Goal: Task Accomplishment & Management: Use online tool/utility

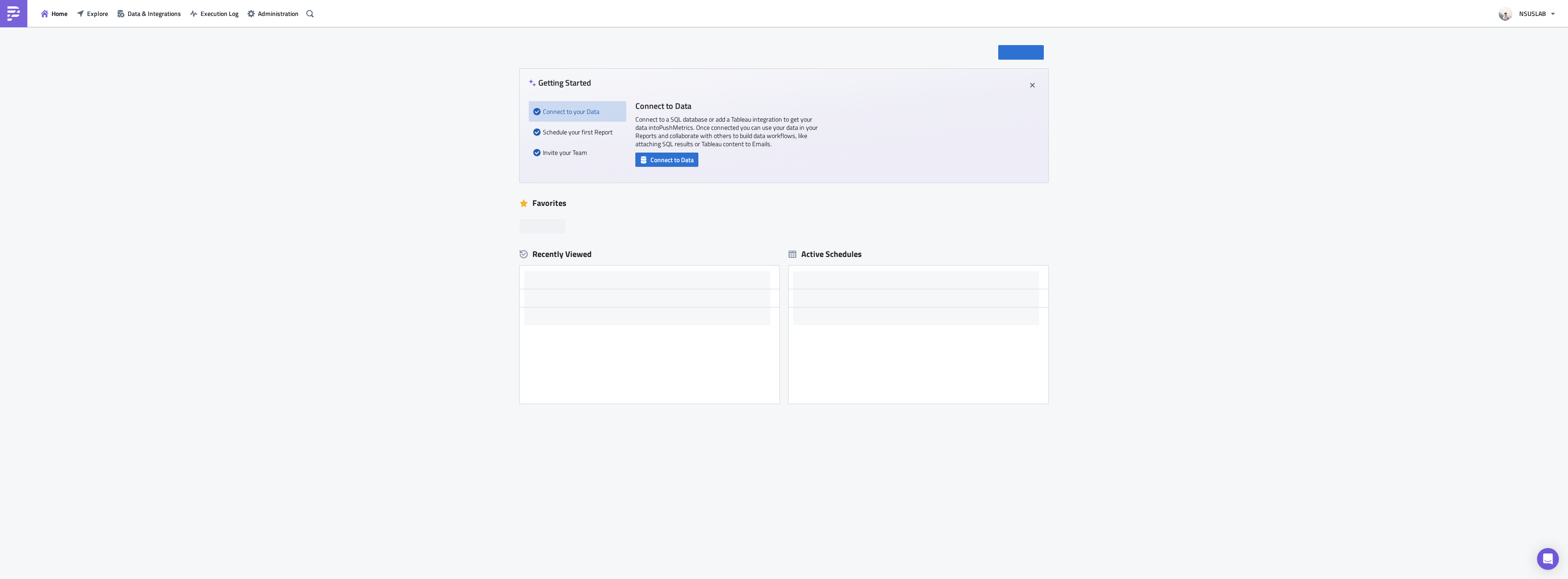
click at [88, 20] on div "Home Explore Data & Integrations Execution Log Administration" at bounding box center [158, 13] width 317 height 27
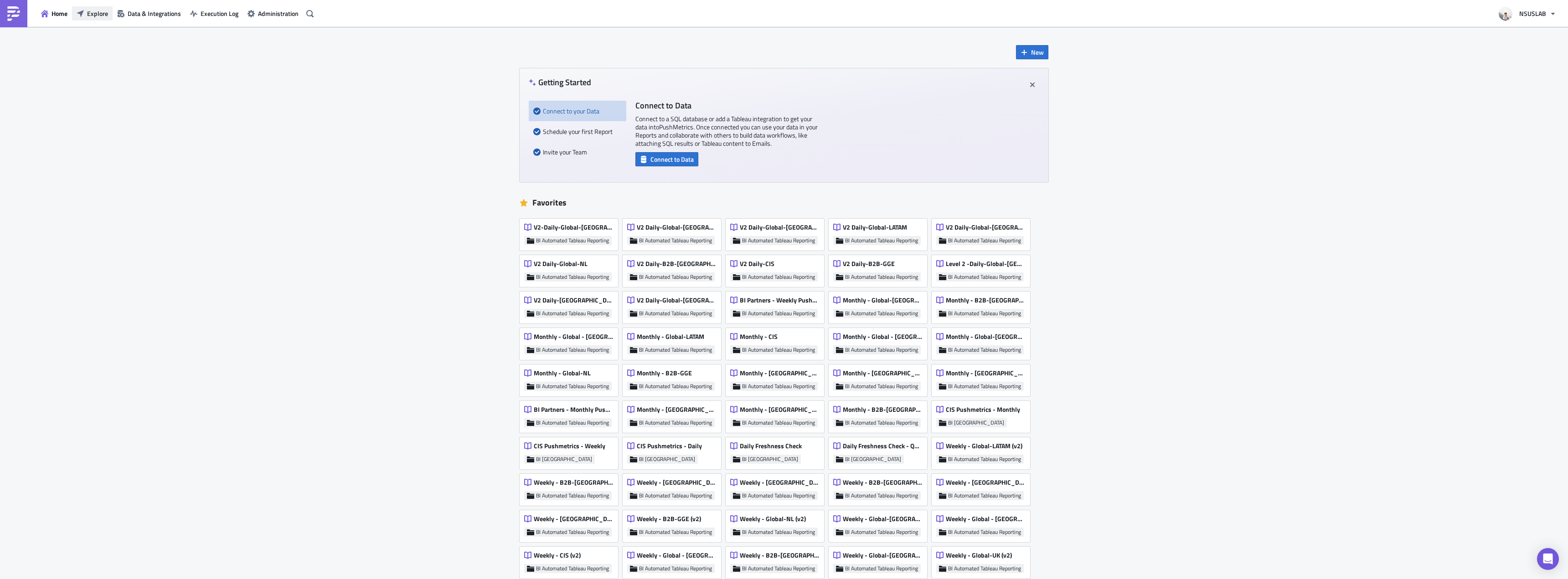
click at [91, 17] on span "Explore" at bounding box center [98, 13] width 21 height 10
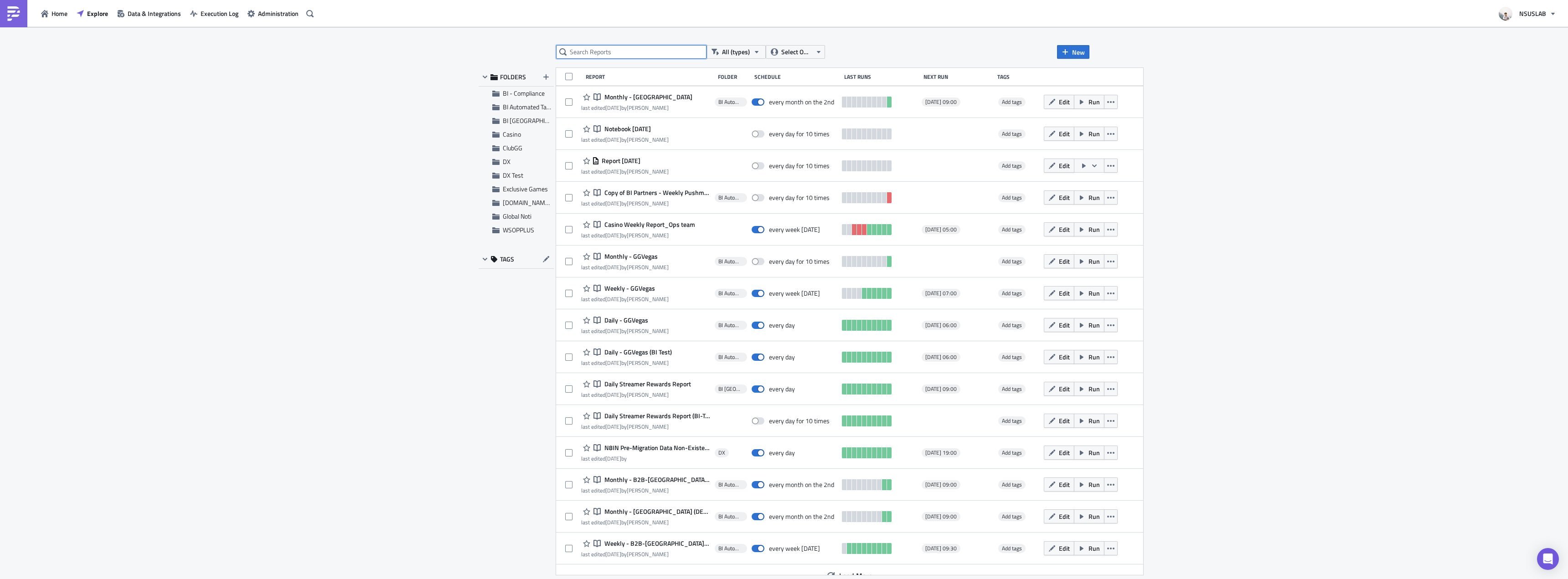
click at [595, 53] on input "text" at bounding box center [631, 52] width 150 height 13
click at [535, 107] on span "BI Automated Tableau Reporting" at bounding box center [546, 107] width 85 height 10
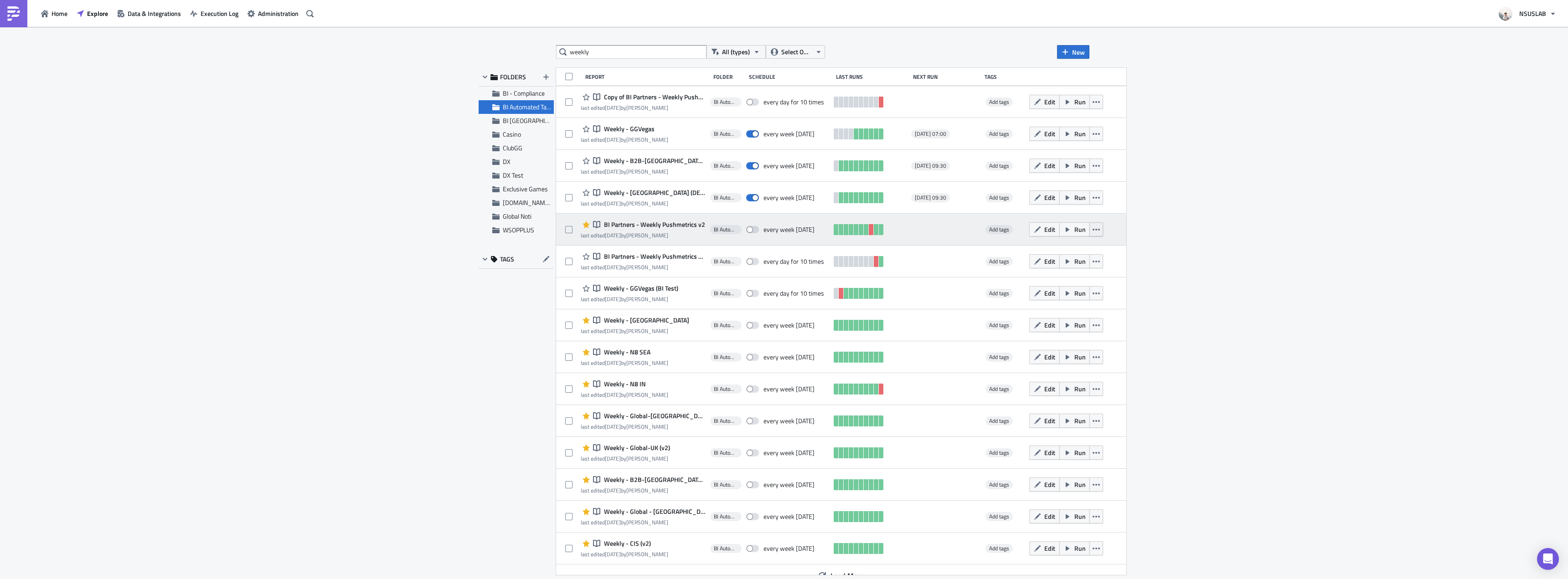
click at [1089, 229] on button "button" at bounding box center [1095, 229] width 13 height 14
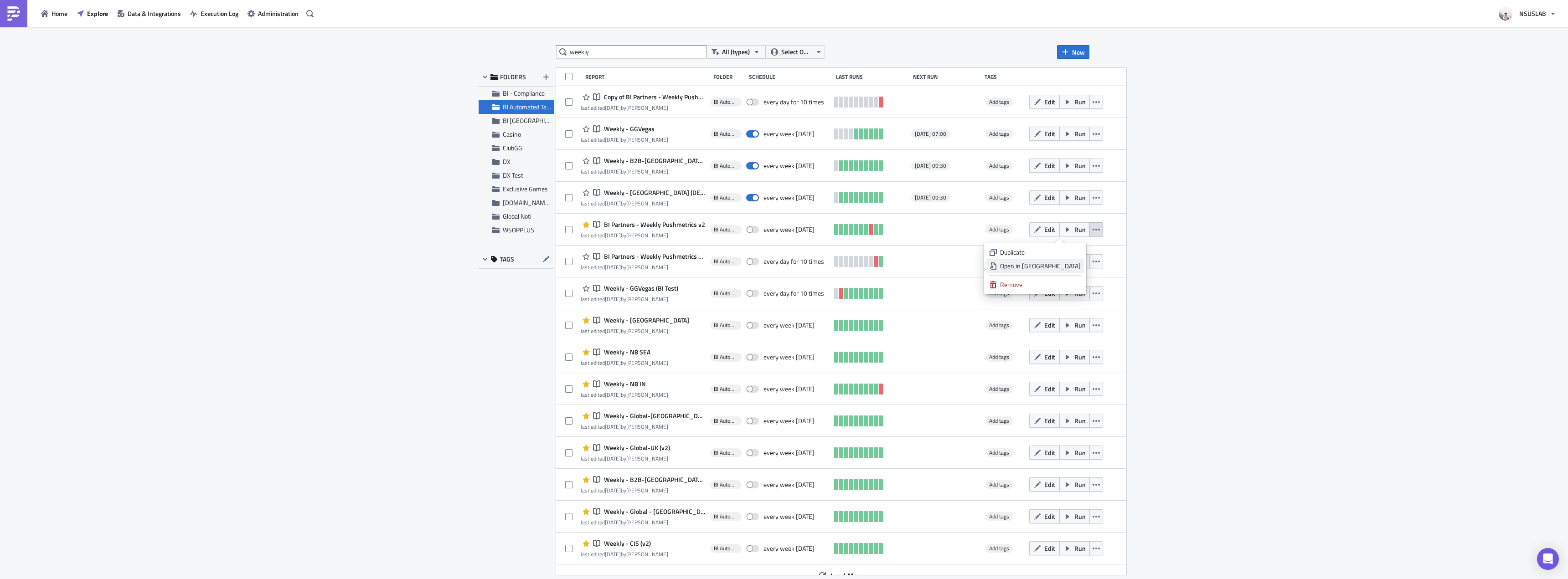
click at [1072, 265] on div "Open in New Tab" at bounding box center [1040, 266] width 81 height 9
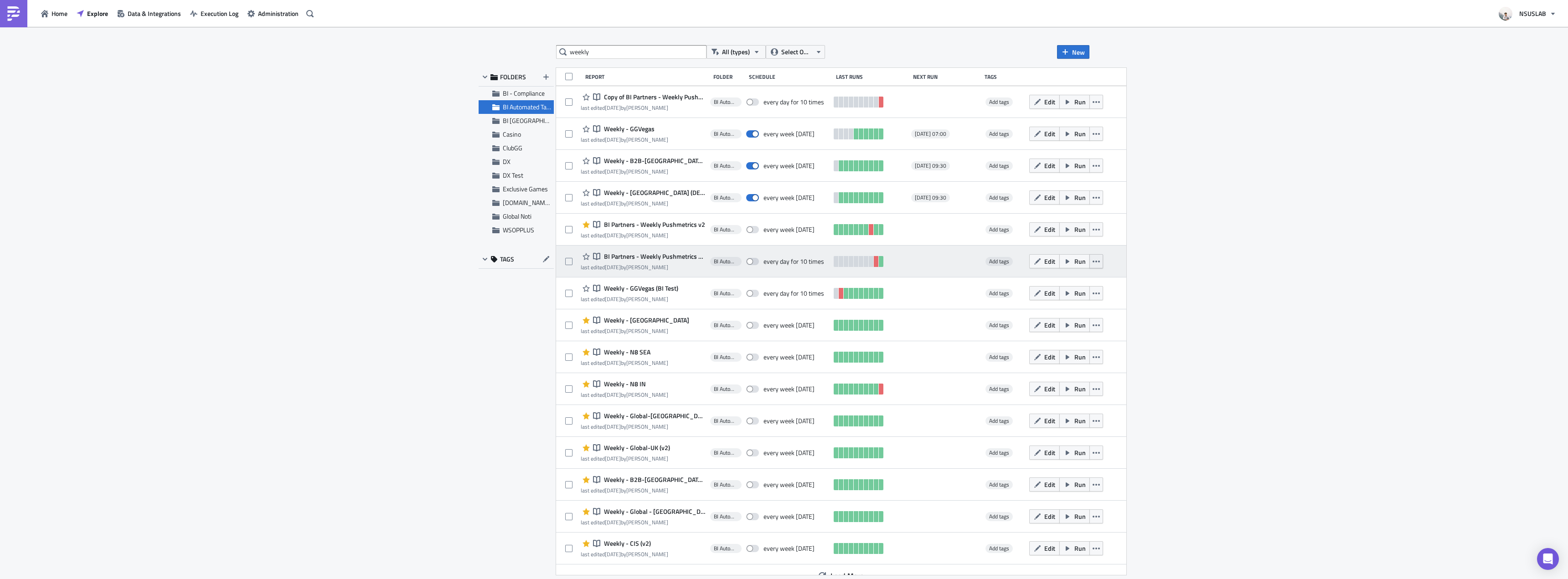
click at [1089, 261] on button "button" at bounding box center [1095, 261] width 13 height 14
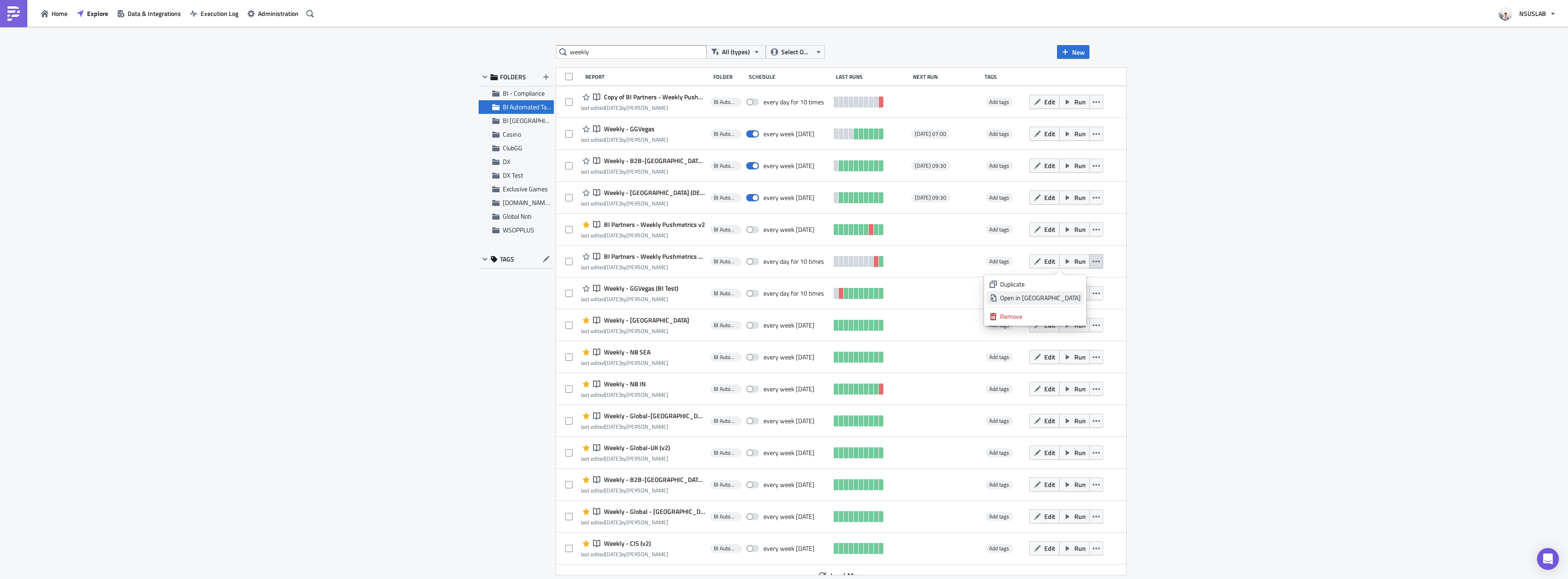
click at [1070, 293] on link "Open in New Tab" at bounding box center [1036, 297] width 98 height 13
click at [661, 49] on input "weekly" at bounding box center [631, 52] width 150 height 13
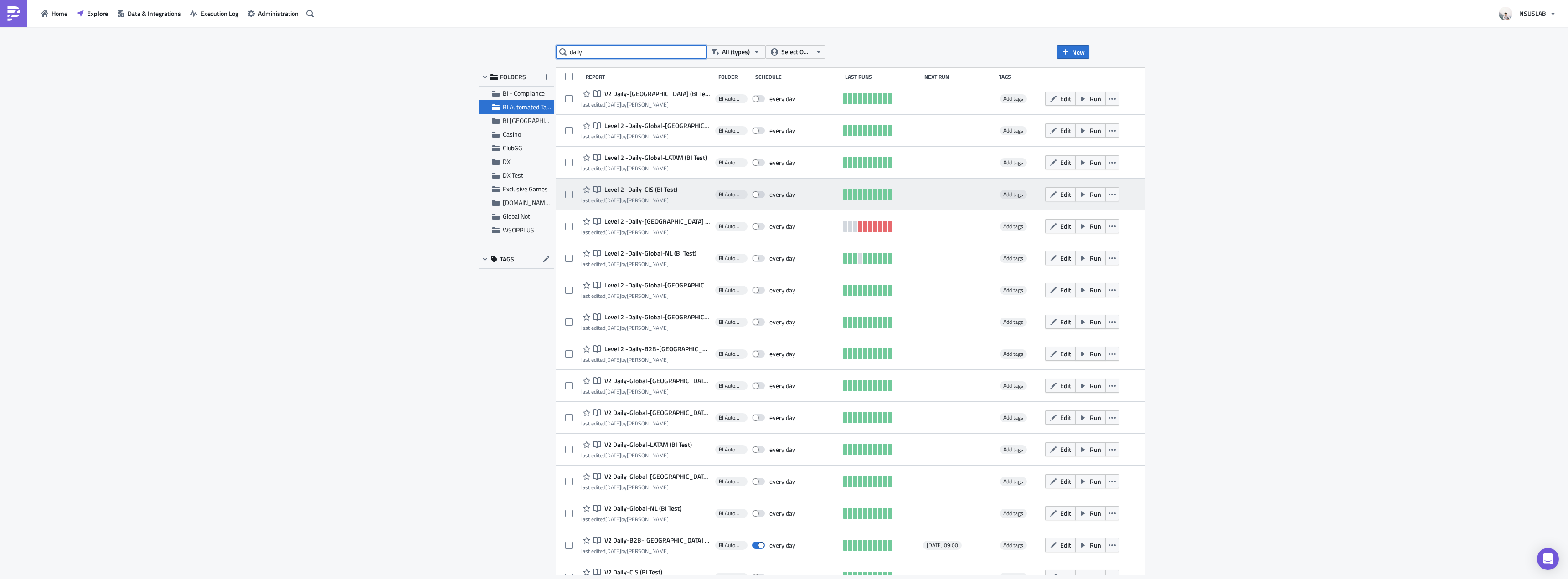
scroll to position [491, 0]
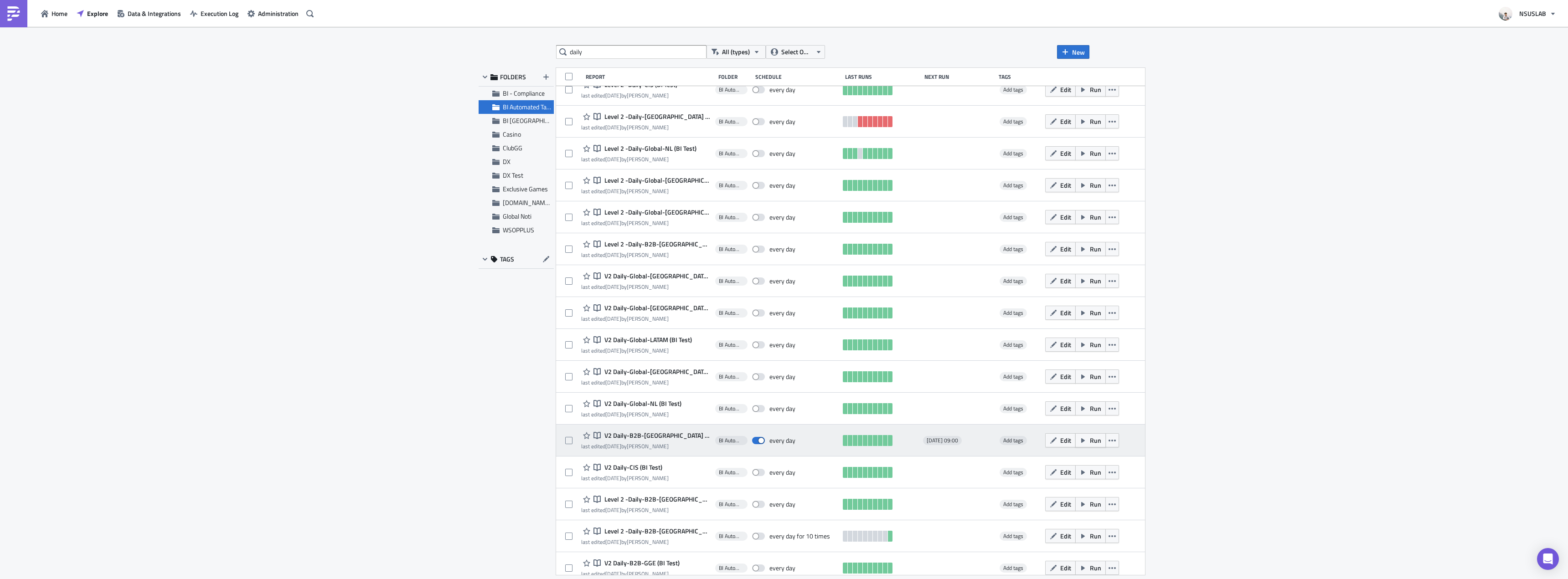
click at [1081, 441] on icon "button" at bounding box center [1083, 440] width 4 height 4
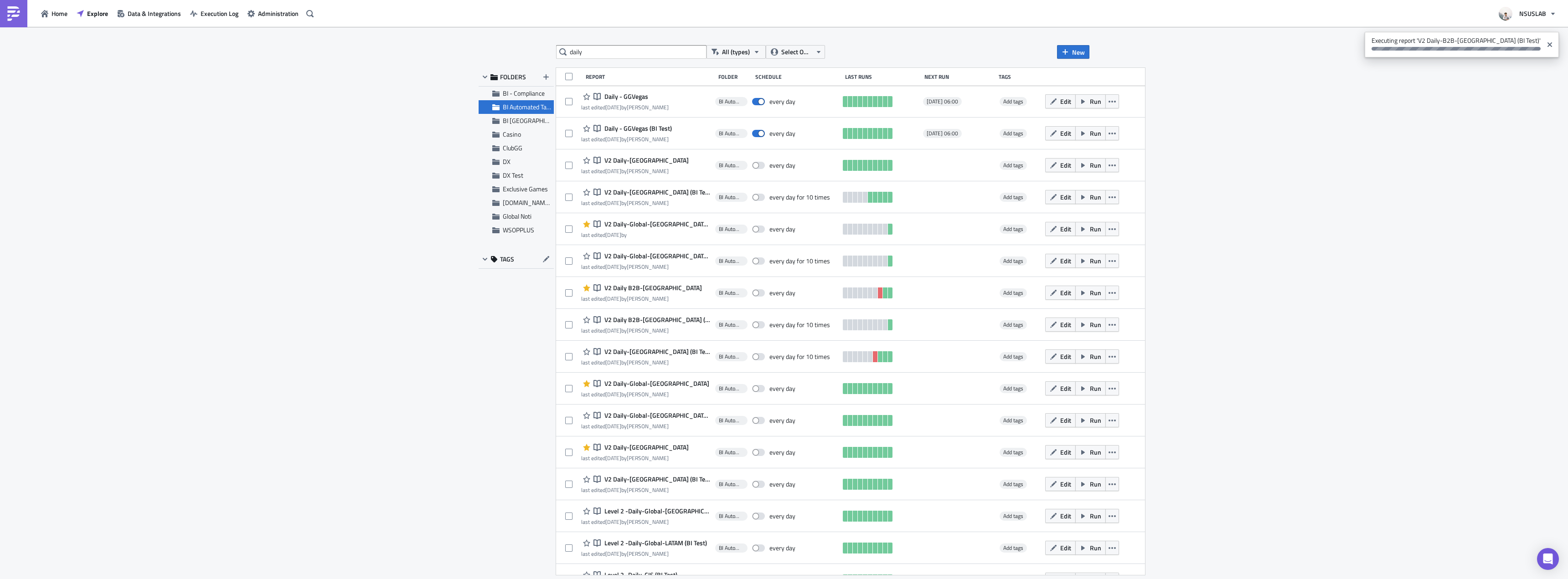
scroll to position [0, 0]
click at [534, 119] on span "BI Toronto" at bounding box center [527, 120] width 49 height 8
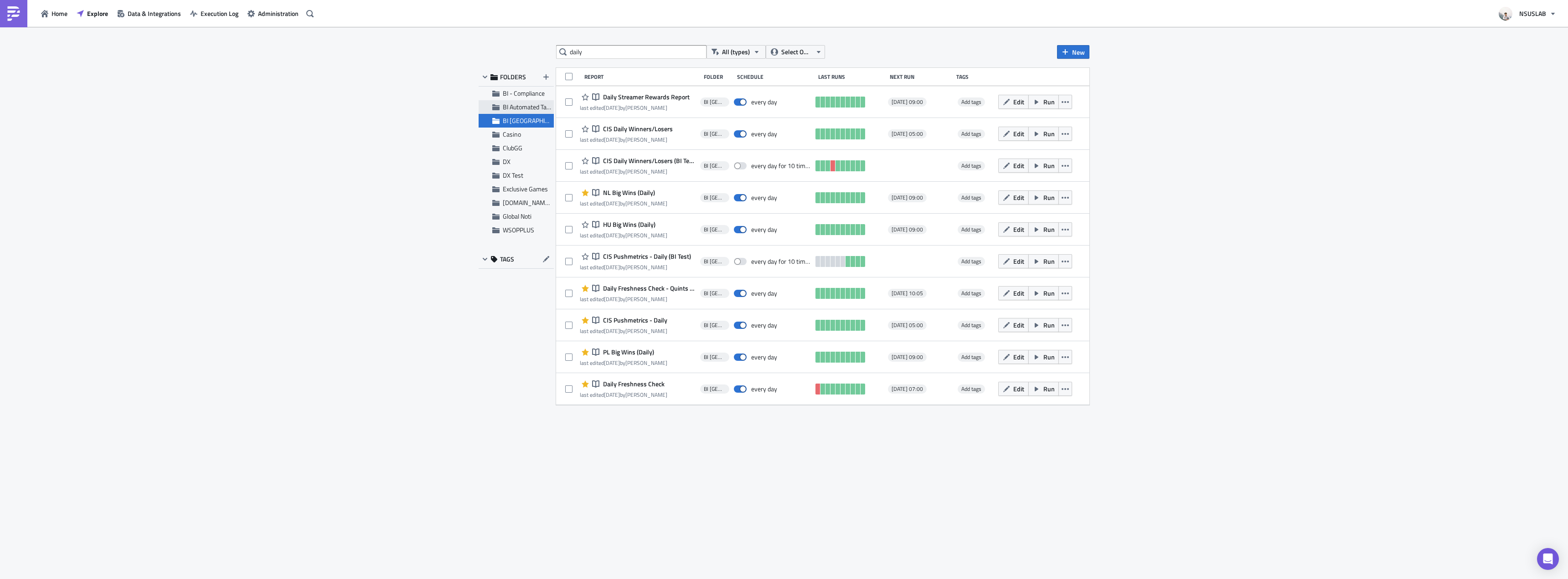
click at [527, 103] on span "BI Automated Tableau Reporting" at bounding box center [546, 107] width 85 height 10
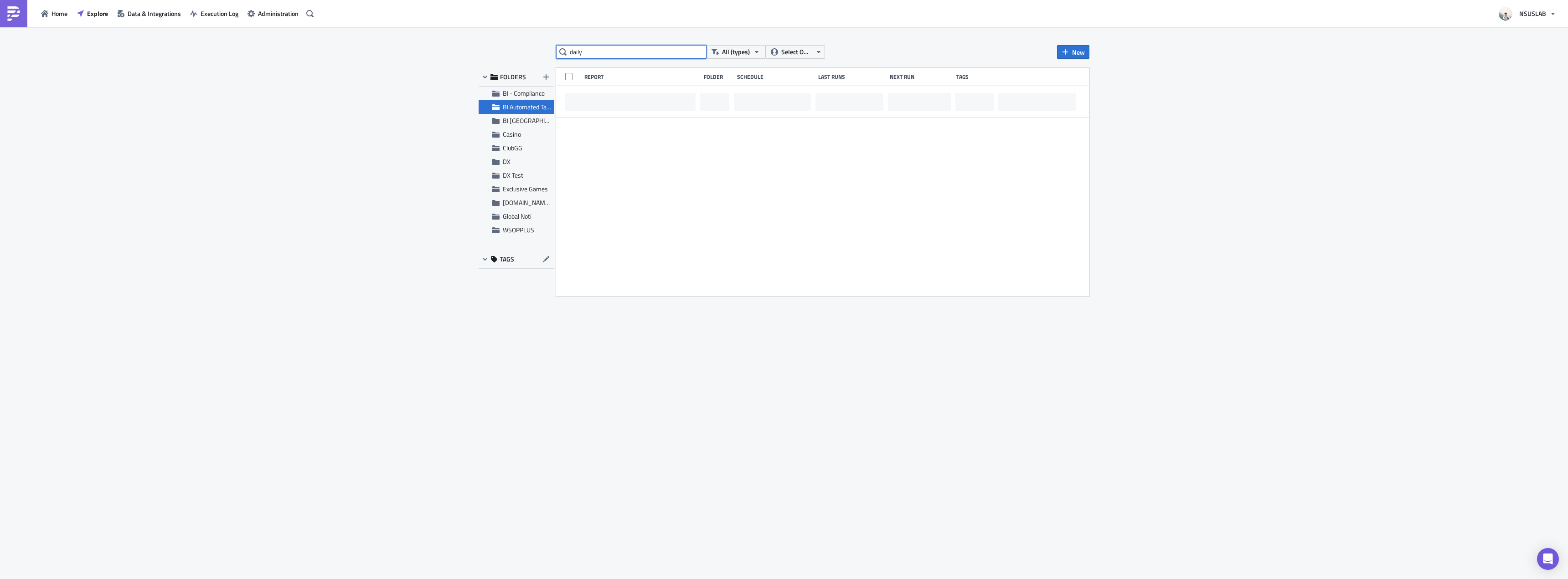
click at [596, 50] on input "daily" at bounding box center [631, 52] width 150 height 13
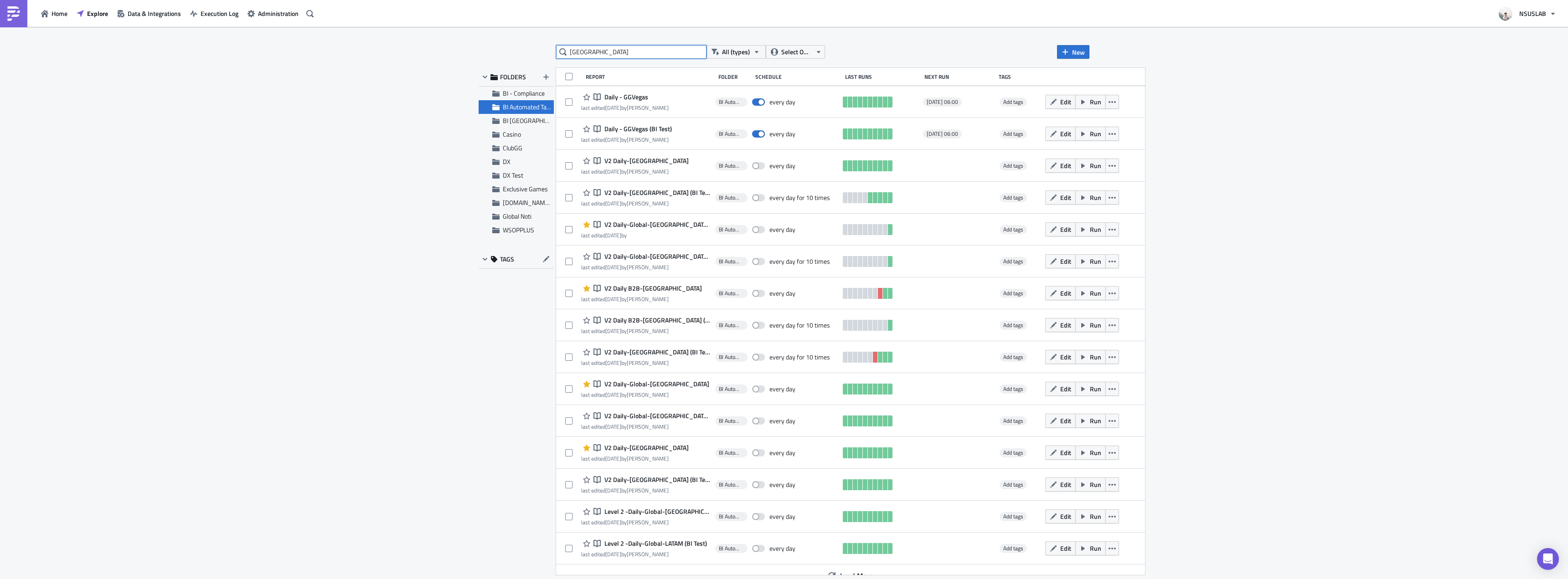
type input "germany"
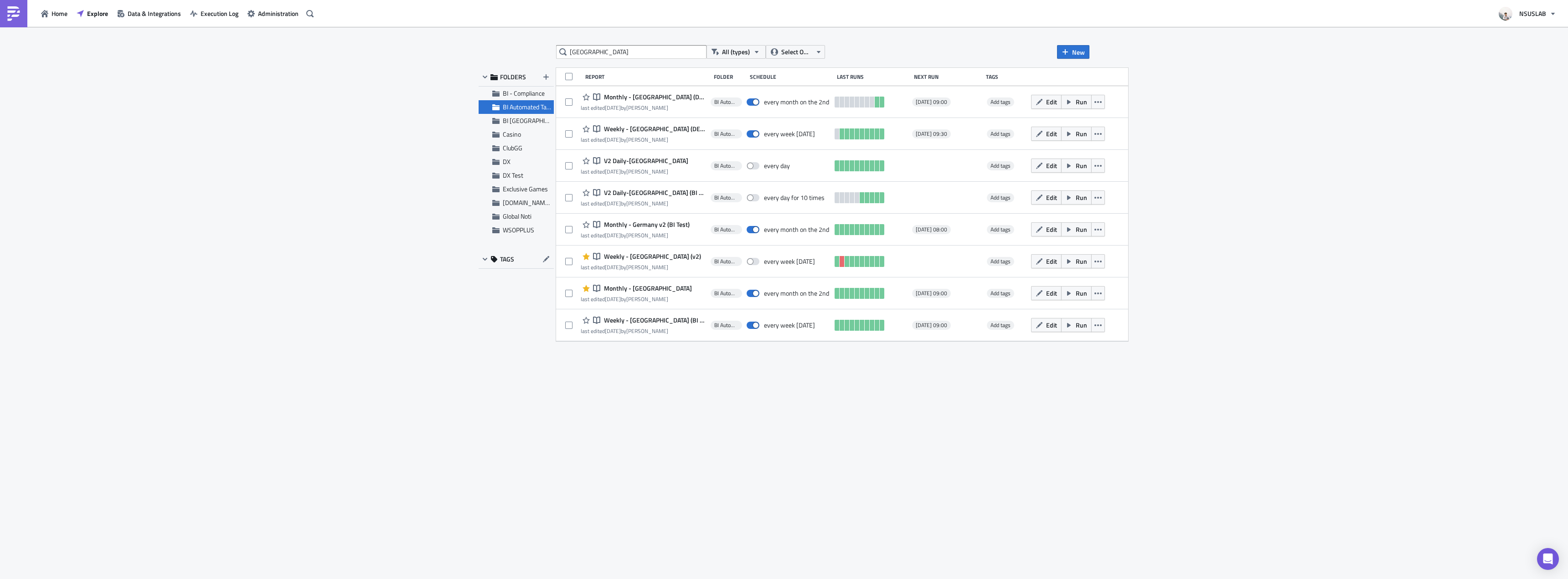
click at [602, 42] on div "germany All (types) Select Owner New FOLDERS BI - Compliance BI Automated Table…" at bounding box center [784, 303] width 1568 height 553
click at [602, 56] on input "germany" at bounding box center [631, 52] width 150 height 13
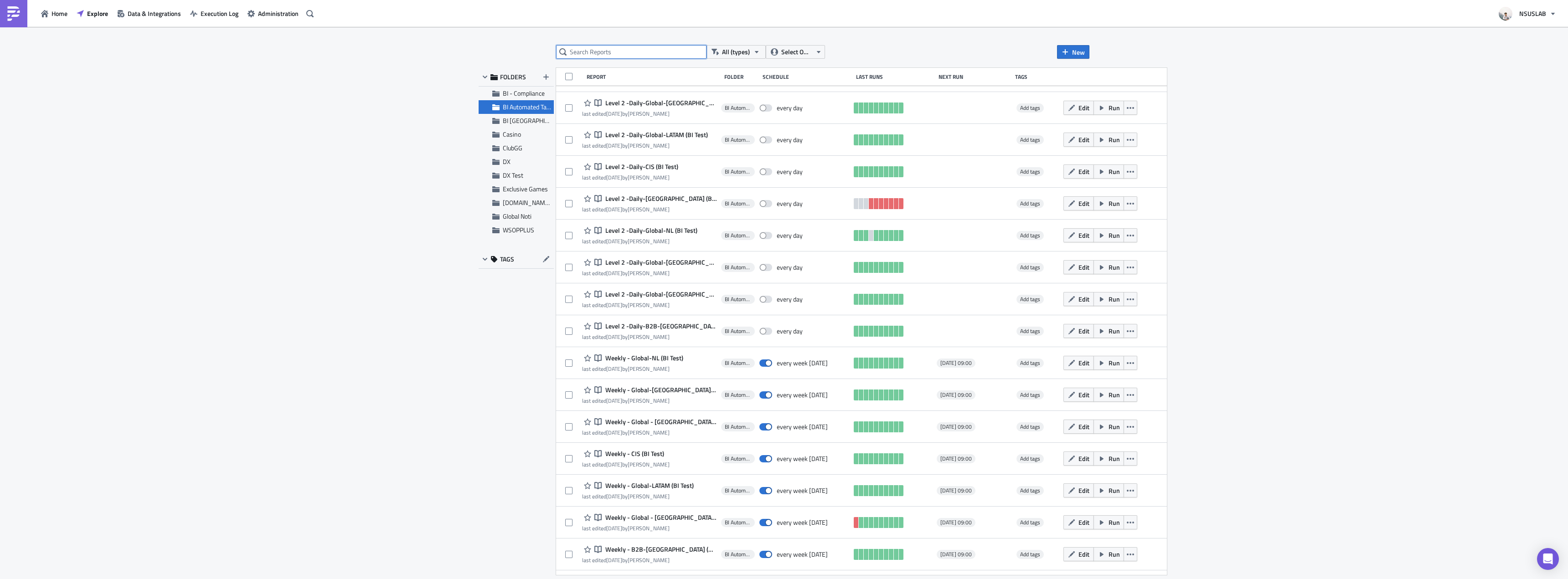
scroll to position [2774, 0]
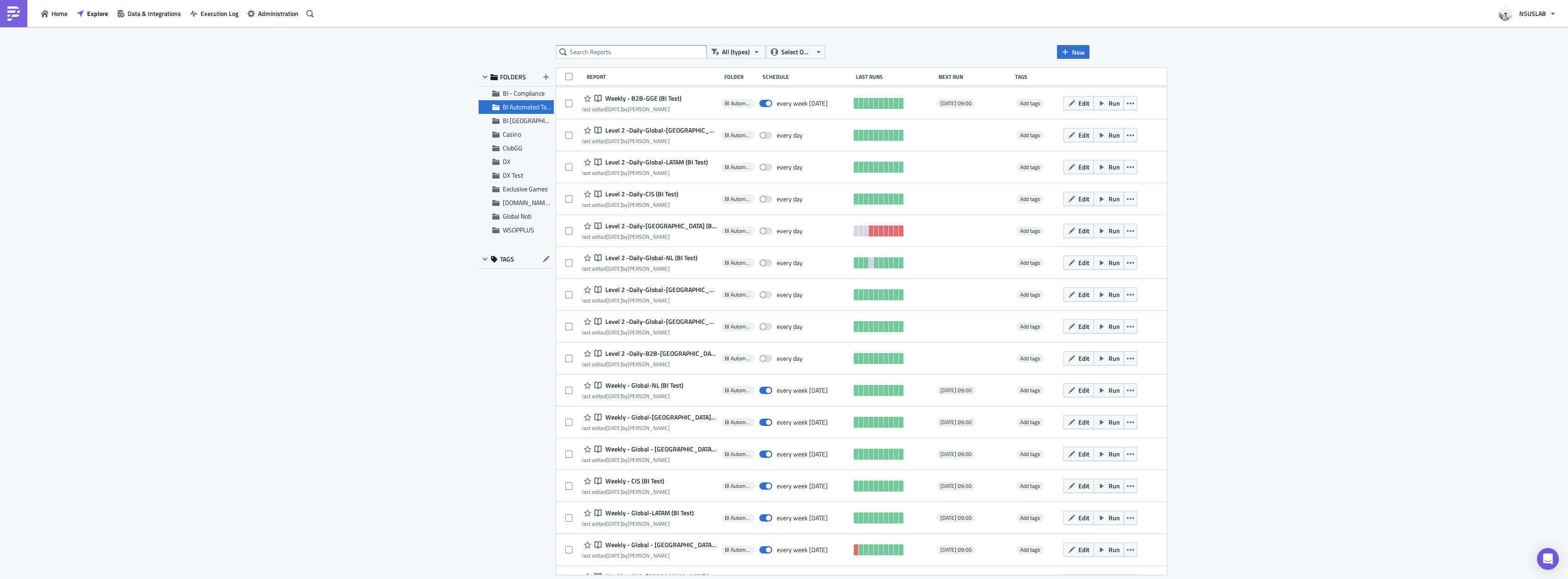
click at [625, 38] on div "All (types) Select Owner New FOLDERS BI - Compliance BI Automated Tableau Repor…" at bounding box center [784, 303] width 1568 height 553
click at [628, 62] on div "All (types) Select Owner New FOLDERS BI - Compliance BI Automated Tableau Repor…" at bounding box center [784, 304] width 620 height 518
click at [647, 51] on input "text" at bounding box center [631, 52] width 150 height 13
type input "germany"
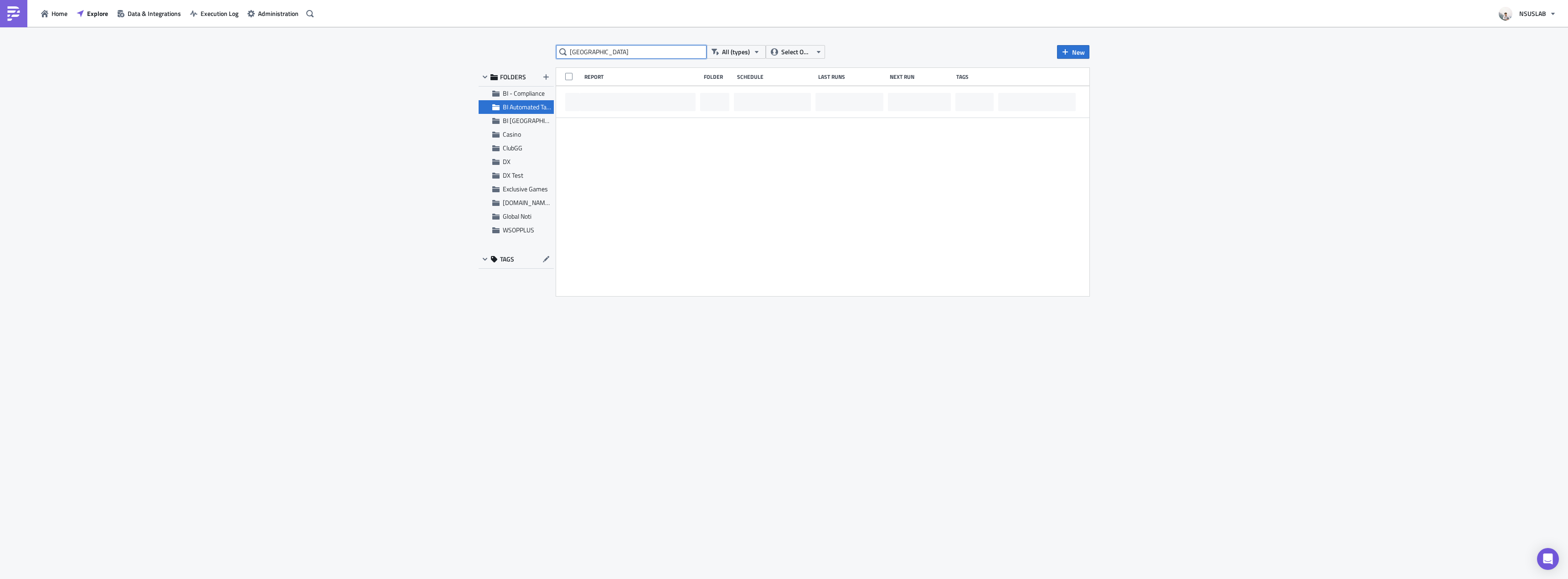
scroll to position [0, 0]
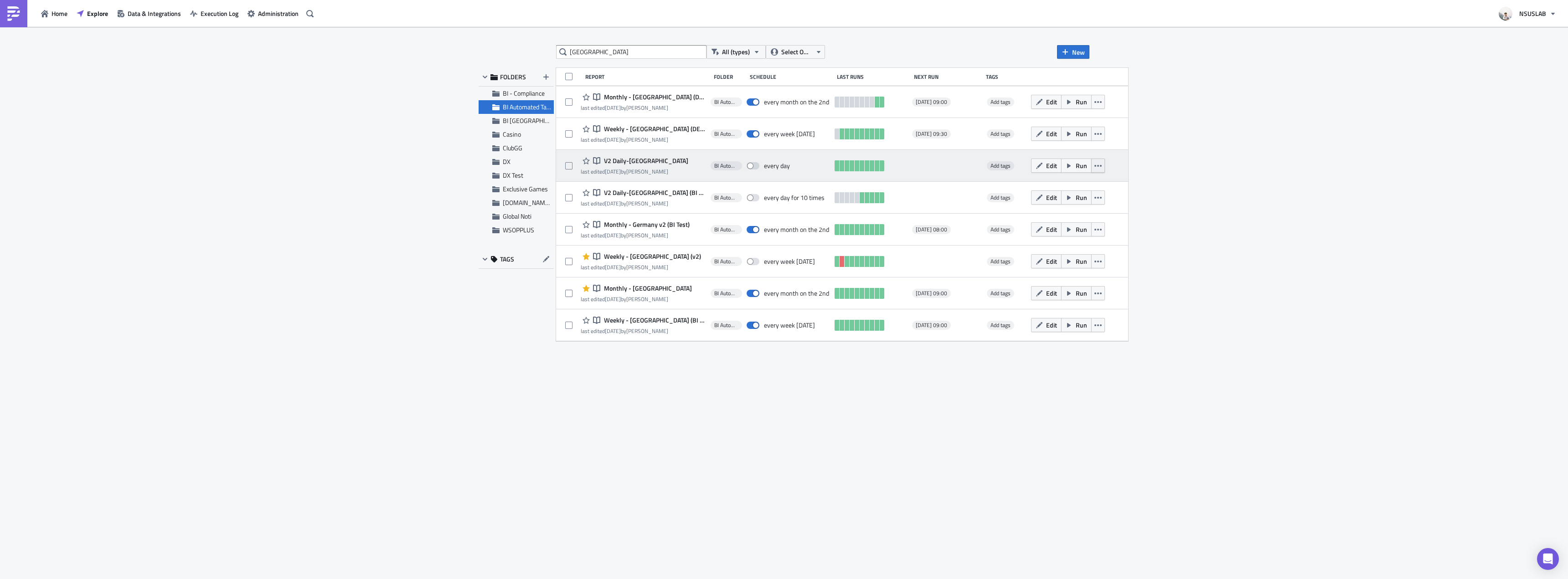
click at [1092, 170] on button "button" at bounding box center [1098, 165] width 13 height 14
click at [1095, 167] on icon "button" at bounding box center [1098, 165] width 7 height 7
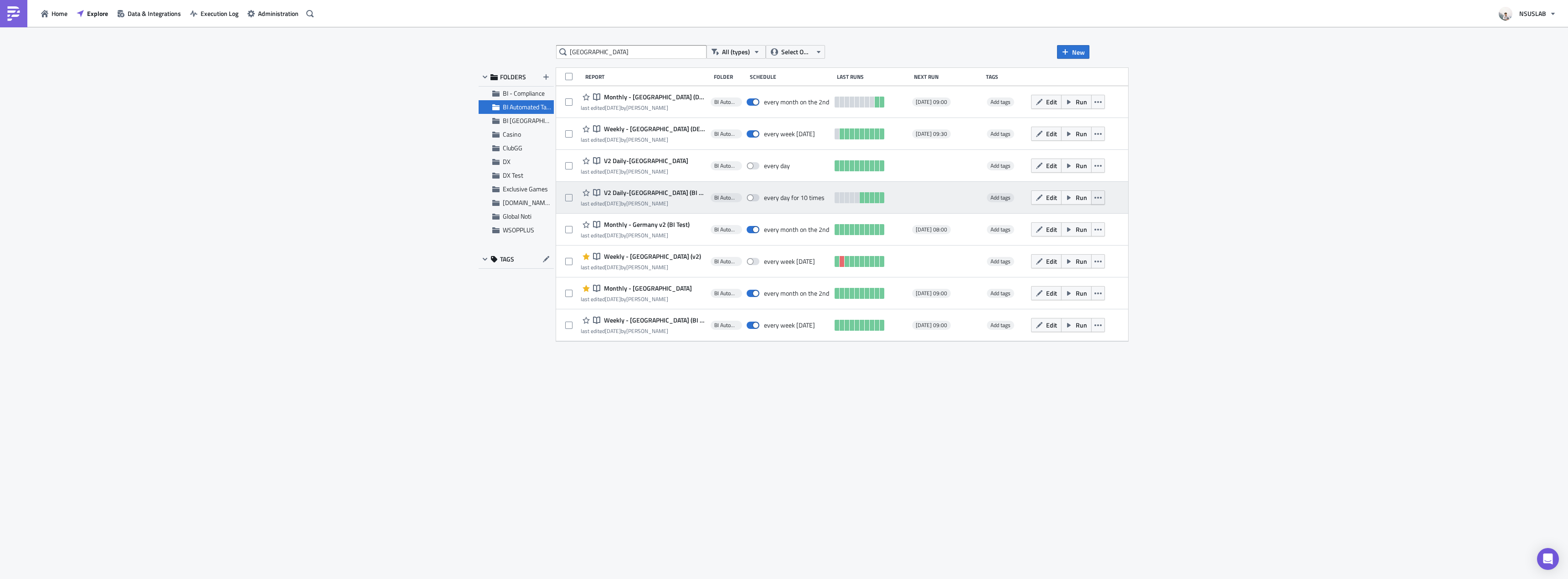
click at [1095, 197] on icon "button" at bounding box center [1098, 197] width 7 height 7
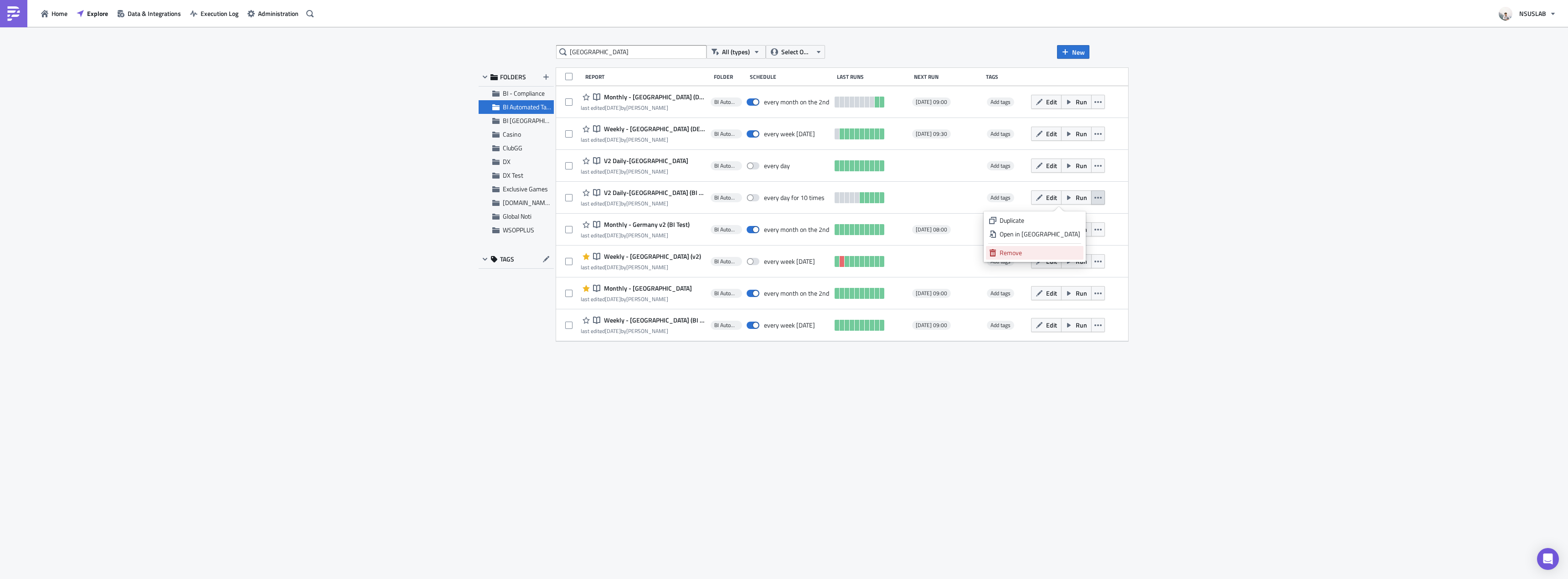
click at [1062, 252] on div "Remove" at bounding box center [1040, 253] width 81 height 9
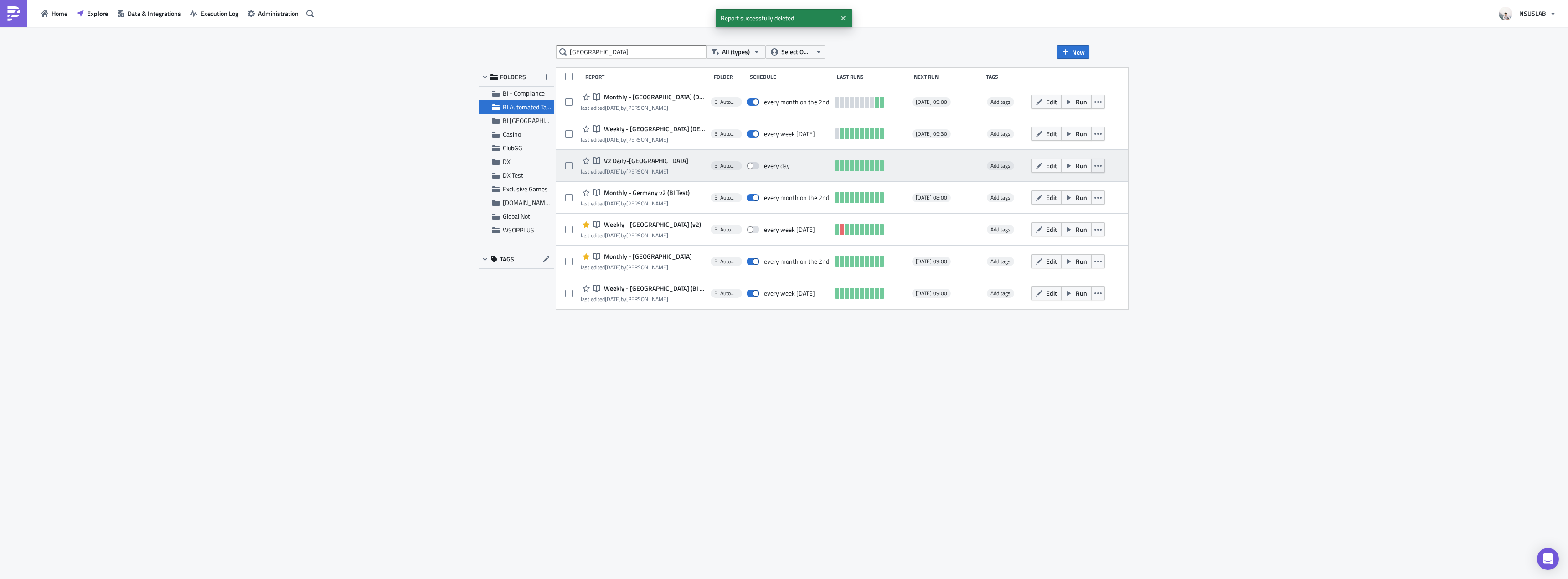
click at [1095, 164] on icon "button" at bounding box center [1098, 165] width 7 height 7
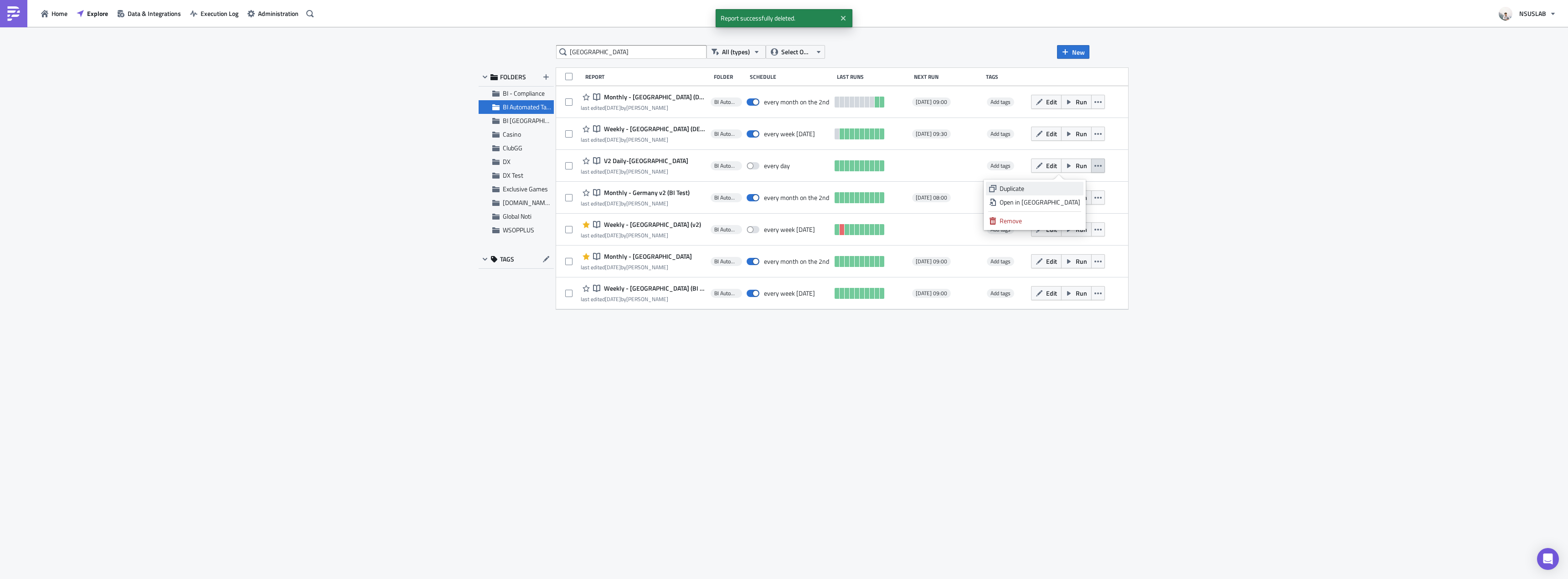
click at [1071, 189] on div "Duplicate" at bounding box center [1040, 189] width 81 height 9
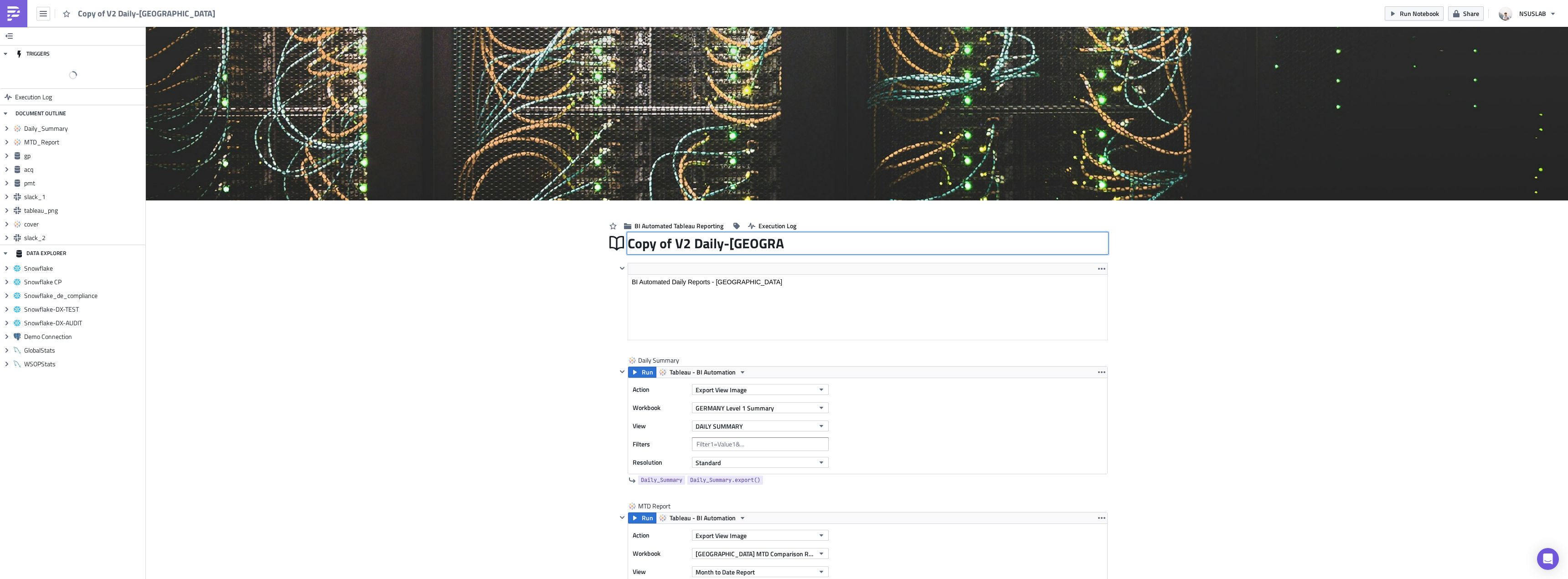
click at [657, 242] on div "Copy of V2 Daily-Germany Copy of V2 Daily-Germany" at bounding box center [867, 244] width 480 height 21
drag, startPoint x: 669, startPoint y: 244, endPoint x: 603, endPoint y: 244, distance: 66.0
click at [606, 244] on div "Copy of V2 Daily-Germany Copy of V2 Daily-Germany" at bounding box center [857, 244] width 502 height 21
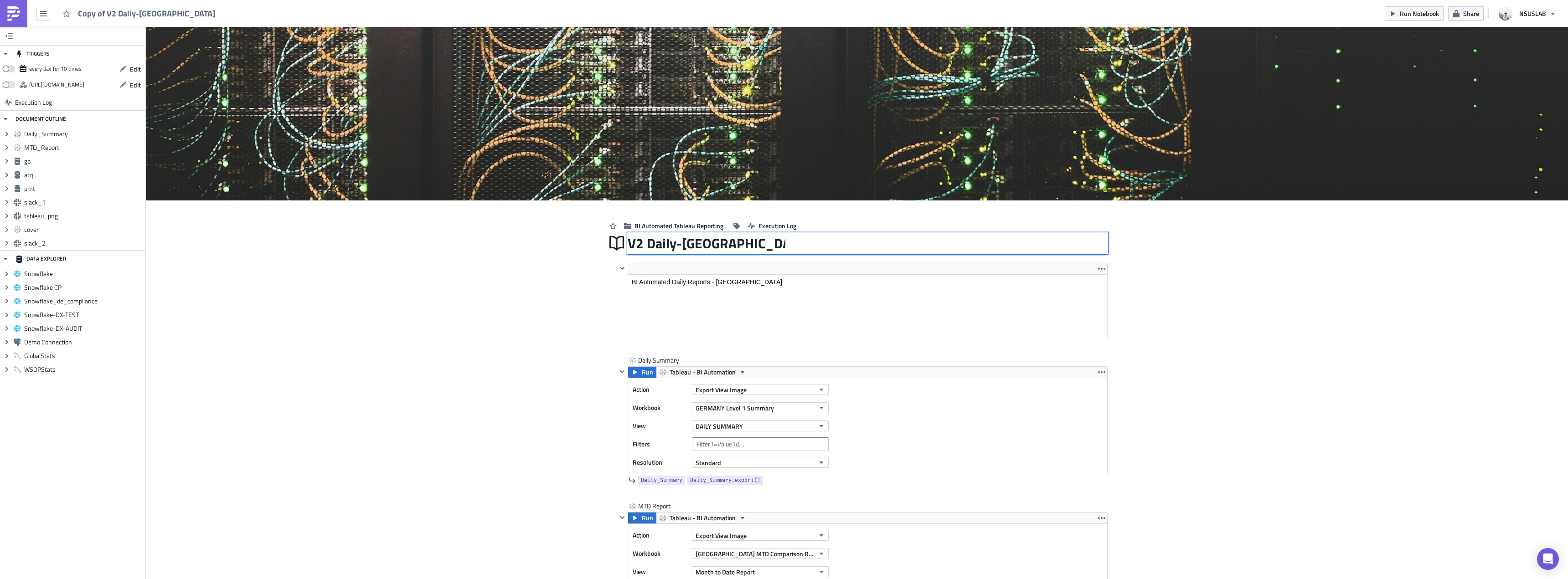
type input "V2 Daily-[GEOGRAPHIC_DATA] (BI Test)"
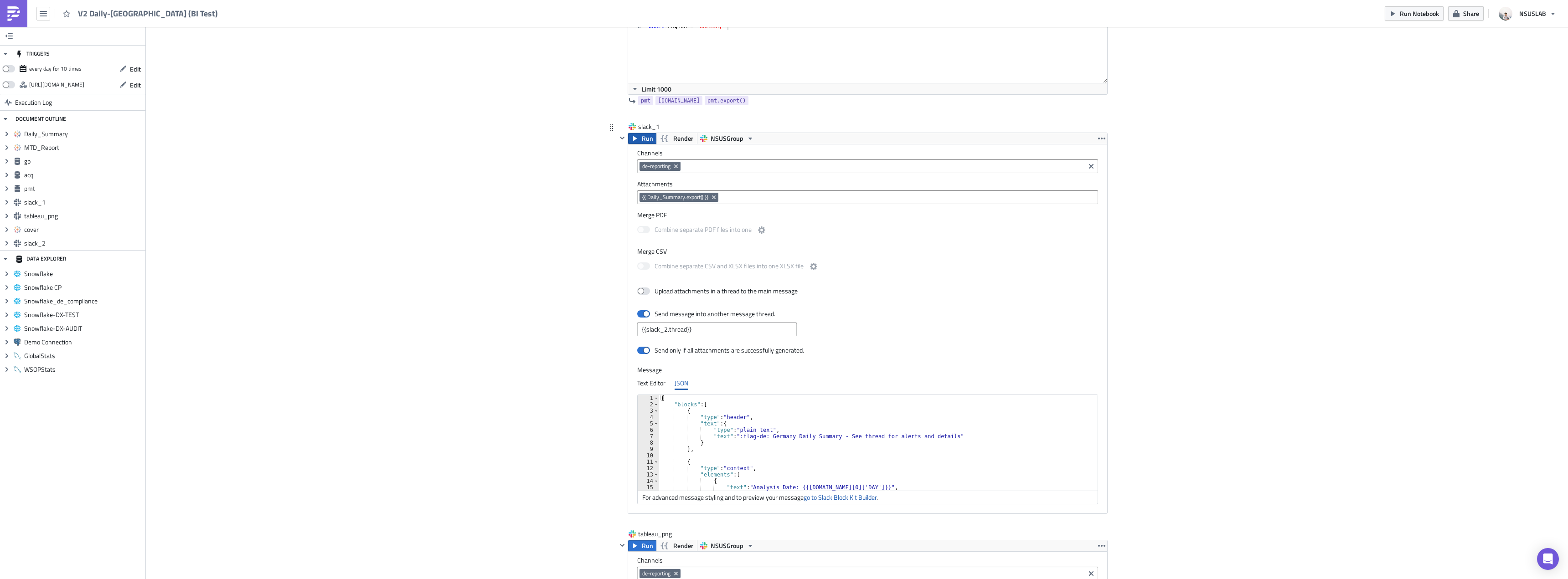
scroll to position [775, 0]
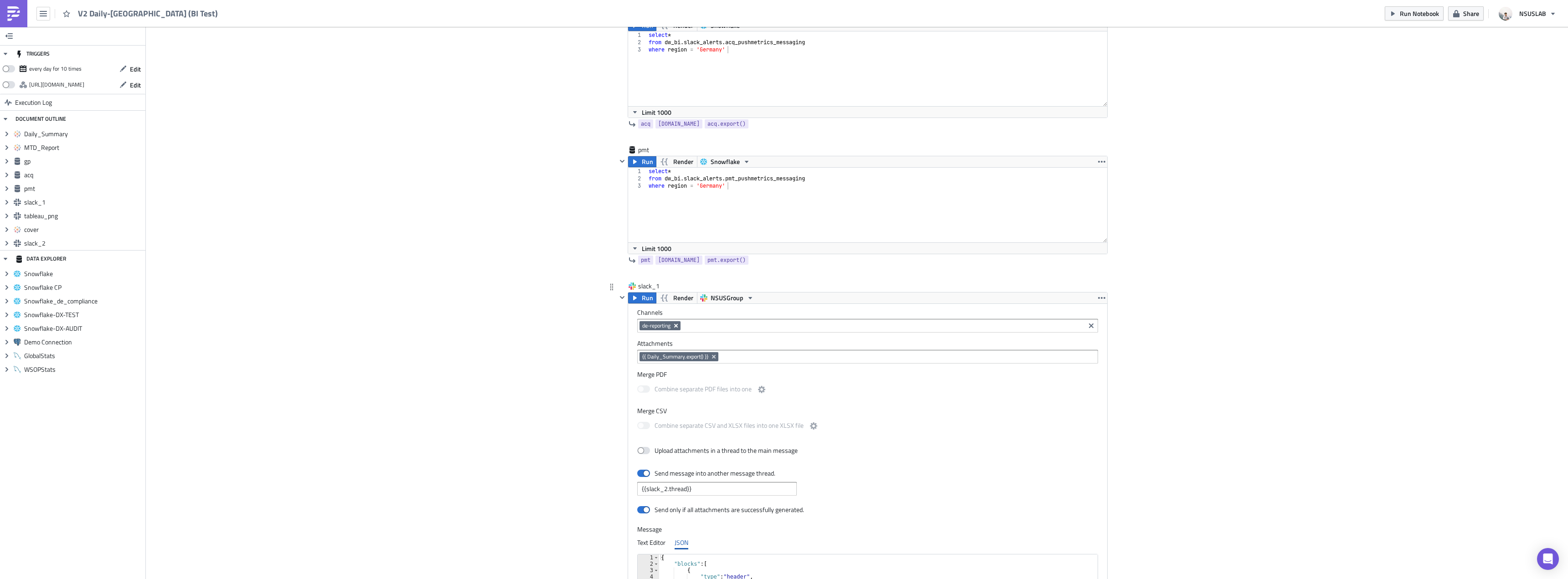
click at [675, 326] on icon "Remove Tag" at bounding box center [676, 326] width 4 height 4
click at [685, 326] on input at bounding box center [868, 326] width 456 height 9
click at [685, 461] on div "team-bi-automation-tests" at bounding box center [681, 460] width 82 height 9
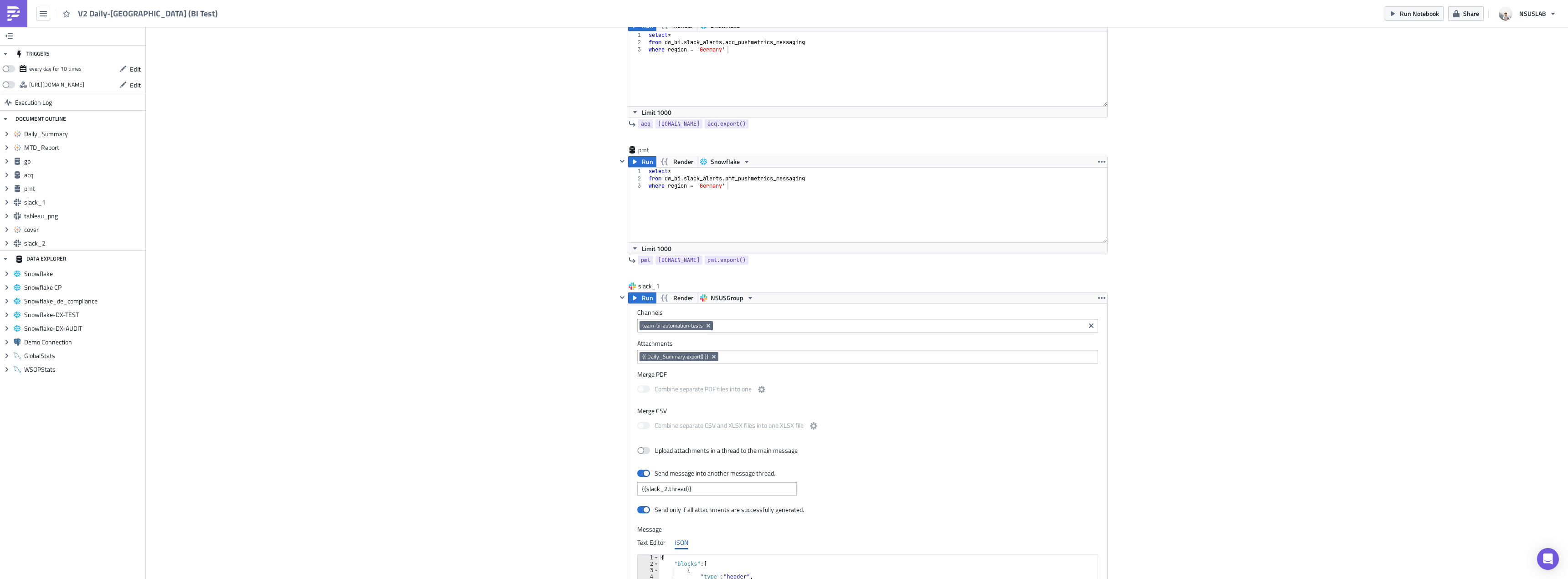
click at [516, 398] on div "Cover Image BI Automated Tableau Reporting Execution Log V2 Daily-Germany (BI T…" at bounding box center [857, 475] width 1422 height 2446
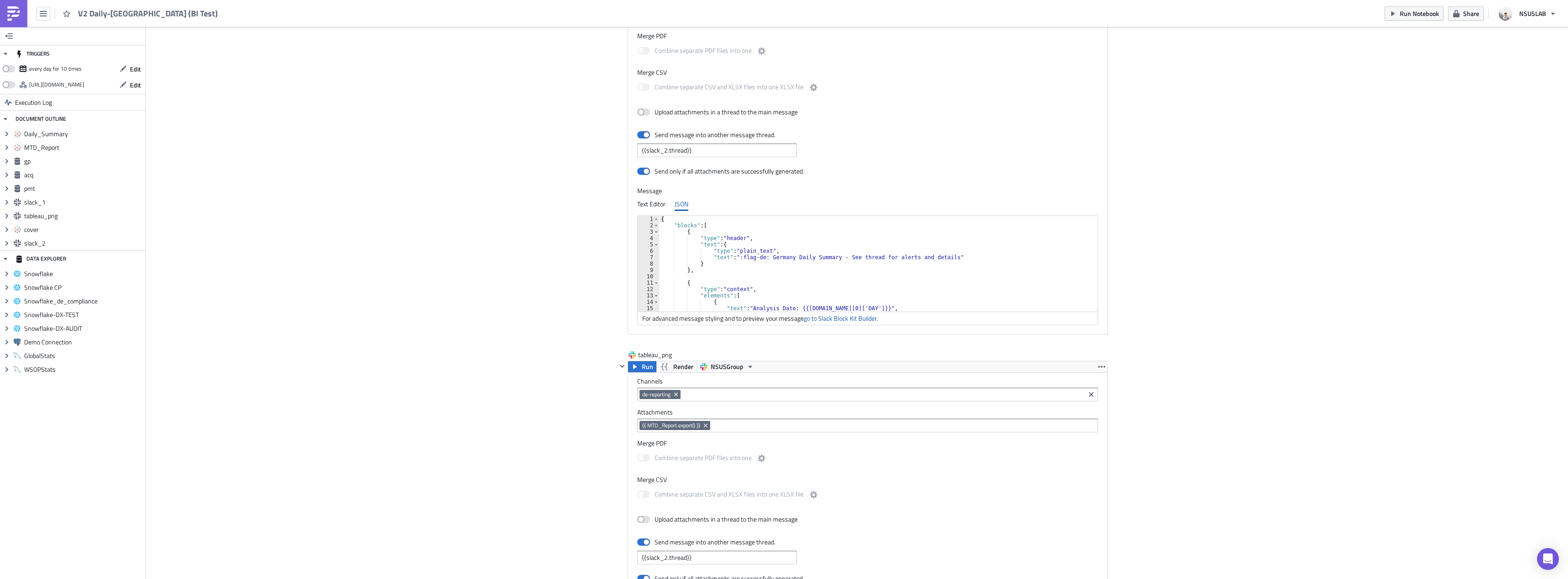
scroll to position [1230, 0]
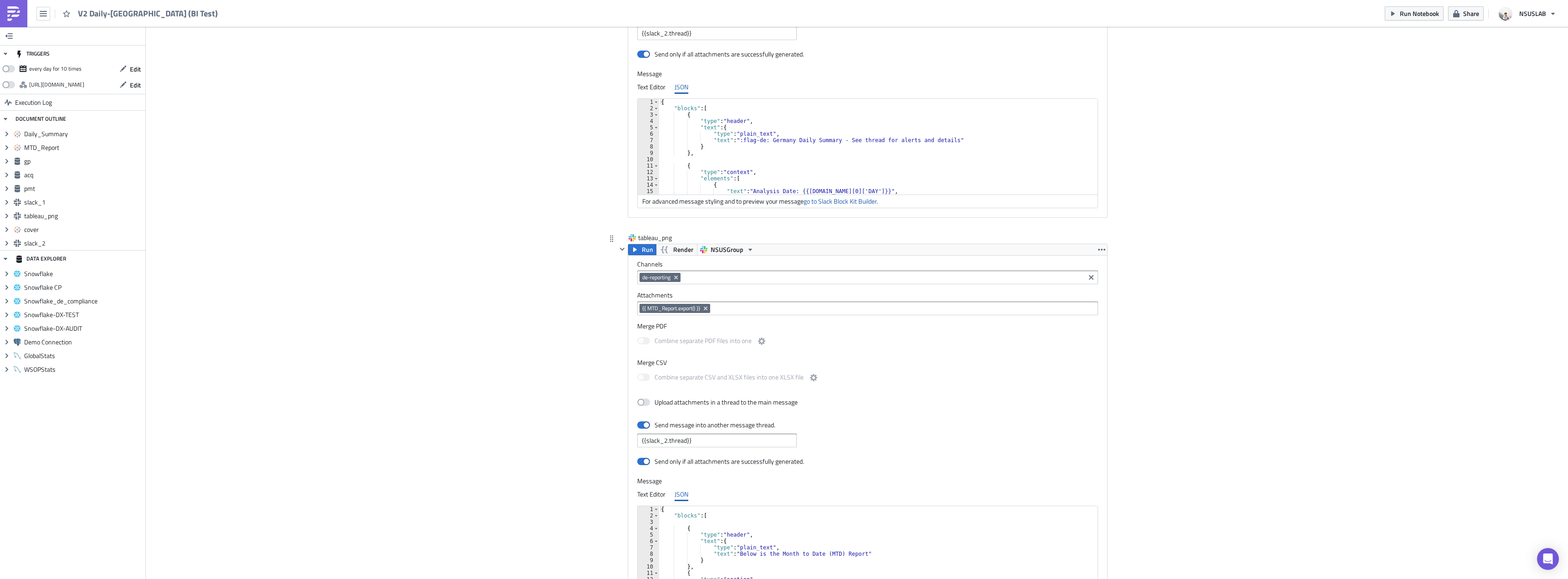
click at [676, 280] on icon "Remove Tag" at bounding box center [676, 277] width 7 height 7
click at [677, 279] on input at bounding box center [868, 277] width 456 height 9
click at [672, 408] on div "team-bi-automation-tests" at bounding box center [681, 412] width 82 height 9
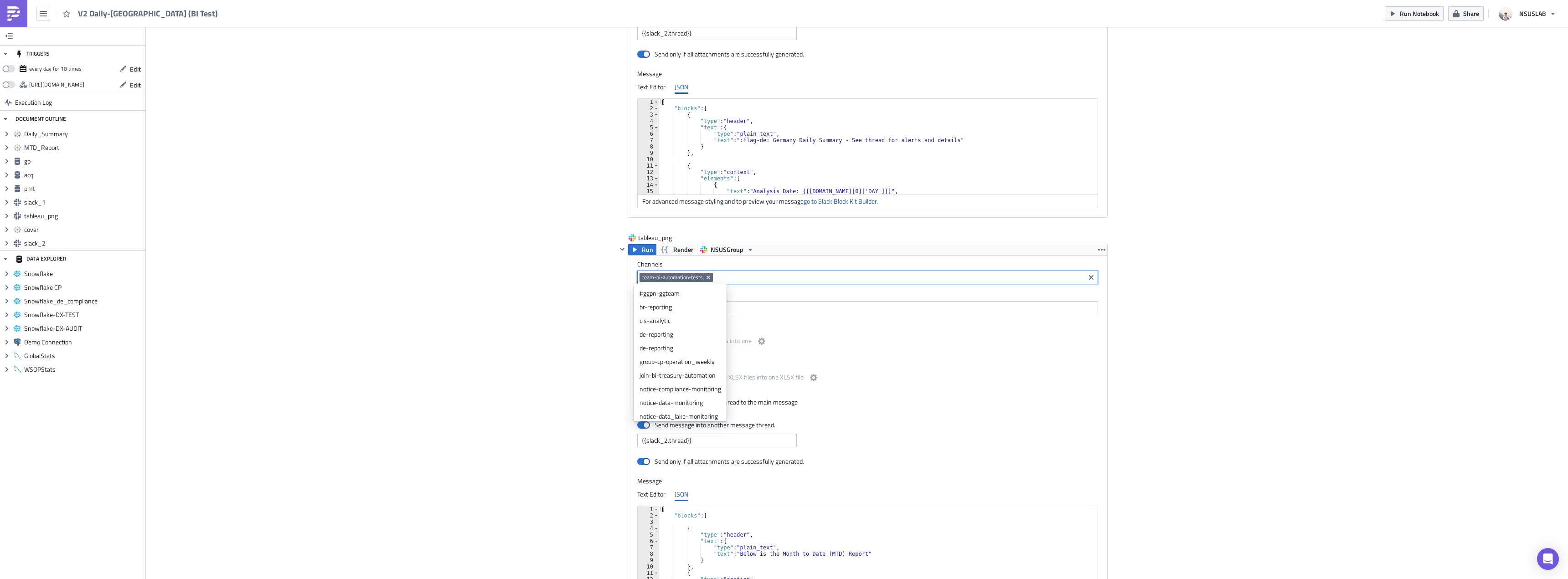
click at [501, 342] on div "Cover Image BI Automated Tableau Reporting Execution Log V2 Daily-Germany (BI T…" at bounding box center [857, 20] width 1422 height 2446
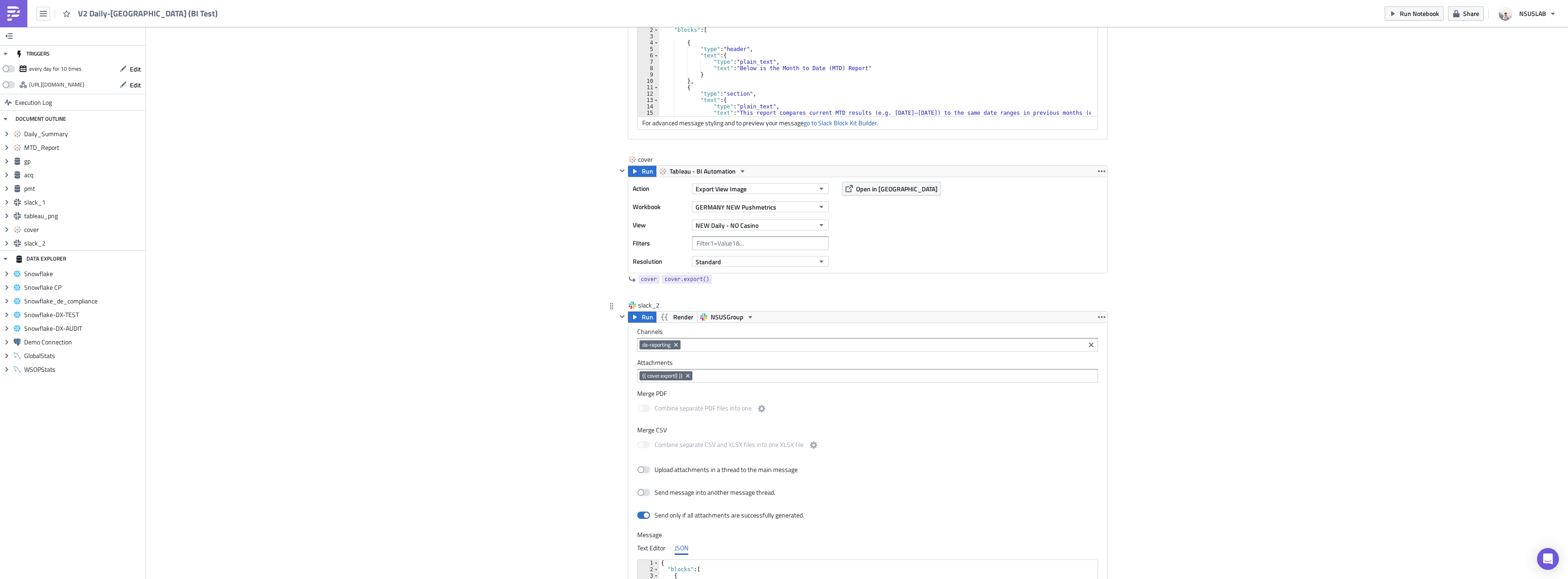
scroll to position [1777, 0]
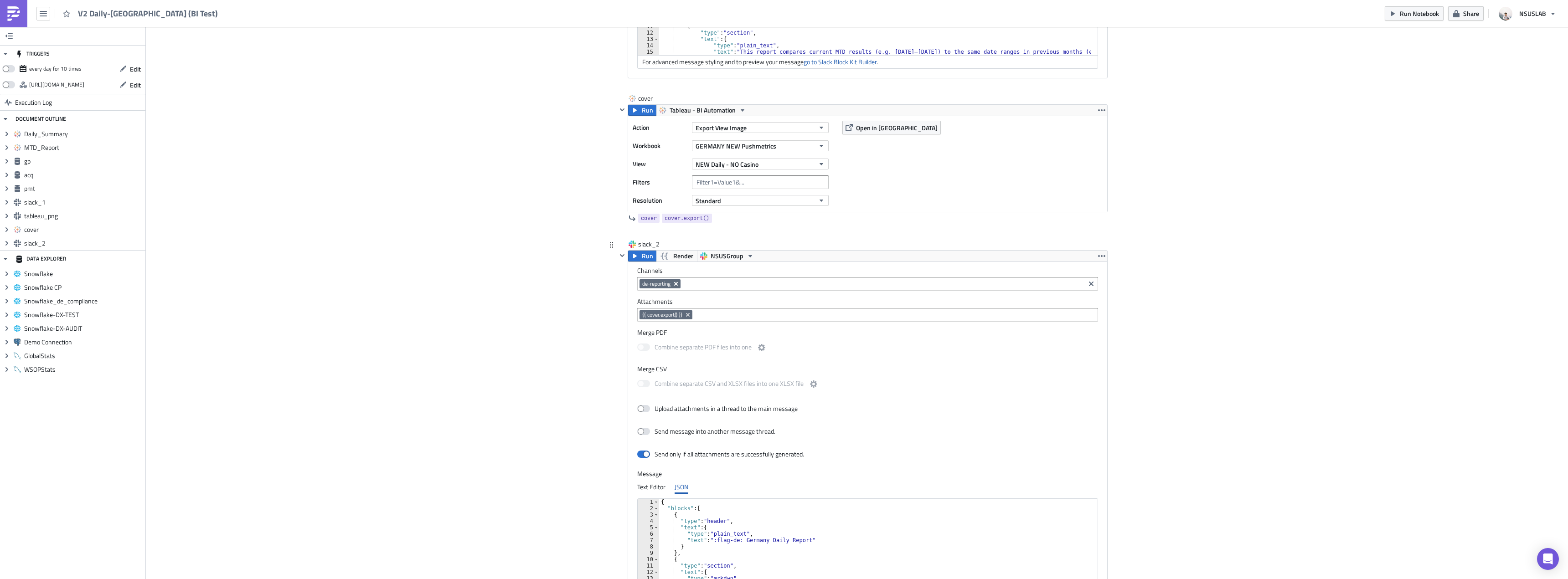
click at [673, 282] on icon "Remove Tag" at bounding box center [676, 284] width 7 height 7
click at [679, 285] on input at bounding box center [868, 284] width 456 height 9
click at [660, 414] on link "team-bi-automation-tests" at bounding box center [680, 418] width 88 height 13
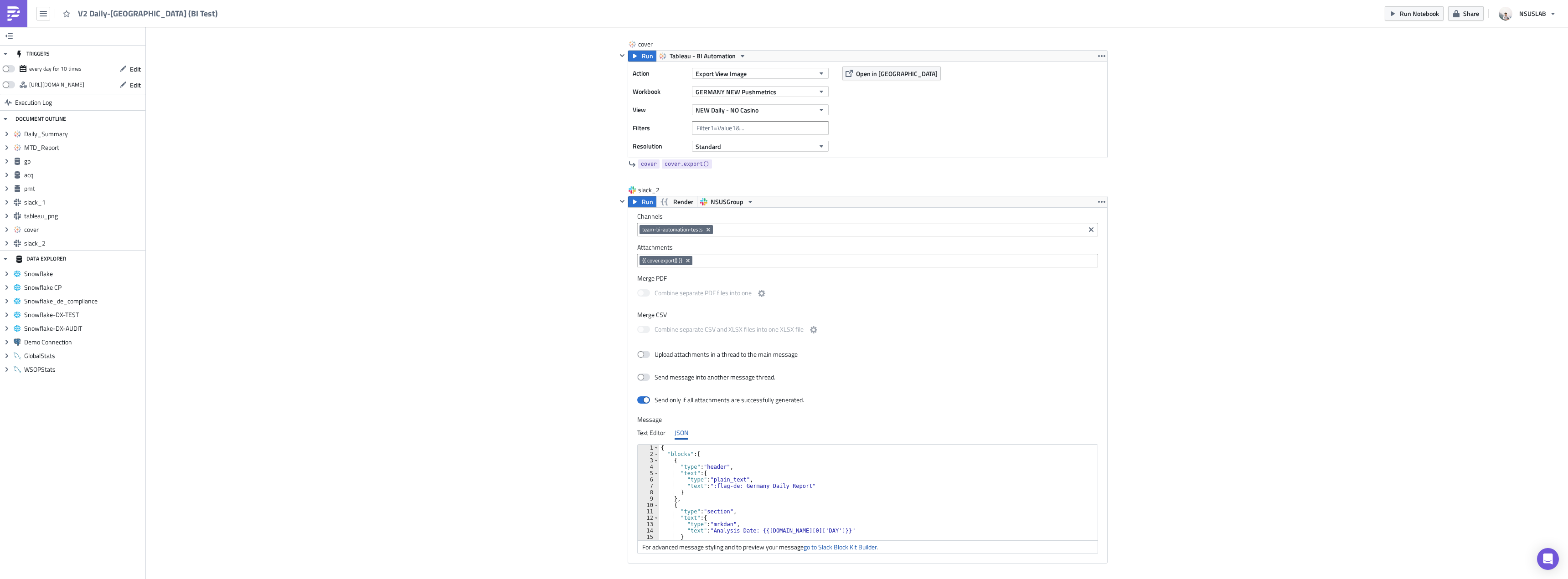
scroll to position [1893, 0]
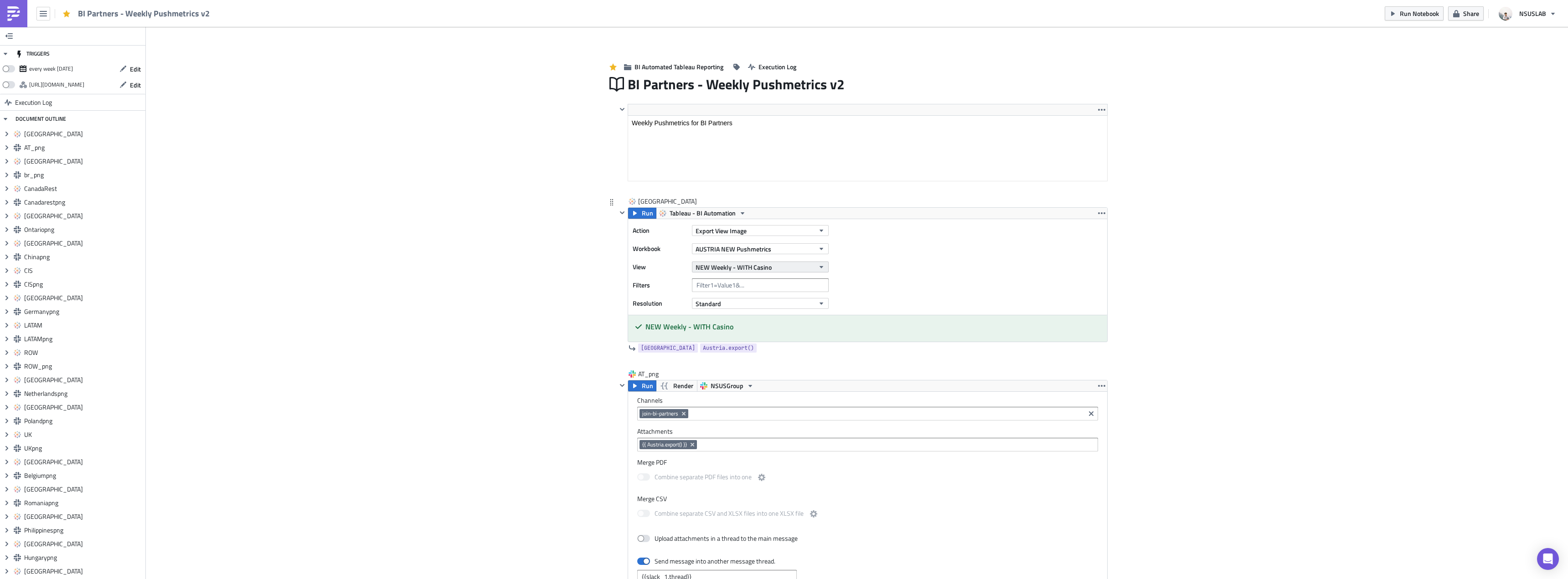
click at [708, 270] on span "NEW Weekly - WITH Casino" at bounding box center [734, 267] width 77 height 10
click at [755, 377] on div "Partners Weekly - WITH CASINO" at bounding box center [737, 380] width 86 height 9
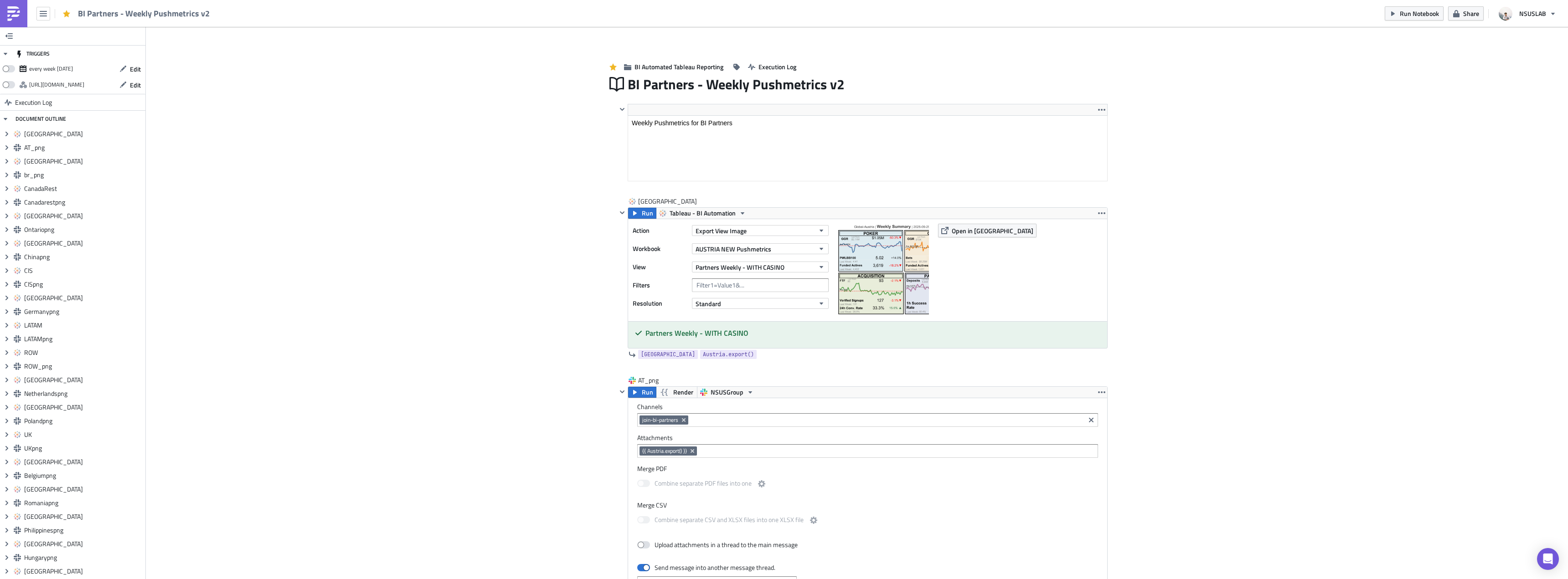
click at [713, 190] on div at bounding box center [862, 189] width 491 height 11
click at [646, 213] on span "Run" at bounding box center [647, 213] width 12 height 11
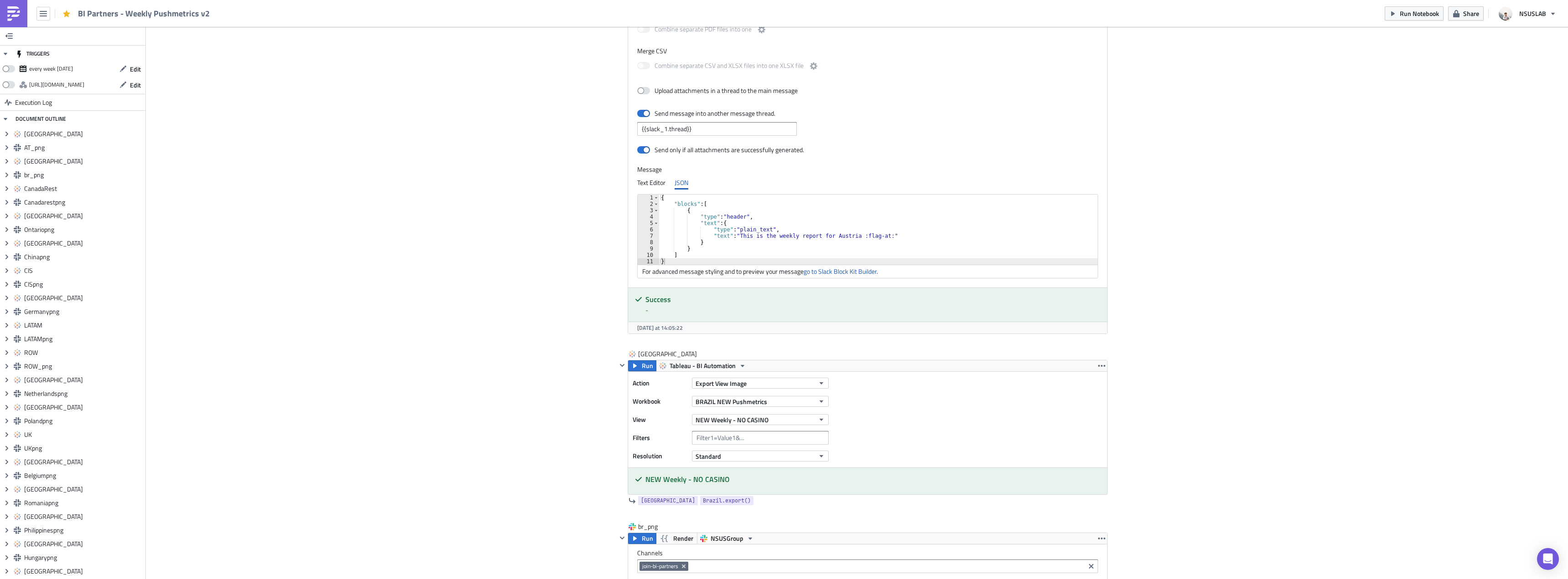
scroll to position [592, 0]
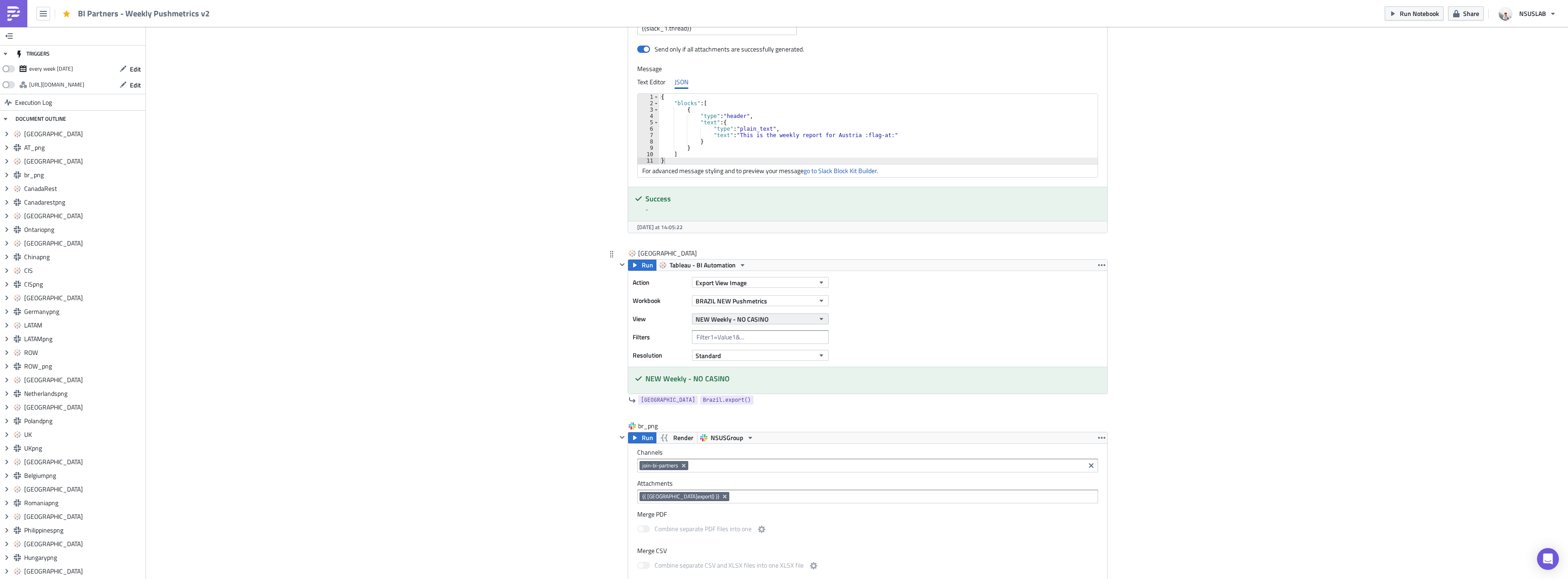
click at [763, 320] on span "NEW Weekly - NO CASINO" at bounding box center [732, 319] width 73 height 10
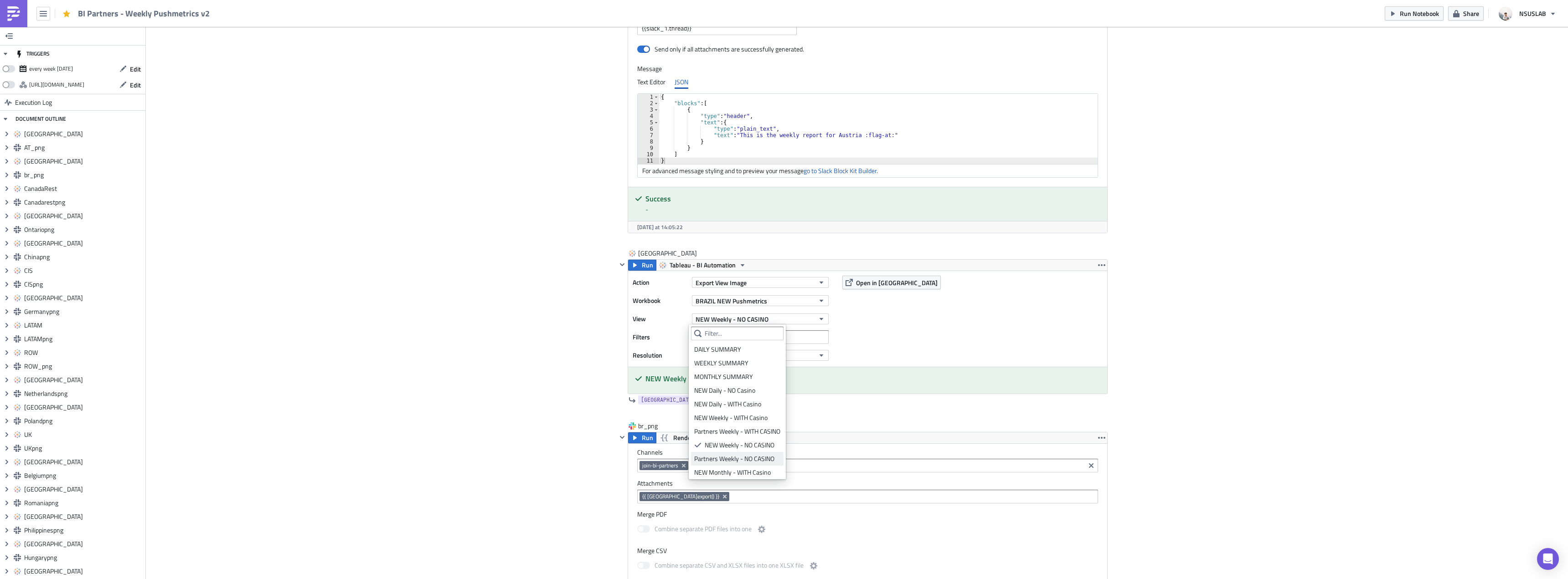
click at [772, 455] on div "Partners Weekly - NO CASINO" at bounding box center [737, 459] width 86 height 9
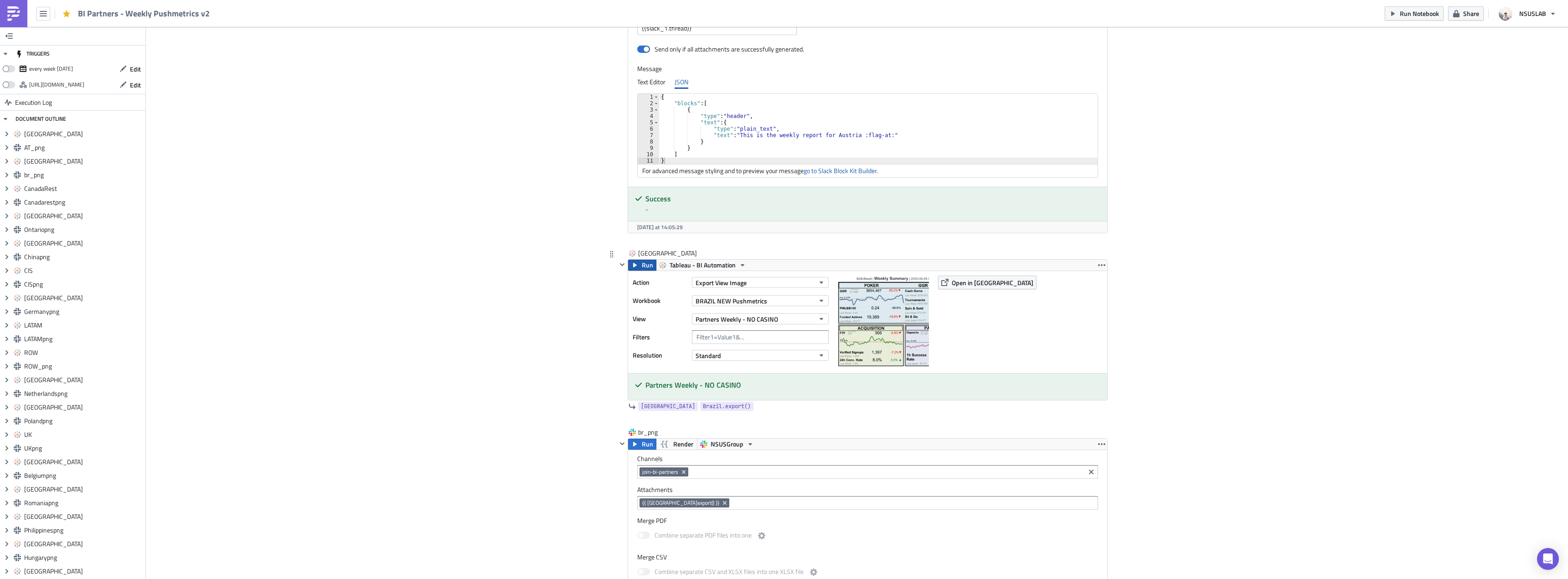
click at [642, 266] on span "Run" at bounding box center [647, 265] width 12 height 11
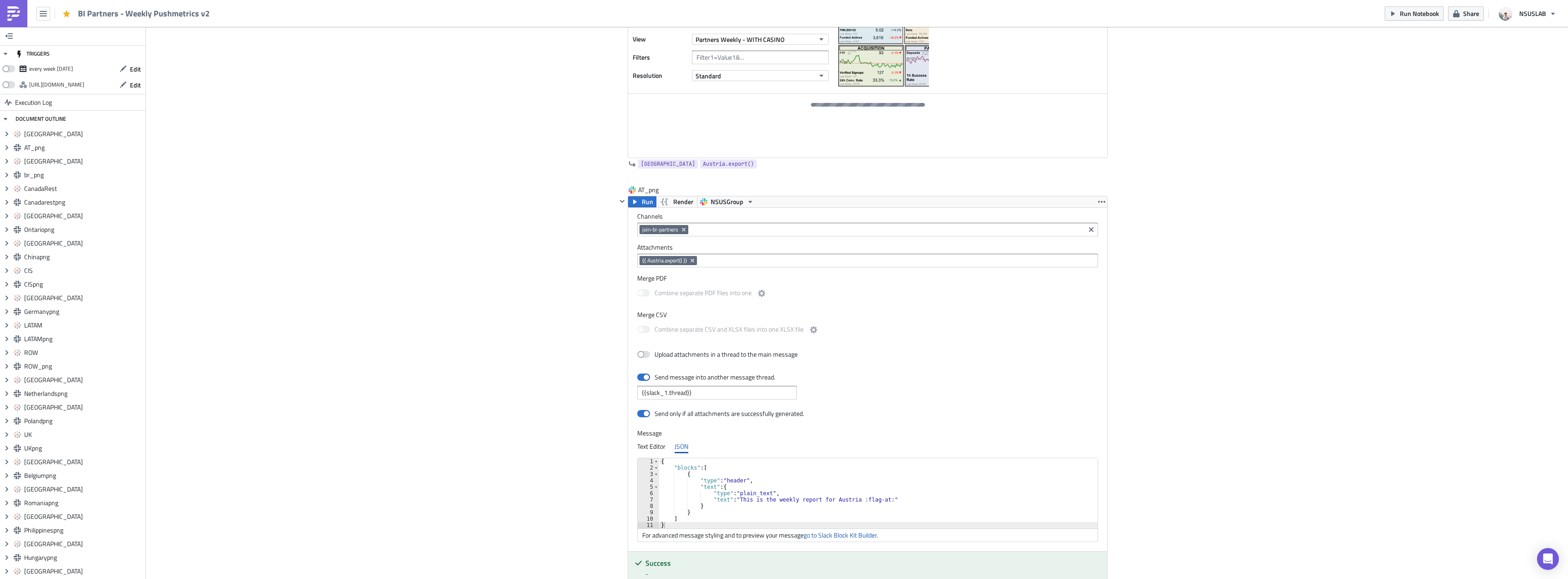
scroll to position [0, 0]
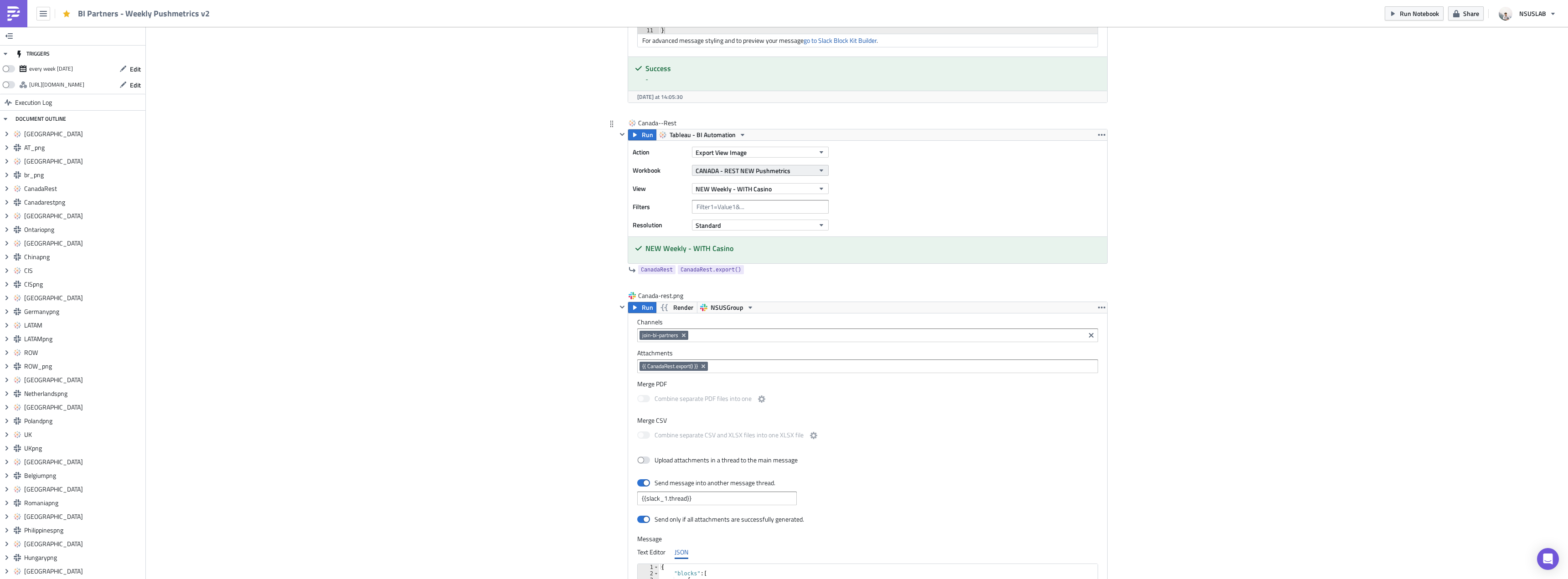
click at [756, 173] on span "CANADA - REST NEW Pushmetrics" at bounding box center [743, 170] width 95 height 10
click at [759, 191] on span "NEW Weekly - WITH Casino" at bounding box center [734, 189] width 77 height 10
click at [764, 299] on div "Partners Weekly - WITH CASINO" at bounding box center [737, 302] width 86 height 9
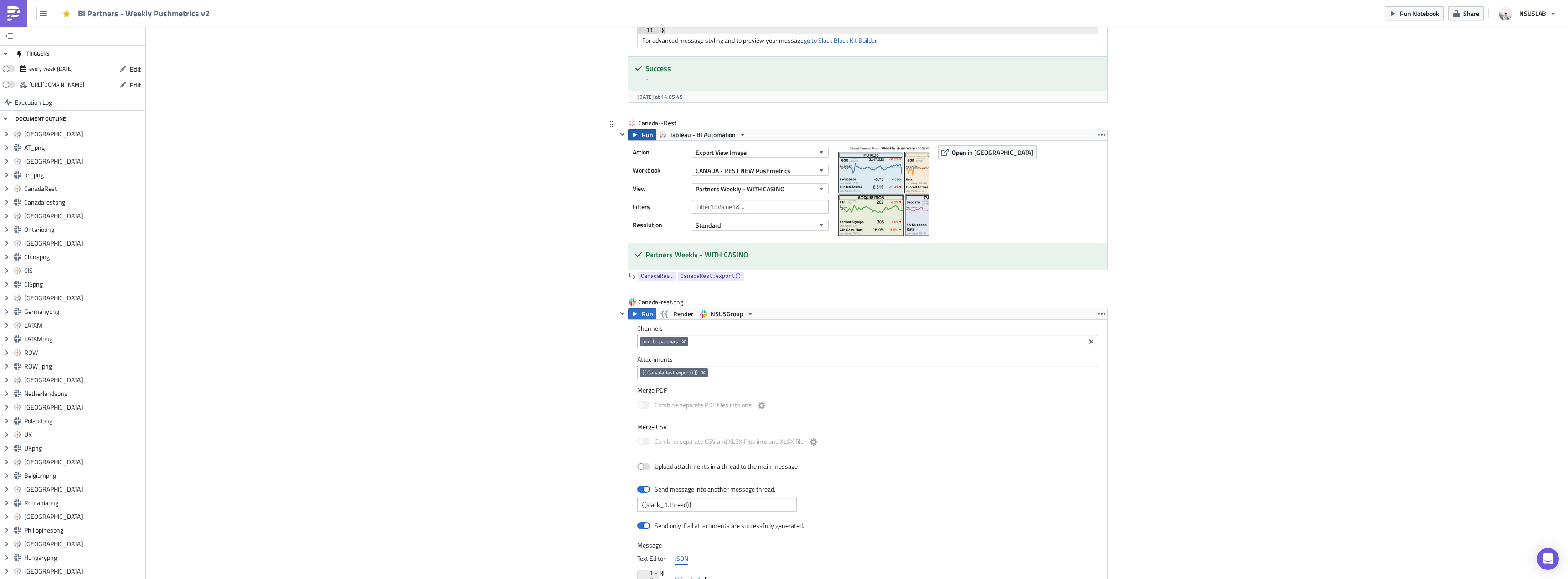
click at [635, 137] on icon "button" at bounding box center [635, 135] width 7 height 7
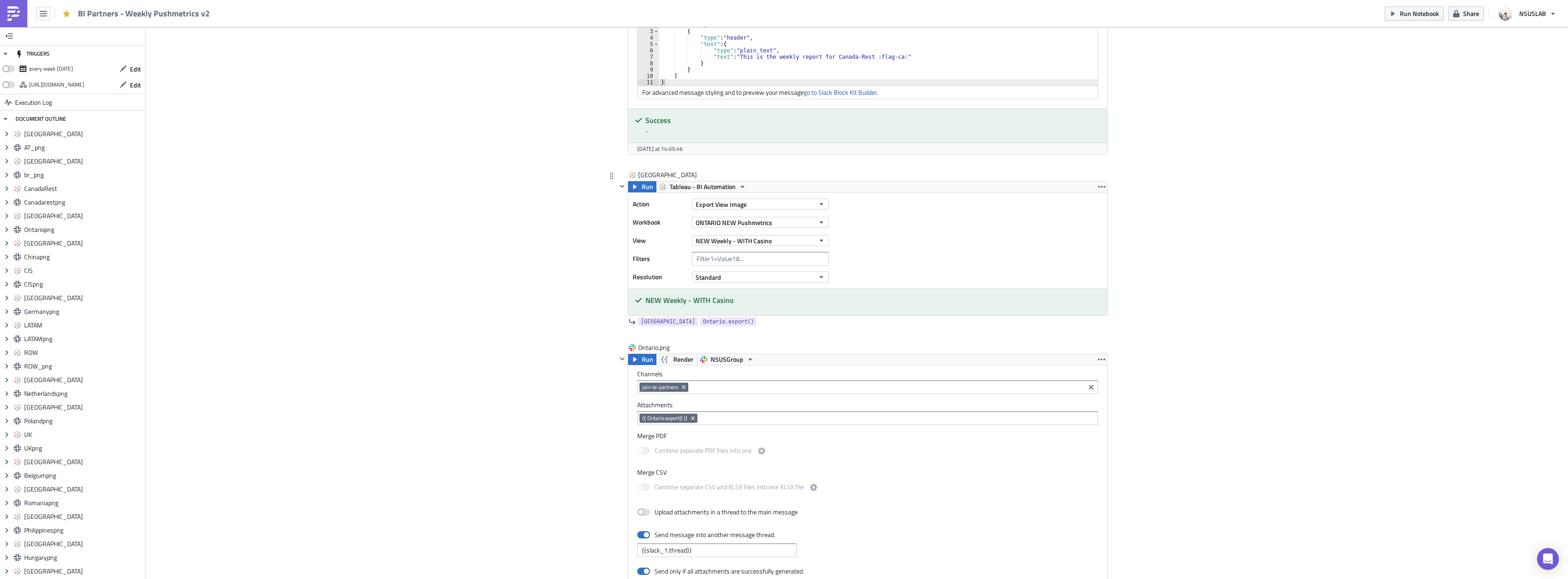
click at [754, 249] on div "Action Export View Image Workbook ONTARIO NEW Pushmetrics View NEW Weekly - WIT…" at bounding box center [732, 240] width 200 height 86
click at [757, 240] on span "NEW Weekly - WITH Casino" at bounding box center [734, 240] width 77 height 10
click at [756, 348] on link "Partners Weekly - WITH CASINO" at bounding box center [738, 352] width 93 height 13
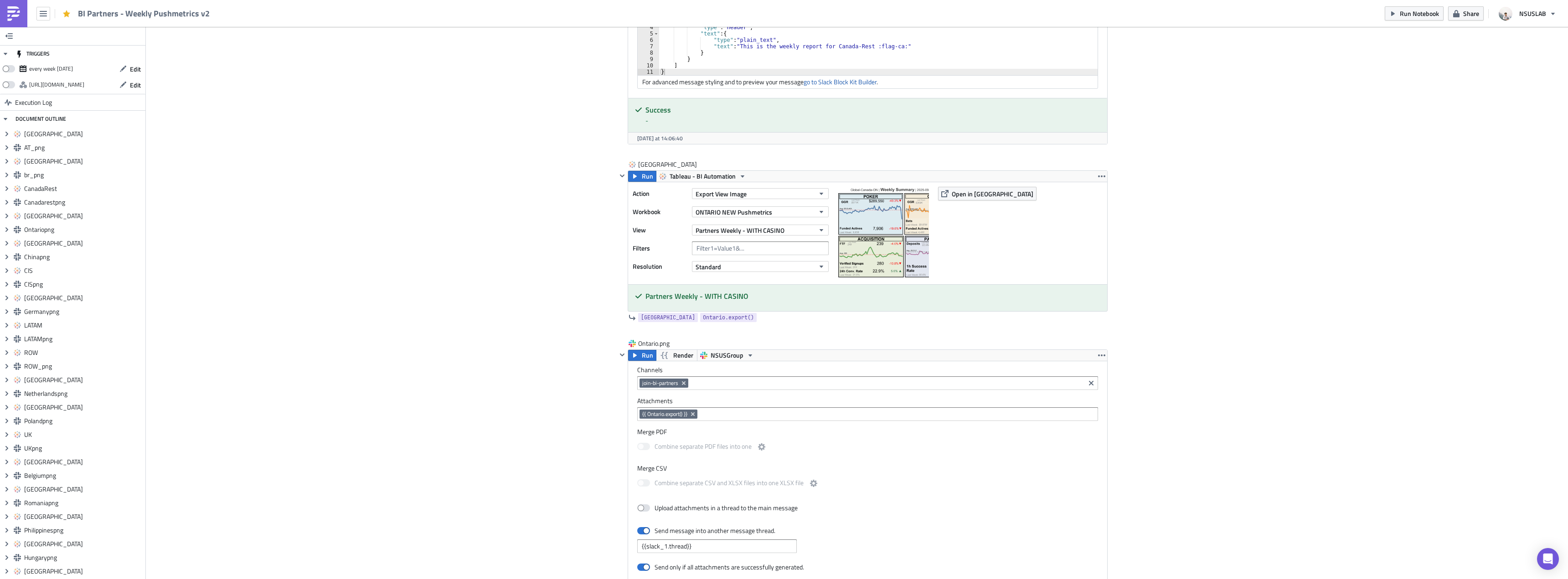
scroll to position [1949, 0]
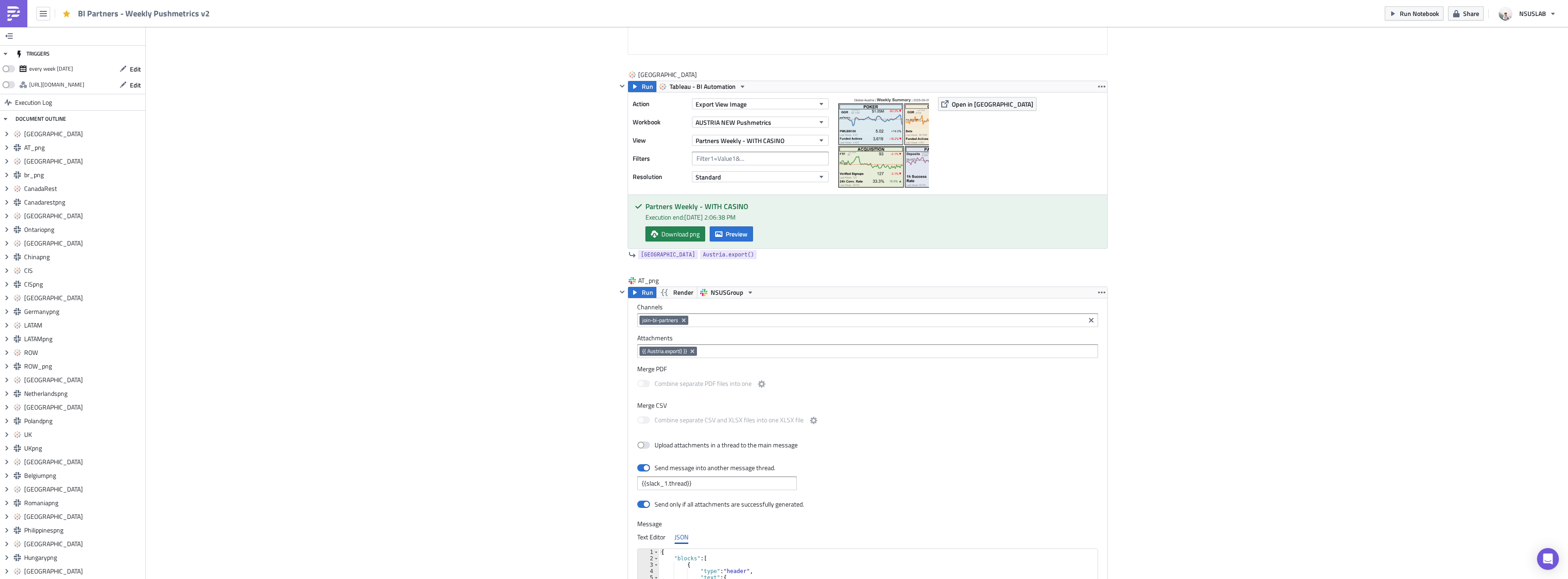
scroll to position [0, 0]
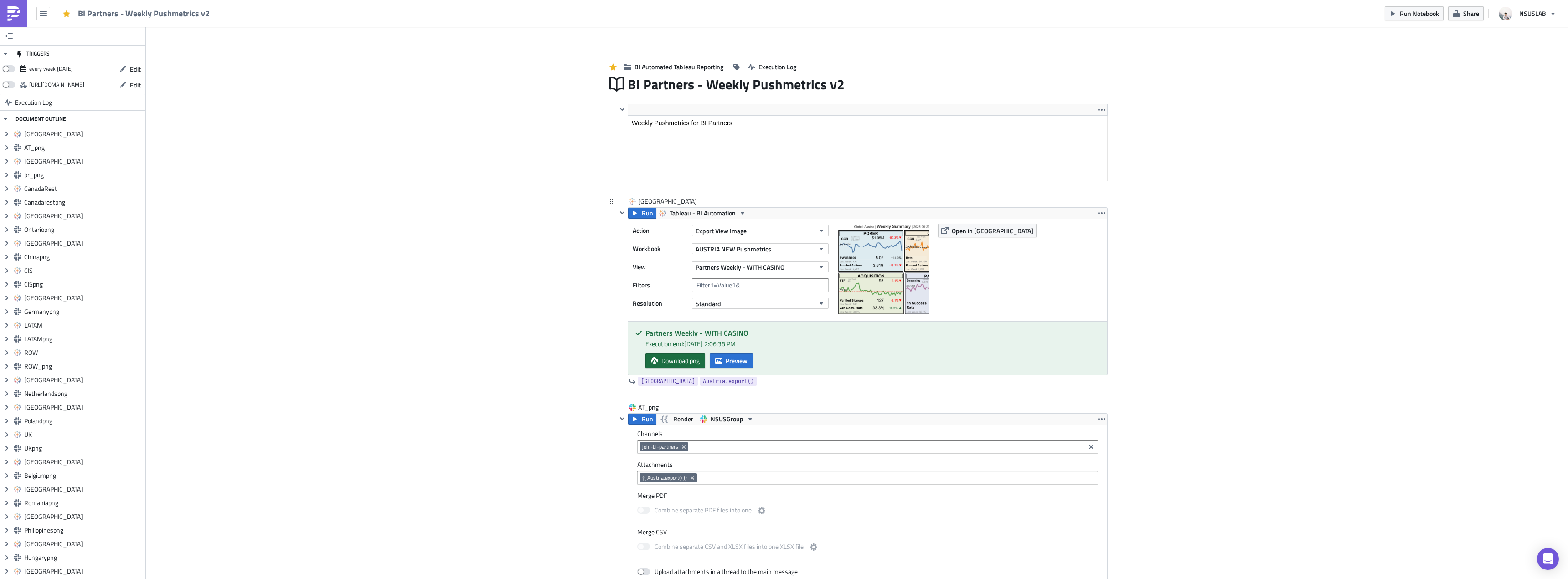
click at [654, 364] on icon at bounding box center [655, 361] width 7 height 7
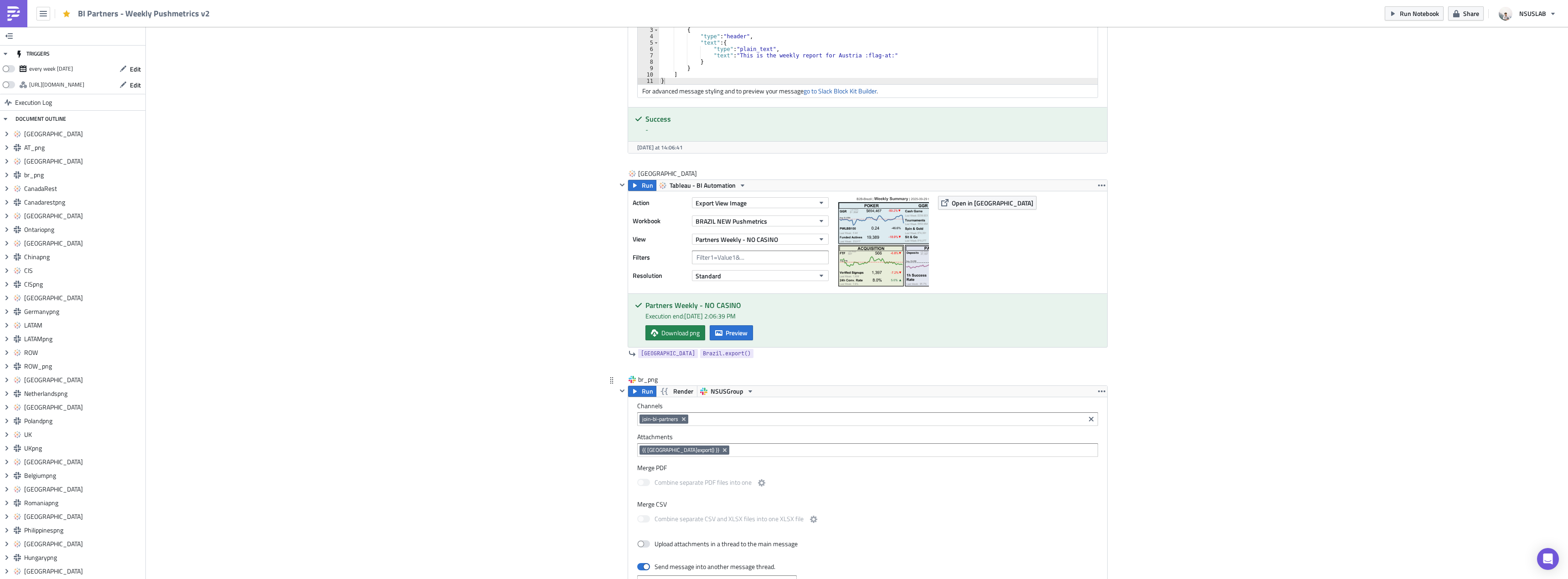
scroll to position [820, 0]
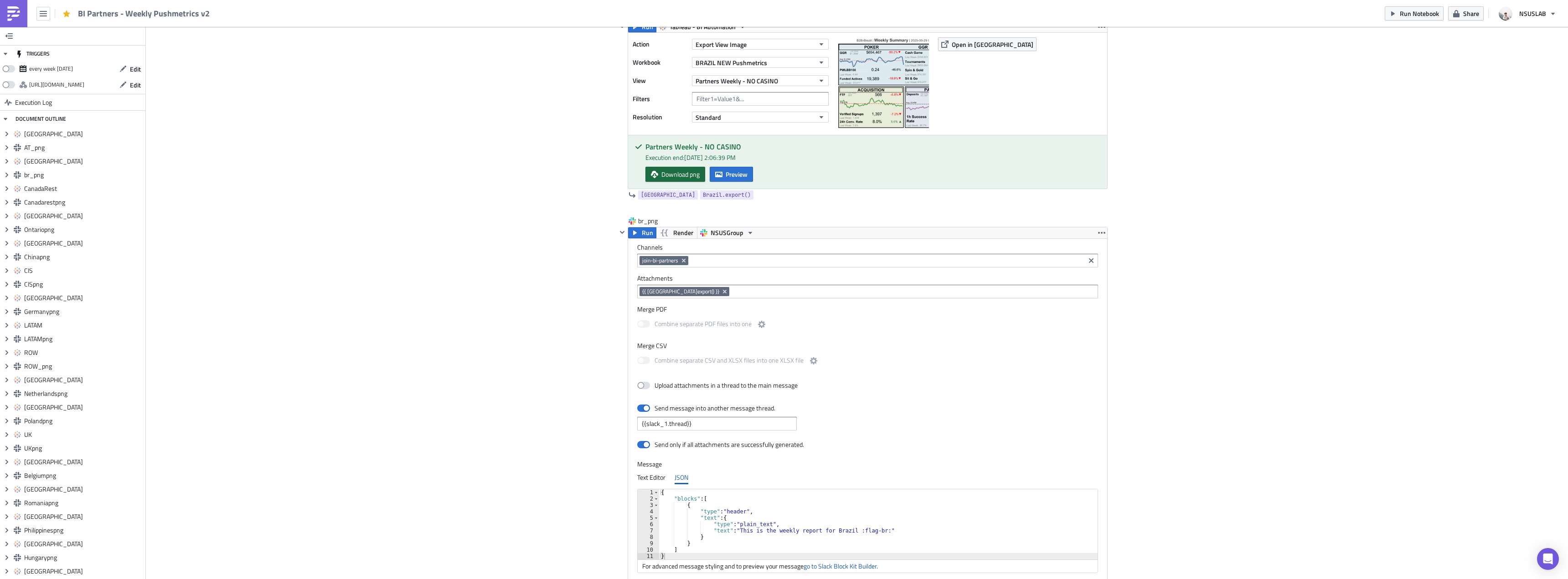
click at [661, 171] on span "Download png" at bounding box center [680, 174] width 38 height 10
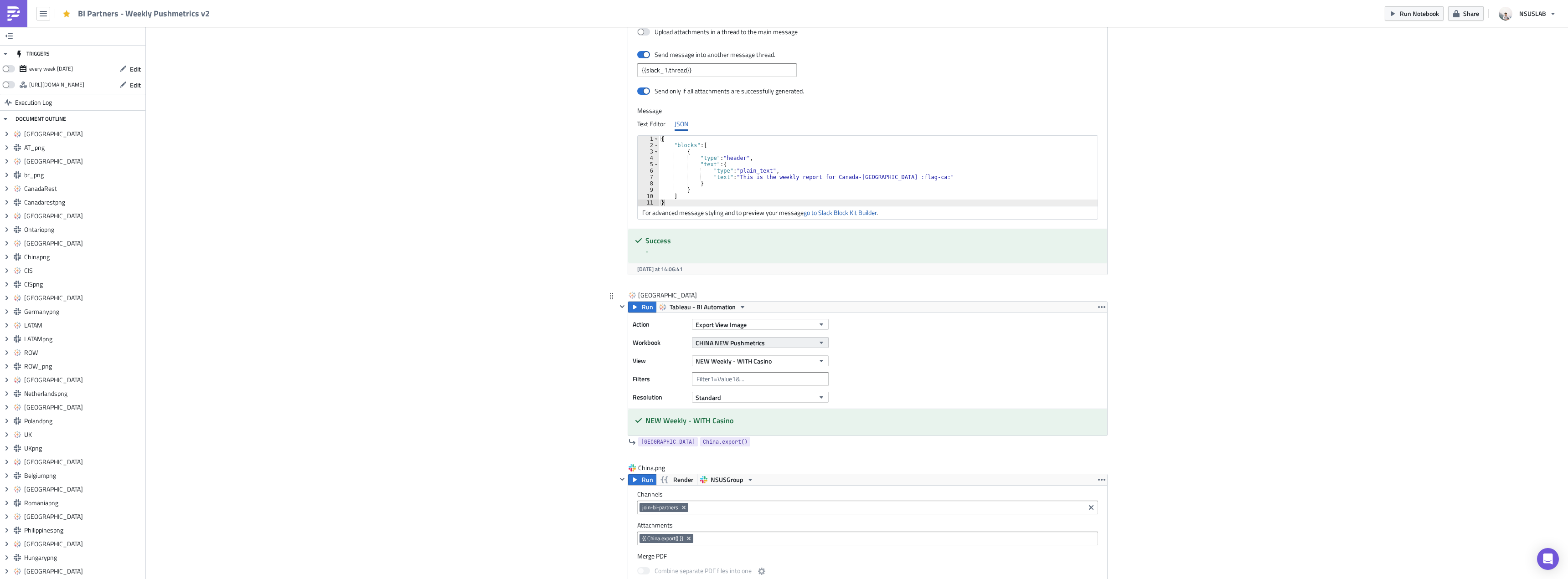
scroll to position [2415, 0]
click at [754, 364] on span "NEW Weekly - WITH Casino" at bounding box center [734, 360] width 77 height 10
click at [752, 474] on div "Partners Weekly - WITH CASINO" at bounding box center [737, 473] width 86 height 9
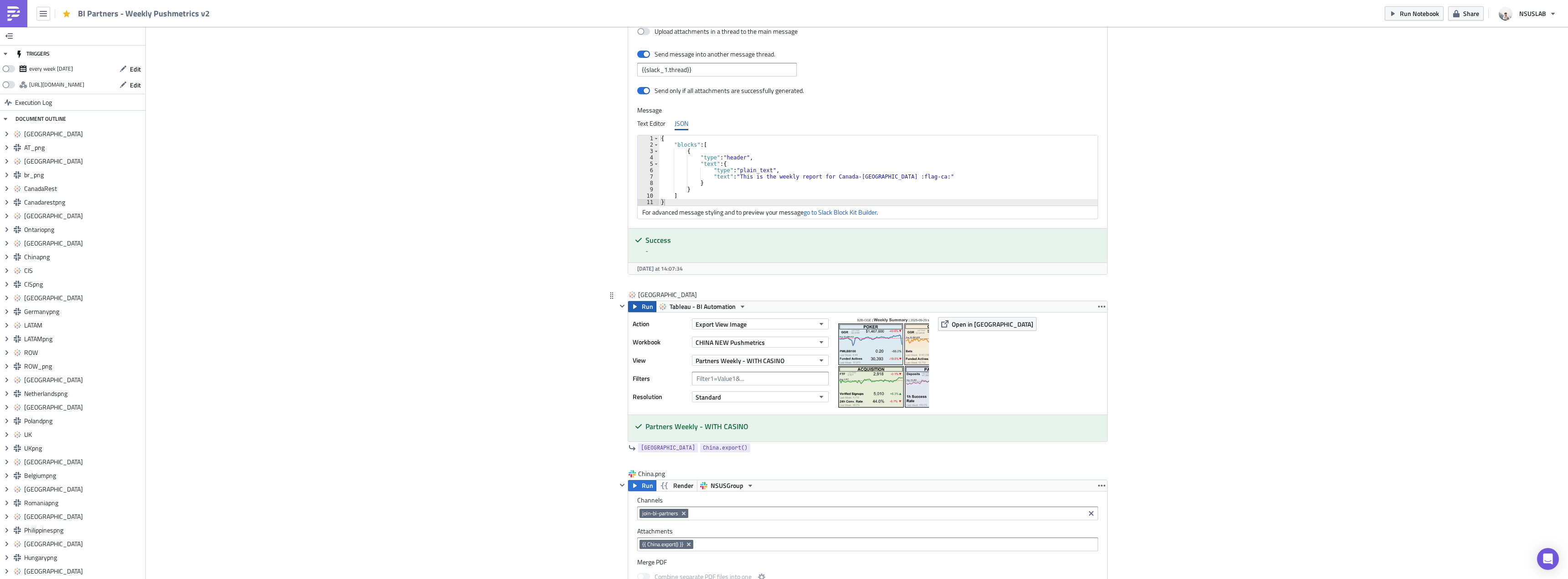
click at [630, 310] on button "Run" at bounding box center [643, 307] width 28 height 11
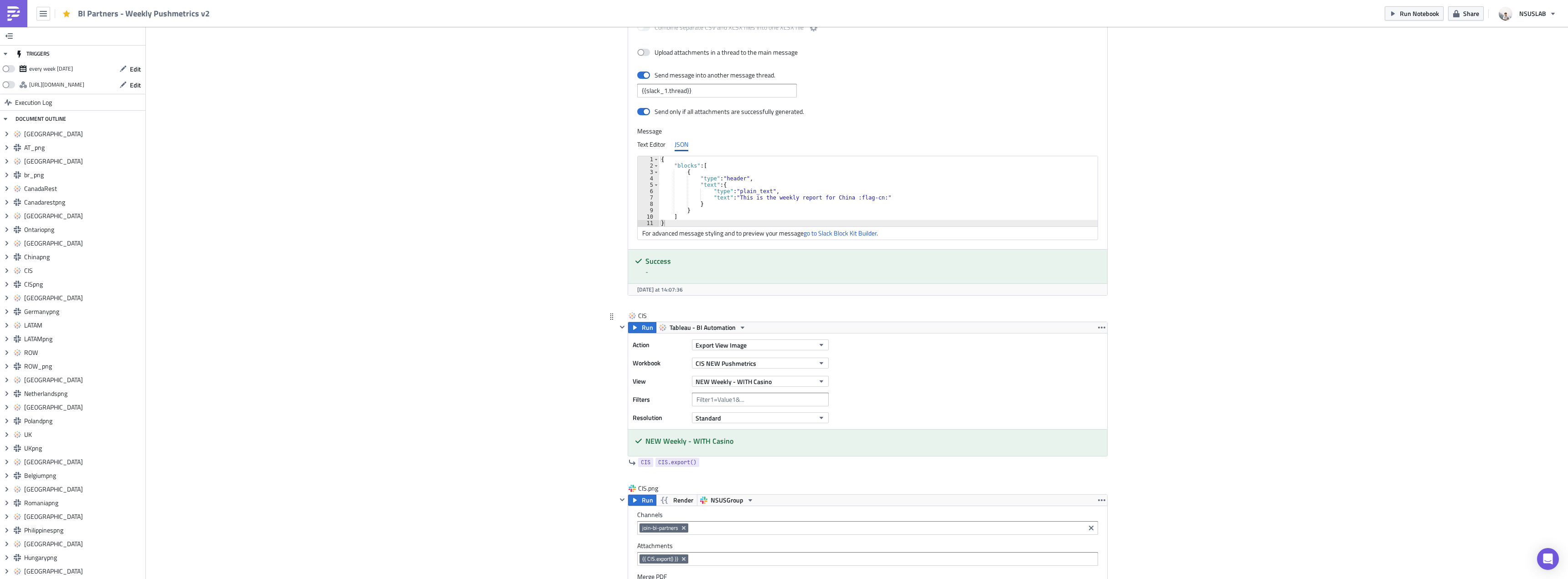
scroll to position [3053, 0]
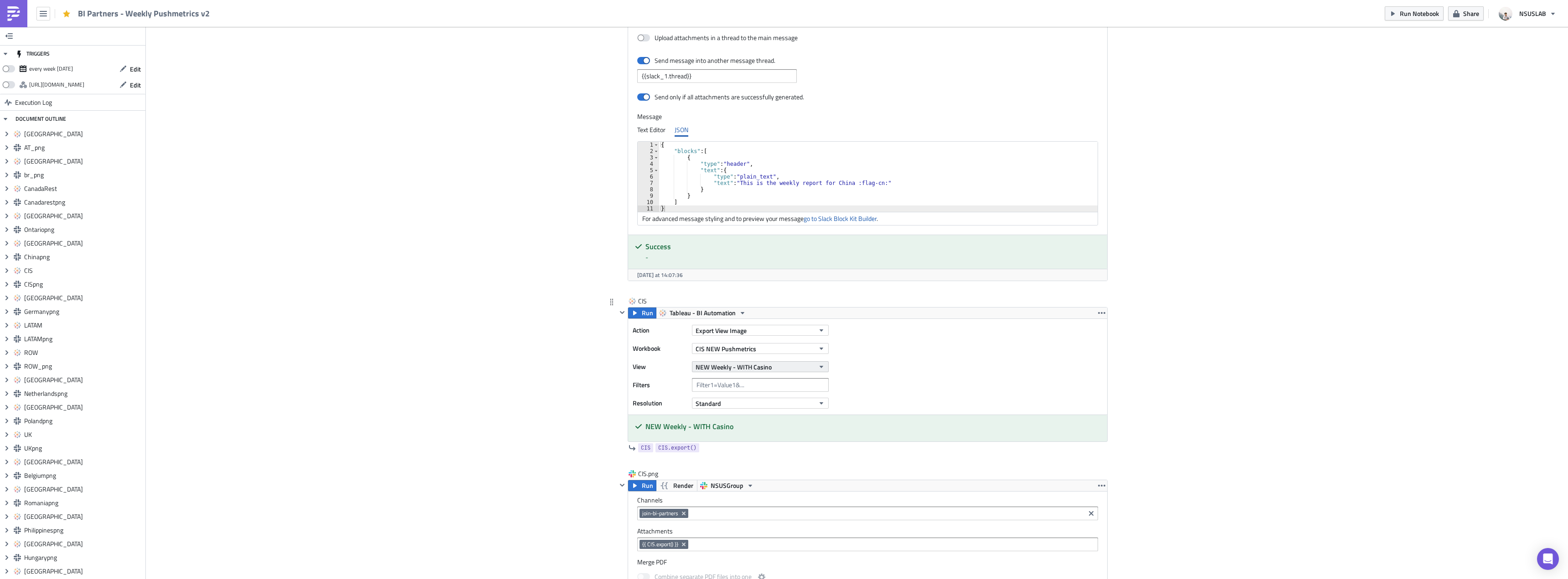
click at [716, 370] on span "NEW Weekly - WITH Casino" at bounding box center [734, 366] width 77 height 10
click at [731, 476] on div "Partners Weekly - WITH CASINO" at bounding box center [737, 479] width 86 height 9
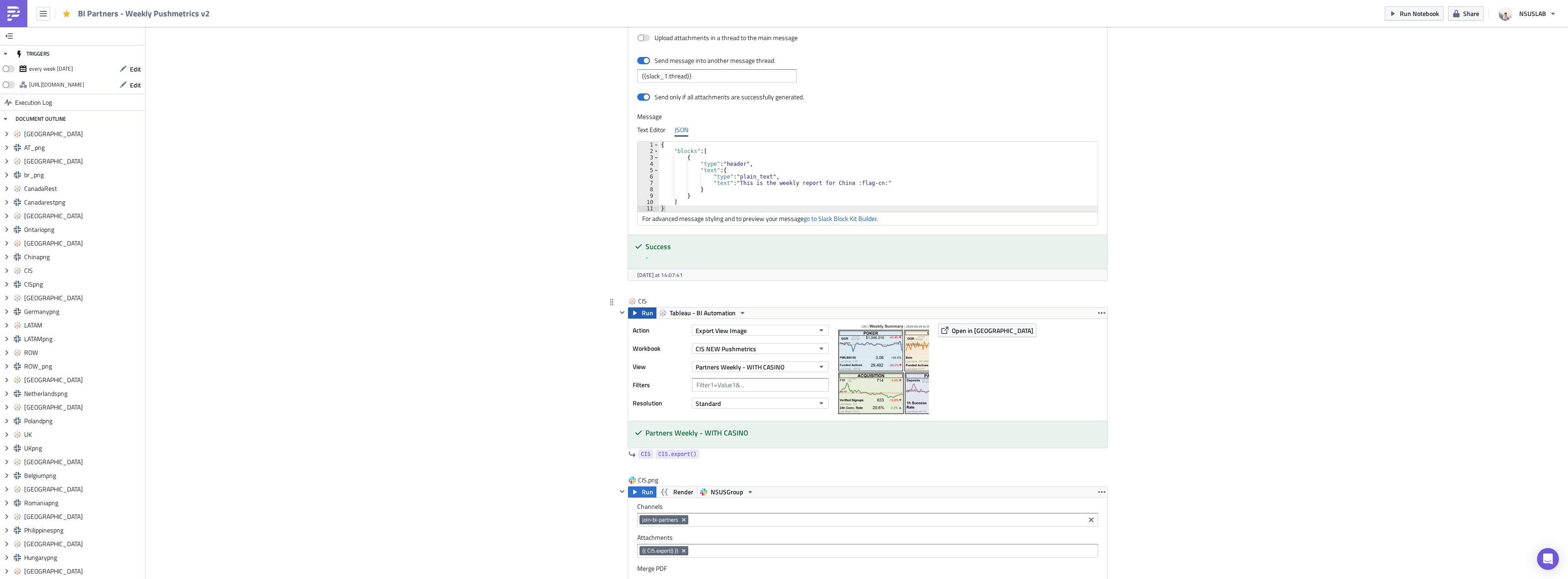
click at [637, 316] on button "Run" at bounding box center [643, 313] width 28 height 11
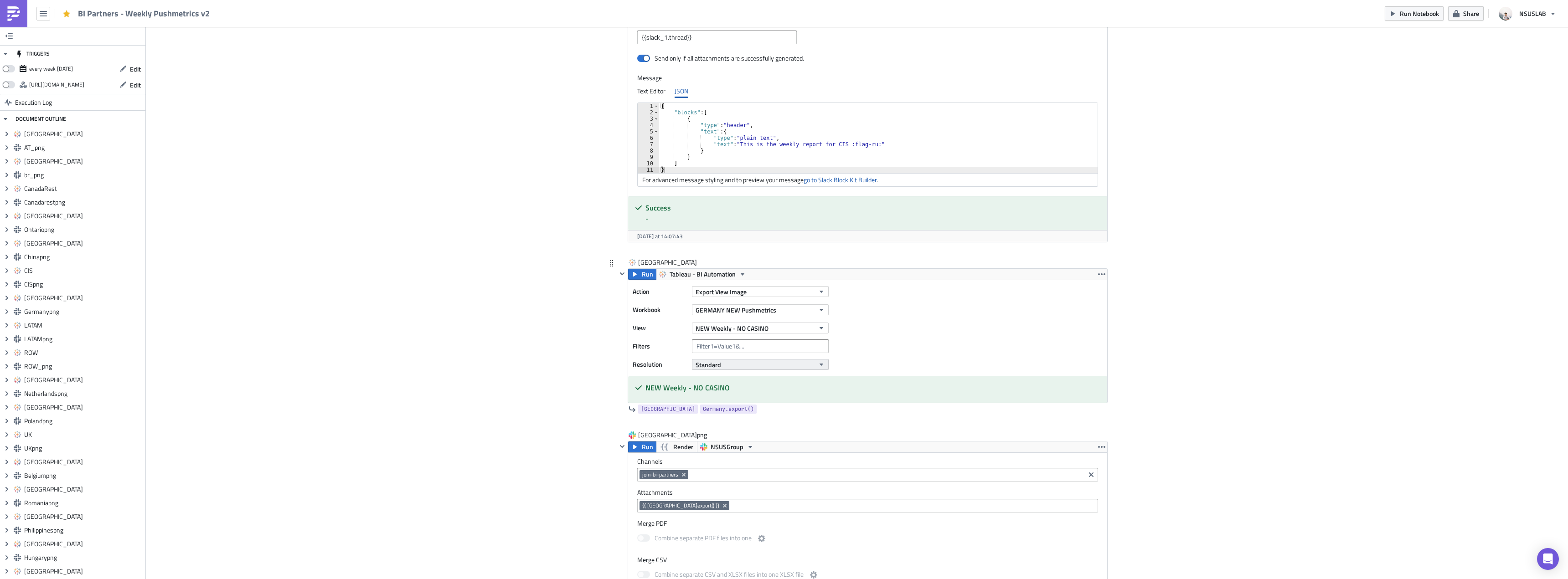
scroll to position [3736, 0]
click at [754, 323] on span "NEW Weekly - NO CASINO" at bounding box center [732, 327] width 73 height 10
click at [775, 462] on link "Partners Weekly - NO CASINO" at bounding box center [738, 467] width 93 height 13
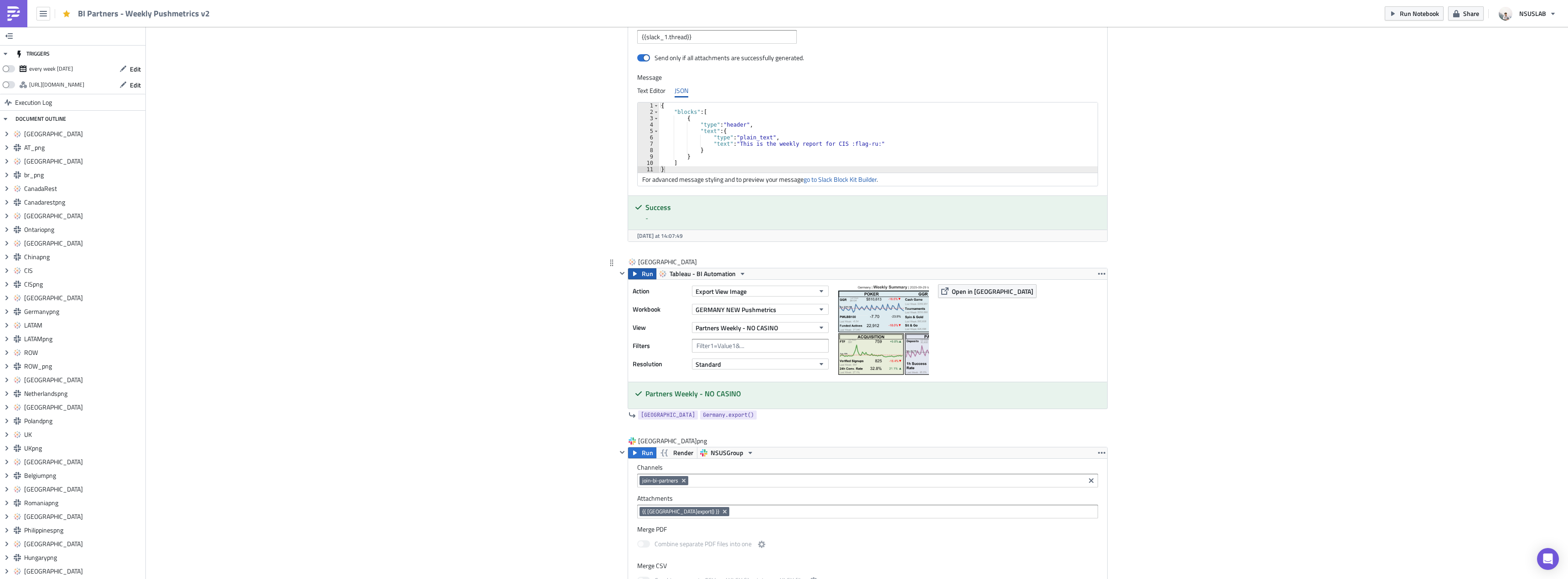
click at [642, 274] on span "Run" at bounding box center [647, 274] width 12 height 11
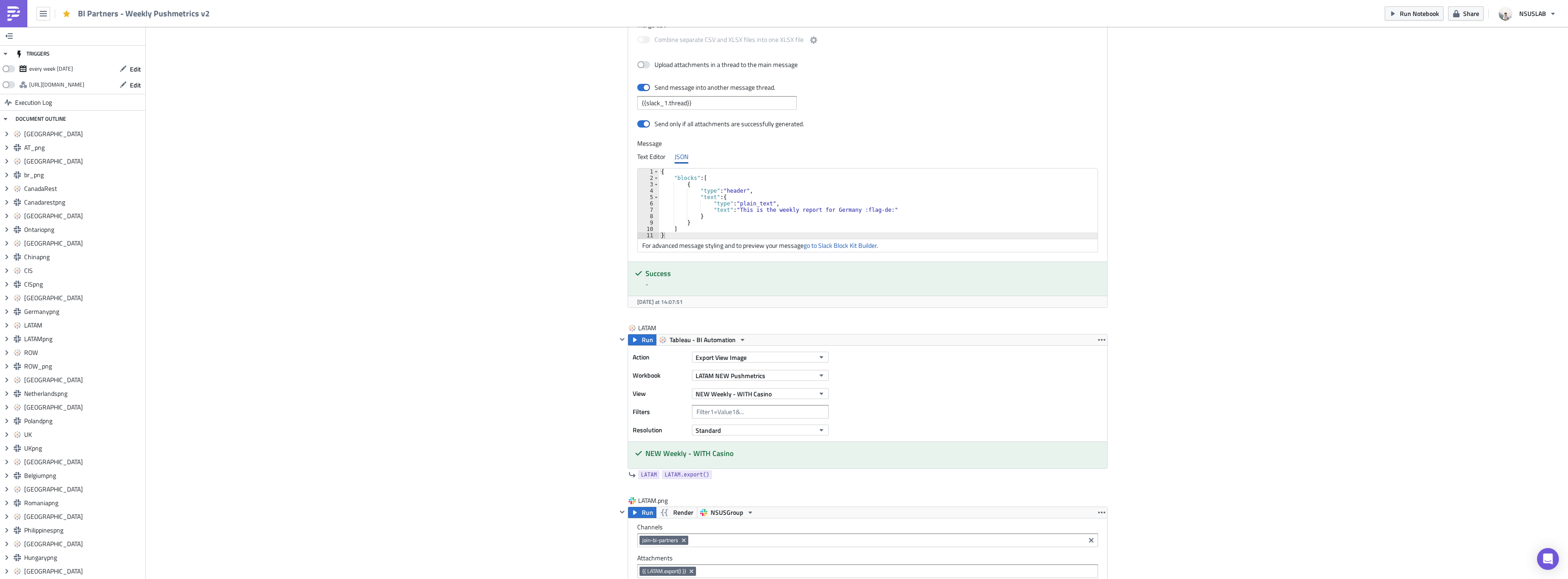
scroll to position [4466, 0]
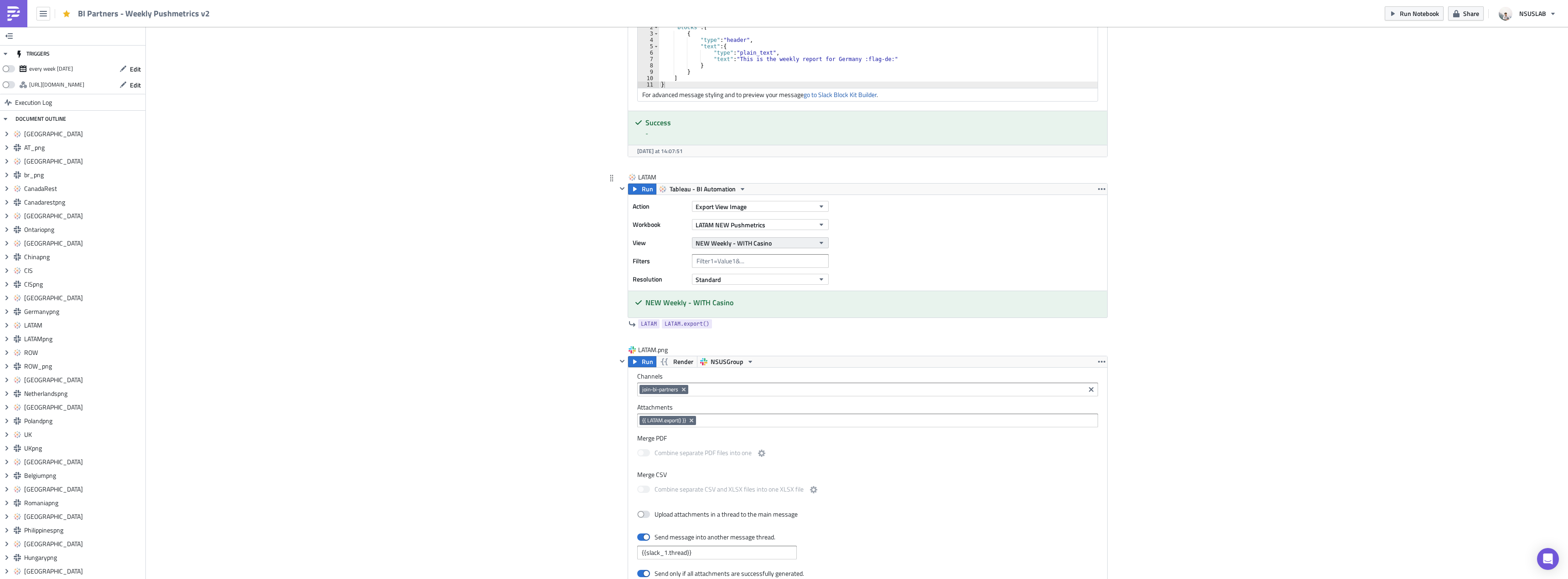
click at [755, 242] on span "NEW Weekly - WITH Casino" at bounding box center [734, 243] width 77 height 10
click at [738, 356] on div "Partners Weekly - WITH CASINO" at bounding box center [737, 355] width 86 height 9
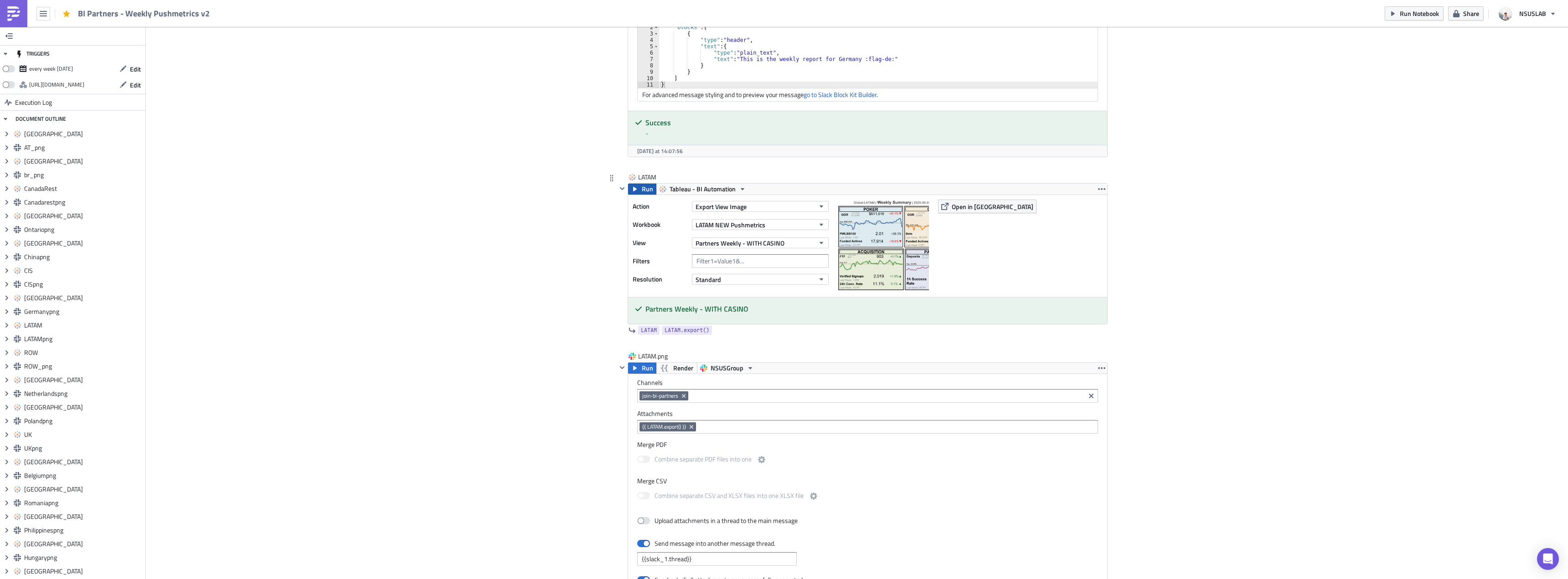
click at [634, 189] on icon "button" at bounding box center [635, 189] width 4 height 4
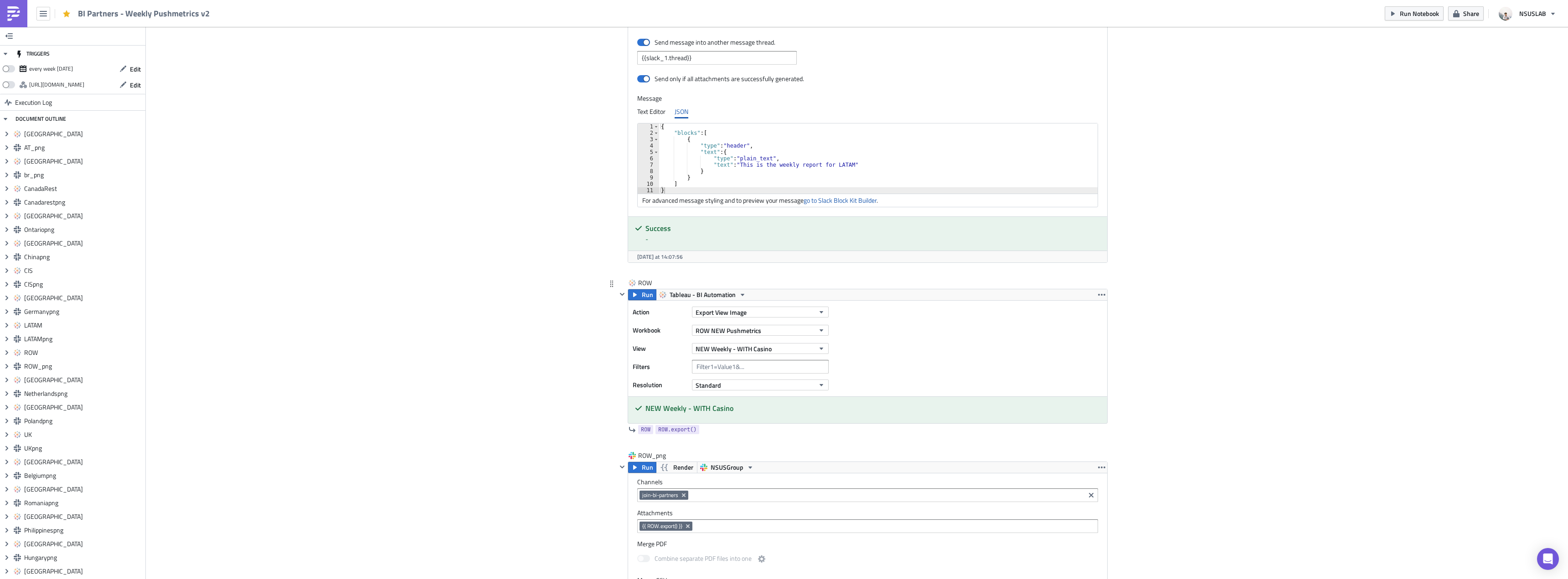
scroll to position [5004, 0]
click at [734, 347] on span "NEW Weekly - WITH Casino" at bounding box center [734, 349] width 77 height 10
click at [741, 459] on div "Partners Weekly - WITH CASINO" at bounding box center [737, 461] width 86 height 9
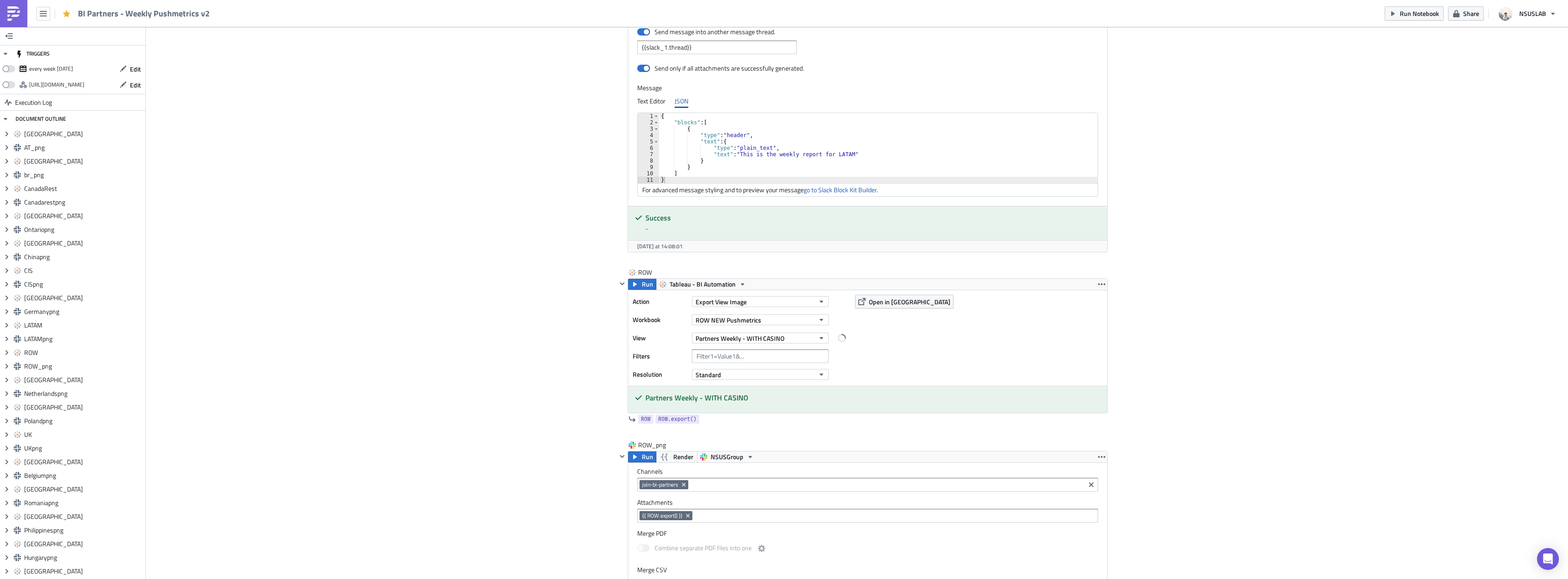
scroll to position [4994, 0]
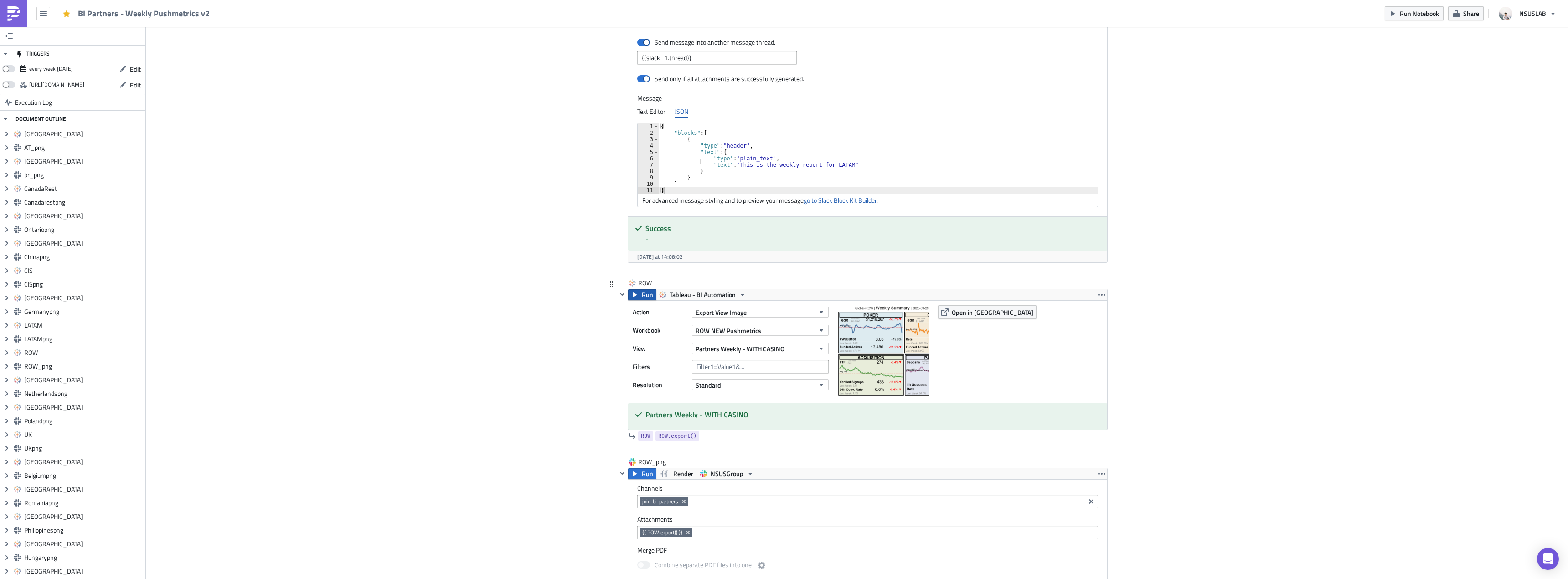
click at [642, 295] on span "Run" at bounding box center [647, 294] width 12 height 11
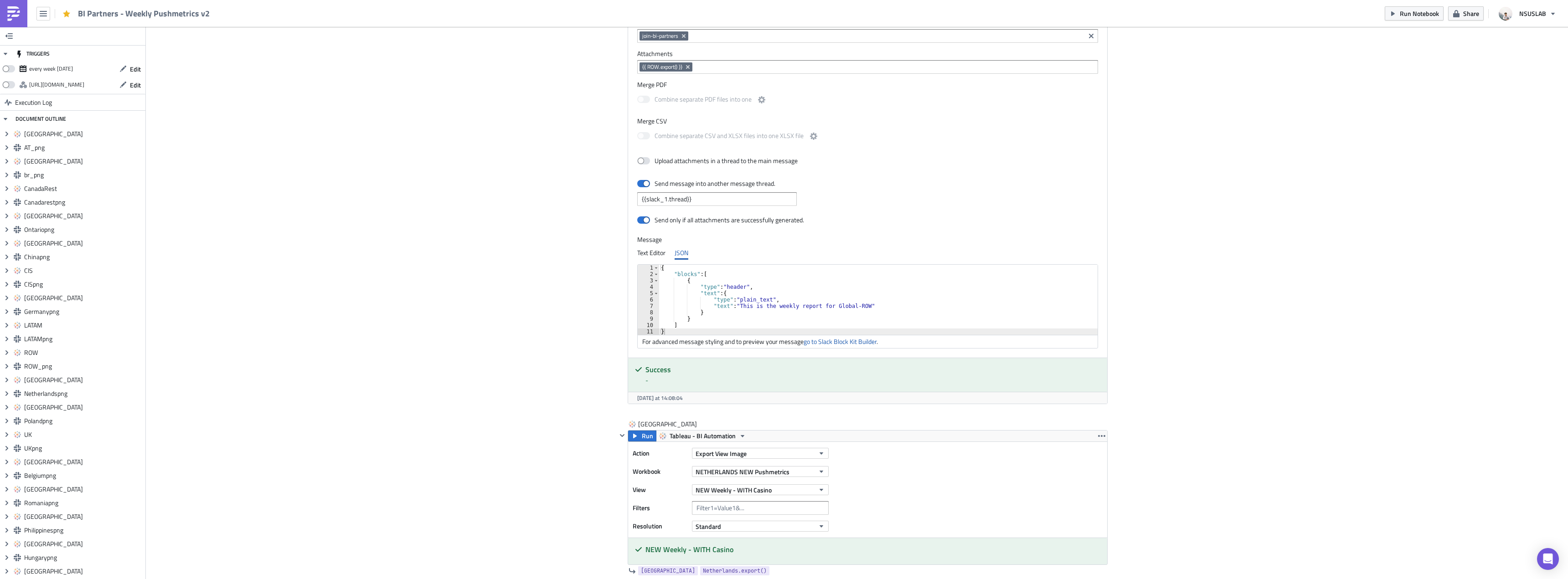
scroll to position [5632, 0]
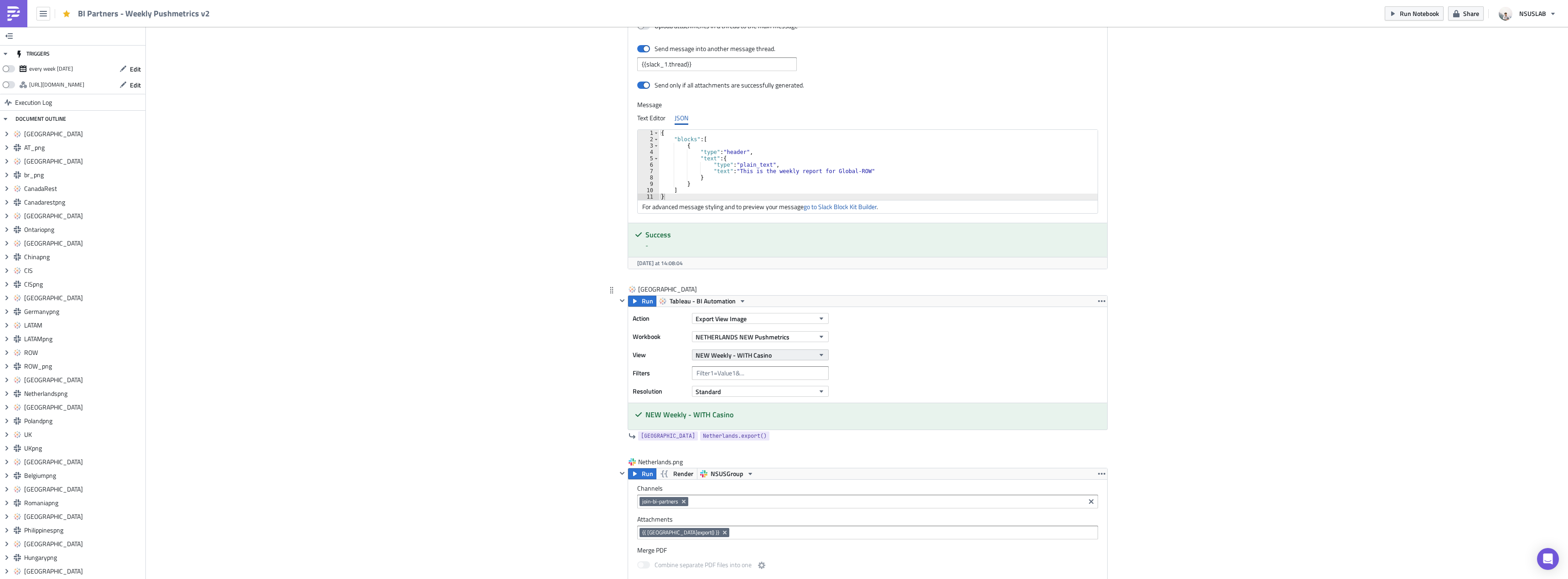
click at [739, 359] on span "NEW Weekly - WITH Casino" at bounding box center [734, 355] width 77 height 10
click at [729, 464] on div "Partners Weekly - WITH CASINO" at bounding box center [737, 468] width 86 height 9
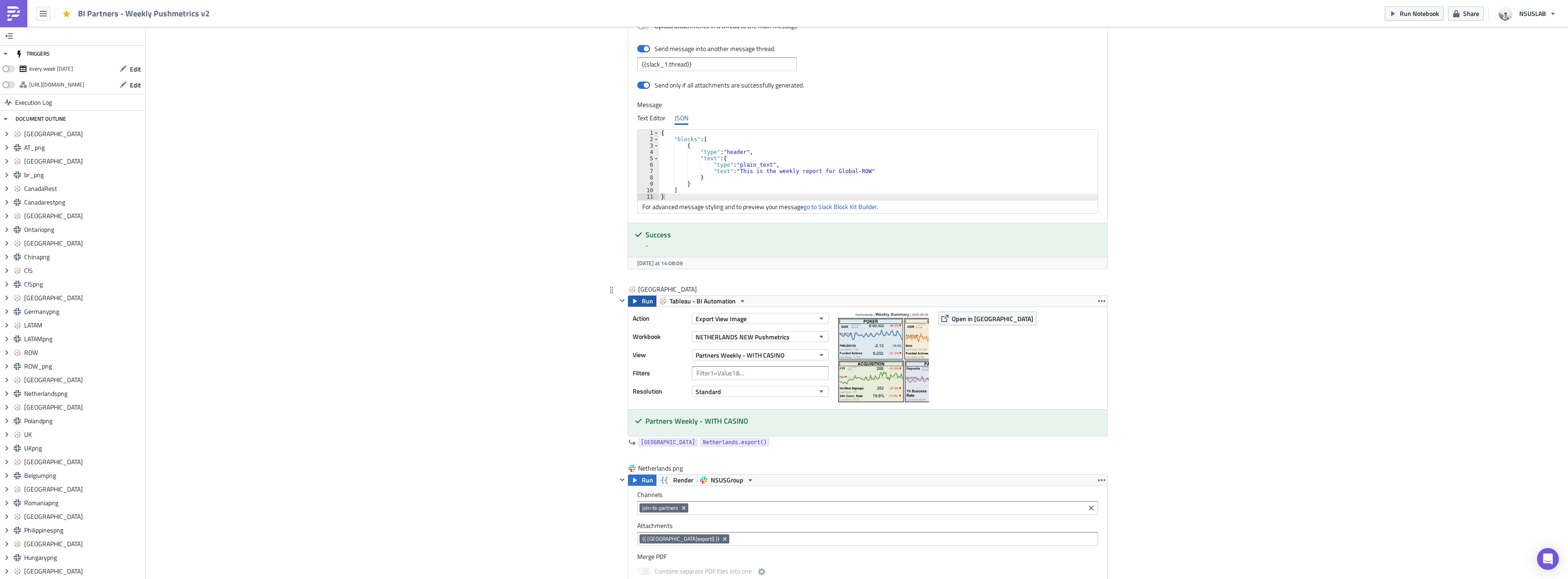
click at [637, 302] on button "Run" at bounding box center [643, 302] width 28 height 11
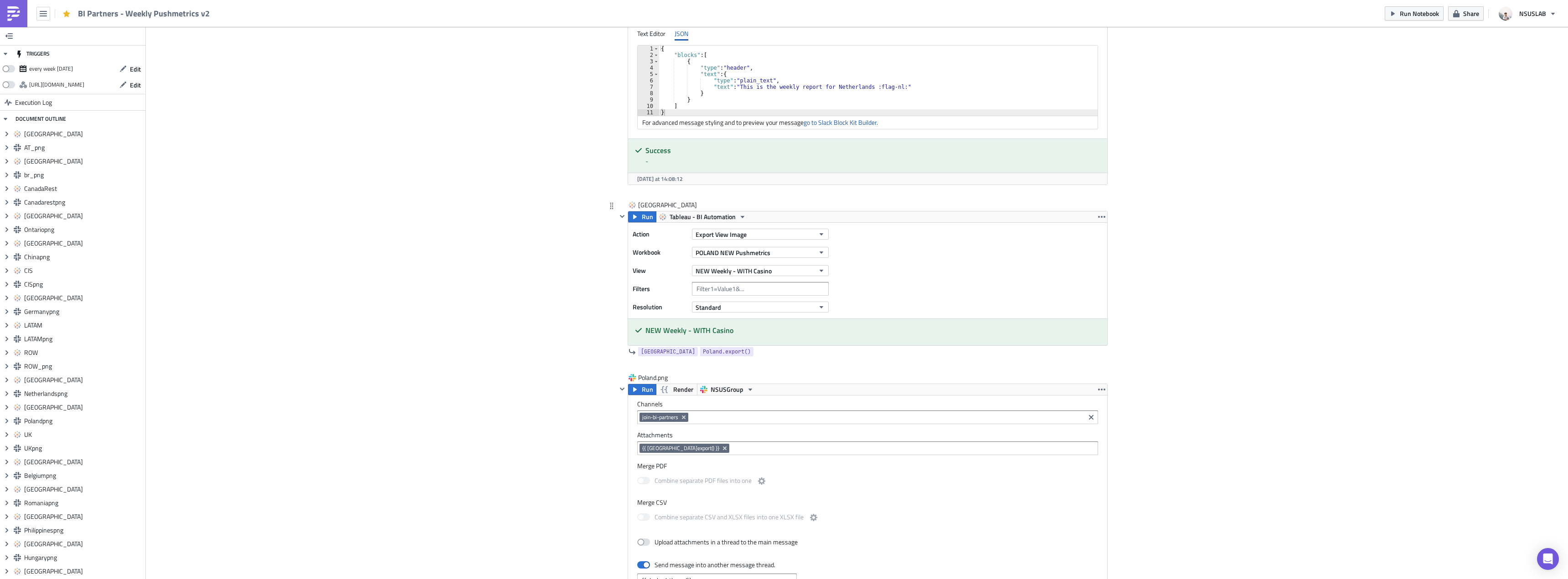
scroll to position [6350, 0]
click at [730, 261] on div "Action Export View Image Workbook POLAND NEW Pushmetrics View NEW Weekly - WITH…" at bounding box center [732, 269] width 200 height 86
click at [730, 273] on span "NEW Weekly - WITH Casino" at bounding box center [734, 270] width 77 height 10
click at [760, 380] on div "Partners Weekly - WITH CASINO" at bounding box center [737, 382] width 86 height 9
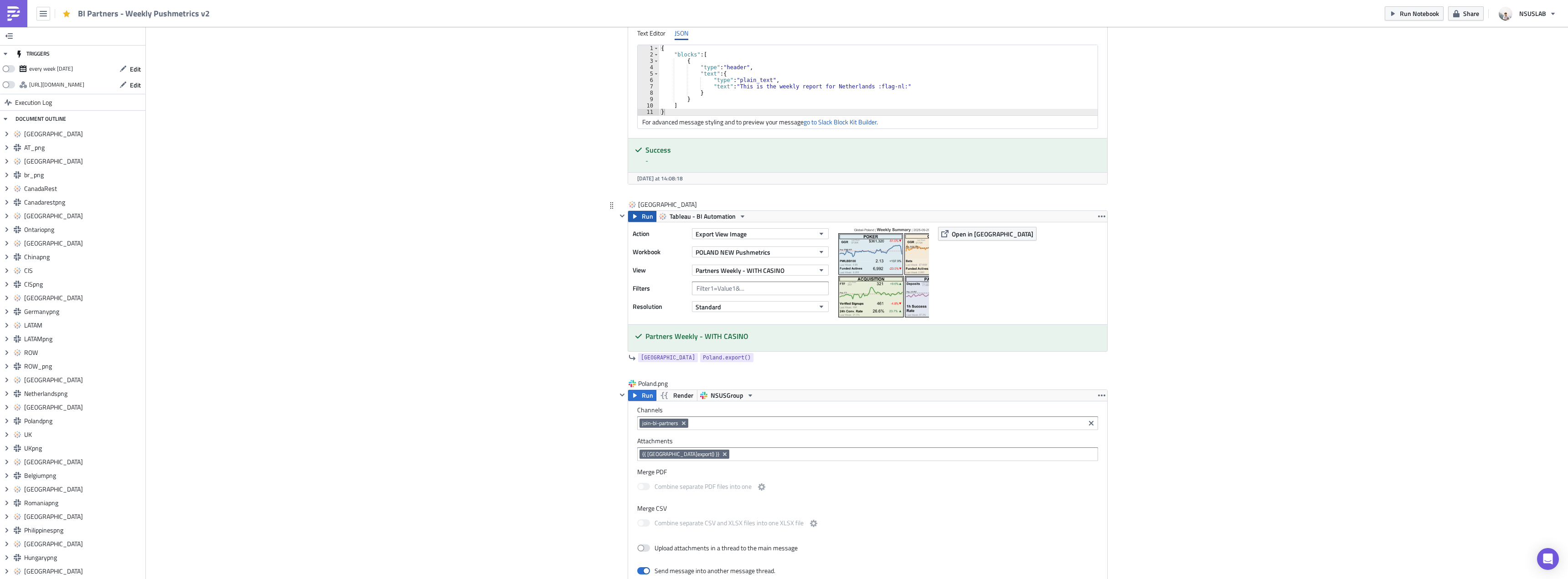
click at [642, 218] on span "Run" at bounding box center [647, 216] width 12 height 11
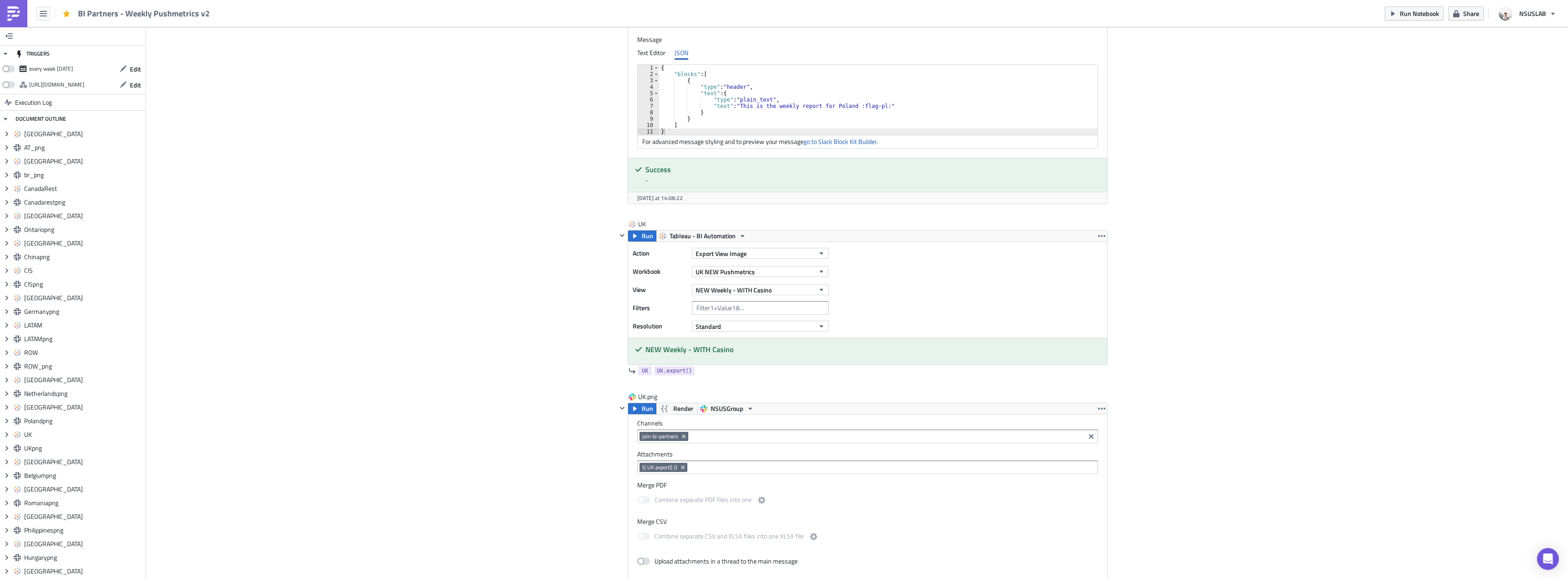
scroll to position [6968, 0]
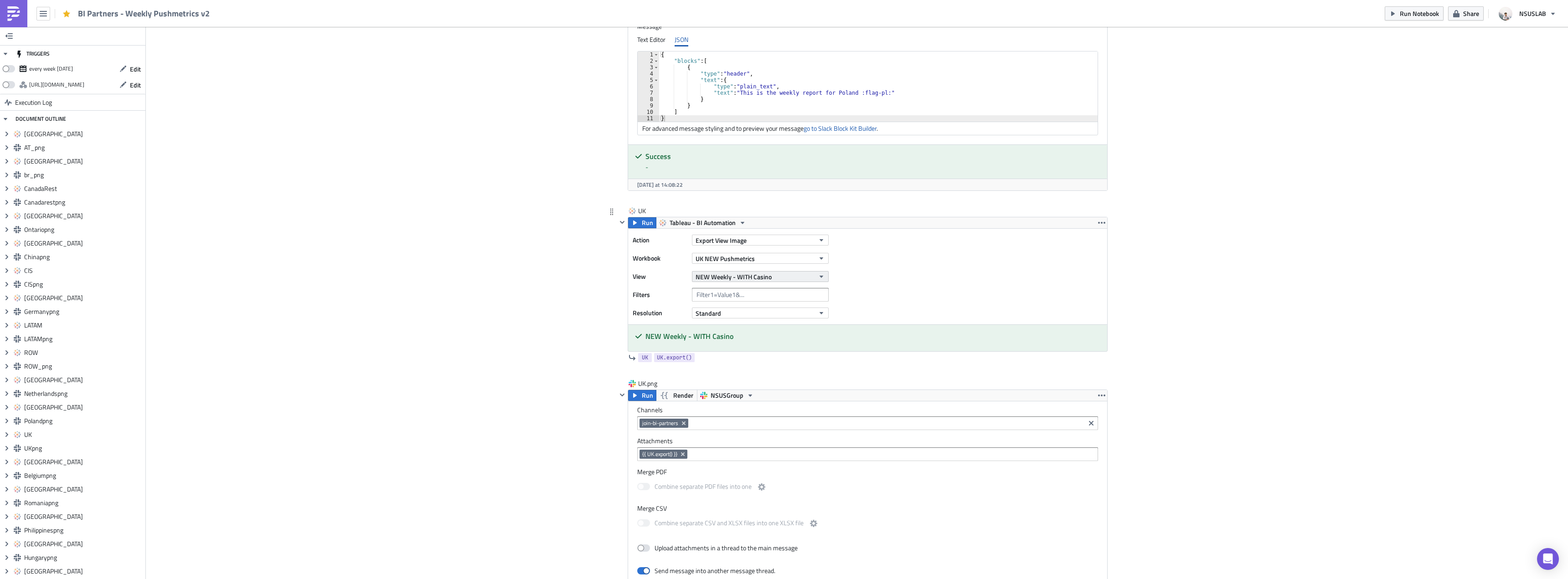
click at [748, 279] on span "NEW Weekly - WITH Casino" at bounding box center [734, 277] width 77 height 10
click at [759, 387] on div "Partners Weekly - WITH CASINO" at bounding box center [737, 389] width 86 height 9
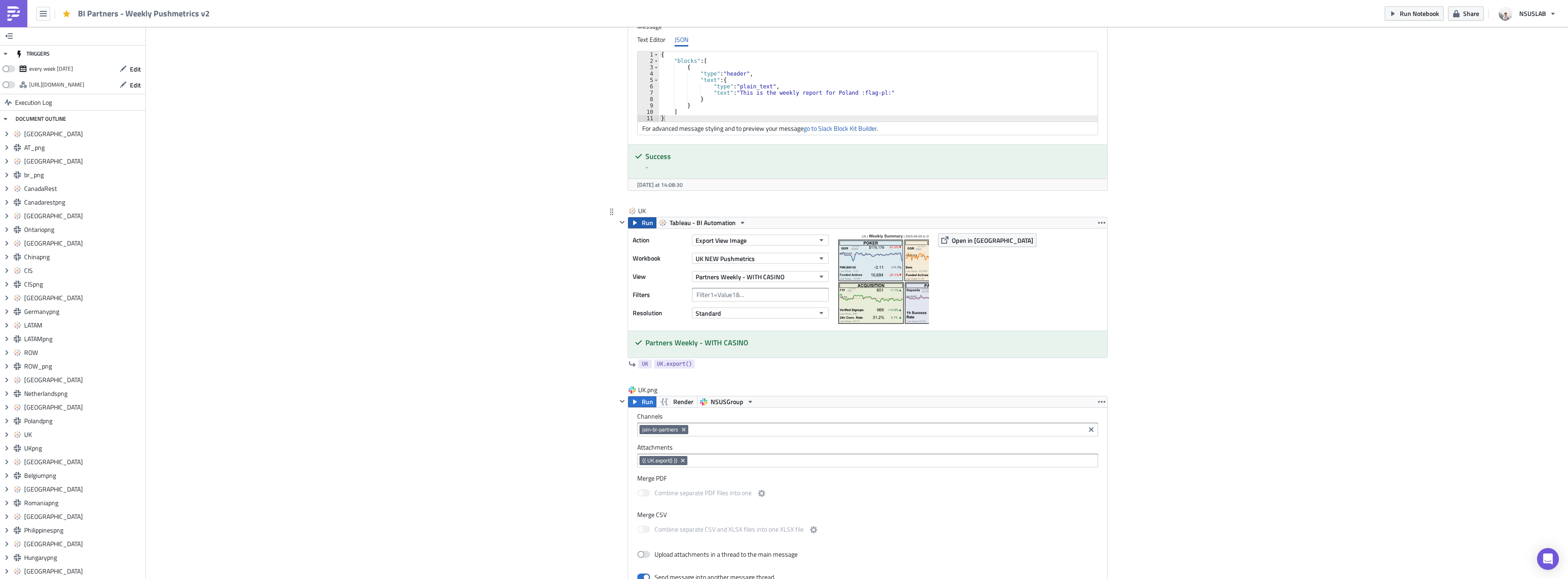
click at [643, 225] on span "Run" at bounding box center [647, 222] width 12 height 11
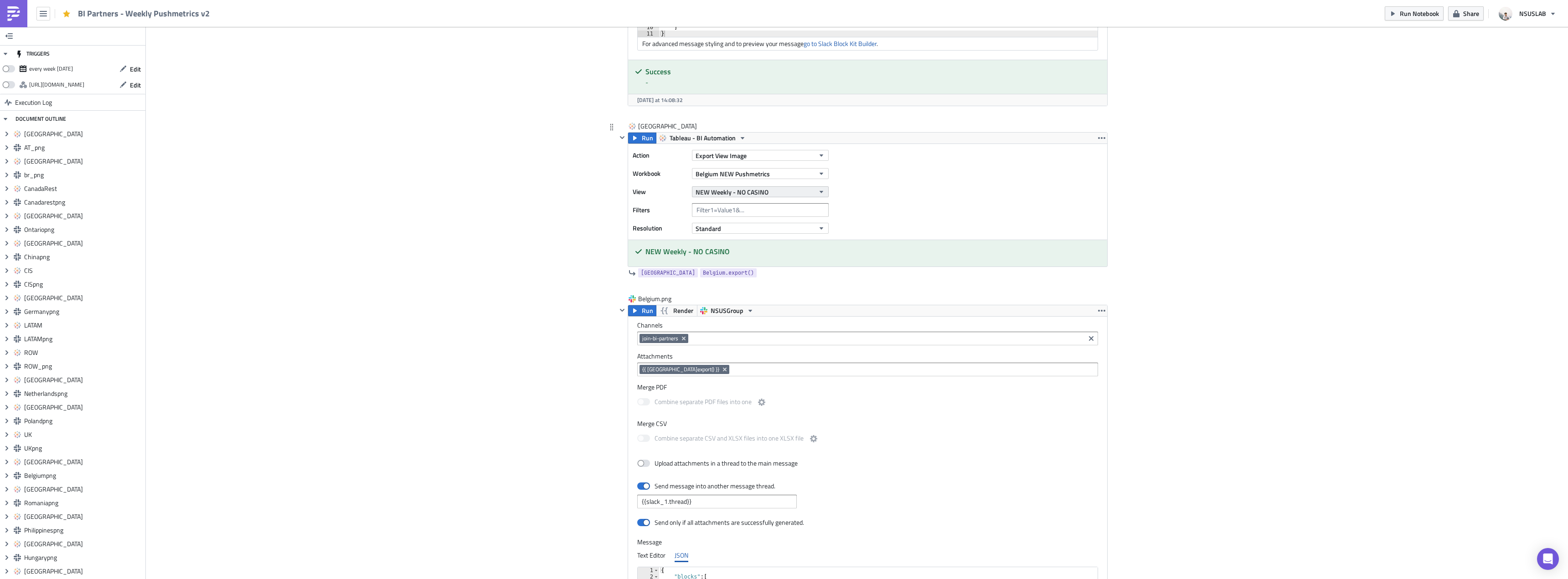
click at [751, 191] on span "NEW Weekly - NO CASINO" at bounding box center [732, 192] width 73 height 10
click at [754, 329] on div "Partners Weekly - NO CASINO" at bounding box center [737, 332] width 86 height 9
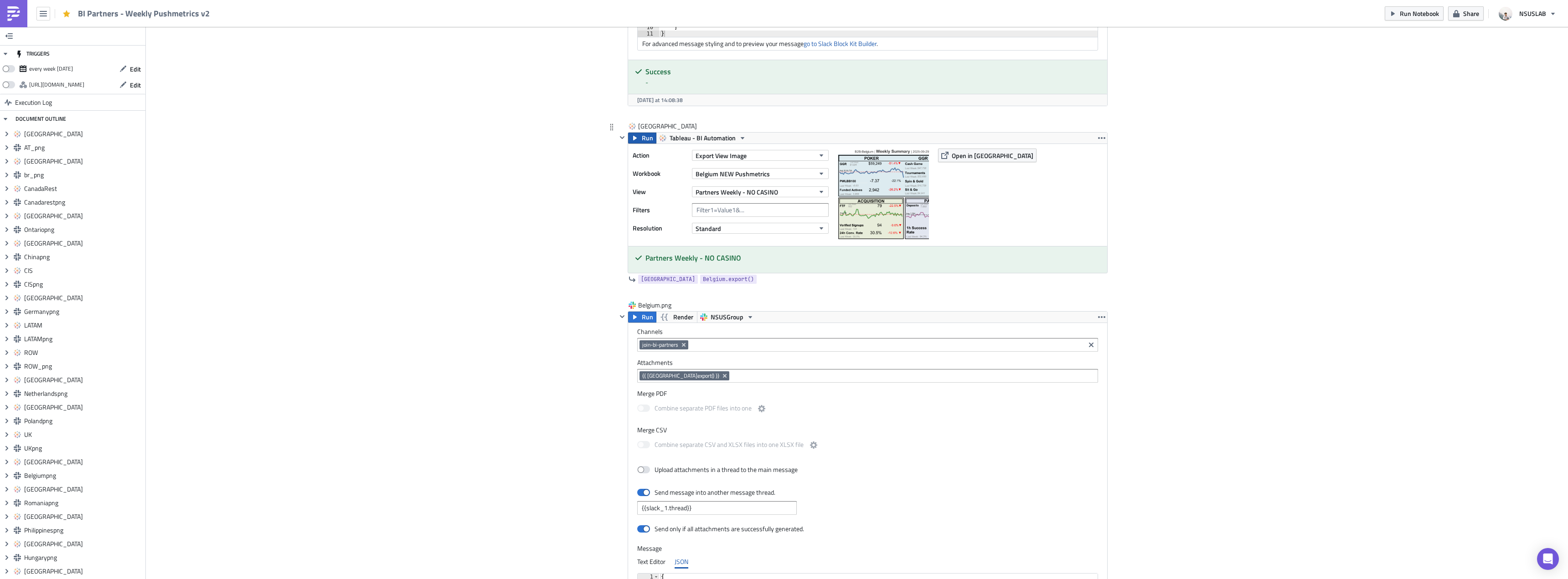
click at [642, 139] on span "Run" at bounding box center [647, 138] width 12 height 11
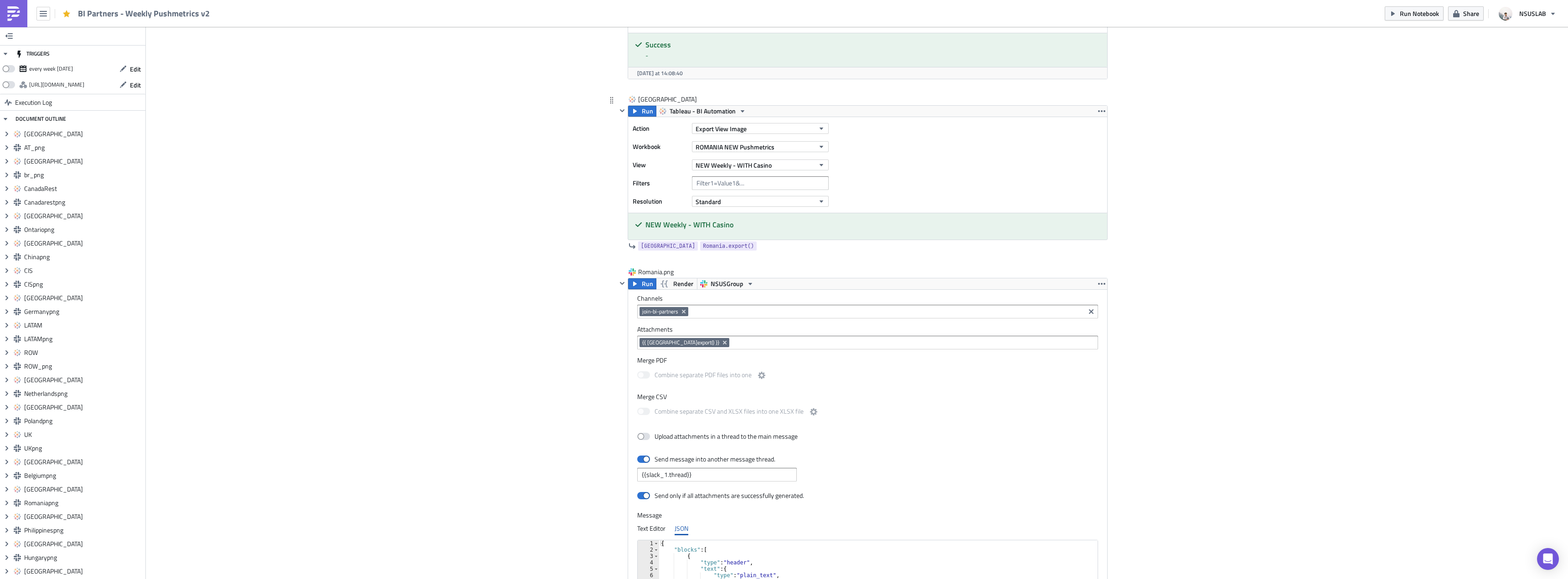
scroll to position [8359, 0]
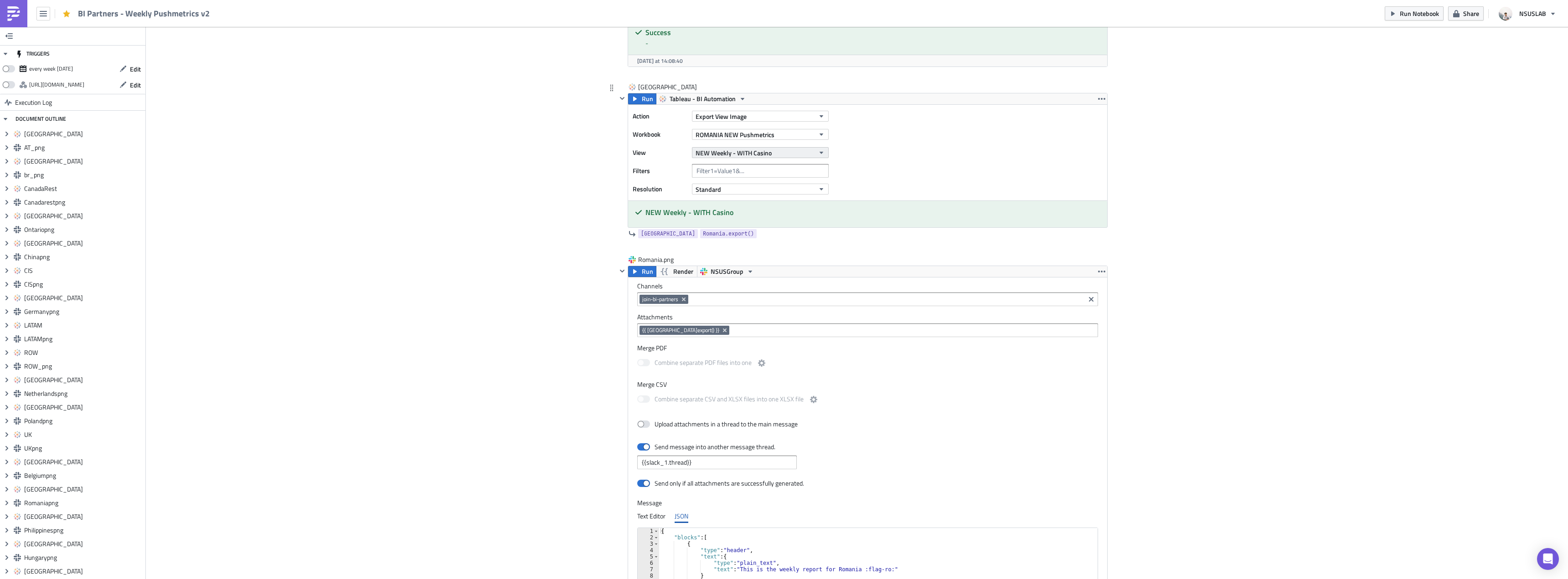
click at [746, 157] on span "NEW Weekly - WITH Casino" at bounding box center [734, 153] width 77 height 10
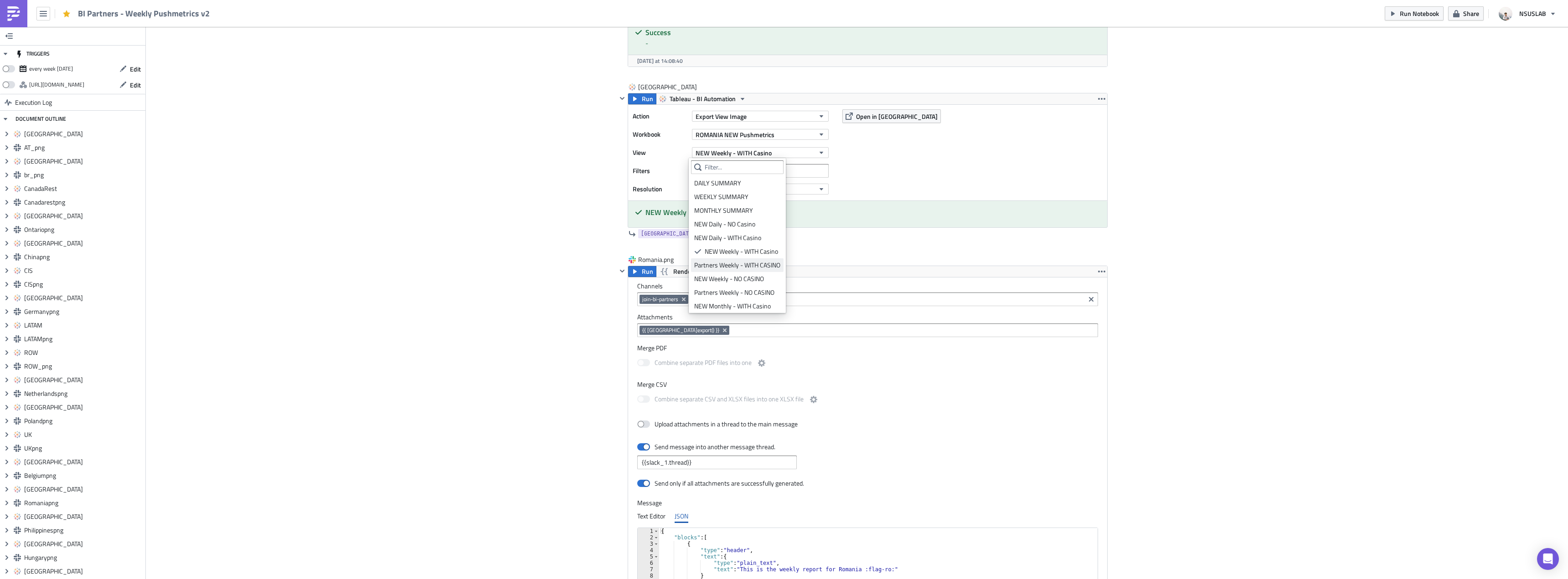
click at [749, 265] on div "Partners Weekly - WITH CASINO" at bounding box center [737, 265] width 86 height 9
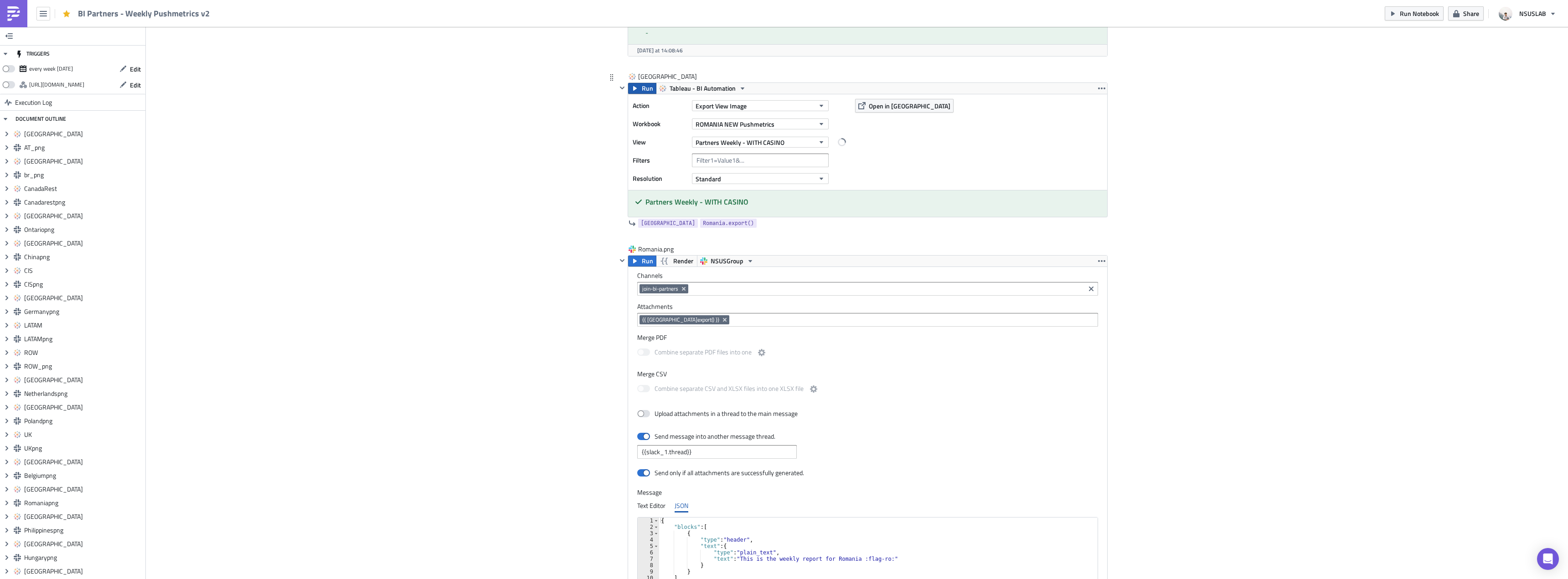
scroll to position [8349, 0]
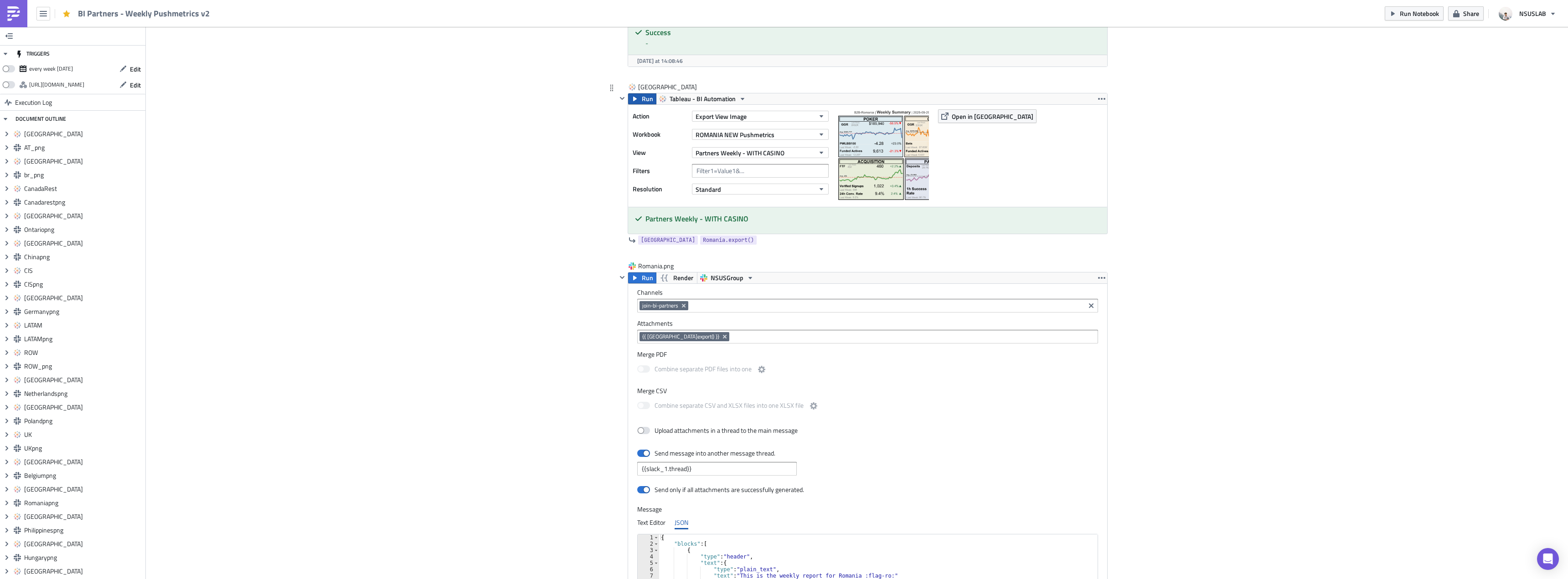
click at [642, 101] on span "Run" at bounding box center [647, 99] width 12 height 11
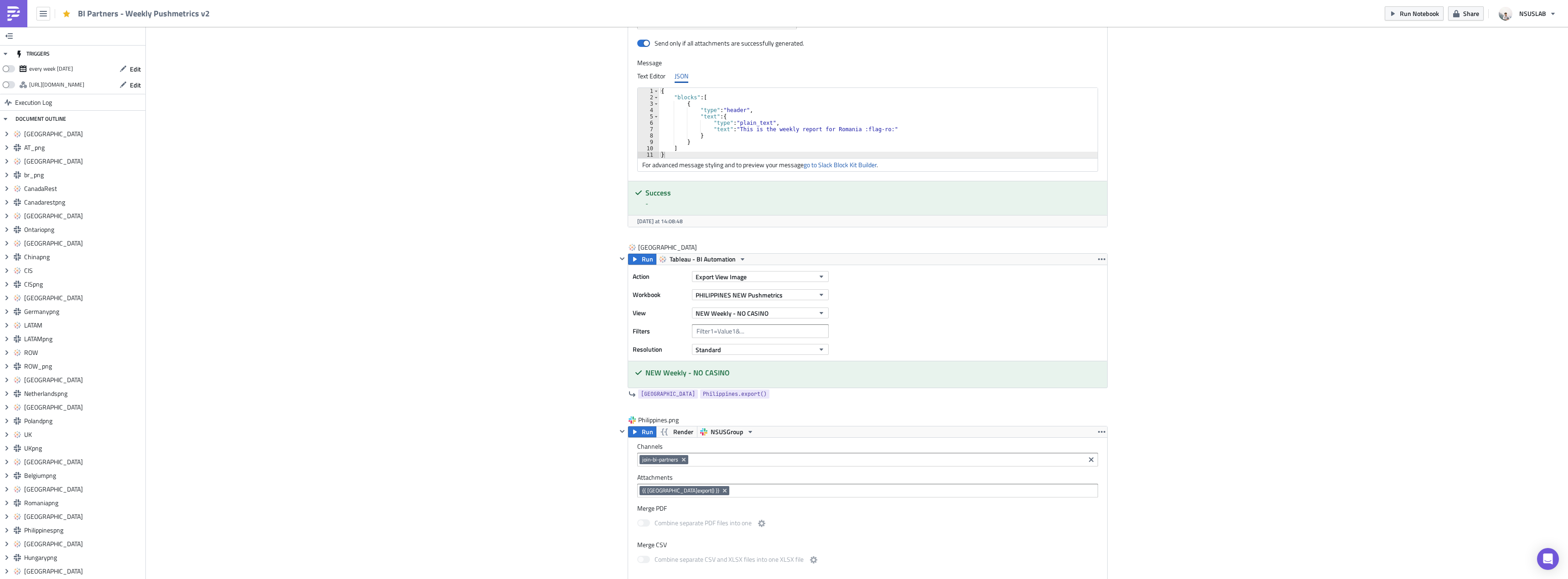
scroll to position [8842, 0]
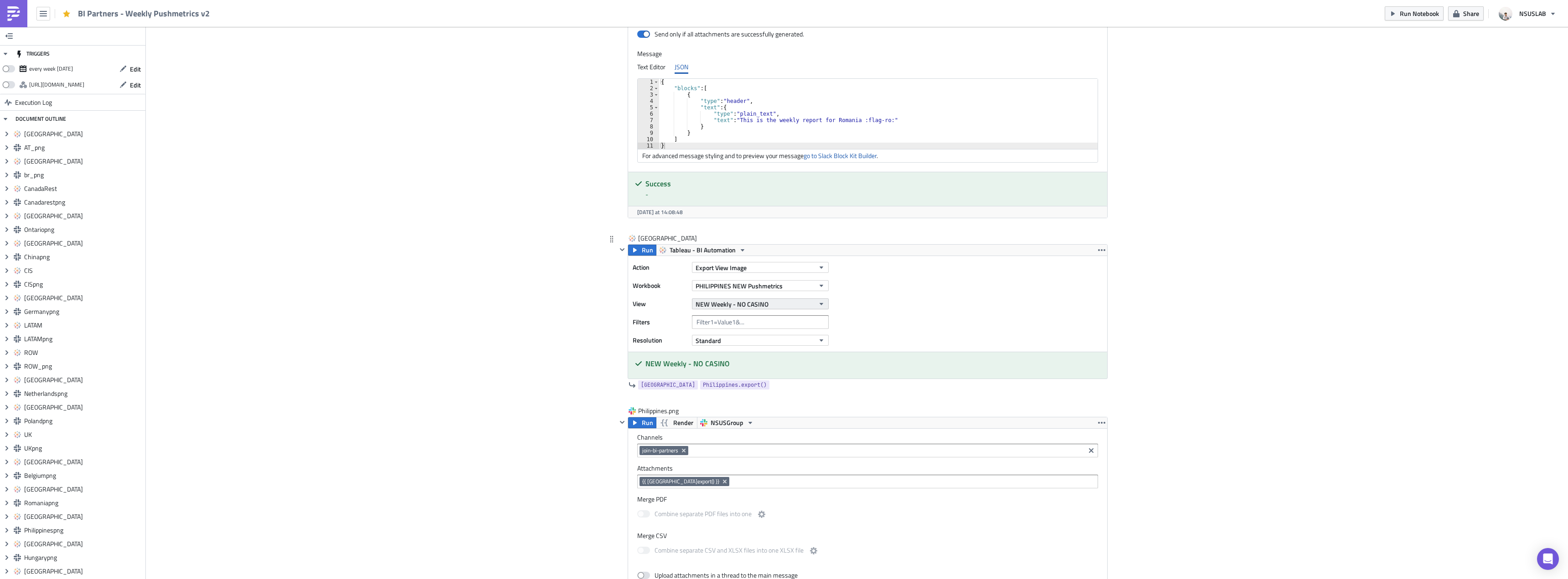
click at [751, 304] on span "NEW Weekly - NO CASINO" at bounding box center [732, 304] width 73 height 10
click at [776, 443] on div "Partners Weekly - NO CASINO" at bounding box center [737, 444] width 86 height 9
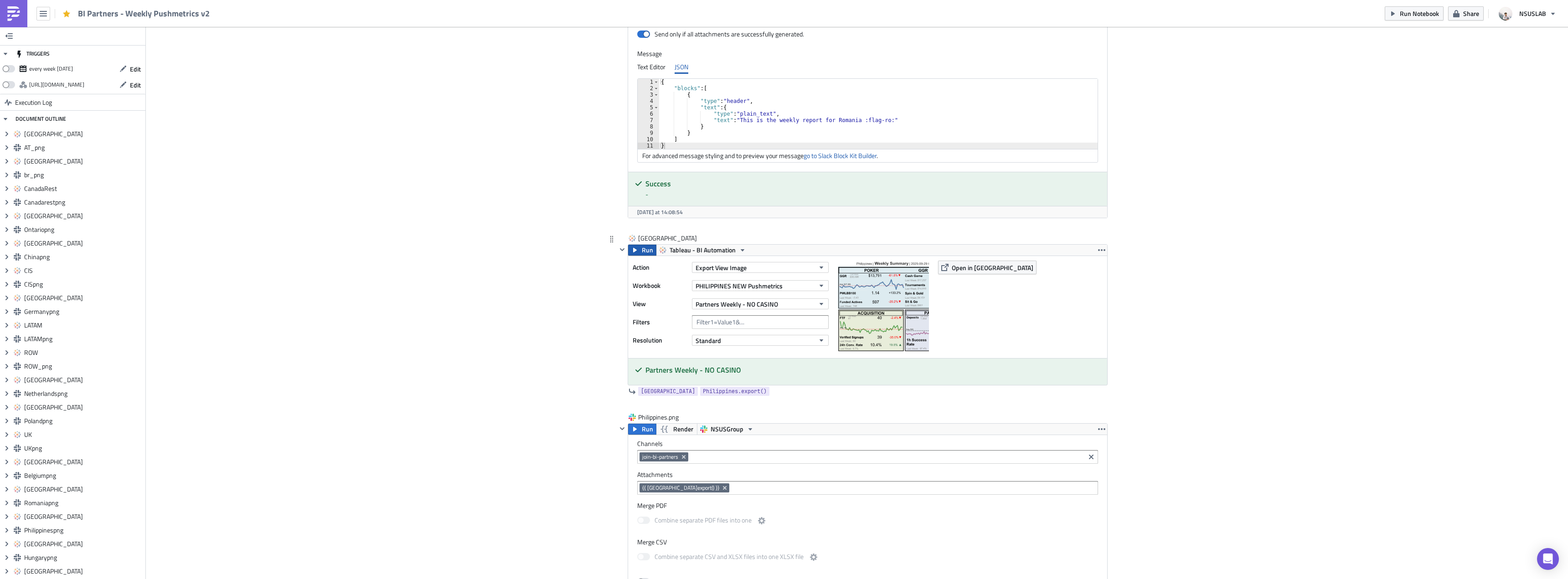
click at [642, 249] on span "Run" at bounding box center [647, 250] width 12 height 11
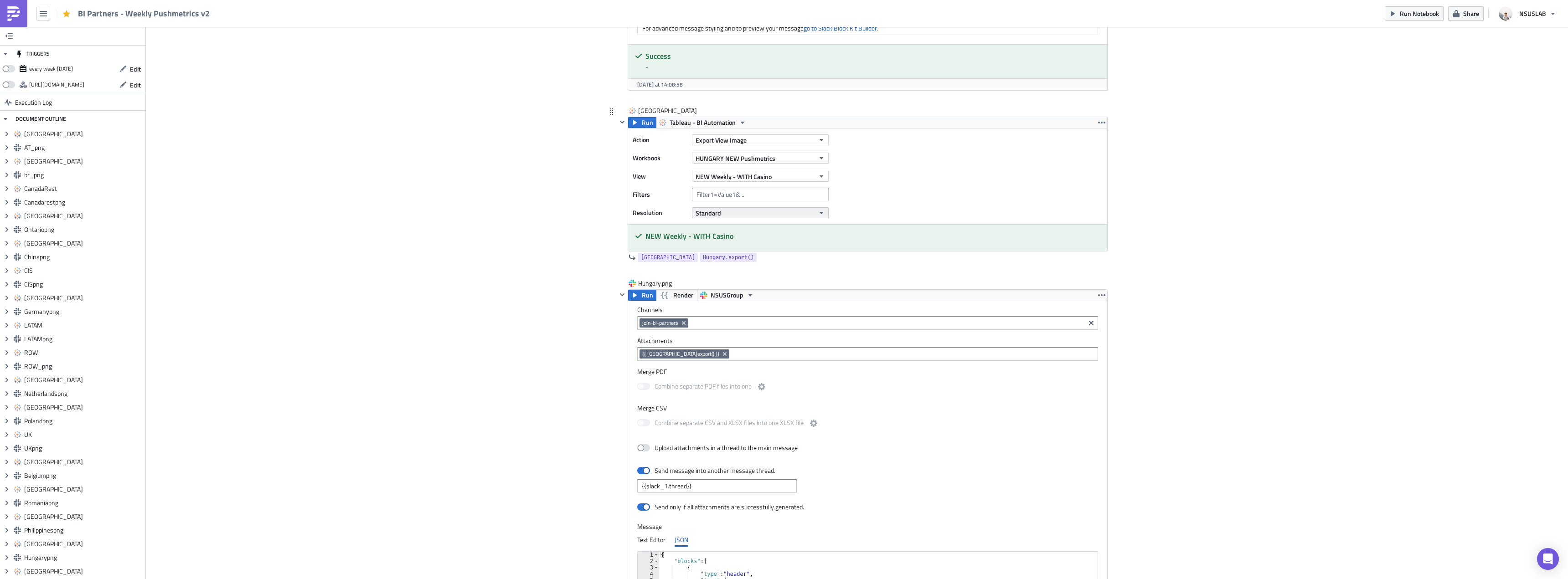
scroll to position [9606, 0]
click at [758, 174] on span "NEW Weekly - WITH Casino" at bounding box center [734, 173] width 77 height 10
click at [756, 282] on div "Partners Weekly - WITH CASINO" at bounding box center [737, 286] width 86 height 9
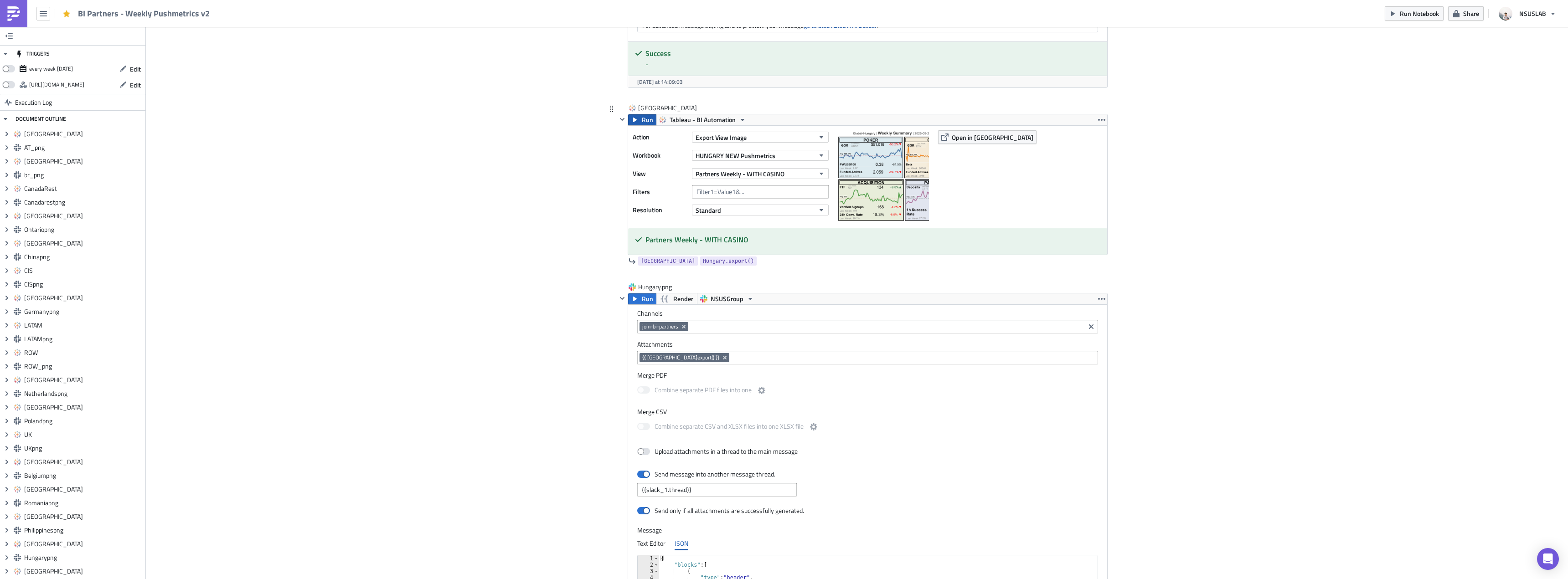
click at [646, 121] on span "Run" at bounding box center [647, 120] width 12 height 11
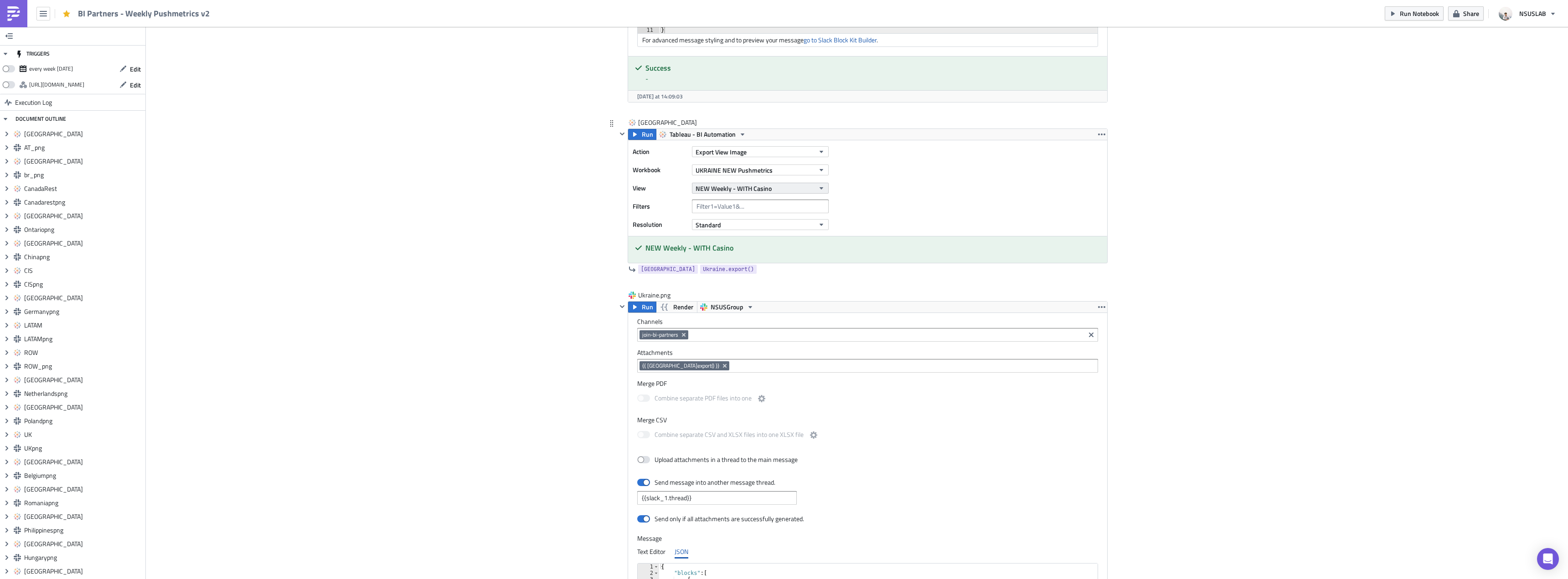
scroll to position [10225, 0]
click at [752, 189] on span "NEW Weekly - WITH Casino" at bounding box center [734, 188] width 77 height 10
click at [738, 299] on div "Partners Weekly - WITH CASINO" at bounding box center [737, 301] width 86 height 9
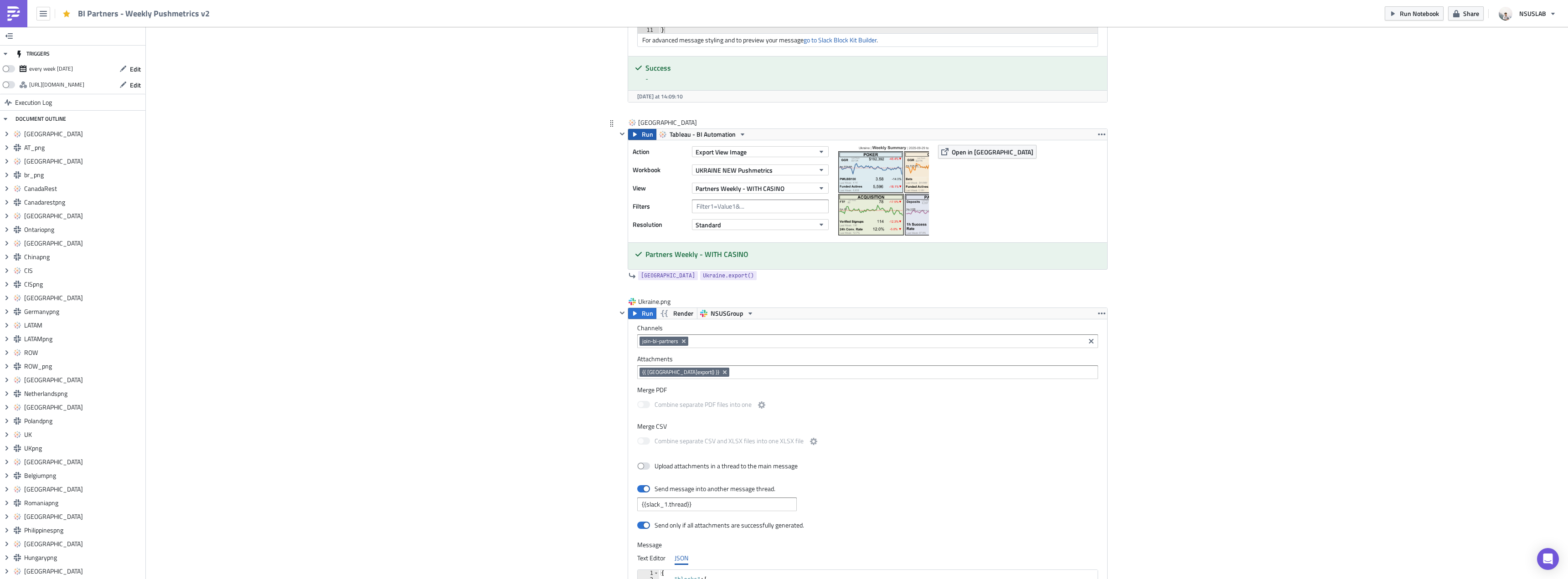
click at [637, 137] on button "Run" at bounding box center [643, 134] width 28 height 11
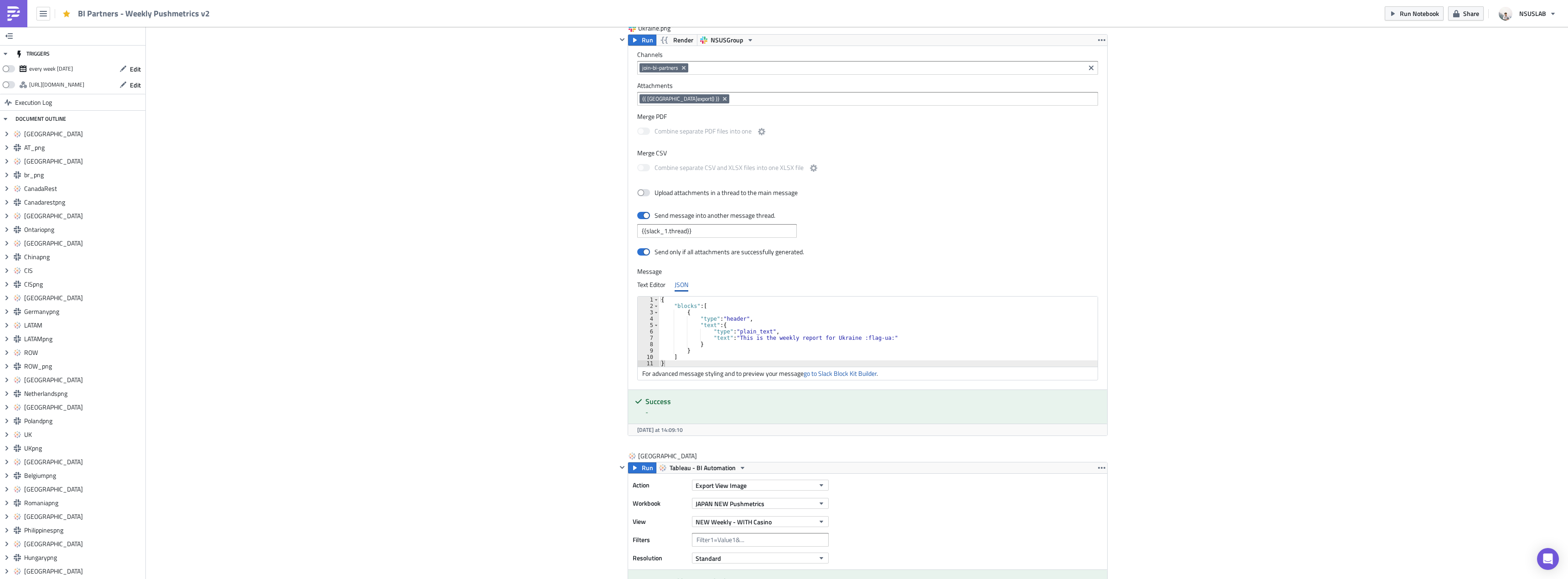
scroll to position [10753, 0]
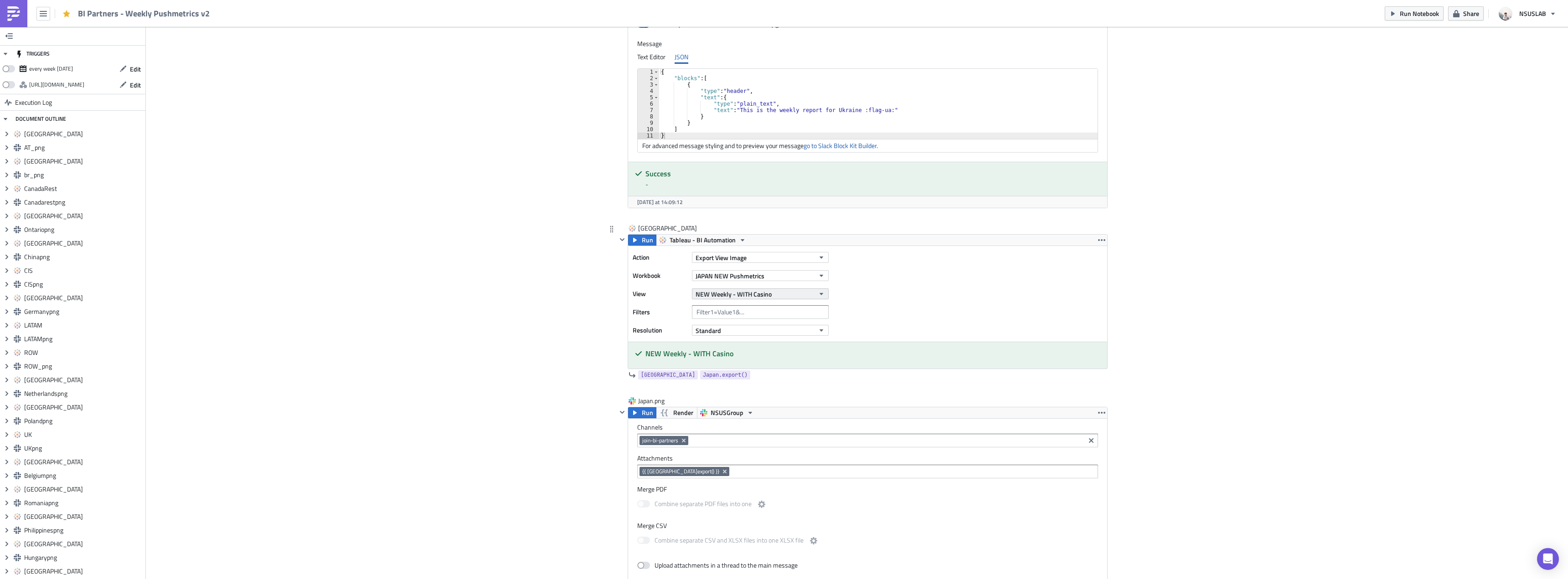
click at [753, 294] on span "NEW Weekly - WITH Casino" at bounding box center [734, 294] width 77 height 10
click at [739, 406] on div "Partners Weekly - WITH CASINO" at bounding box center [737, 406] width 86 height 9
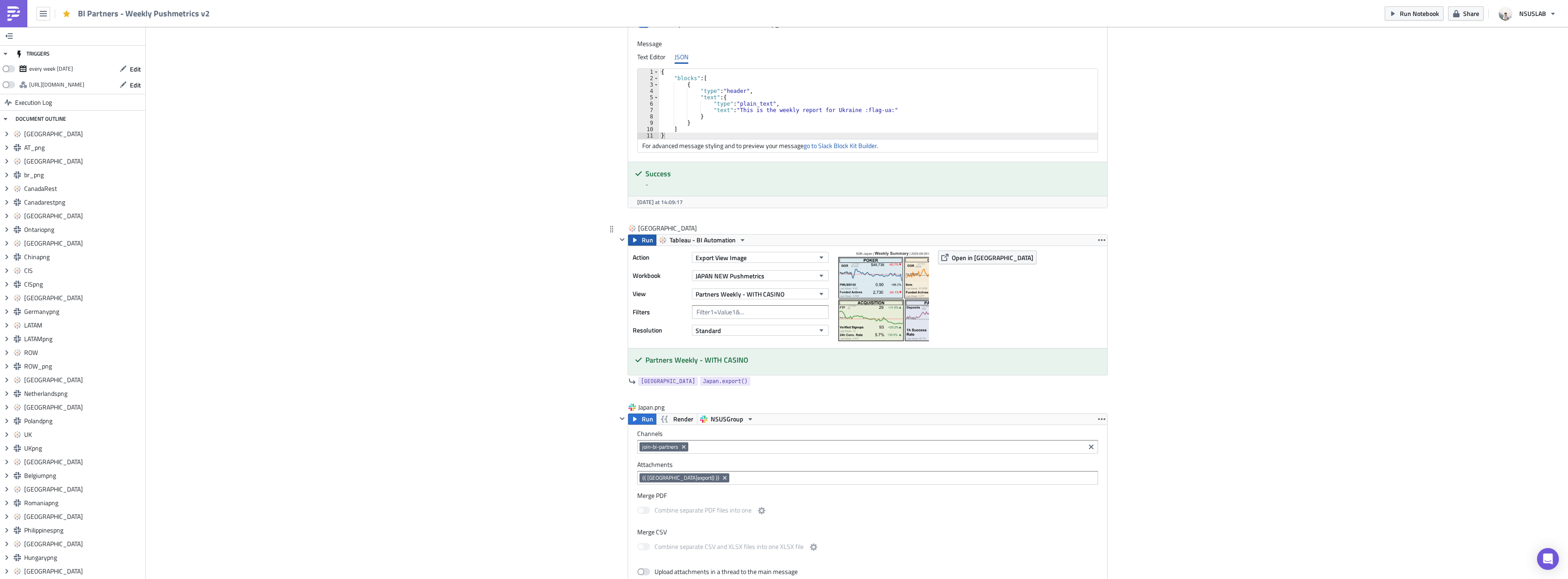
click at [637, 240] on button "Run" at bounding box center [643, 240] width 28 height 11
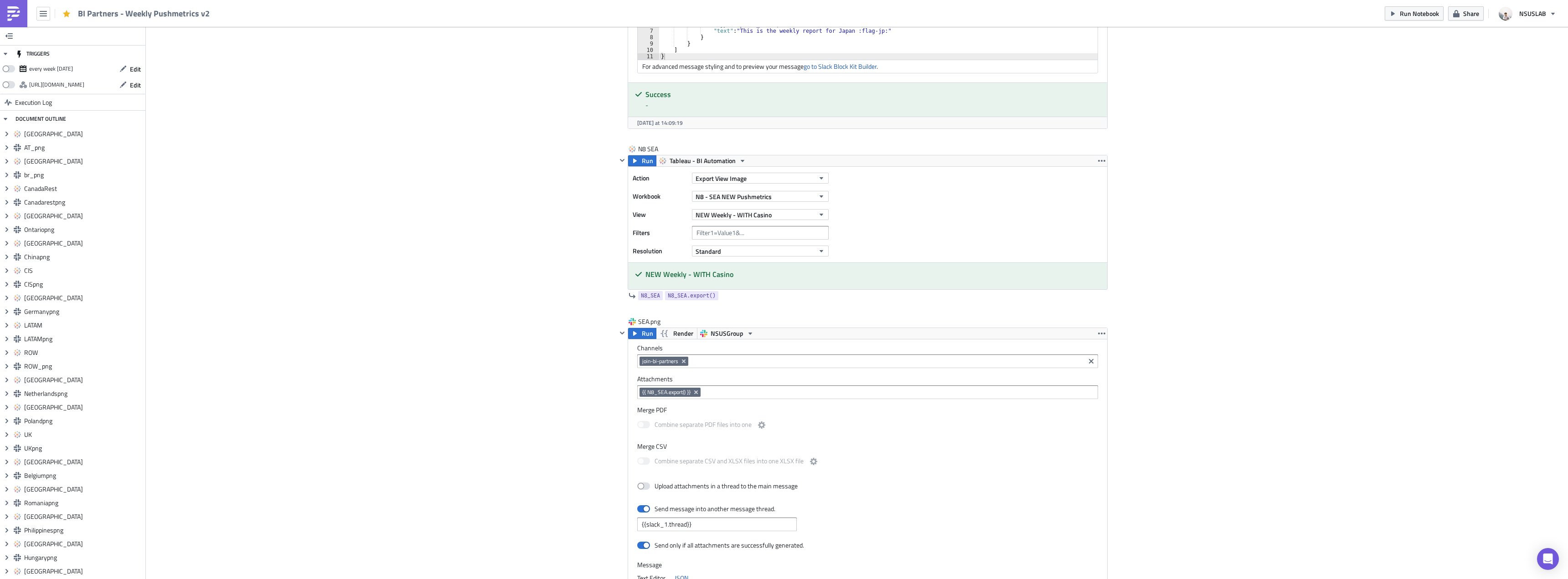
scroll to position [11471, 0]
click at [746, 209] on span "NEW Weekly - WITH Casino" at bounding box center [734, 209] width 77 height 10
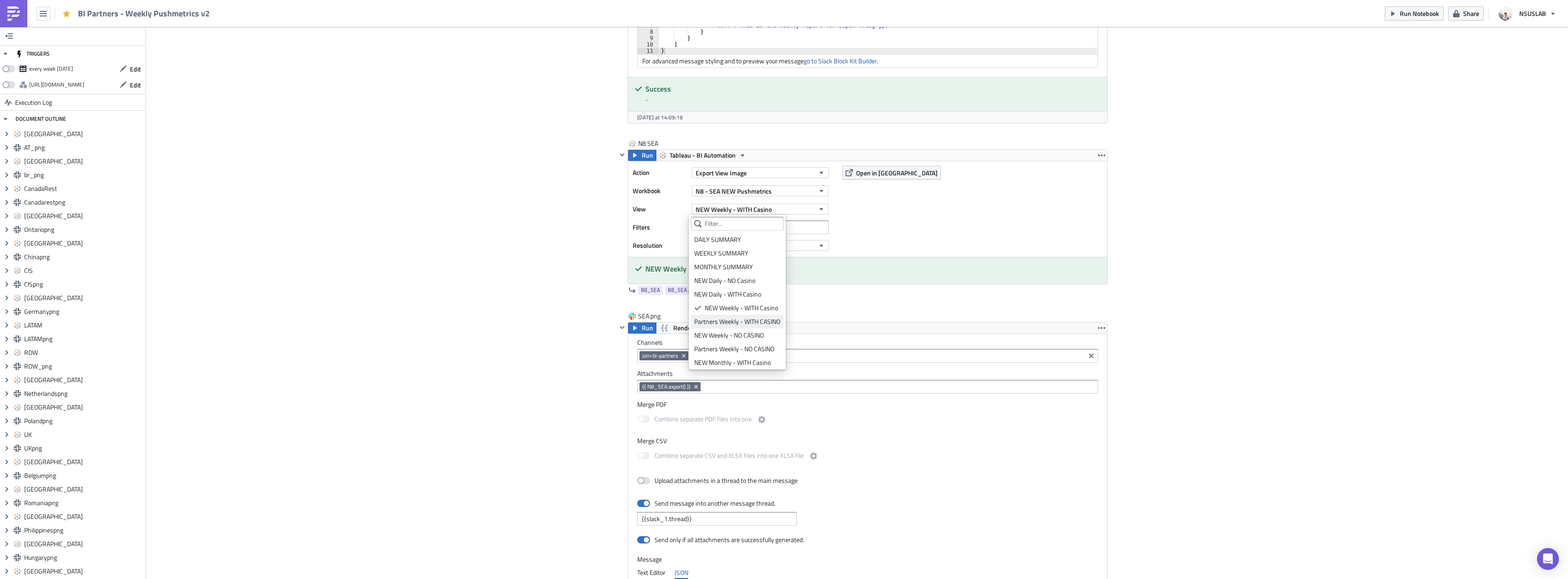
click at [737, 325] on div "Partners Weekly - WITH CASINO" at bounding box center [737, 322] width 86 height 9
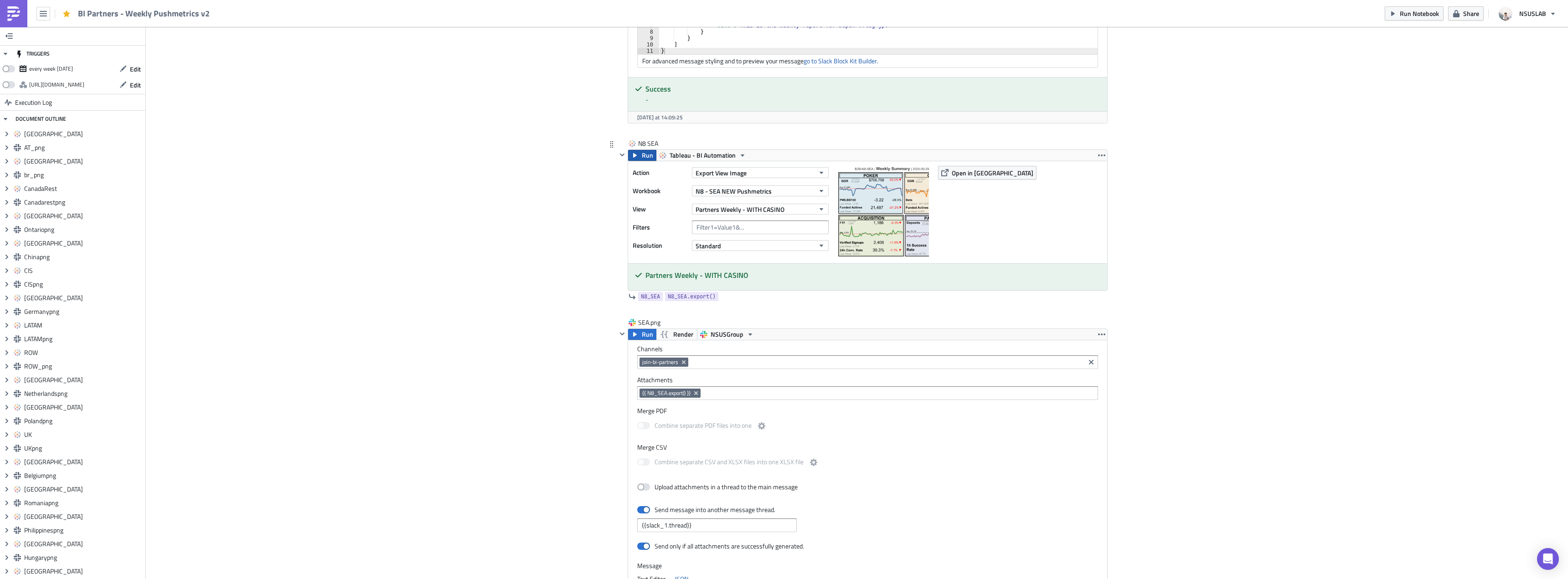
click at [642, 155] on span "Run" at bounding box center [647, 156] width 12 height 11
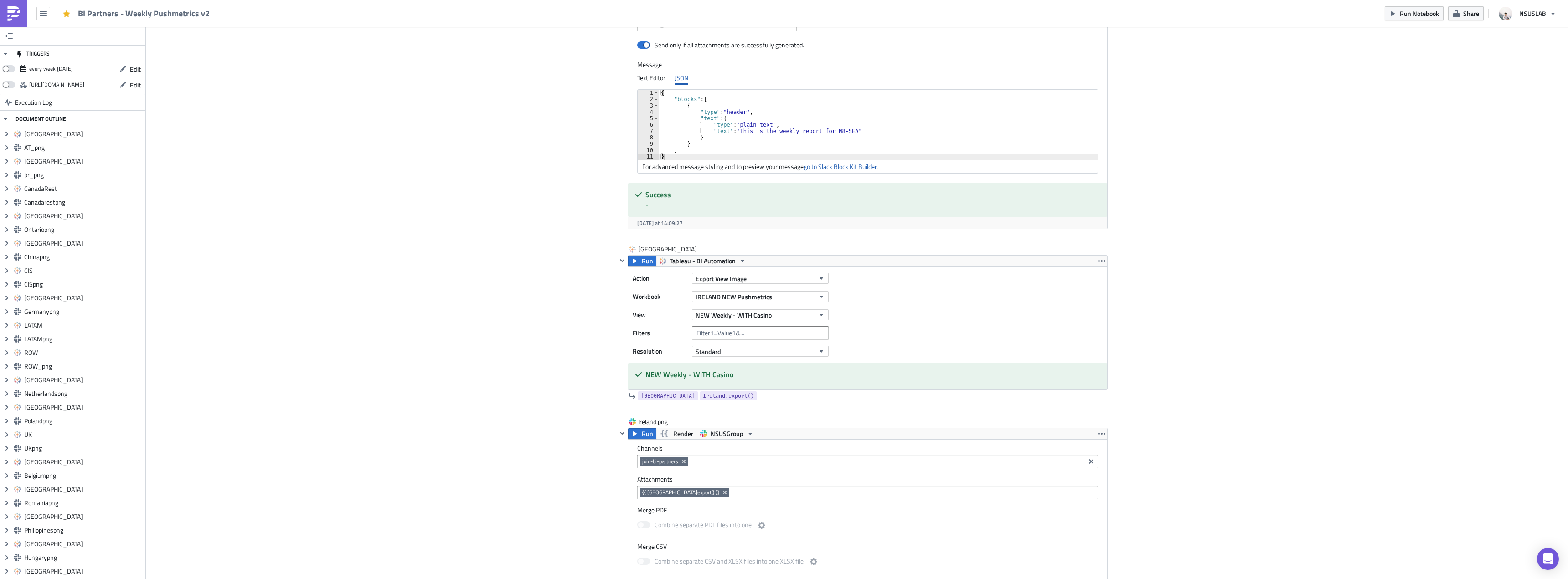
scroll to position [12182, 0]
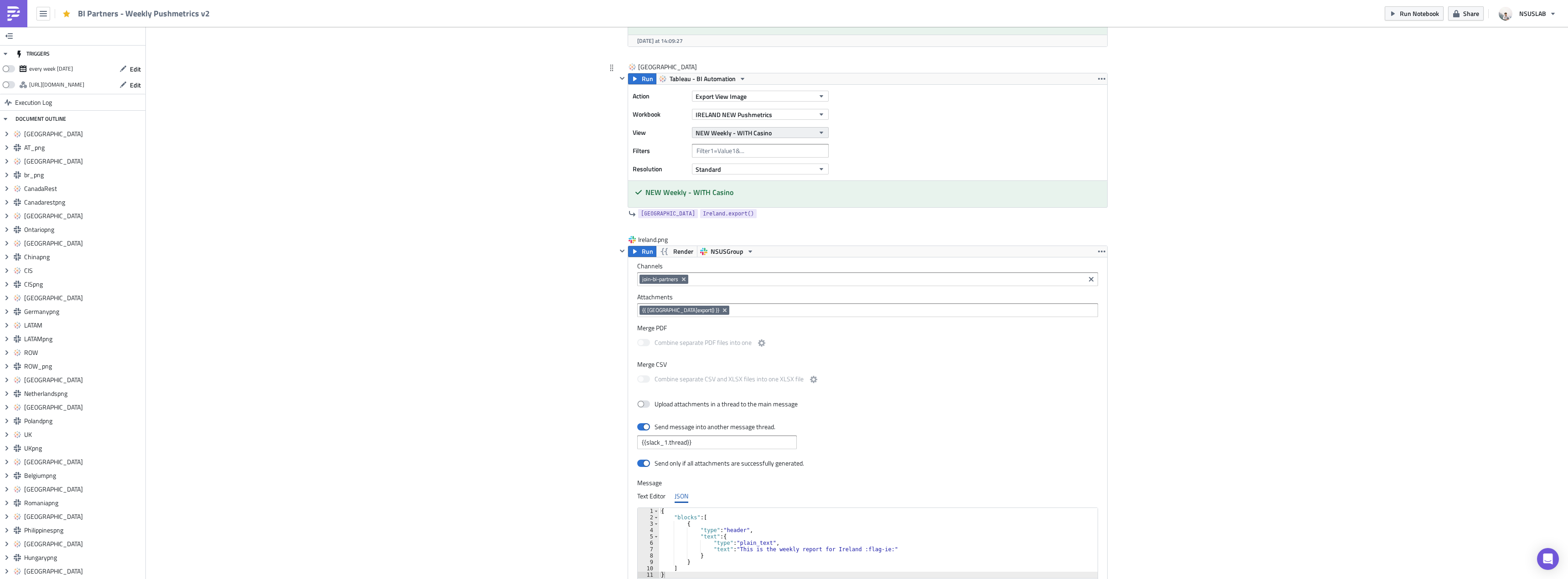
click at [741, 135] on span "NEW Weekly - WITH Casino" at bounding box center [734, 133] width 77 height 10
click at [732, 245] on div "Partners Weekly - WITH CASINO" at bounding box center [737, 245] width 86 height 9
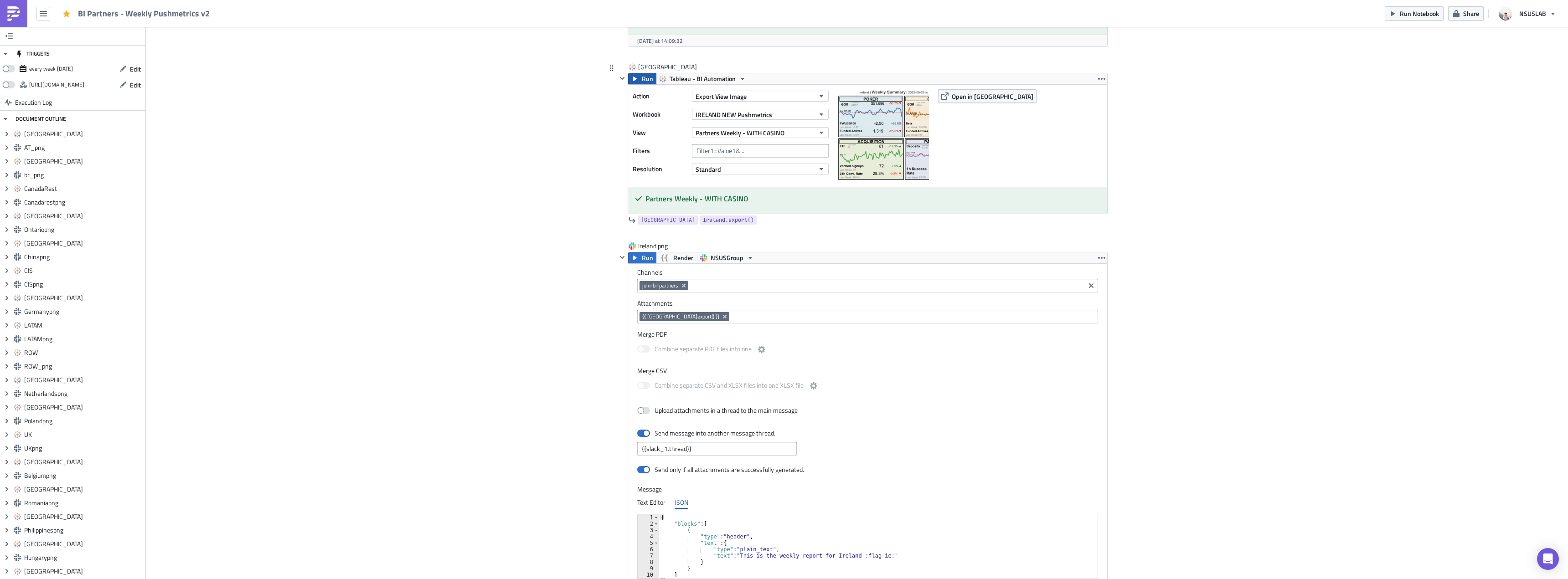
click at [638, 78] on button "Run" at bounding box center [643, 78] width 28 height 11
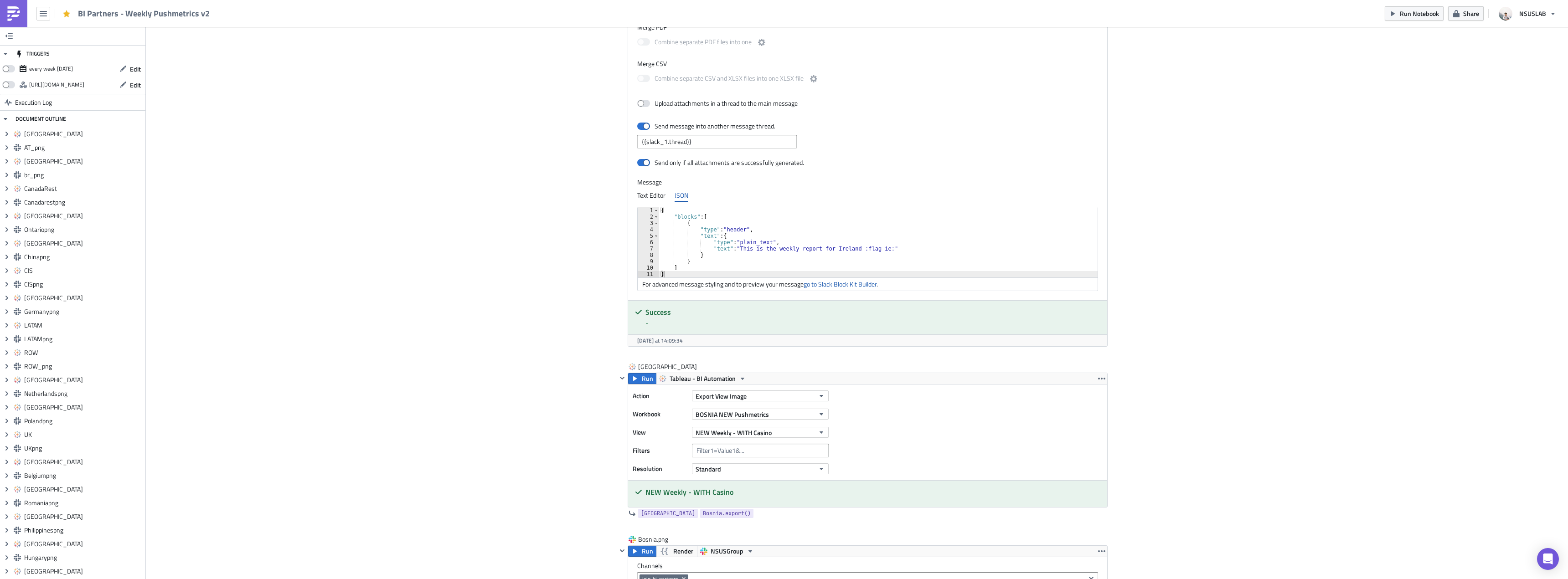
scroll to position [12766, 0]
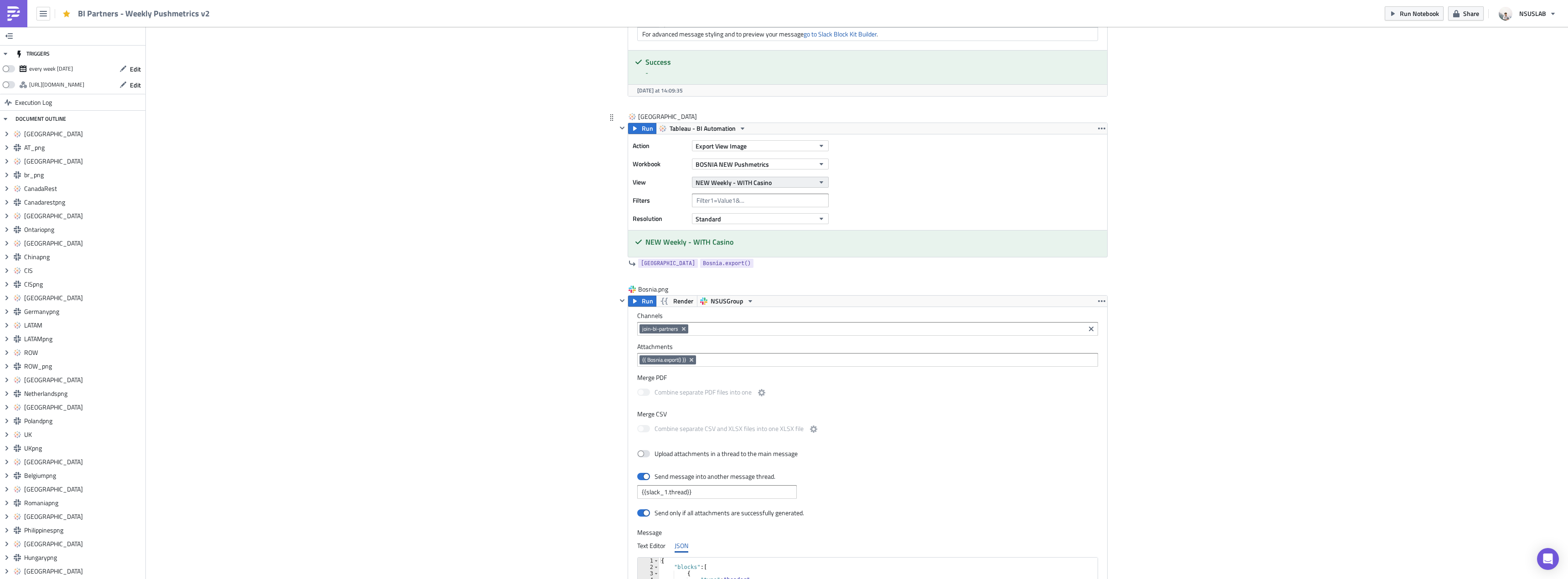
click at [766, 188] on span "NEW Weekly - WITH Casino" at bounding box center [734, 182] width 77 height 10
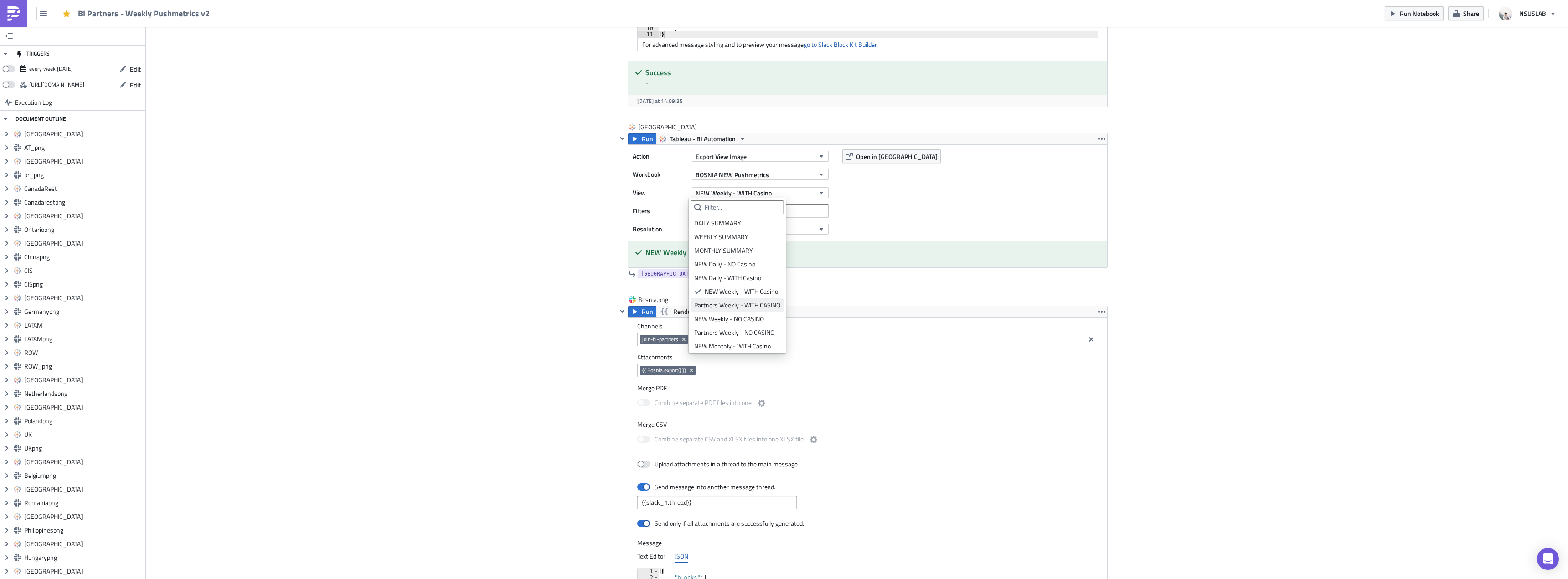
click at [738, 303] on div "Partners Weekly - WITH CASINO" at bounding box center [737, 305] width 86 height 9
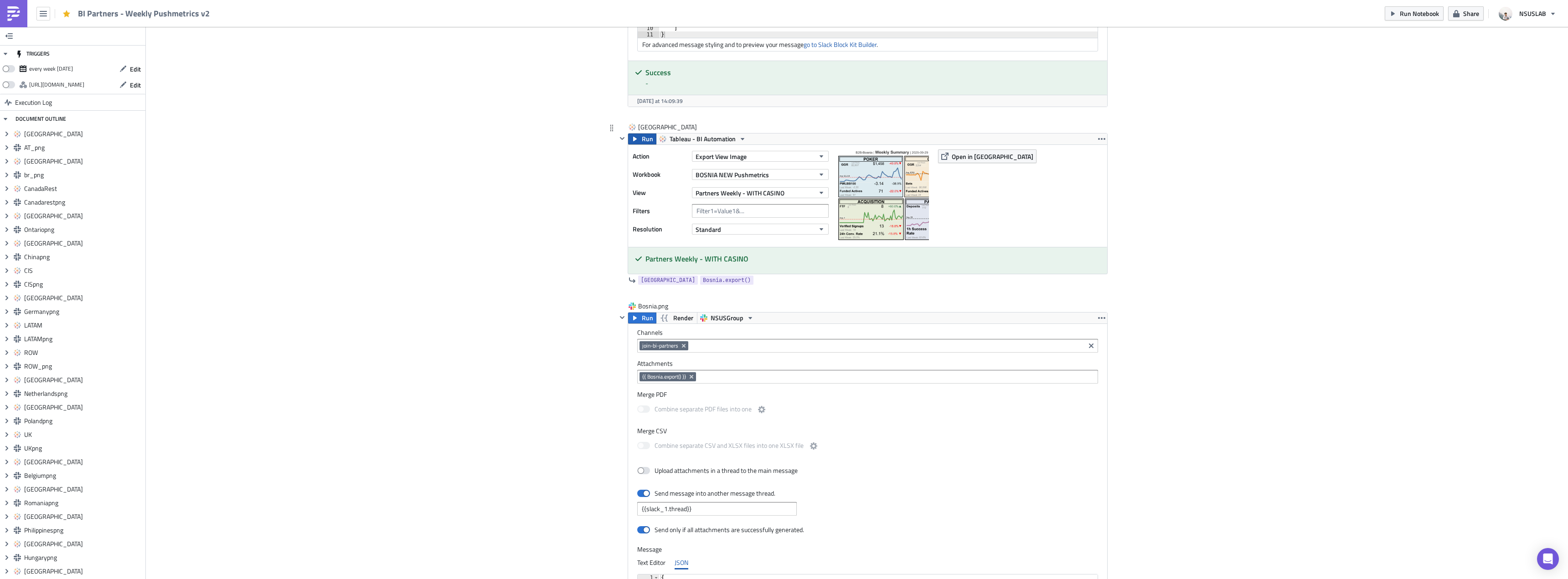
click at [642, 141] on span "Run" at bounding box center [647, 139] width 12 height 11
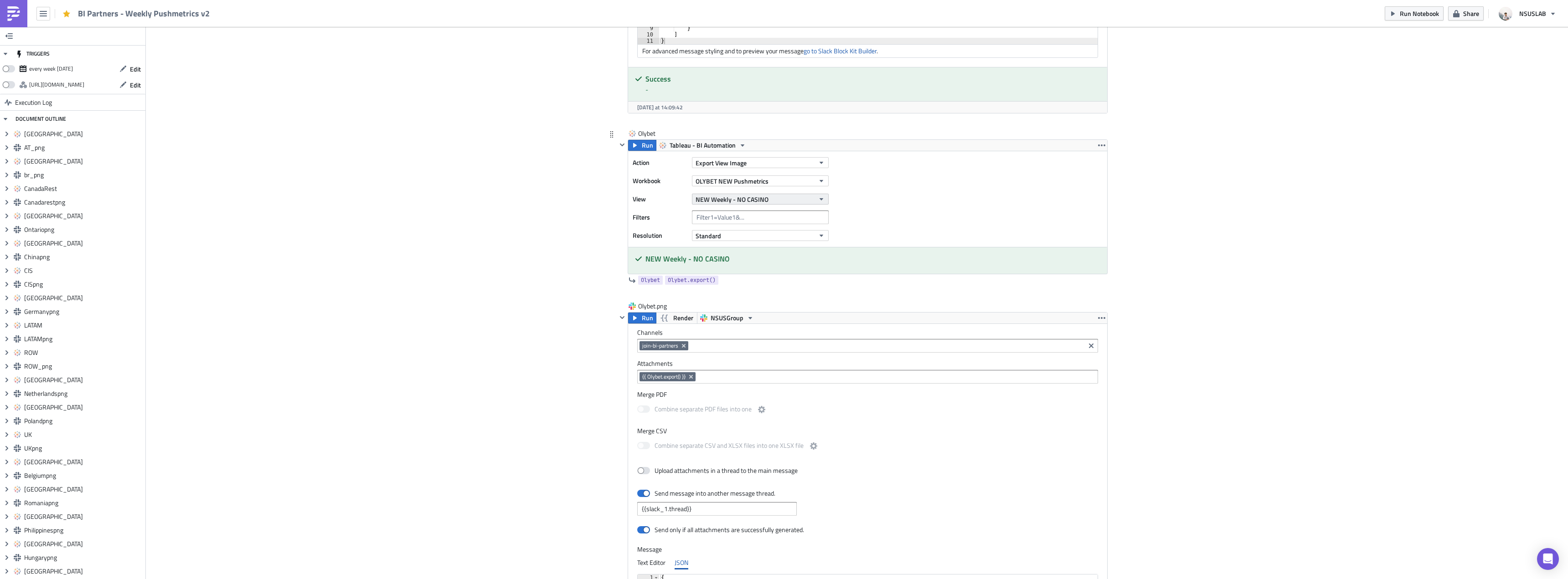
scroll to position [13383, 0]
click at [764, 204] on span "NEW Weekly - NO CASINO" at bounding box center [732, 199] width 73 height 10
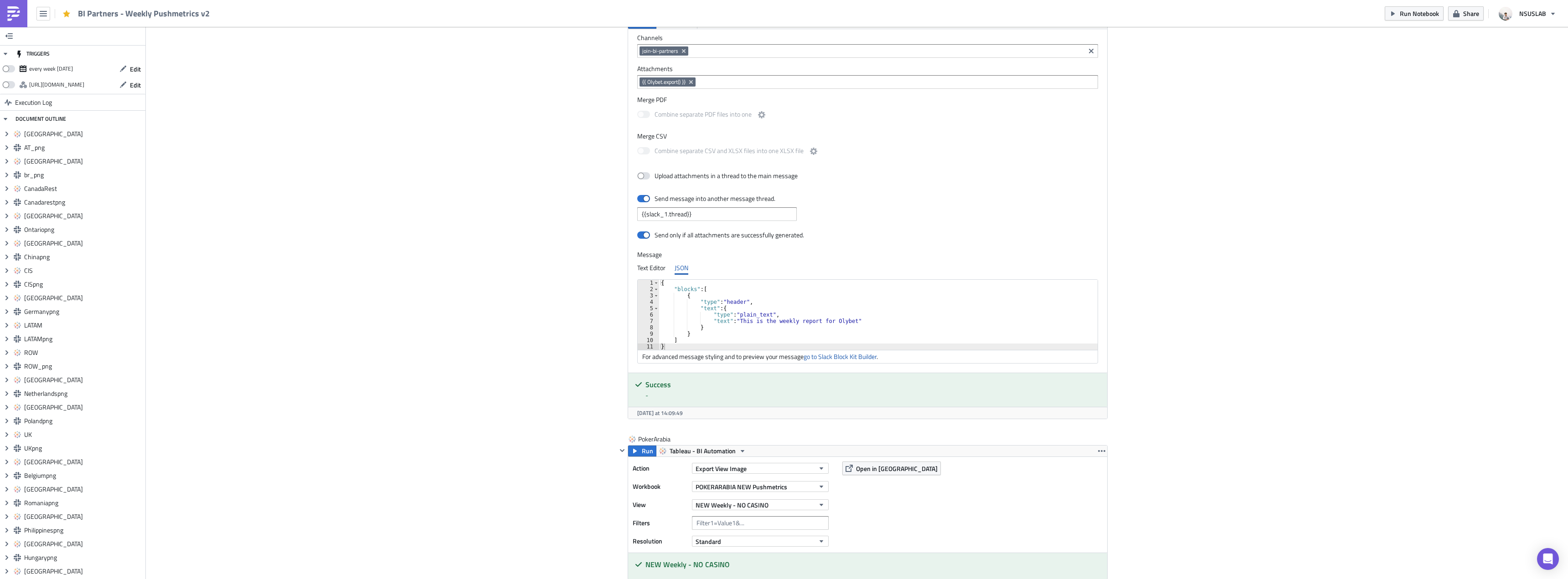
scroll to position [13657, 0]
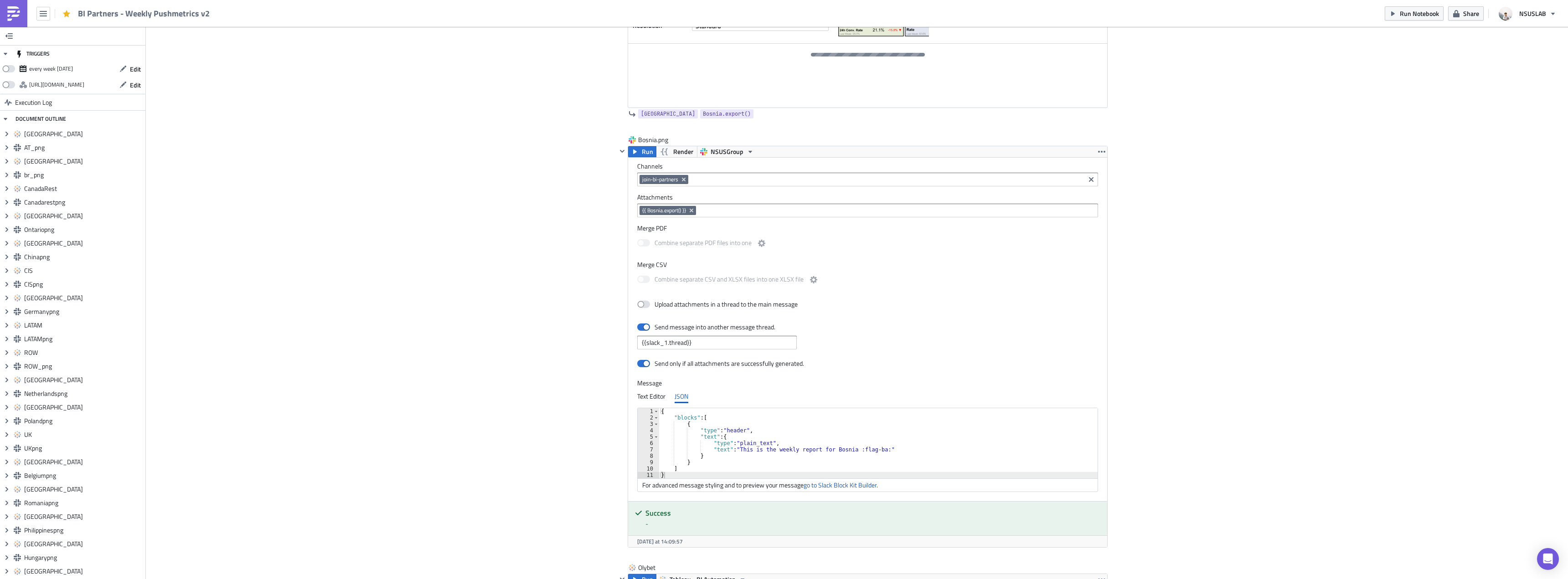
scroll to position [12609, 0]
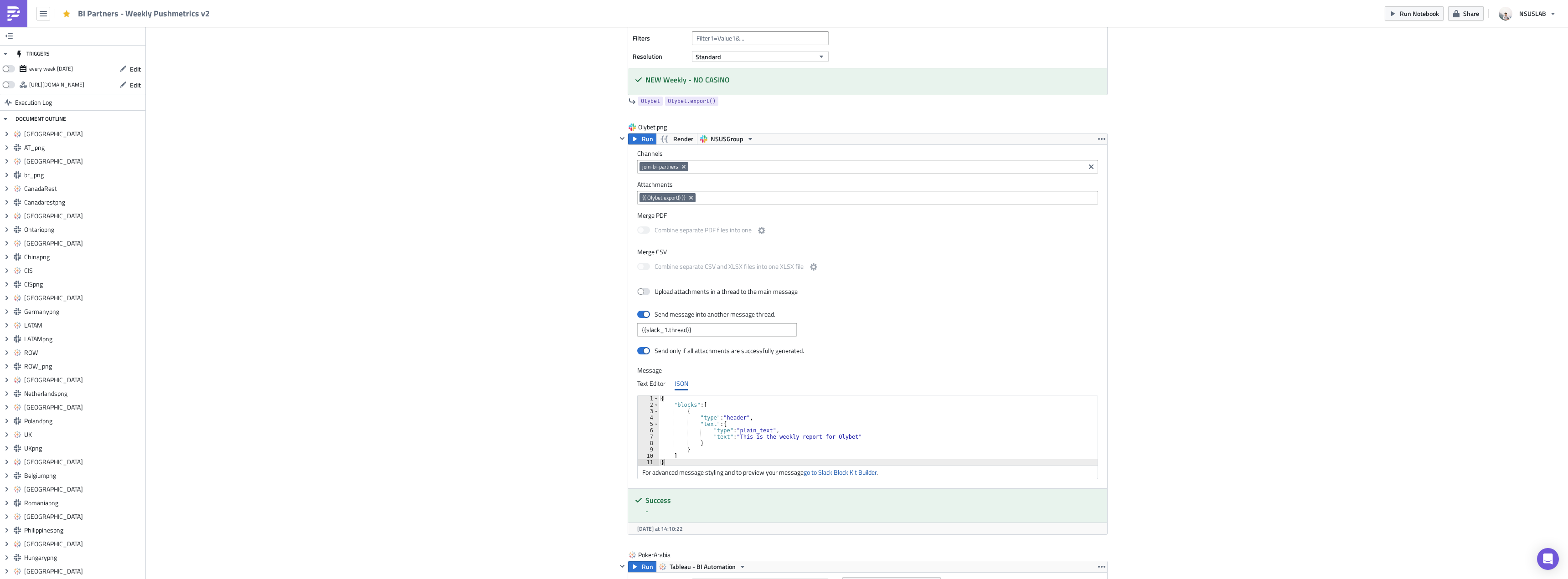
scroll to position [13215, 0]
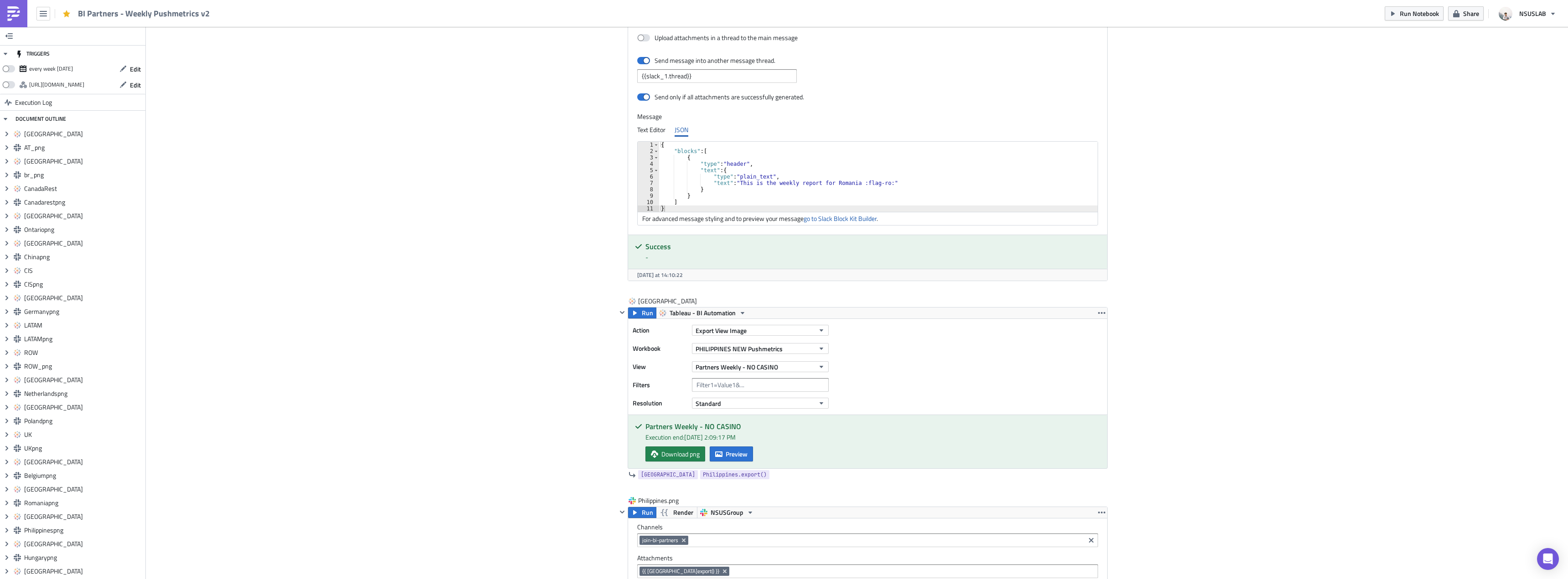
scroll to position [0, 0]
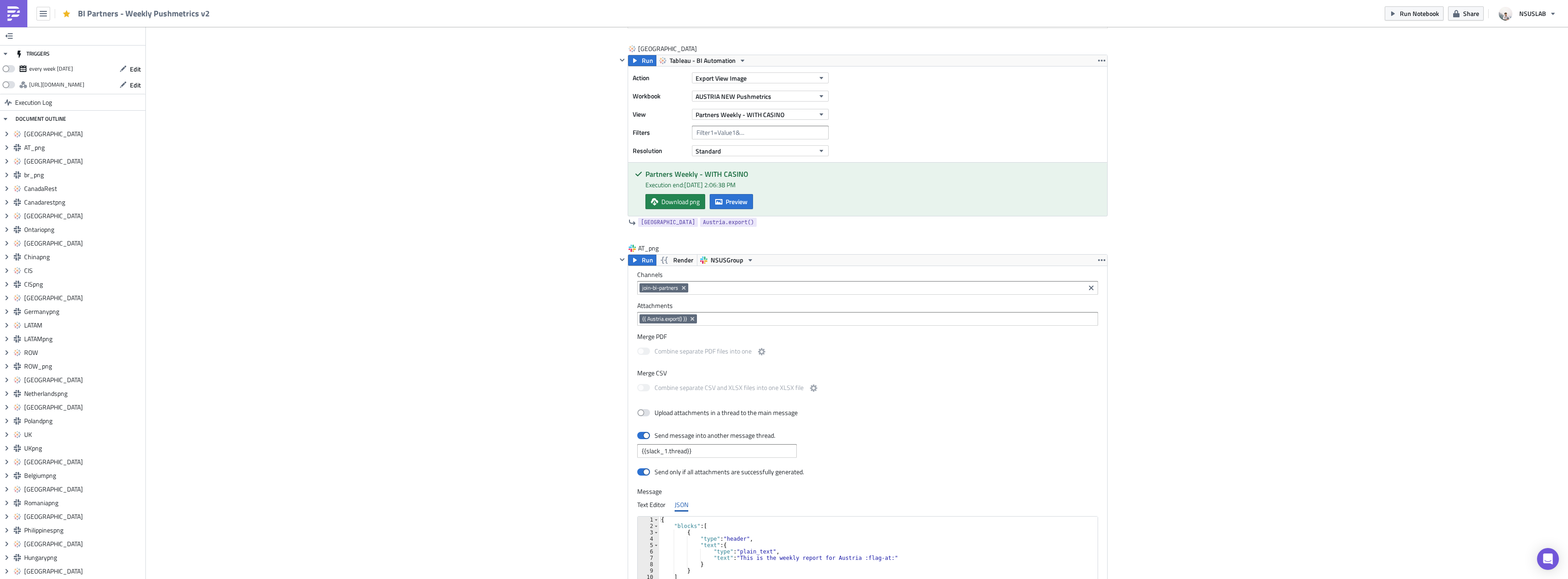
scroll to position [319, 0]
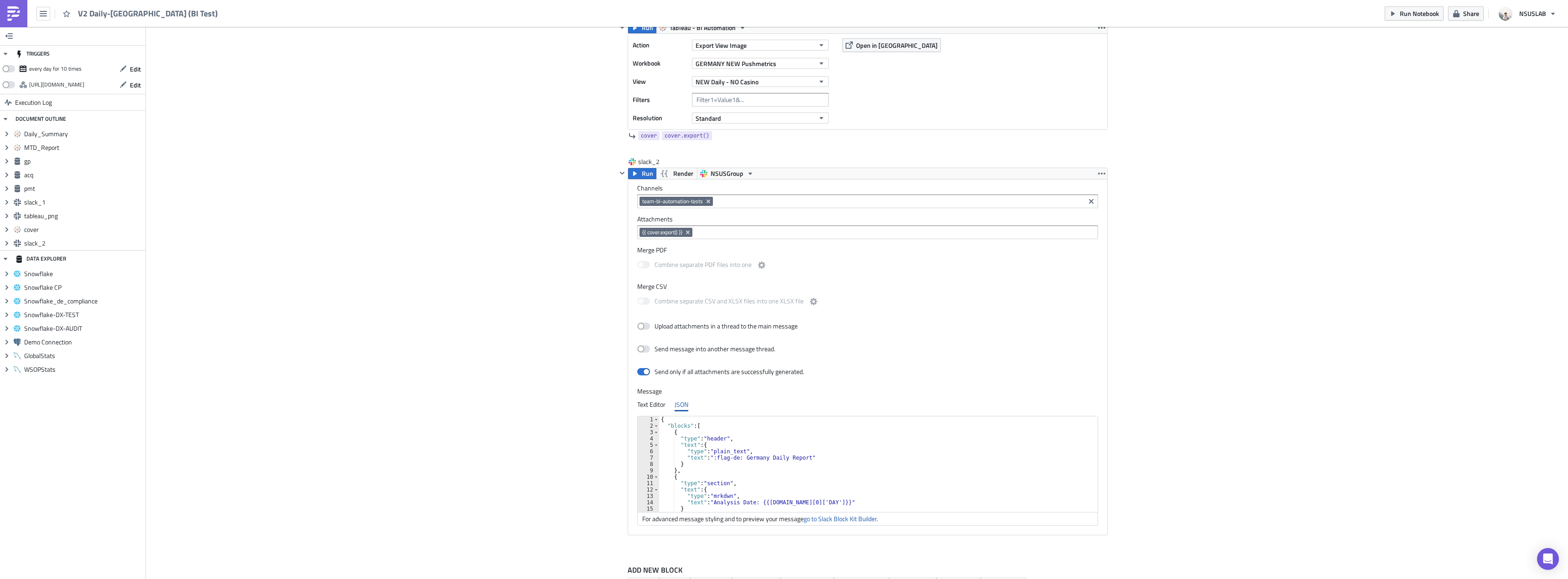
scroll to position [1893, 0]
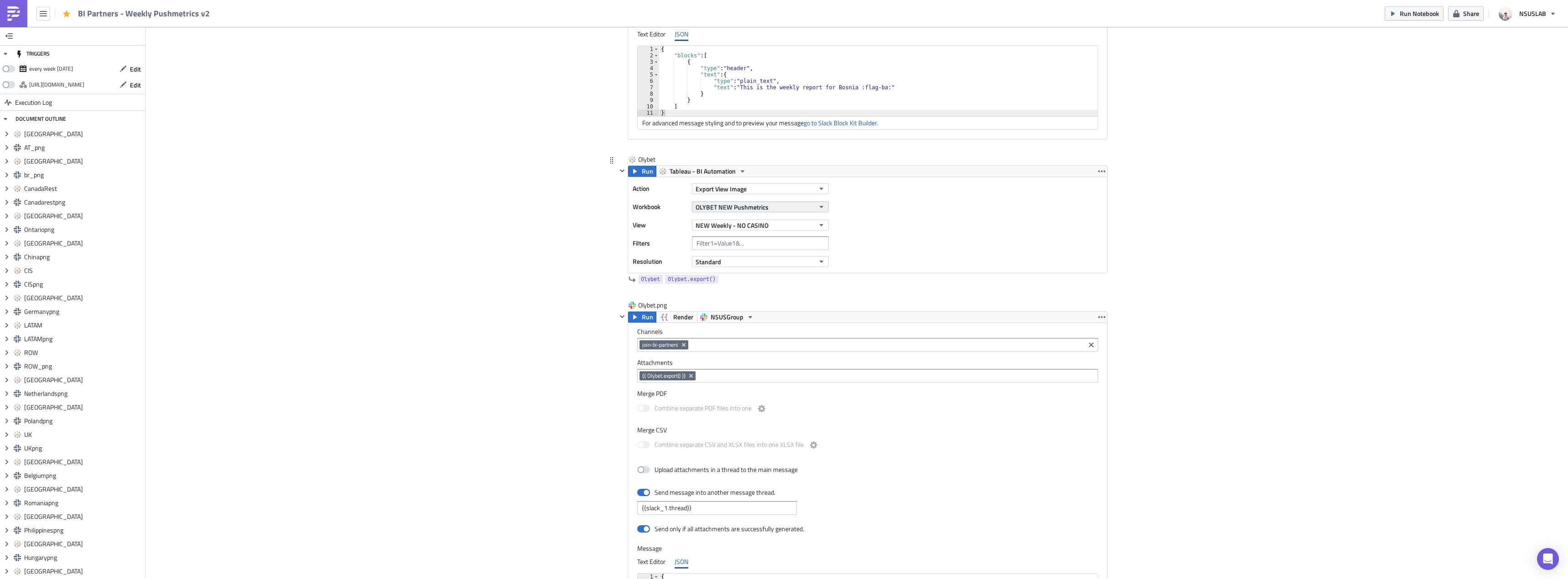
scroll to position [11142, 0]
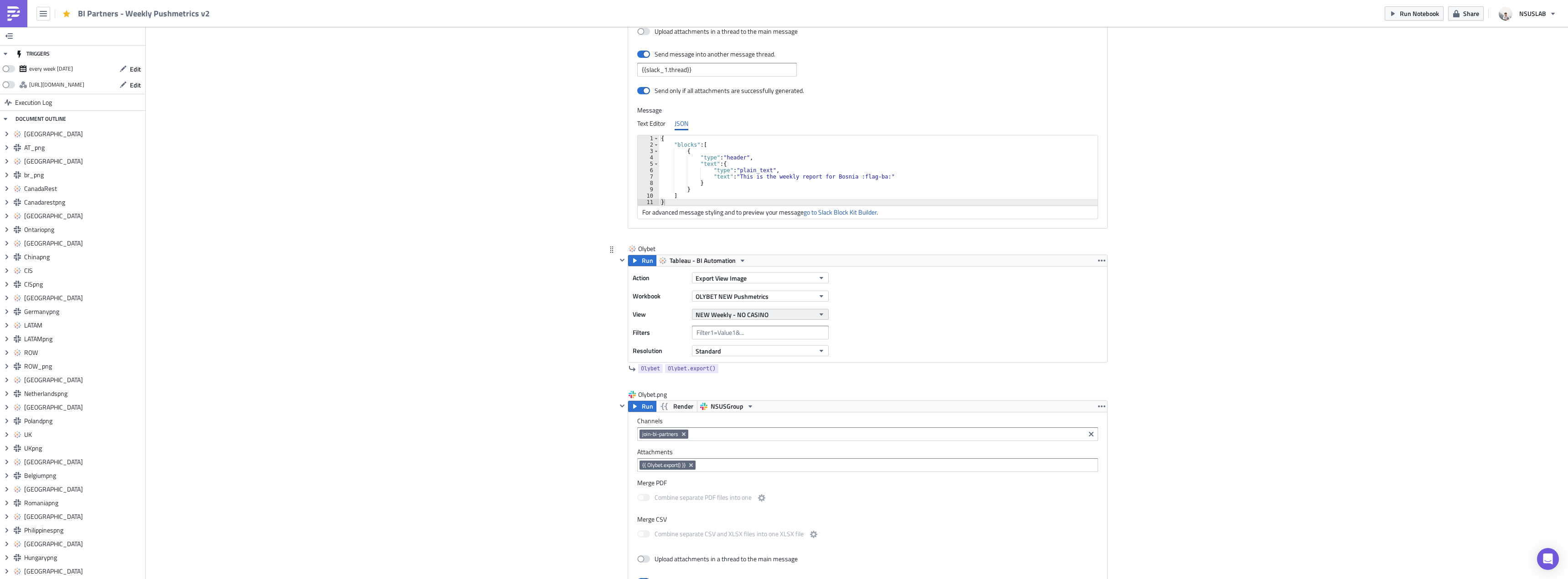
click at [788, 316] on button "NEW Weekly - NO CASINO" at bounding box center [761, 314] width 137 height 11
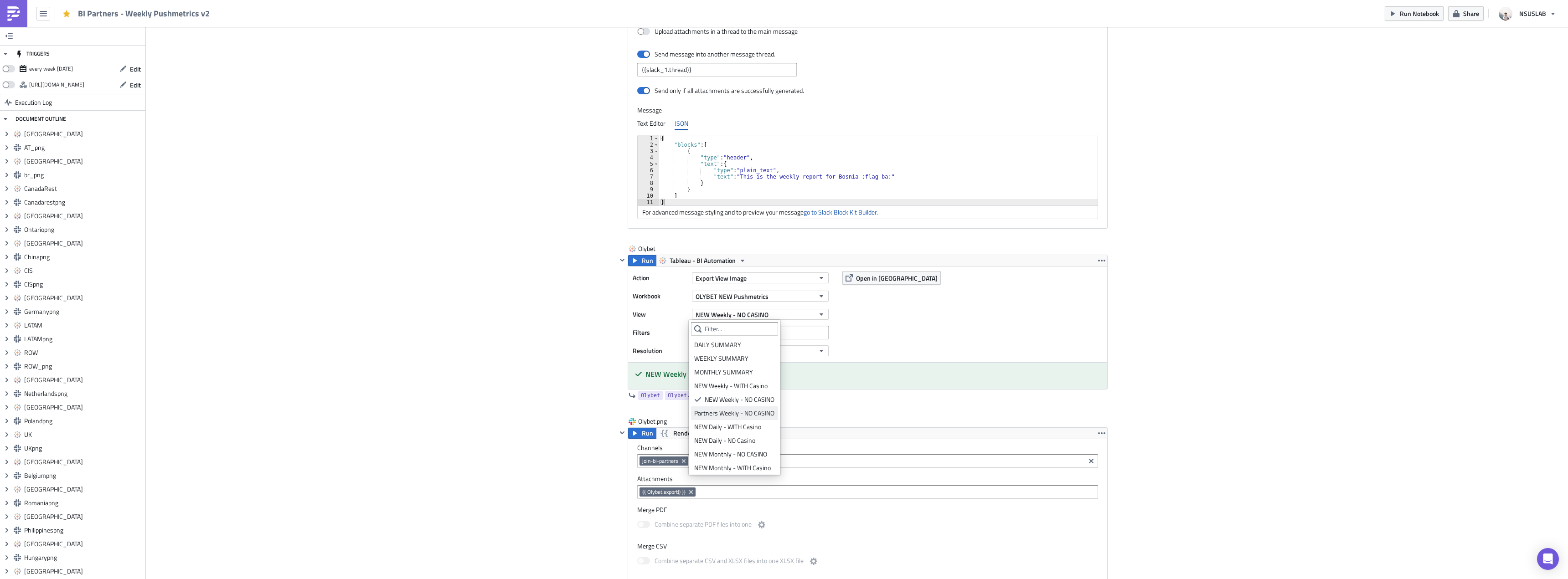
click at [746, 412] on div "Partners Weekly - NO CASINO" at bounding box center [734, 414] width 81 height 9
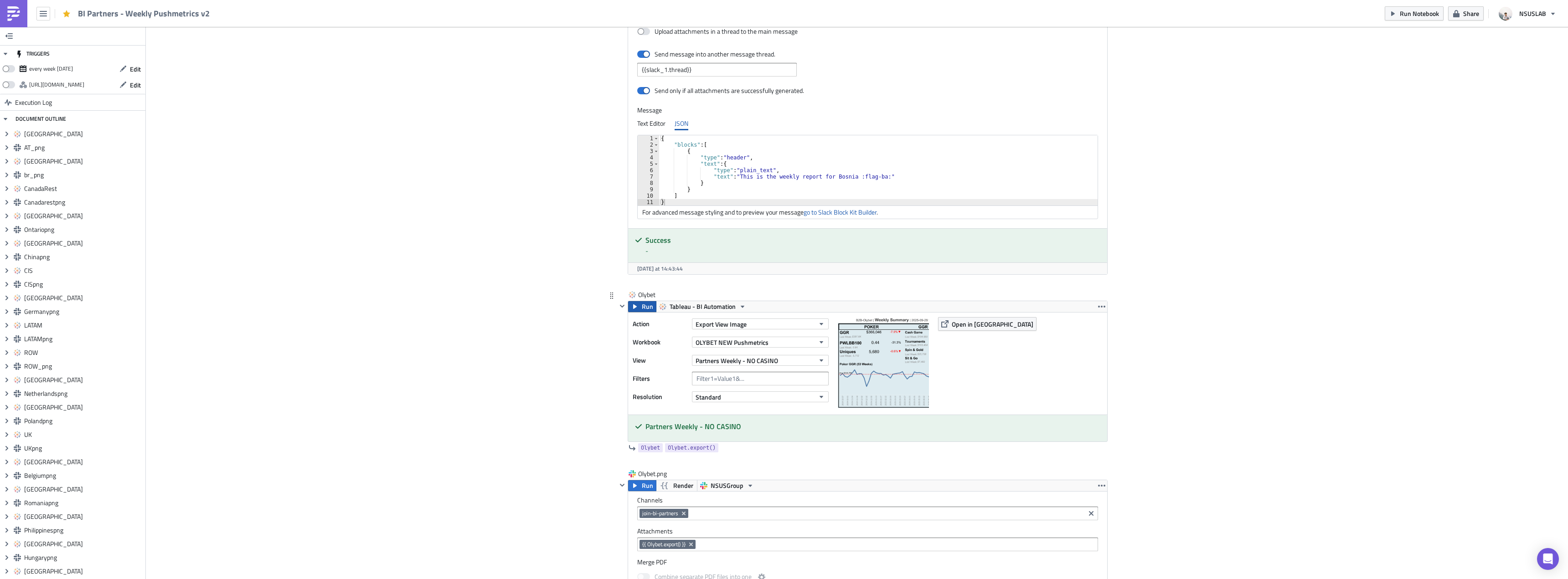
click at [642, 309] on span "Run" at bounding box center [647, 307] width 12 height 11
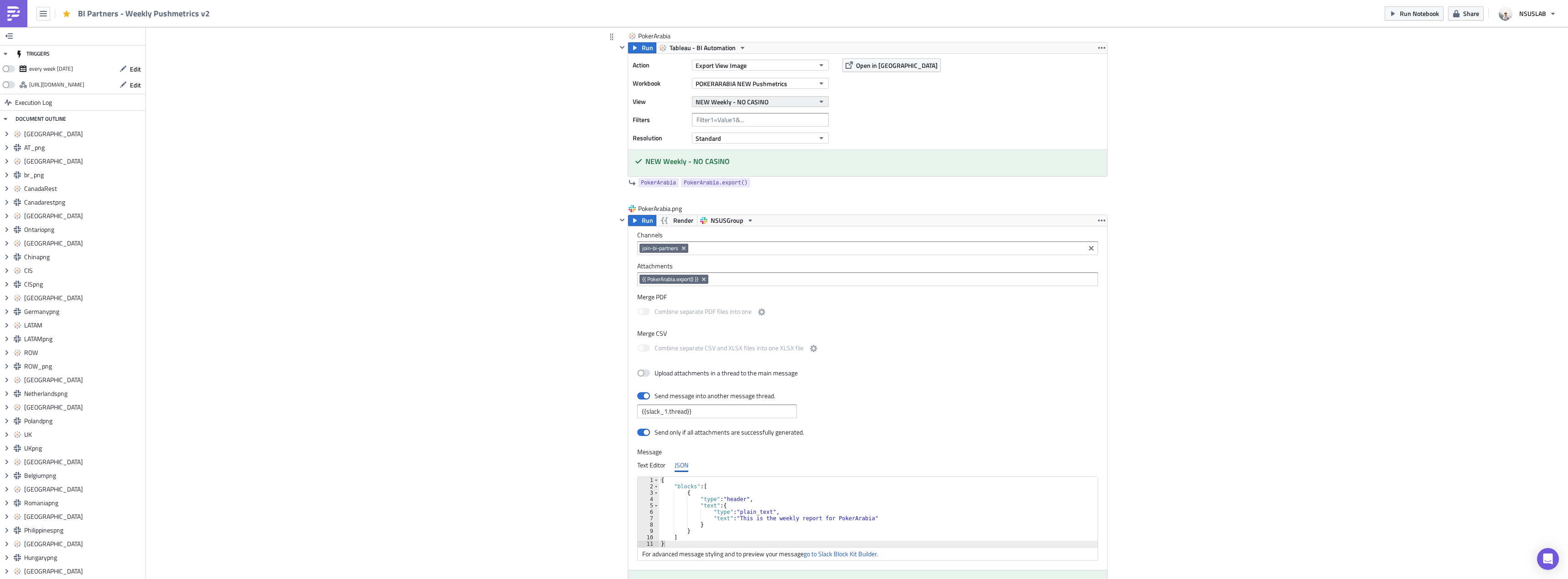
click at [773, 105] on button "NEW Weekly - NO CASINO" at bounding box center [761, 101] width 137 height 11
click at [756, 198] on div "Partners Weekly - NO CASINO" at bounding box center [734, 200] width 81 height 9
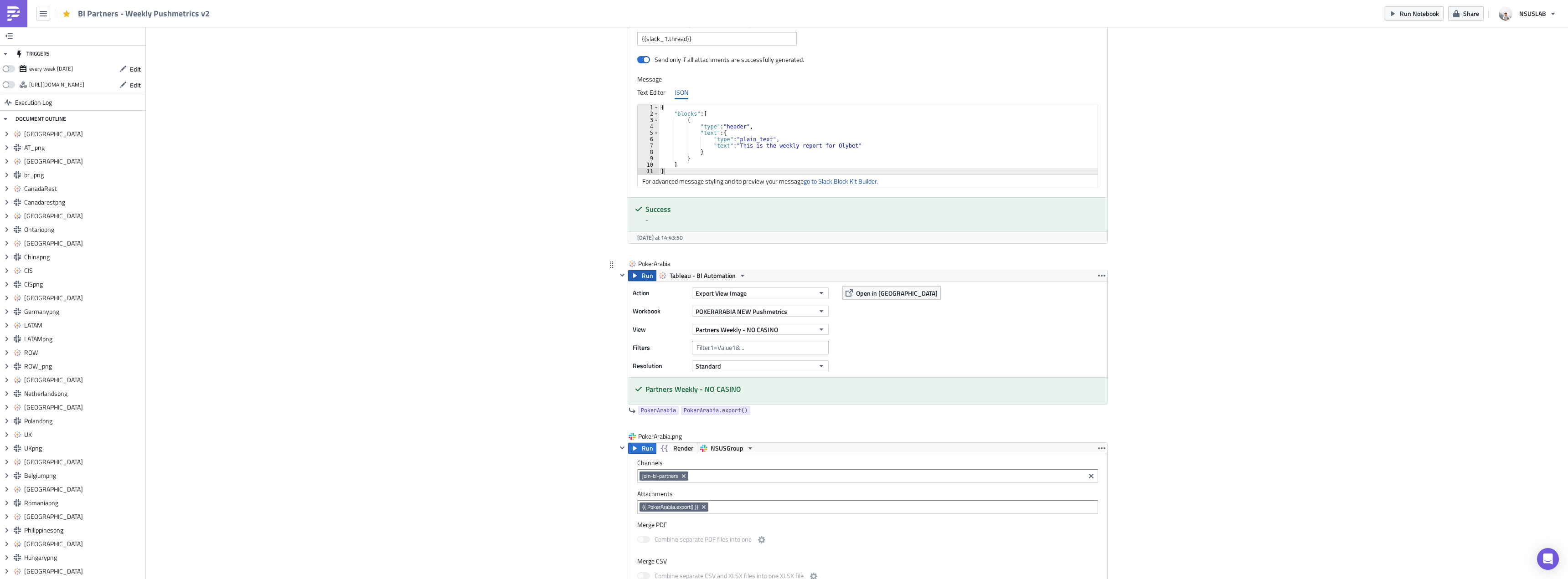
click at [642, 277] on span "Run" at bounding box center [647, 276] width 12 height 11
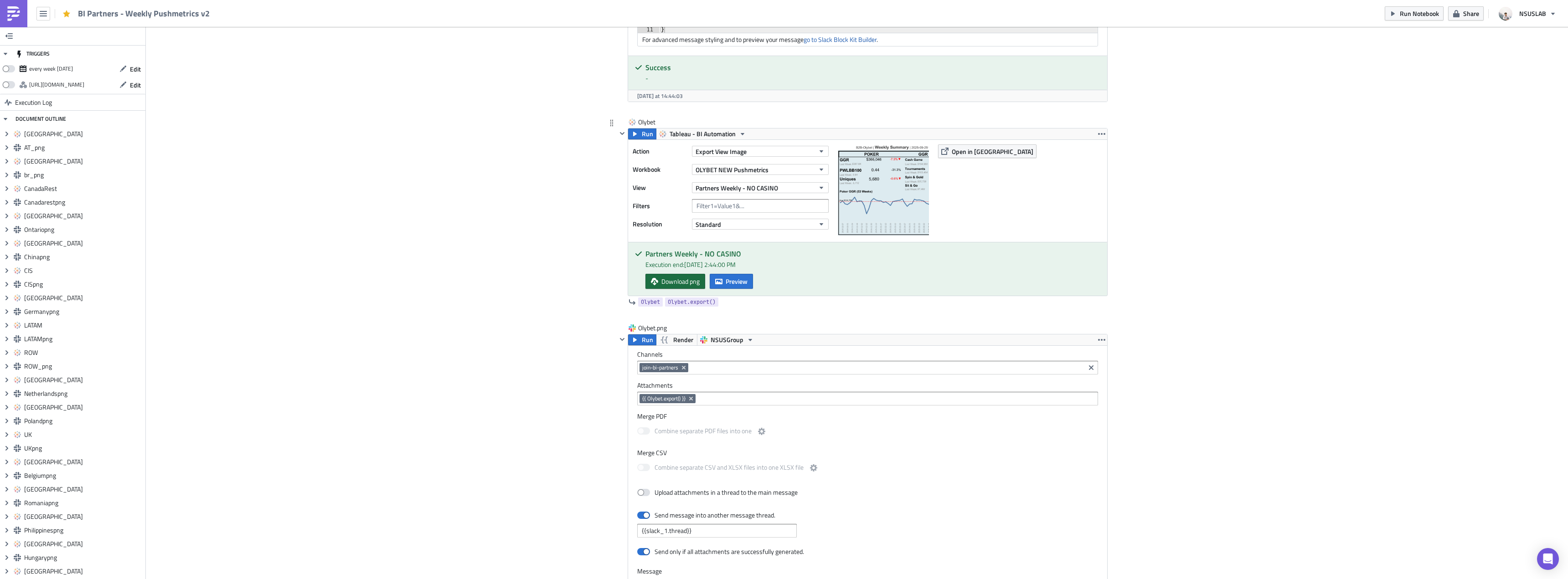
click at [669, 276] on link "Download png" at bounding box center [675, 281] width 60 height 15
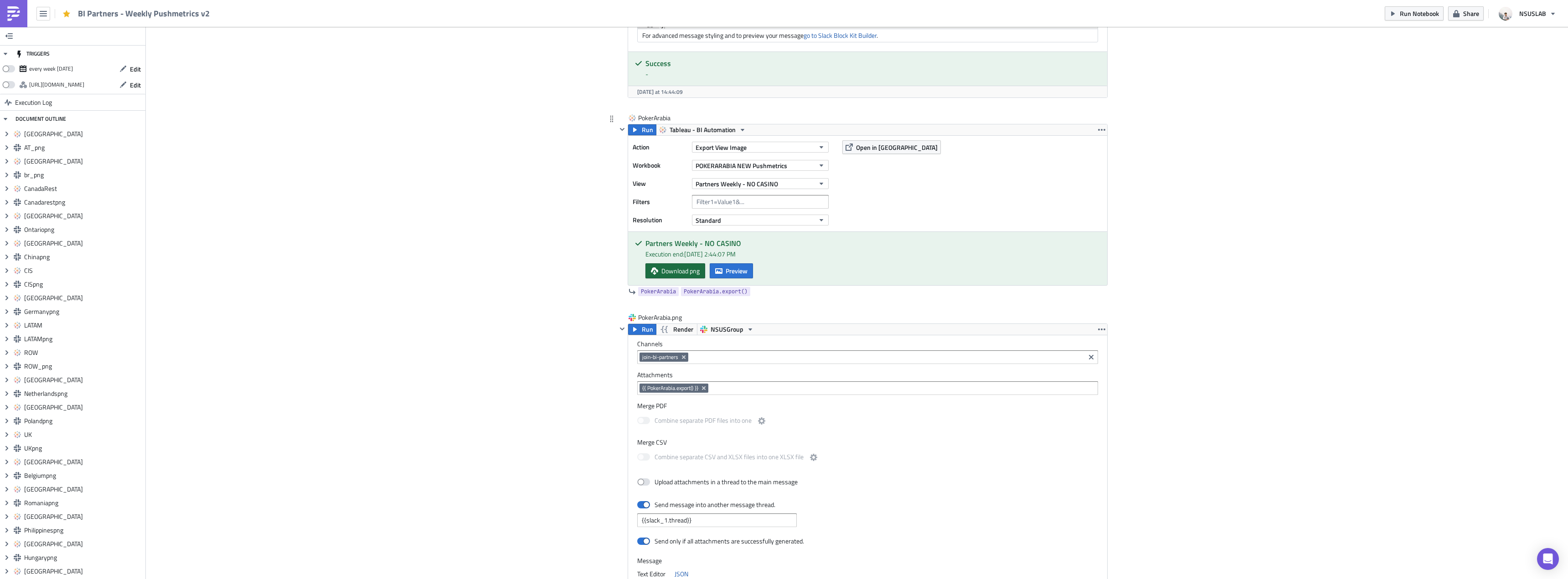
click at [682, 270] on span "Download png" at bounding box center [680, 270] width 38 height 10
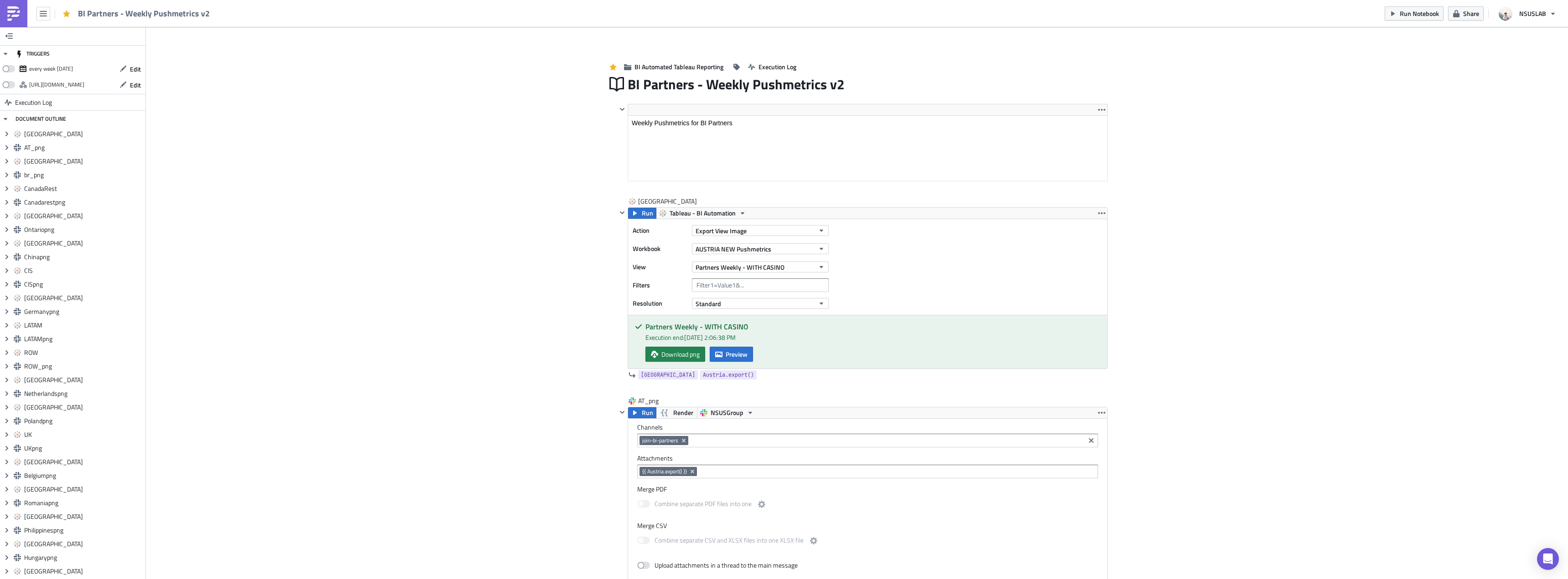
click at [8, 11] on img at bounding box center [13, 13] width 14 height 14
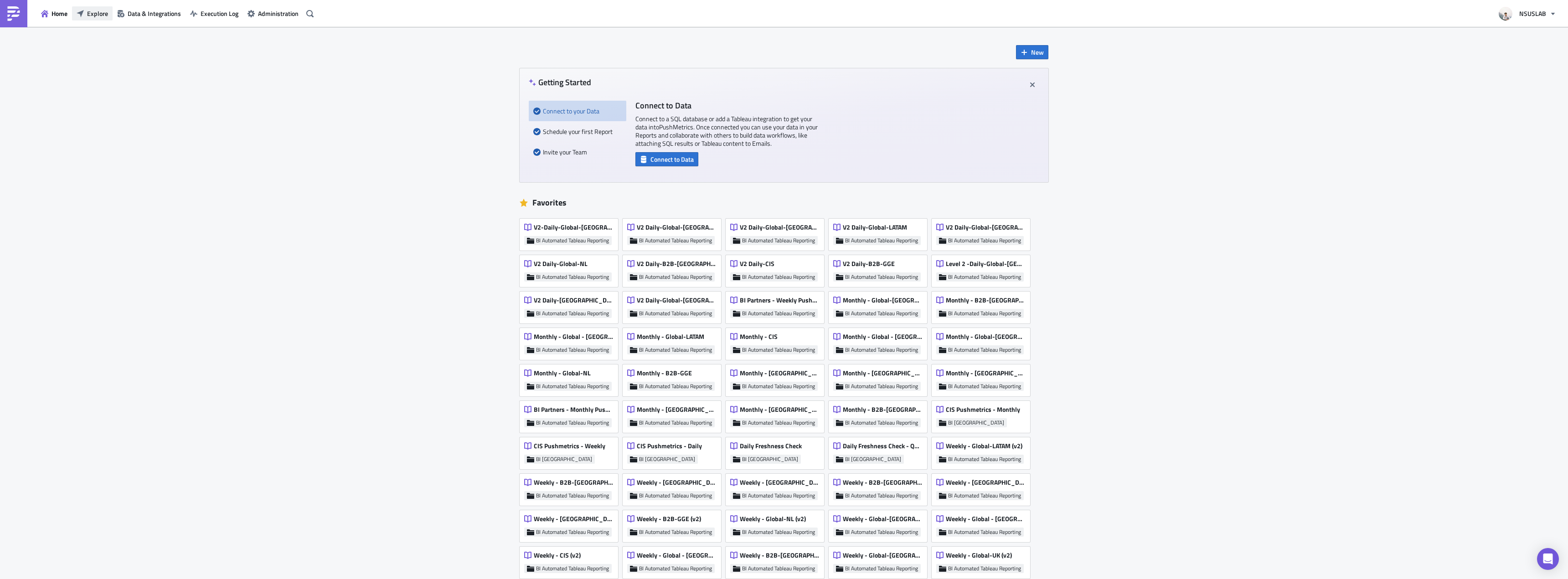
click at [103, 9] on span "Explore" at bounding box center [98, 13] width 21 height 10
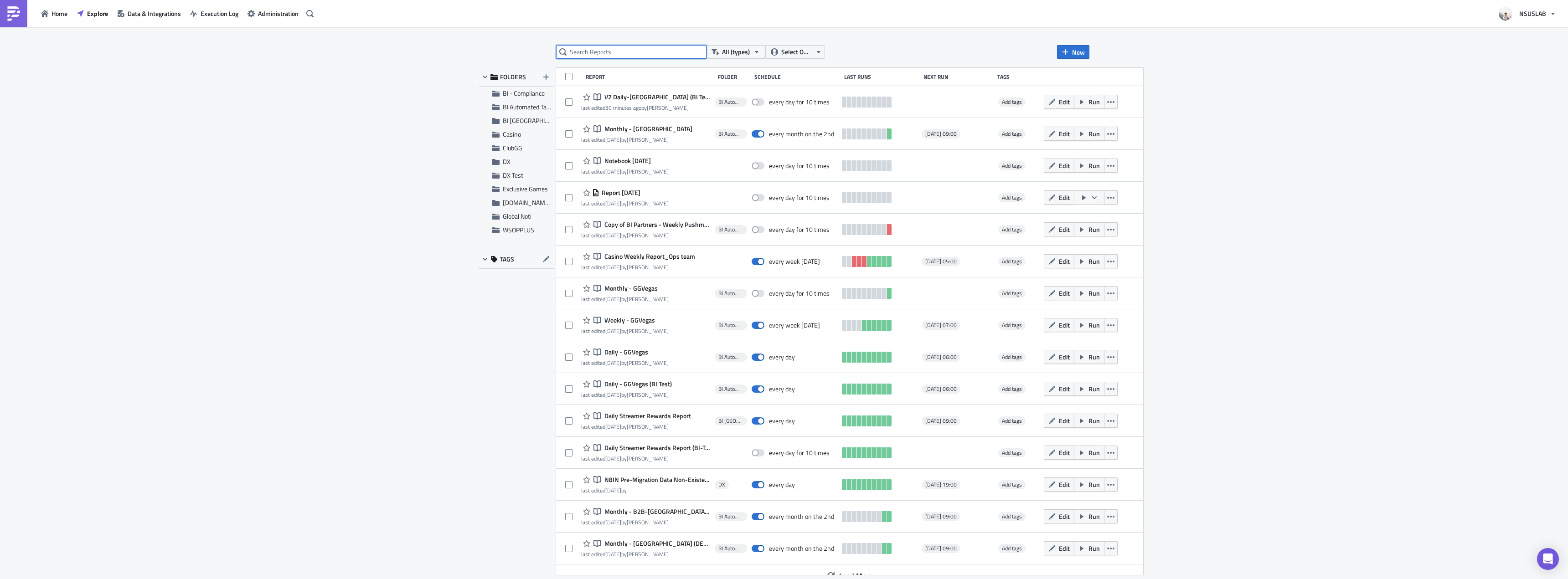
click at [641, 51] on input "text" at bounding box center [631, 52] width 150 height 13
type input "w"
type input "partners"
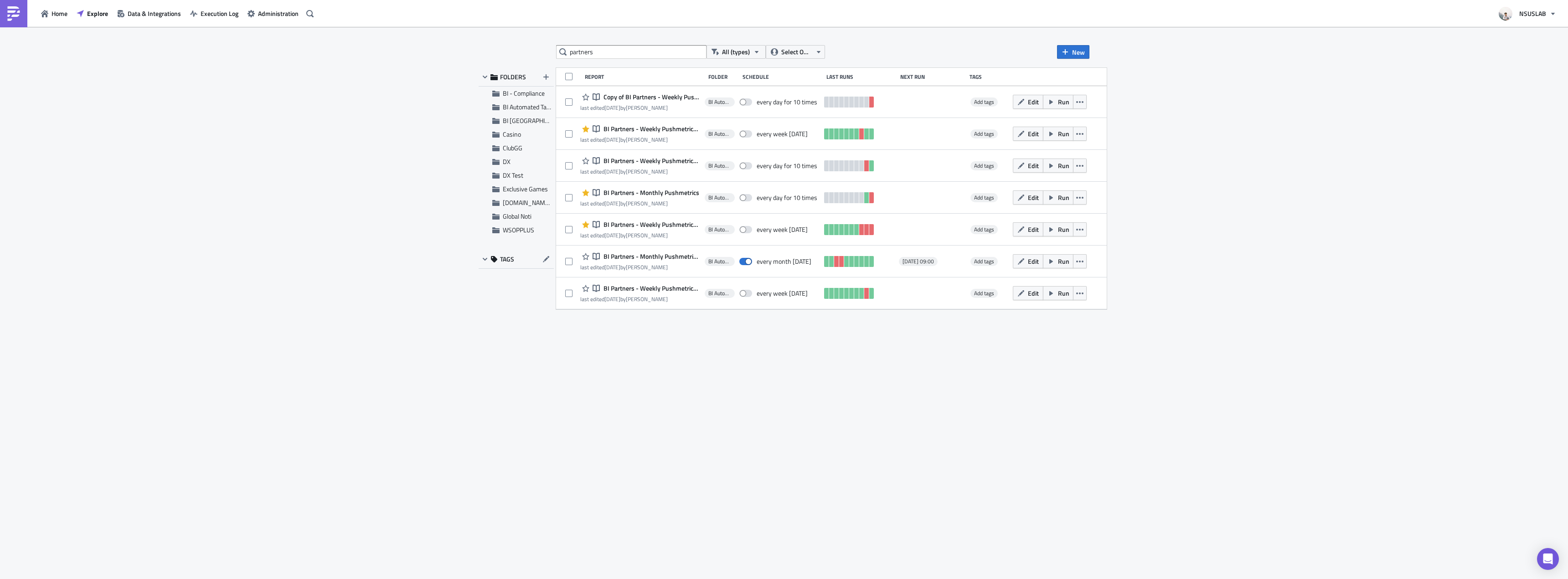
click at [1174, 166] on div "partners All (types) Select Owner New FOLDERS BI - Compliance BI Automated Tabl…" at bounding box center [784, 303] width 1568 height 553
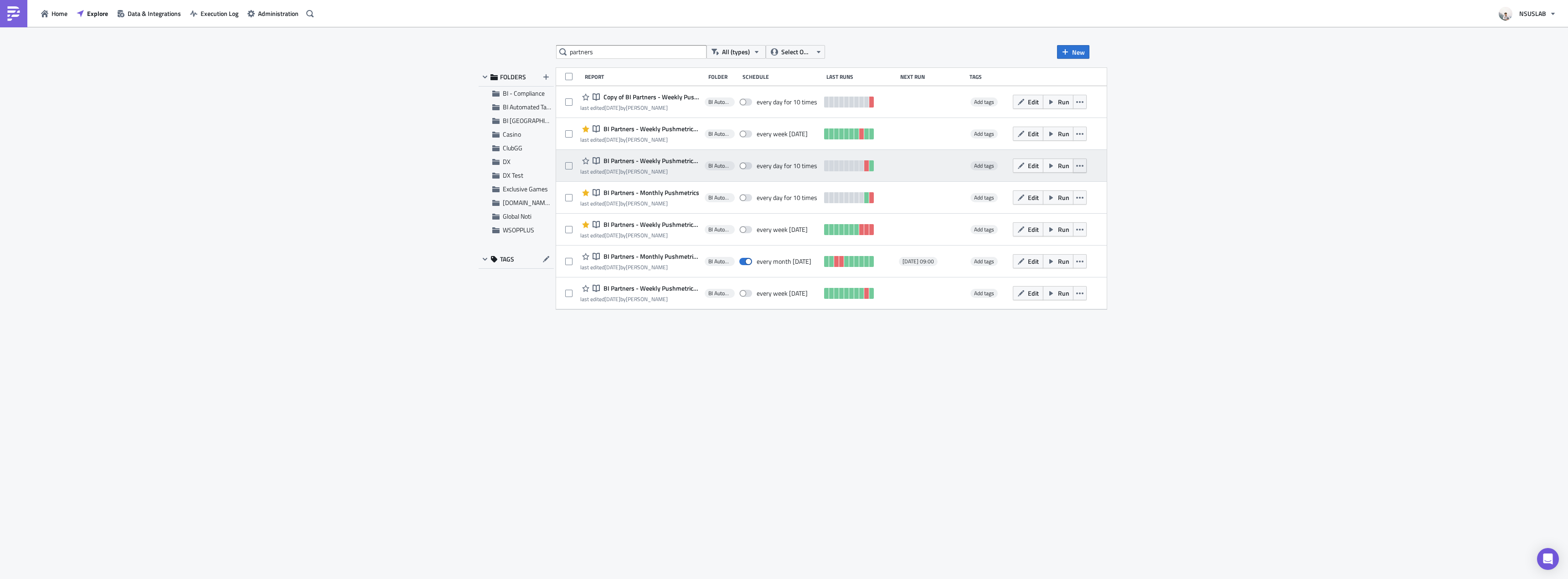
click at [1084, 169] on icon "button" at bounding box center [1080, 165] width 7 height 7
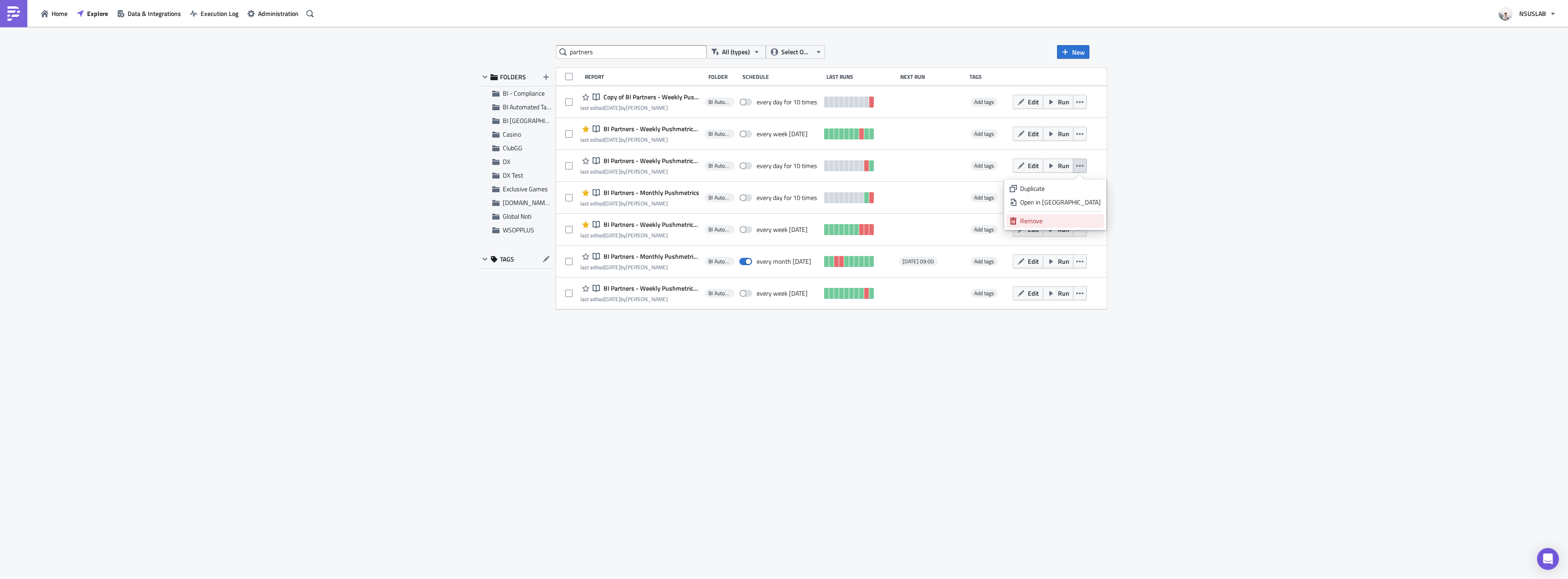
click at [1095, 219] on div "Remove" at bounding box center [1061, 221] width 81 height 9
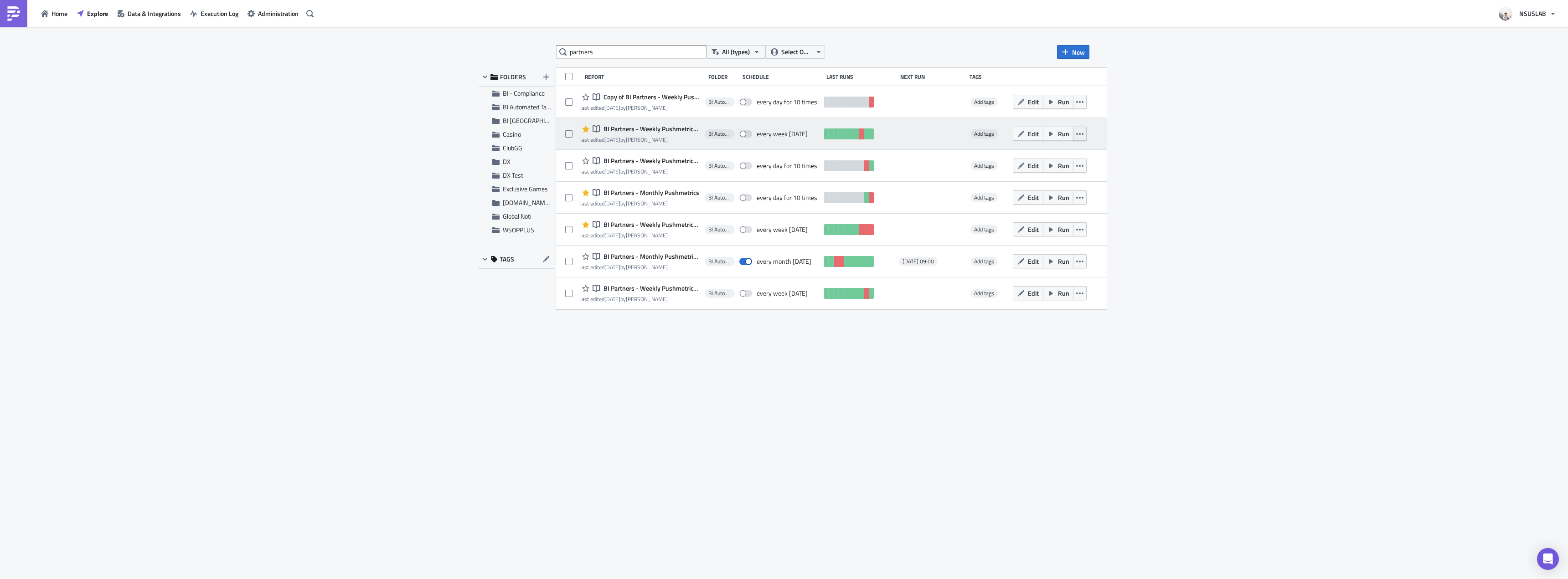
click at [1087, 137] on button "button" at bounding box center [1079, 133] width 13 height 14
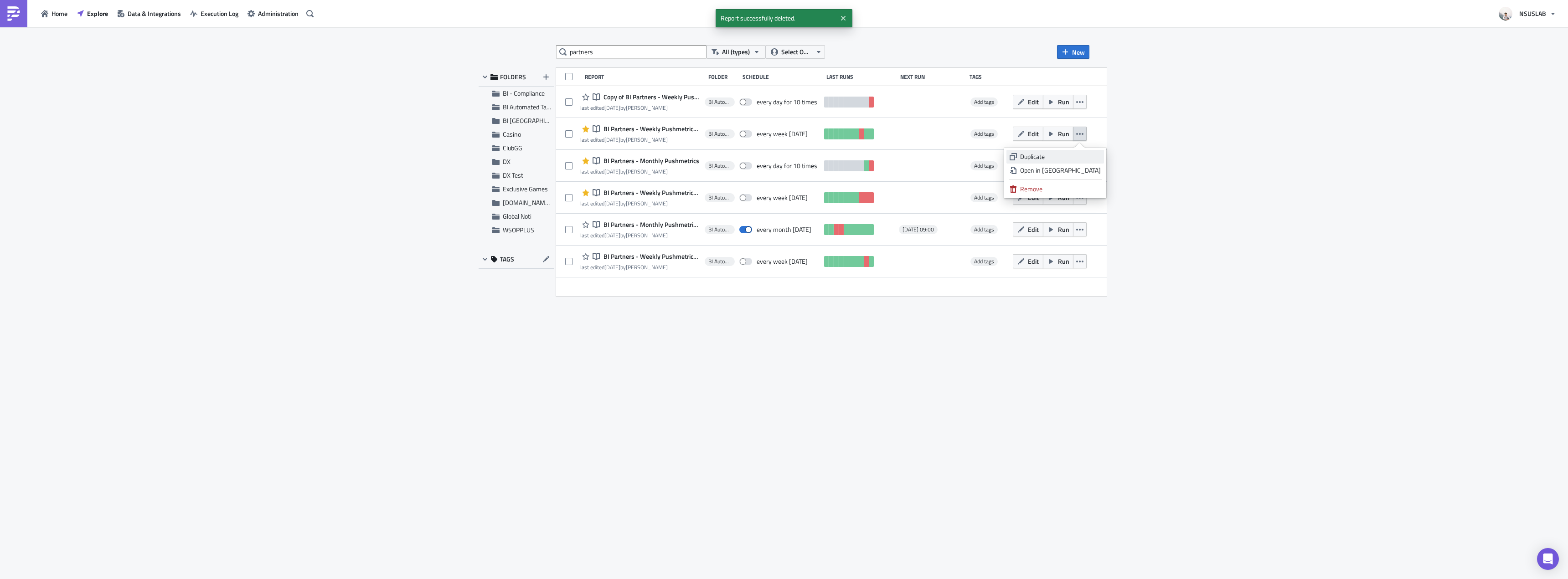
click at [1100, 157] on div "Duplicate" at bounding box center [1061, 157] width 81 height 9
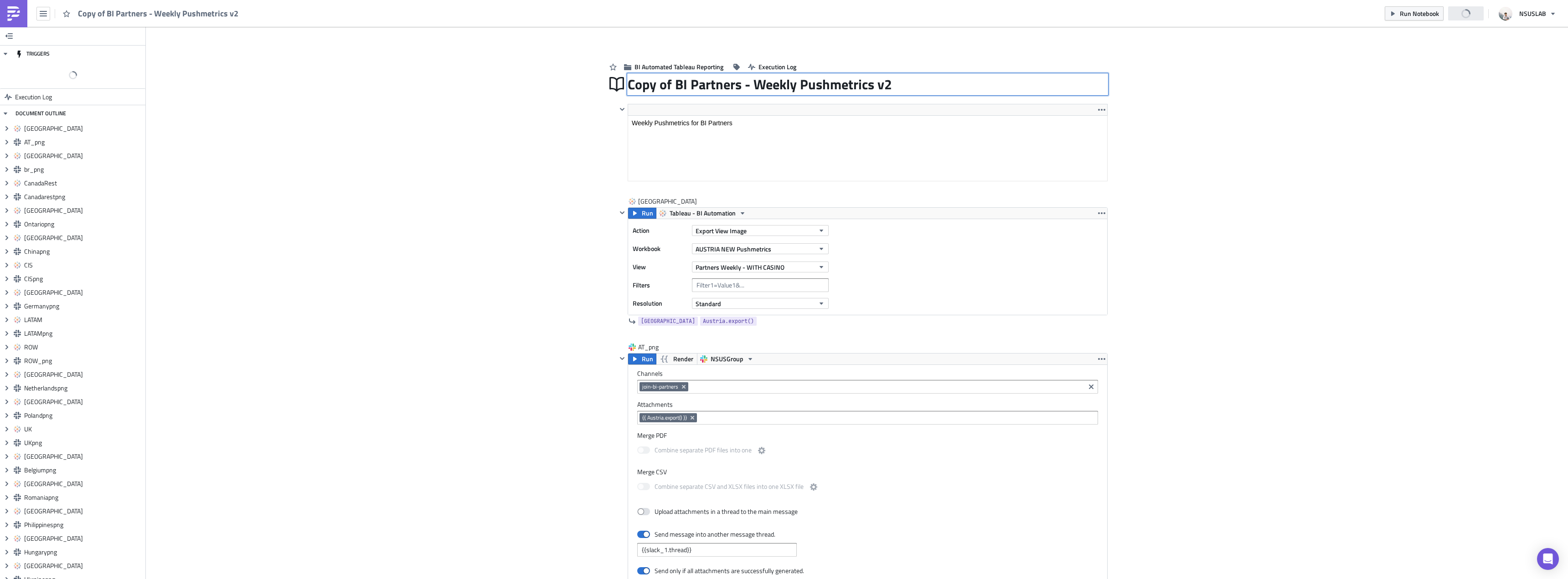
drag, startPoint x: 673, startPoint y: 85, endPoint x: 658, endPoint y: 85, distance: 15.0
click at [655, 85] on div "Copy of BI Partners - Weekly Pushmetrics v2 Copy of BI Partners - Weekly Pushme…" at bounding box center [867, 84] width 480 height 21
drag, startPoint x: 672, startPoint y: 84, endPoint x: 599, endPoint y: 90, distance: 73.2
type input "BI Partners - Weekly Pushmetrics v2 (BI Test)"
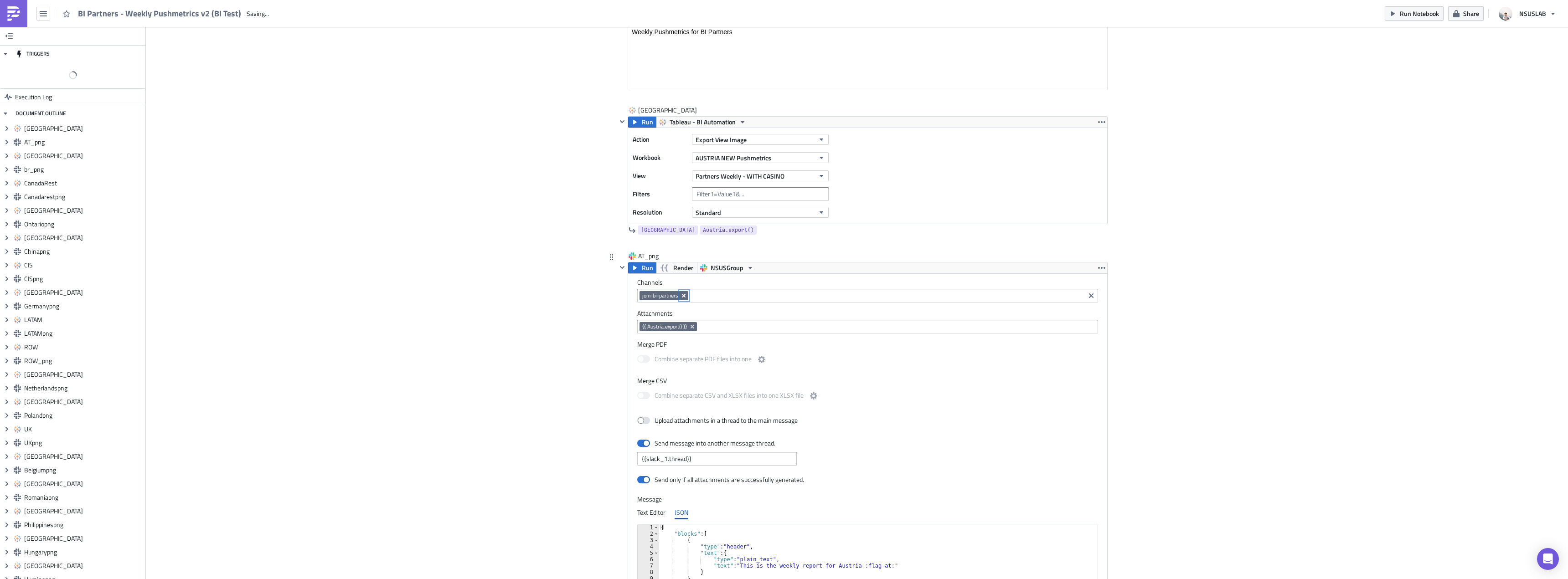
click at [682, 296] on icon "Remove Tag" at bounding box center [683, 295] width 4 height 4
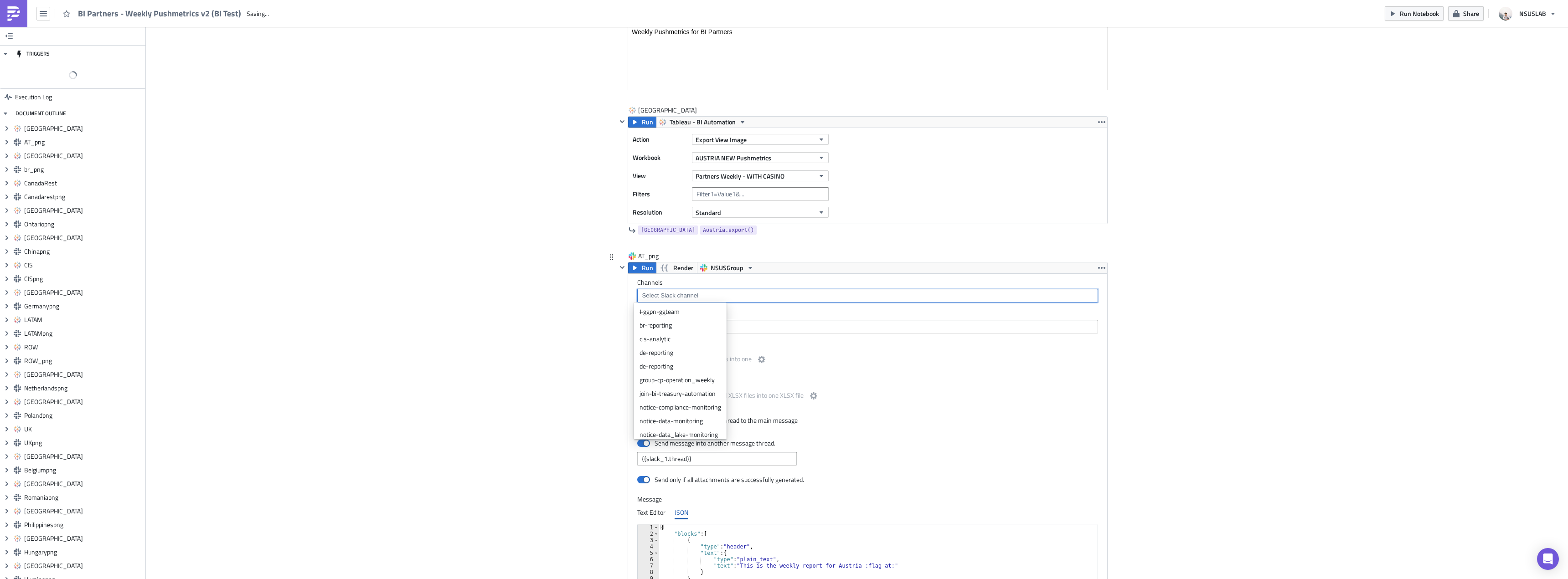
click at [698, 298] on input at bounding box center [868, 295] width 456 height 9
click at [667, 428] on div "team-bi-automation-tests" at bounding box center [681, 430] width 82 height 9
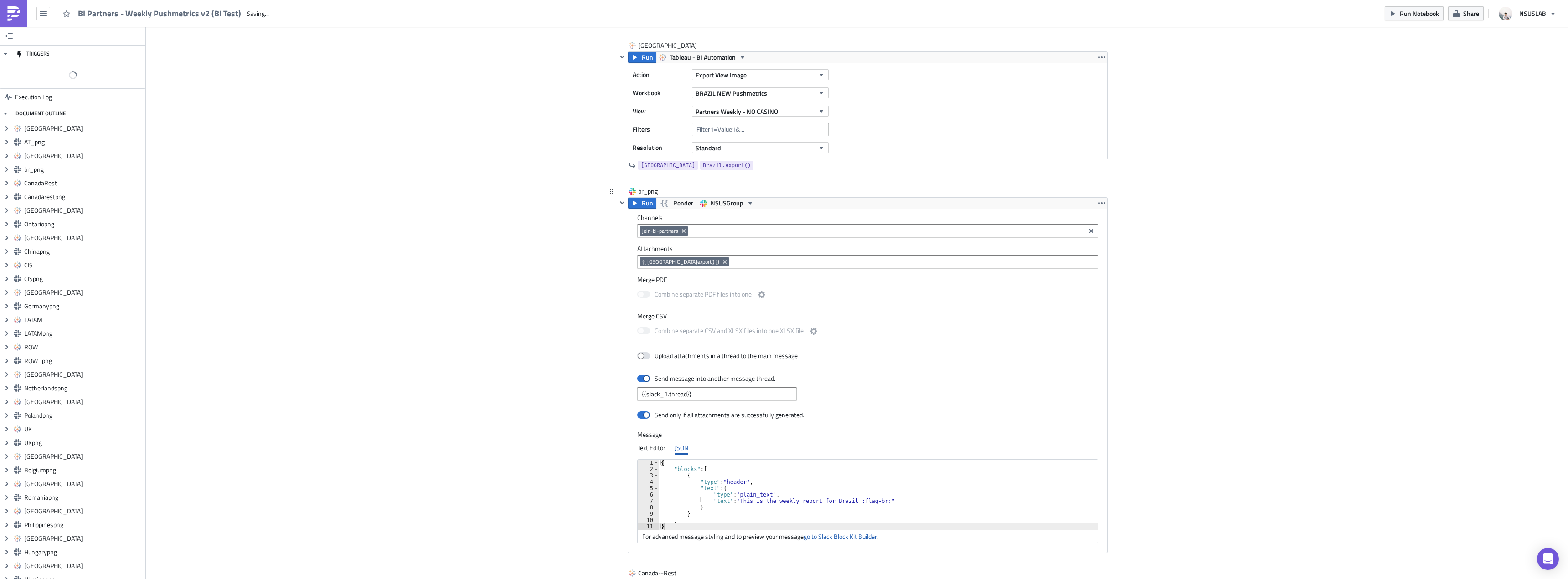
click at [680, 229] on icon "Remove Tag" at bounding box center [683, 231] width 7 height 7
click at [685, 229] on input at bounding box center [868, 231] width 456 height 9
click at [666, 366] on div "team-bi-automation-tests" at bounding box center [681, 366] width 82 height 9
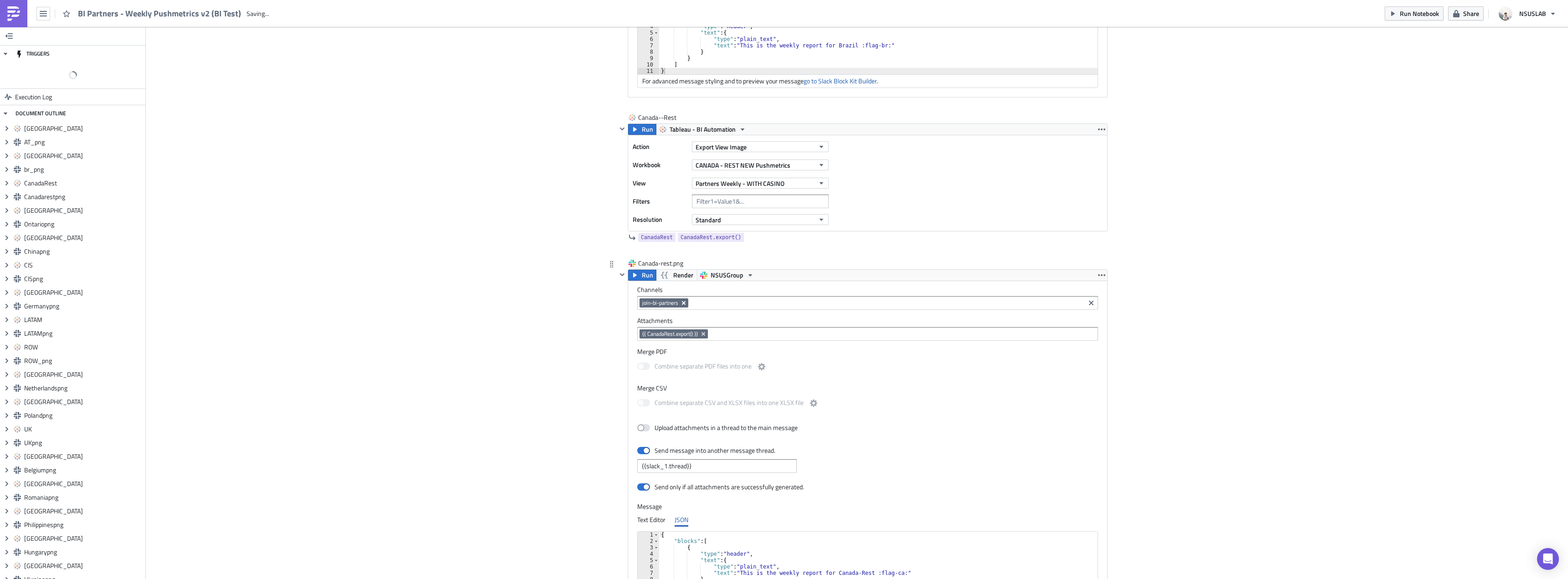
click at [680, 302] on icon "Remove Tag" at bounding box center [683, 303] width 7 height 7
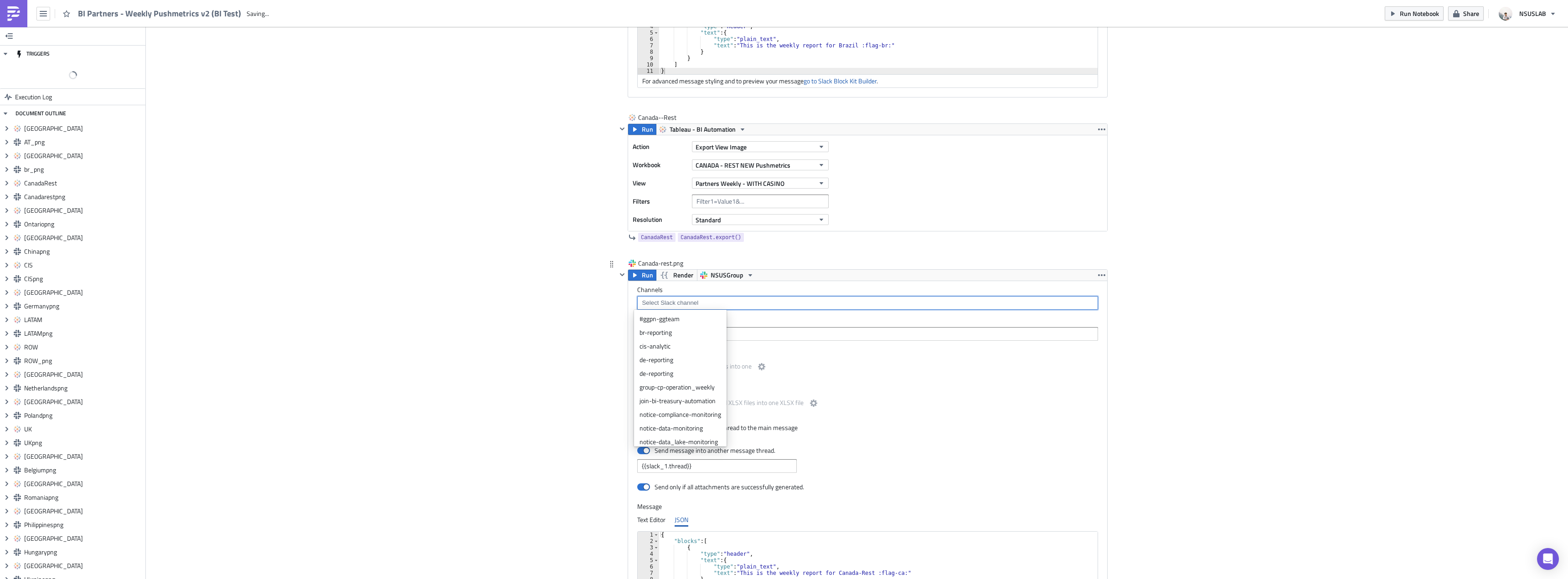
click at [685, 302] on input at bounding box center [868, 303] width 456 height 9
click at [668, 439] on div "team-bi-automation-tests" at bounding box center [681, 438] width 82 height 9
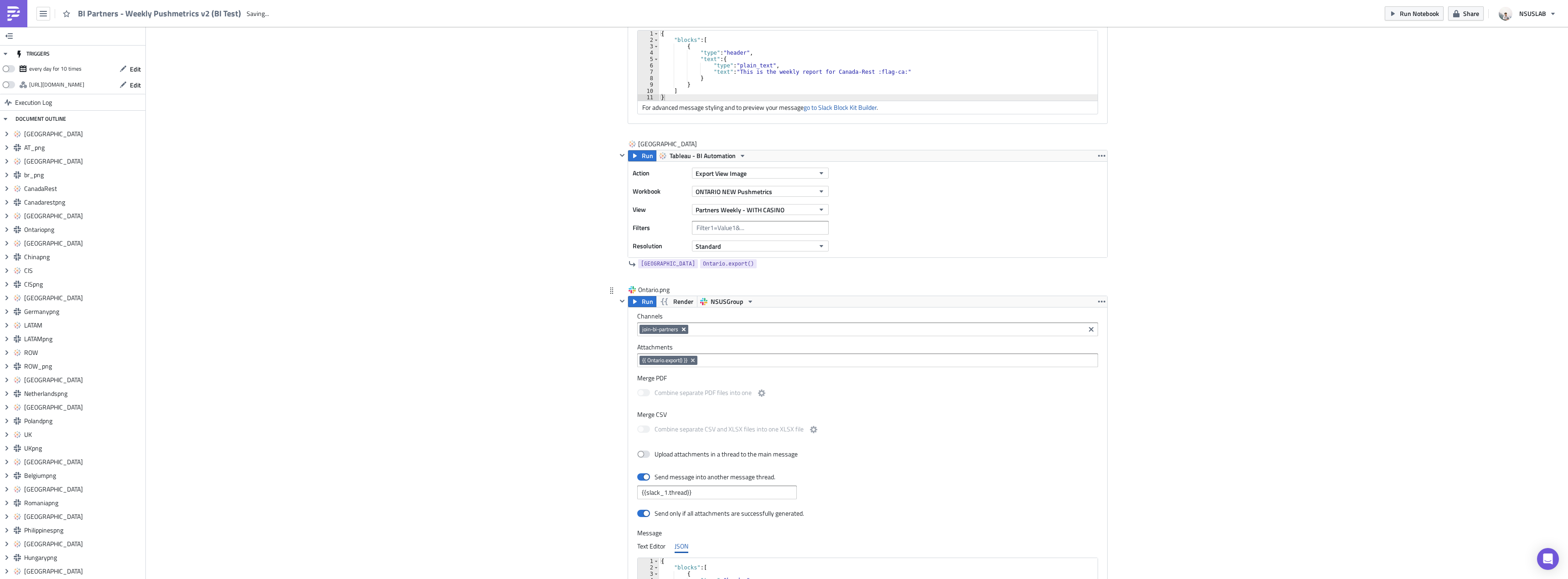
click at [680, 330] on icon "Remove Tag" at bounding box center [683, 329] width 7 height 7
click at [683, 329] on input at bounding box center [868, 329] width 456 height 9
click at [657, 461] on div "team-bi-automation-tests" at bounding box center [681, 463] width 82 height 9
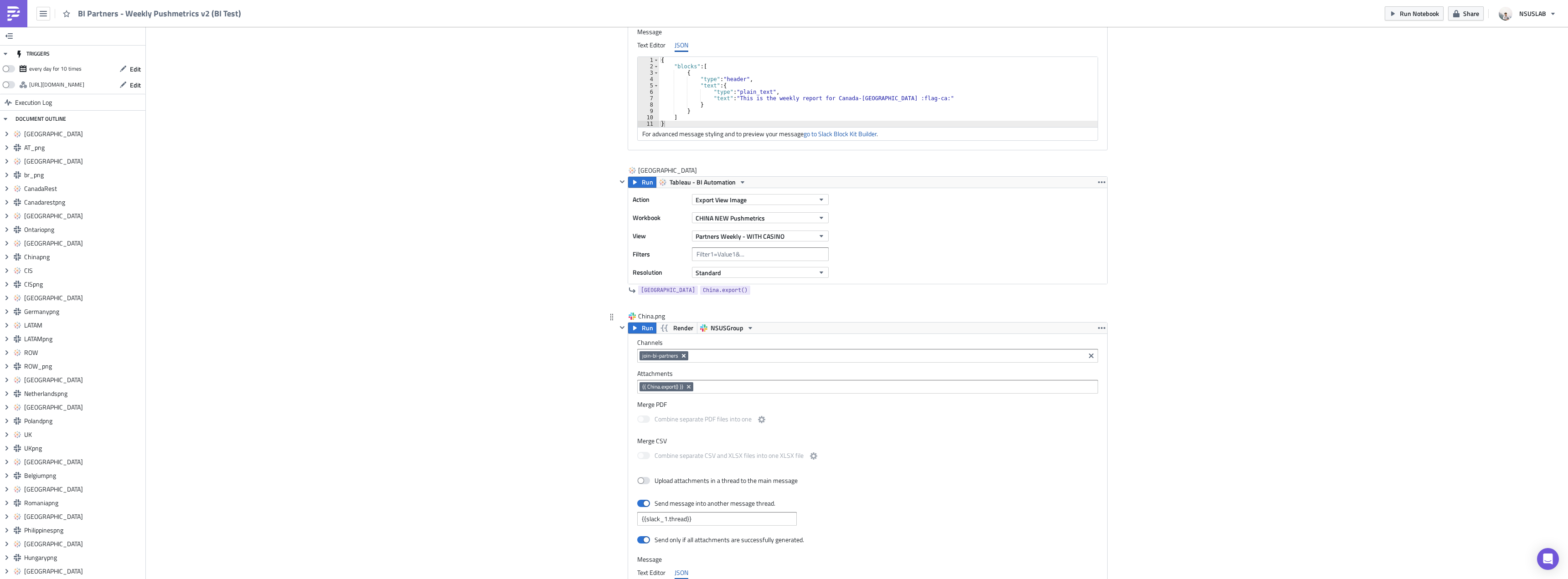
click at [680, 357] on icon "Remove Tag" at bounding box center [683, 356] width 7 height 7
click at [680, 357] on input at bounding box center [868, 356] width 456 height 9
click at [657, 489] on div "team-bi-automation-tests" at bounding box center [681, 490] width 82 height 9
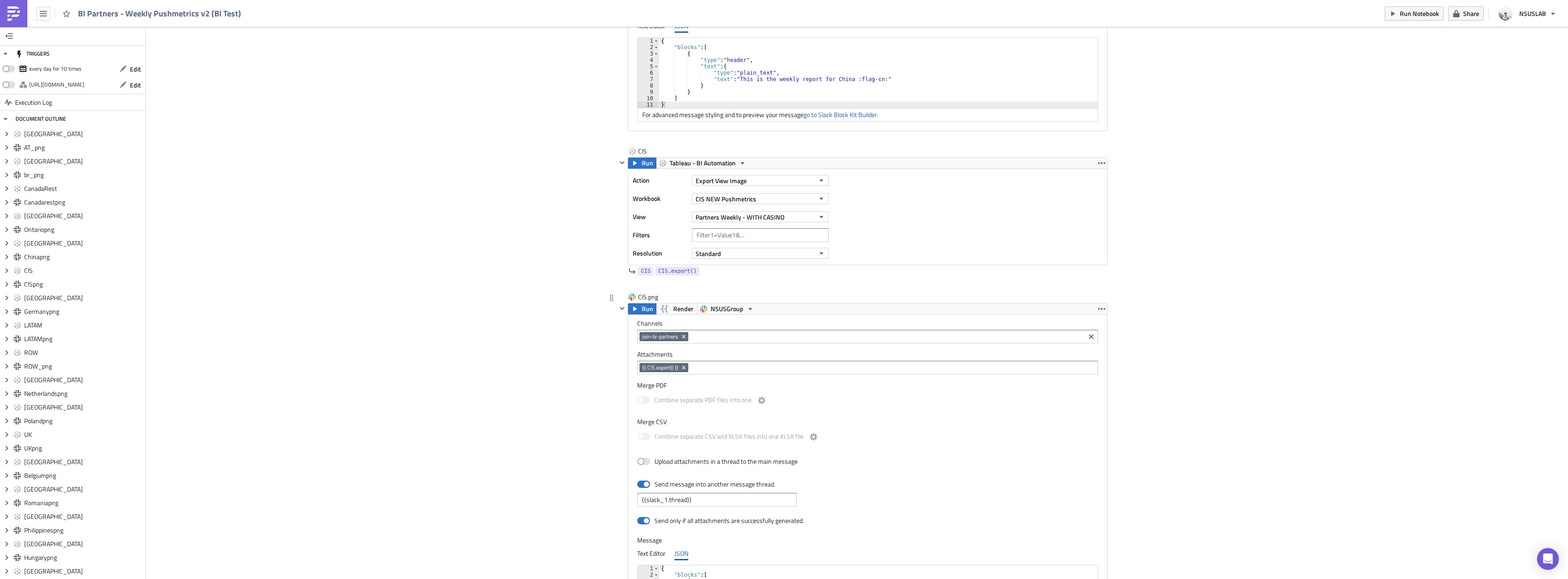
click at [681, 335] on icon "Remove Tag" at bounding box center [683, 337] width 7 height 7
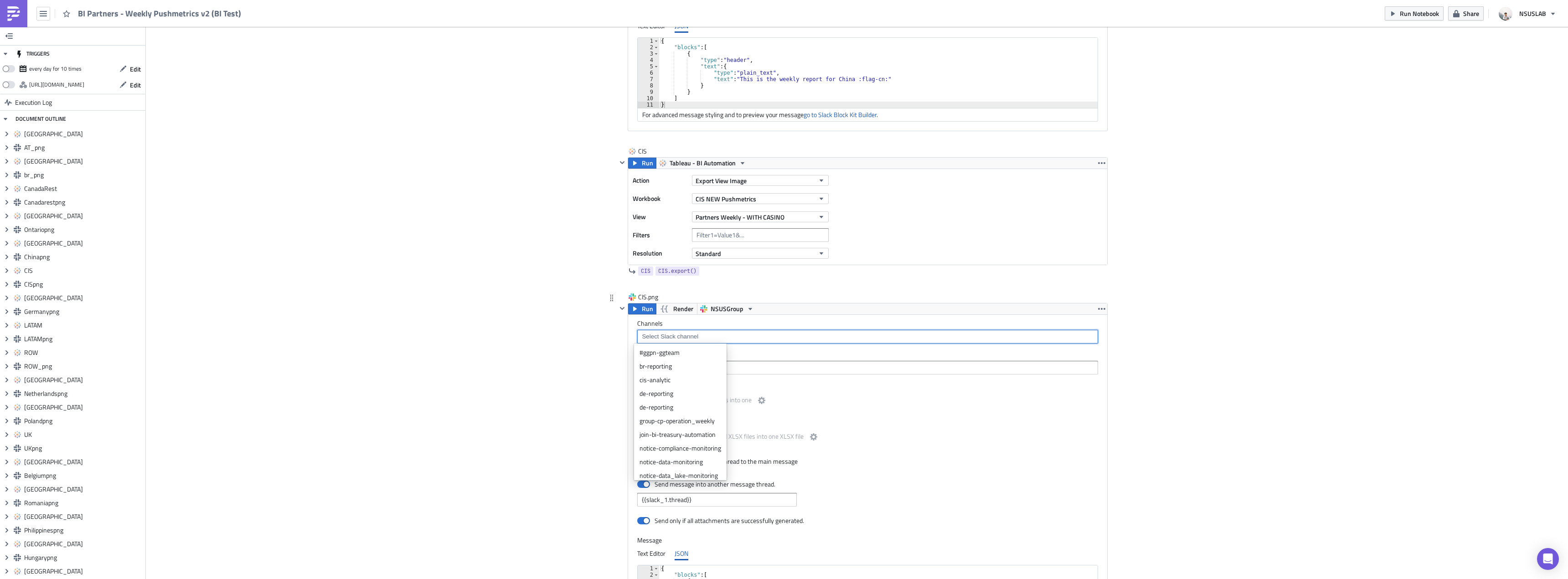
click at [681, 335] on input at bounding box center [868, 336] width 456 height 9
click at [661, 470] on div "team-bi-automation-tests" at bounding box center [681, 471] width 82 height 9
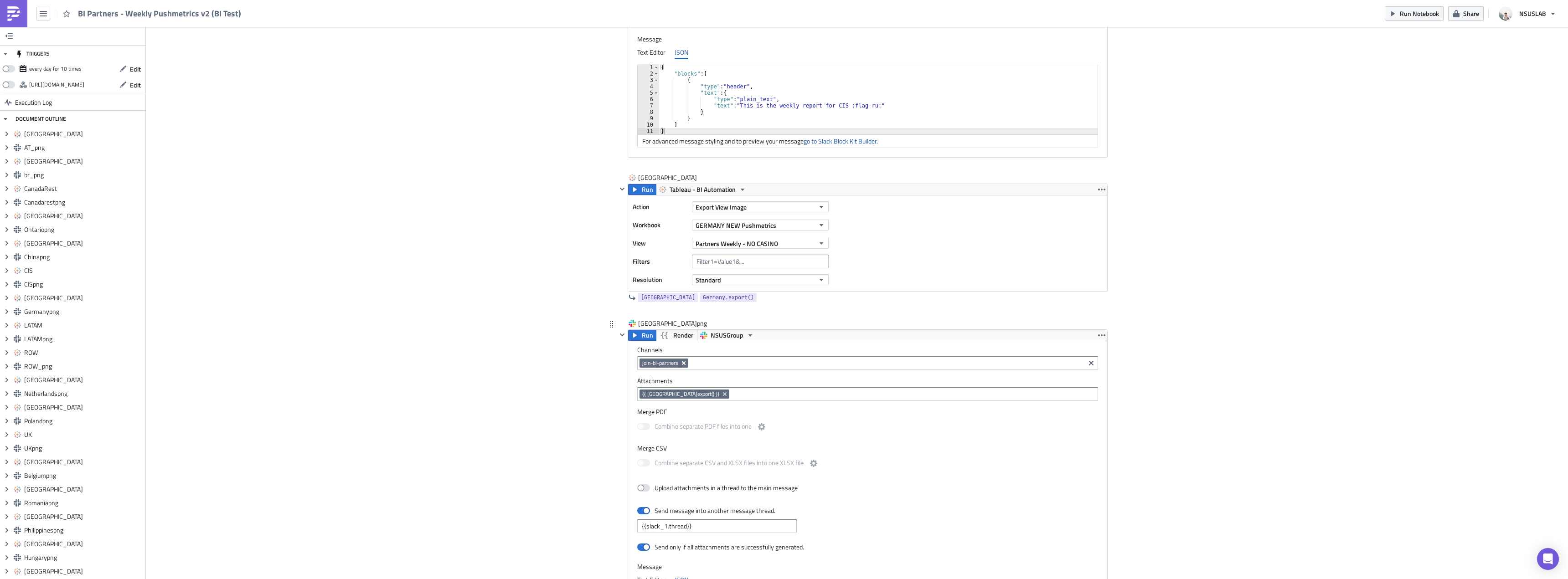
click at [685, 364] on icon "Remove Tag" at bounding box center [683, 363] width 7 height 7
click at [689, 361] on input at bounding box center [868, 363] width 456 height 9
click at [656, 495] on div "team-bi-automation-tests" at bounding box center [681, 497] width 82 height 9
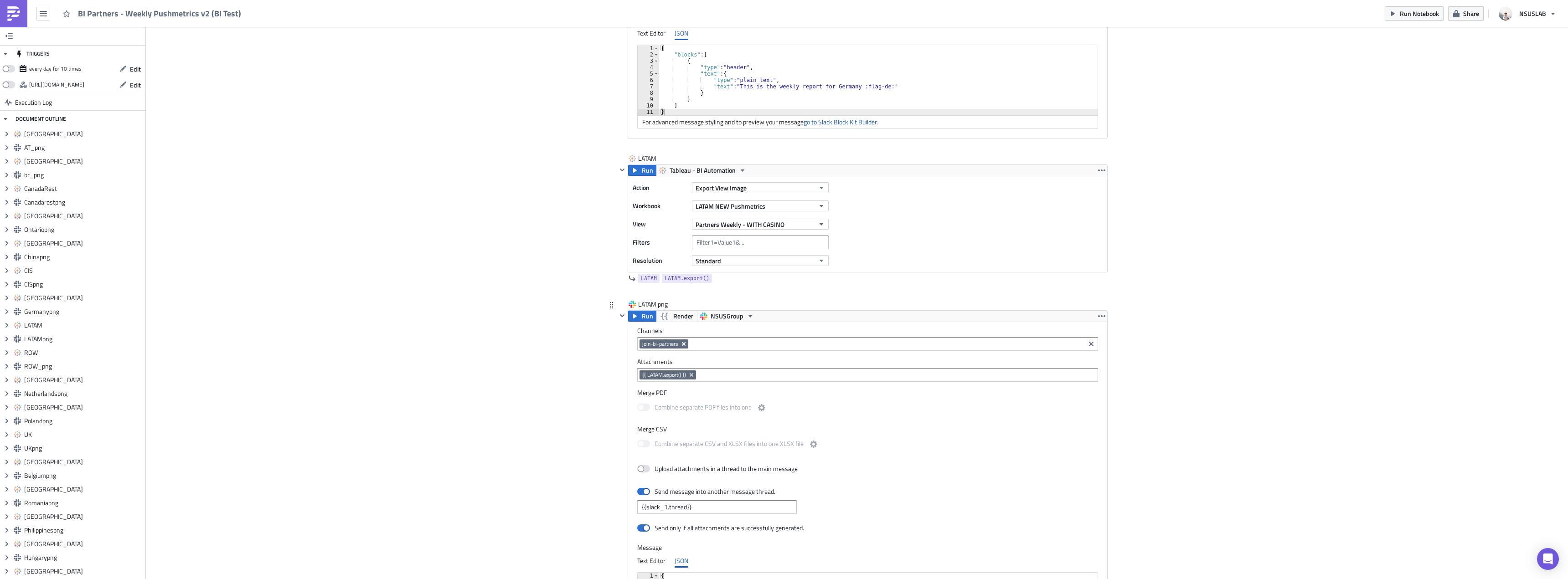
click at [683, 342] on icon "Remove Tag" at bounding box center [683, 344] width 4 height 4
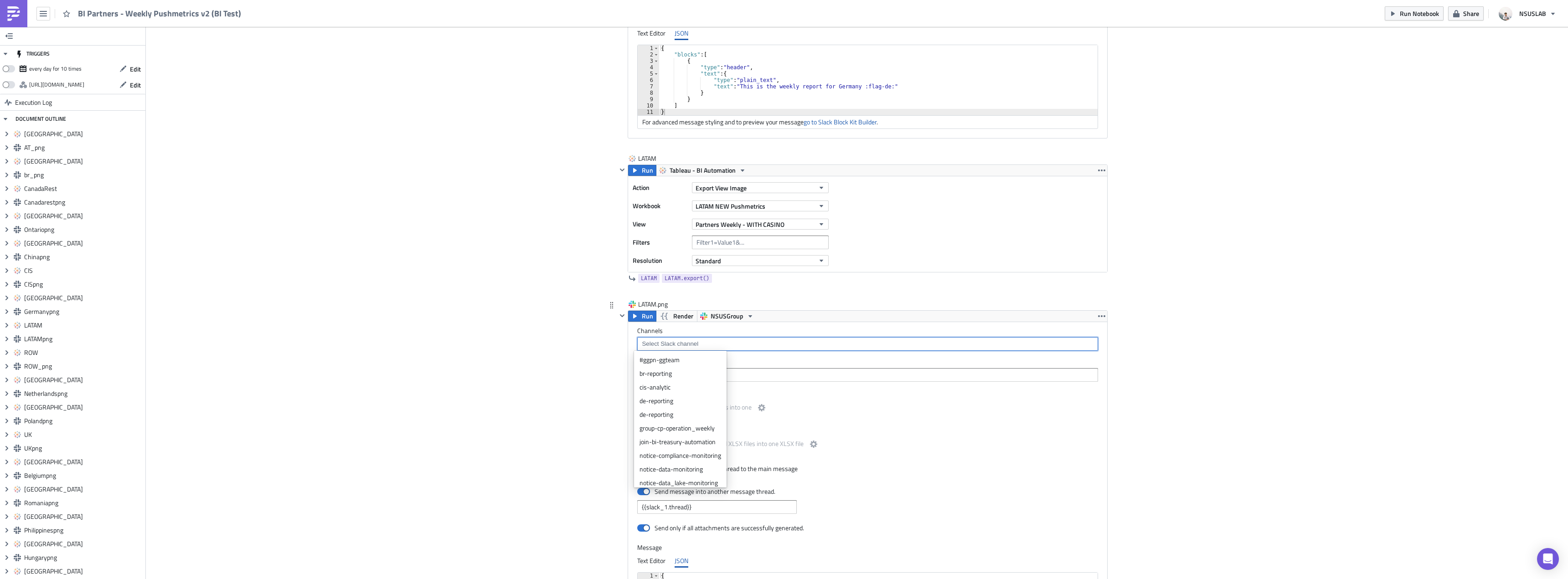
click at [689, 342] on input at bounding box center [868, 344] width 456 height 9
click at [667, 477] on div "team-bi-automation-tests" at bounding box center [681, 478] width 82 height 9
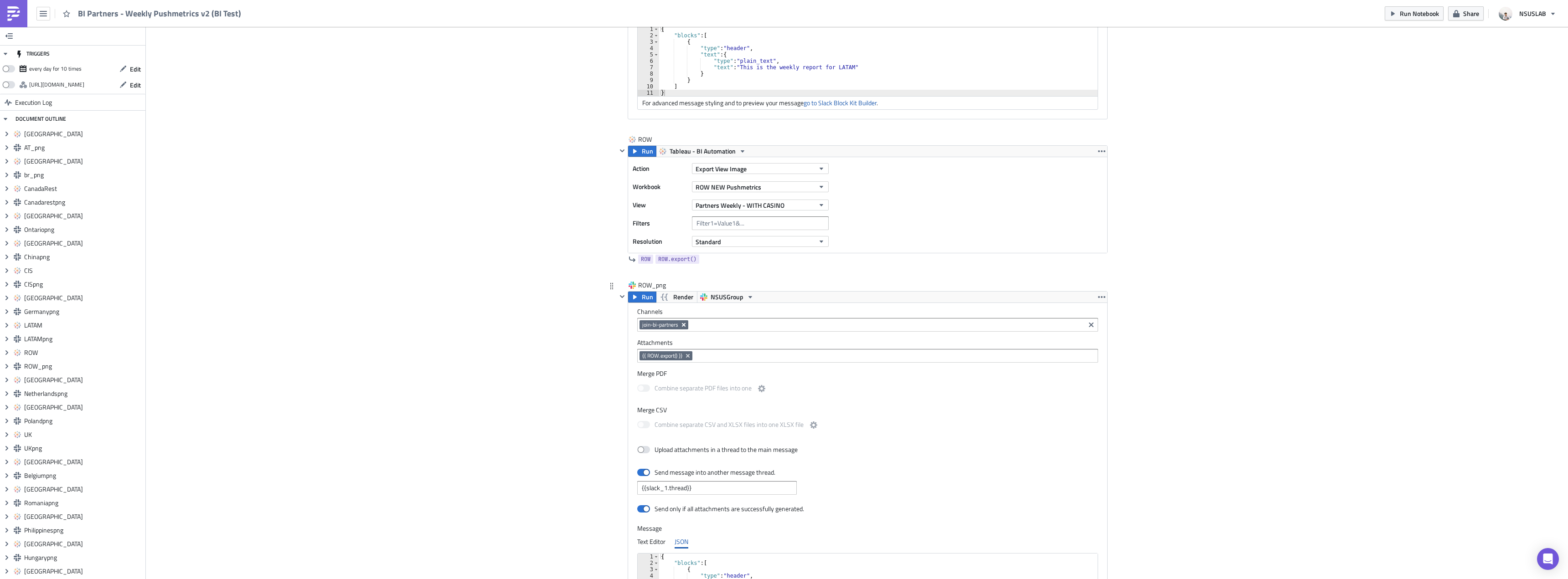
click at [680, 322] on icon "Remove Tag" at bounding box center [683, 325] width 7 height 7
click at [684, 325] on input at bounding box center [868, 325] width 456 height 9
click at [678, 456] on div "team-bi-automation-tests" at bounding box center [681, 459] width 82 height 9
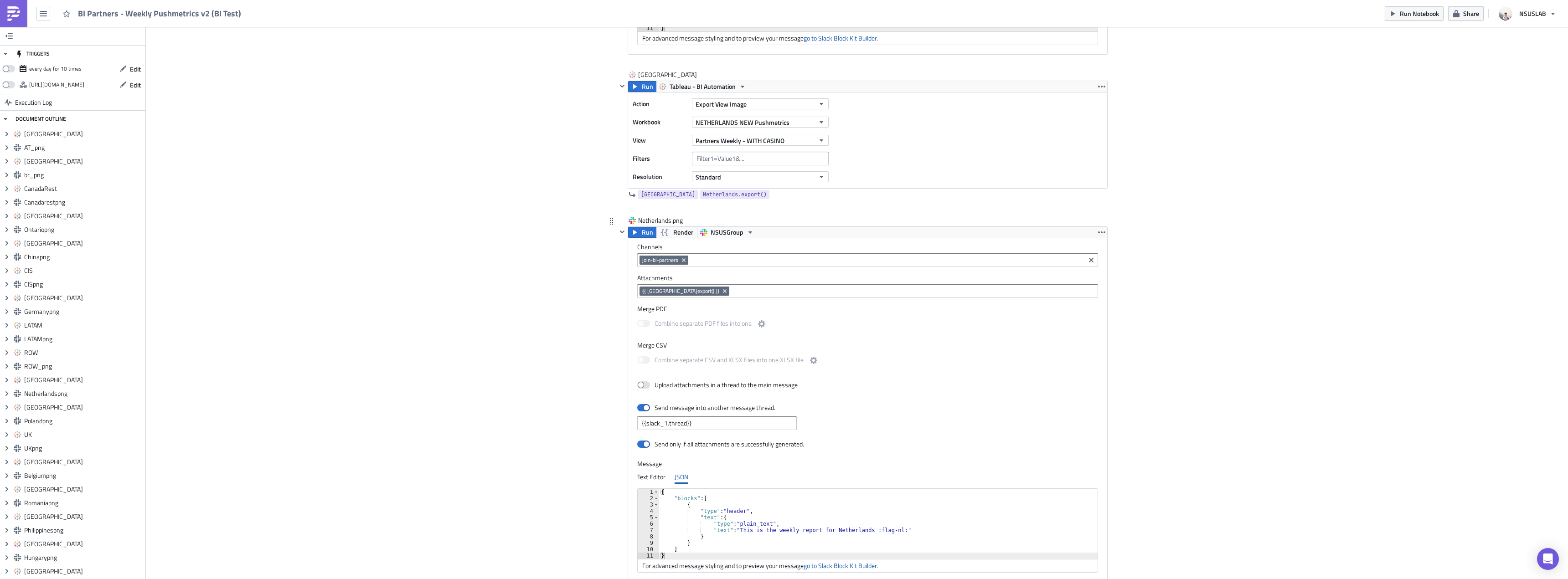
click at [683, 261] on icon "Remove Tag" at bounding box center [683, 260] width 7 height 7
click at [687, 260] on input at bounding box center [868, 260] width 456 height 9
click at [667, 390] on link "team-bi-automation-tests" at bounding box center [680, 394] width 88 height 13
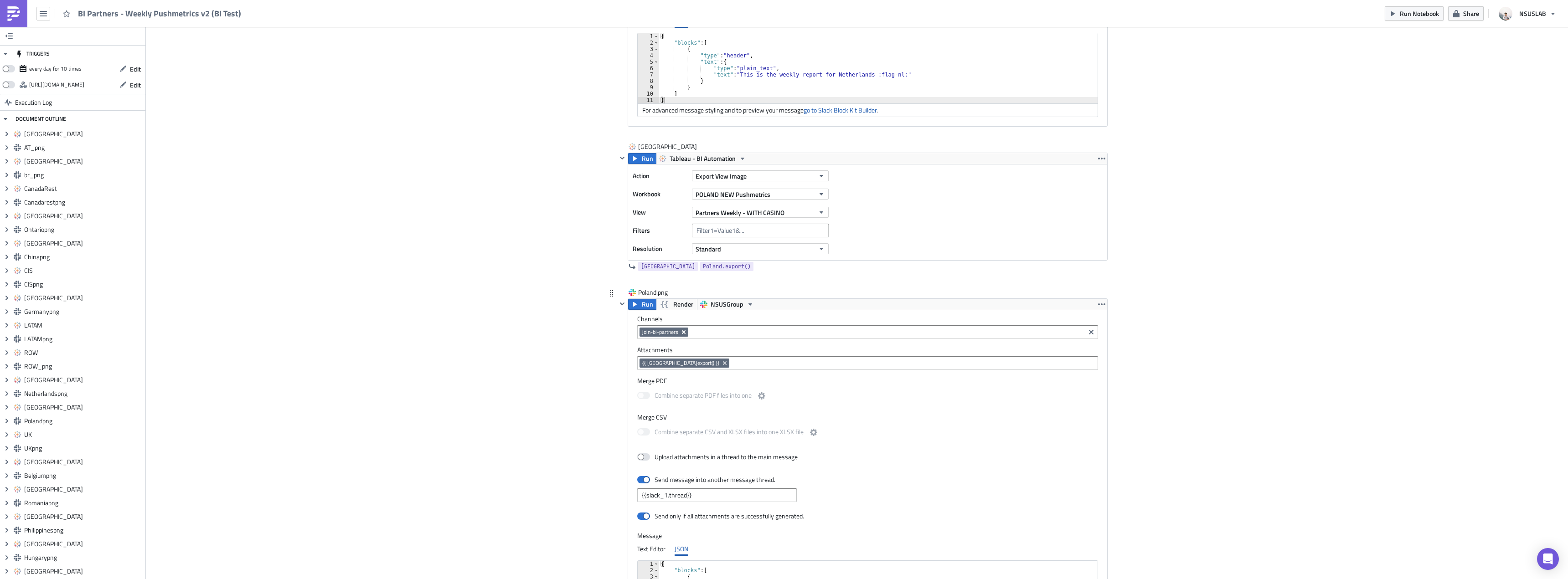
click at [685, 334] on button "Remove Tag" at bounding box center [683, 332] width 8 height 9
click at [682, 329] on input at bounding box center [868, 332] width 456 height 9
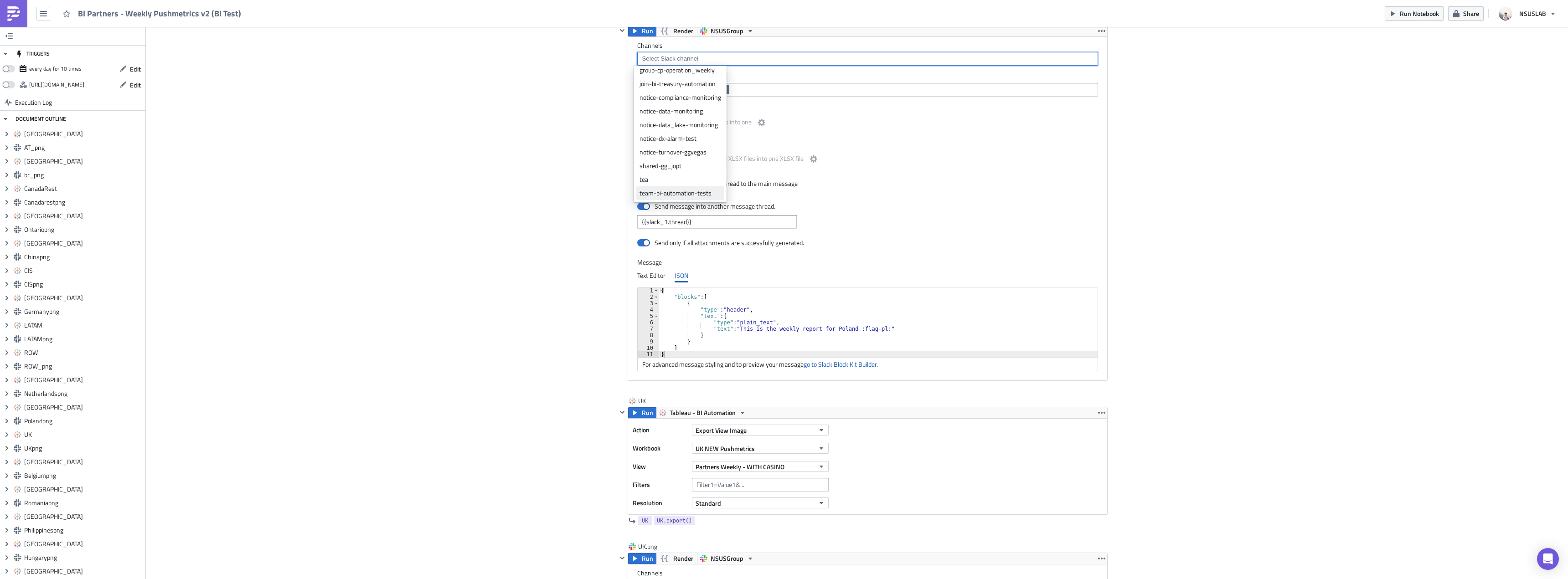
click at [676, 187] on link "team-bi-automation-tests" at bounding box center [680, 193] width 88 height 13
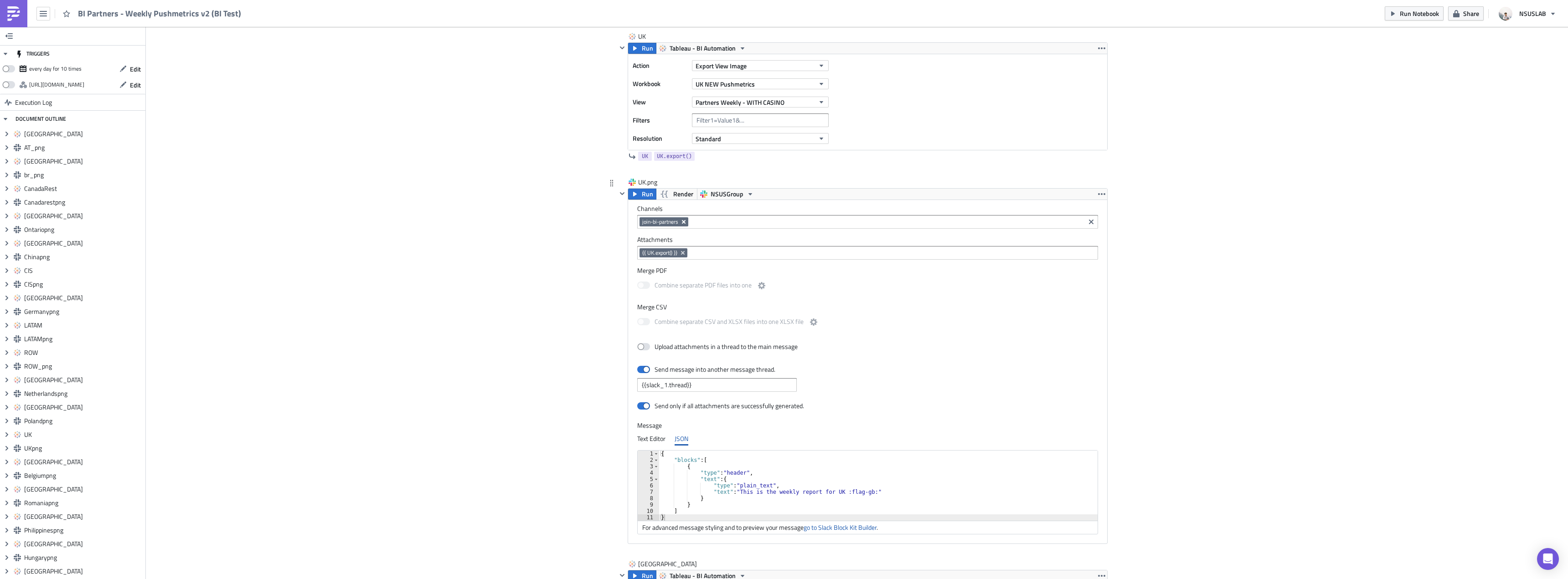
click at [681, 221] on icon "Remove Tag" at bounding box center [683, 221] width 7 height 7
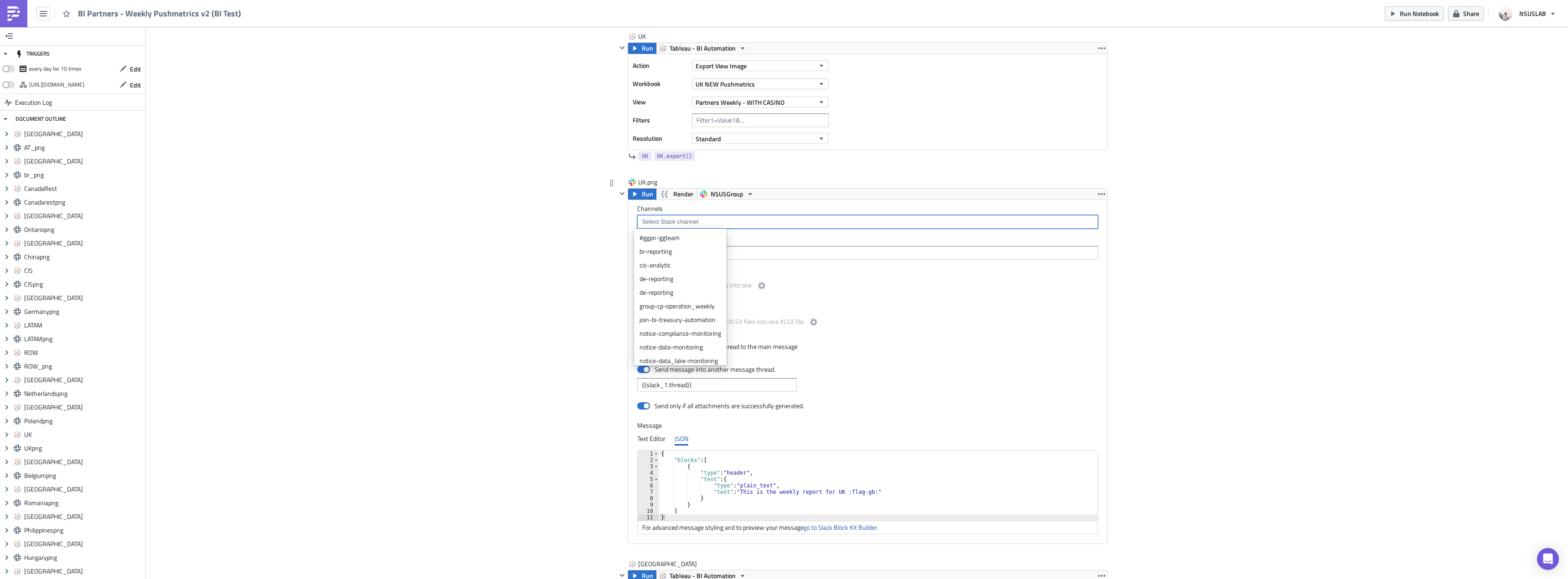
click at [681, 221] on input at bounding box center [868, 221] width 456 height 9
click at [666, 357] on div "team-bi-automation-tests" at bounding box center [681, 357] width 82 height 9
click at [565, 308] on div "Add Image BI Automated Tableau Reporting Execution Log BI Partners - Weekly Pus…" at bounding box center [857, 439] width 1422 height 12763
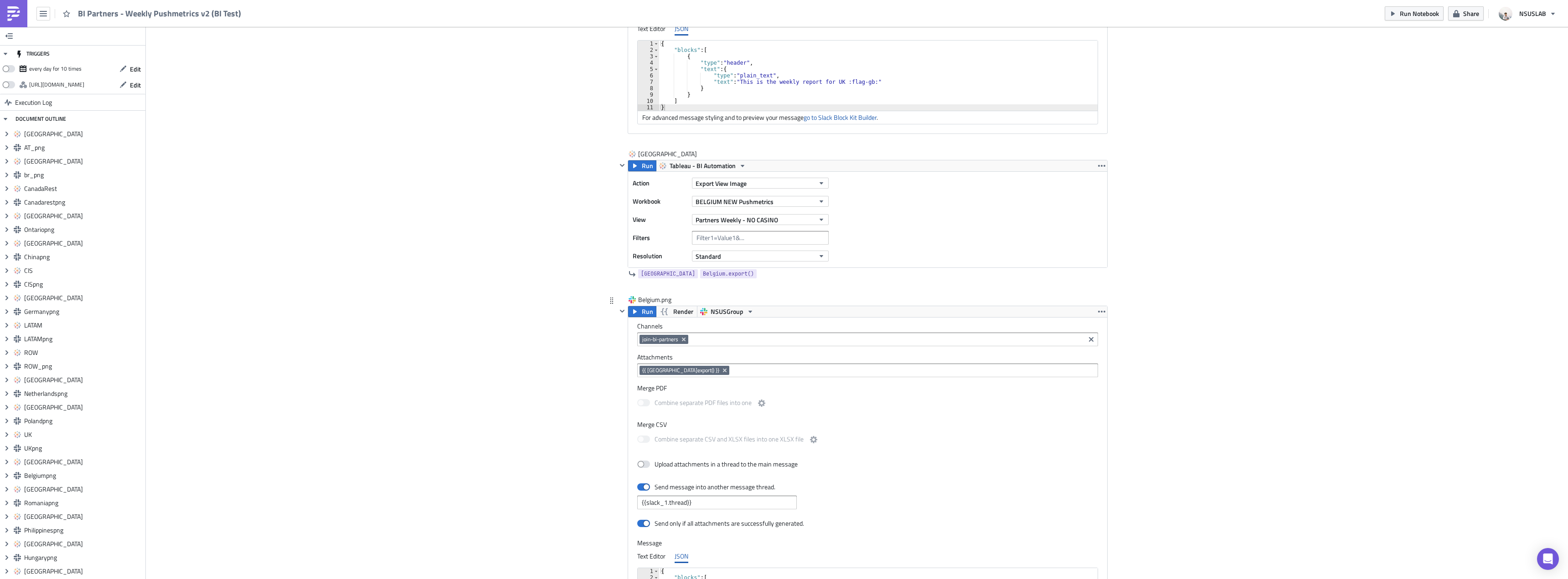
click at [687, 341] on div "join-bi-partners" at bounding box center [861, 341] width 443 height 12
click at [684, 340] on icon "Remove Tag" at bounding box center [683, 340] width 7 height 7
click at [682, 339] on input at bounding box center [868, 340] width 456 height 9
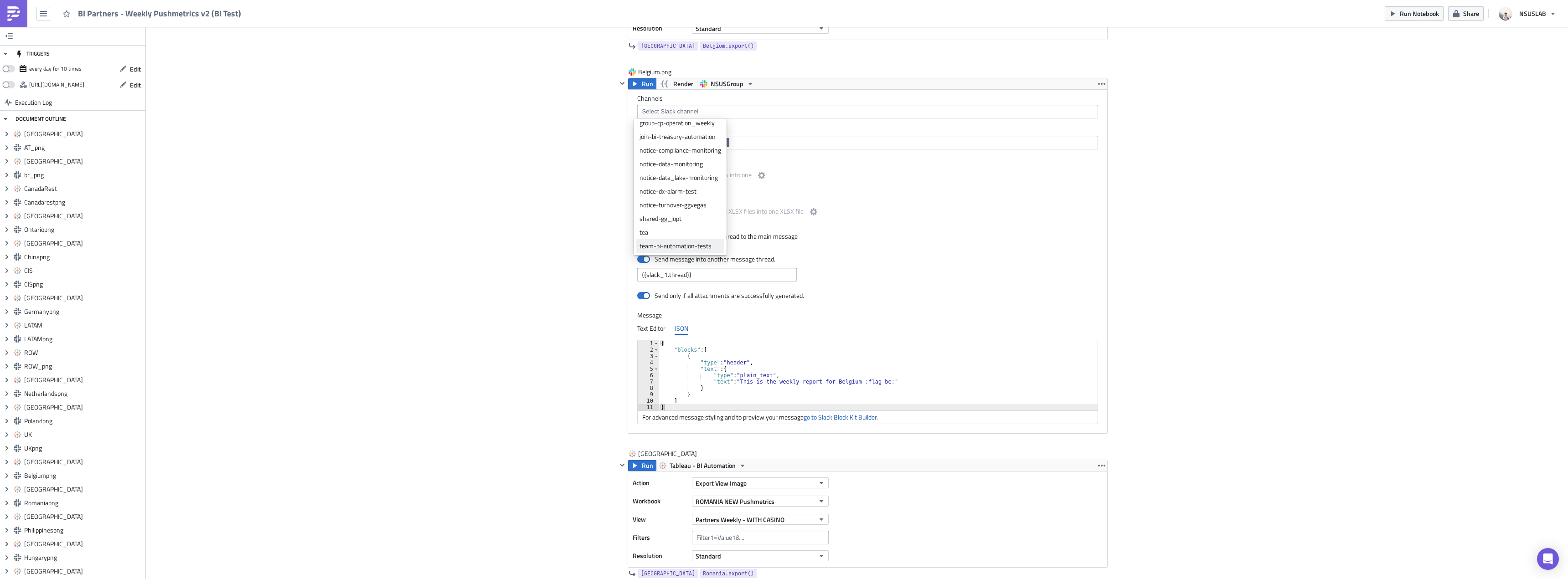
click at [670, 247] on div "team-bi-automation-tests" at bounding box center [681, 246] width 82 height 9
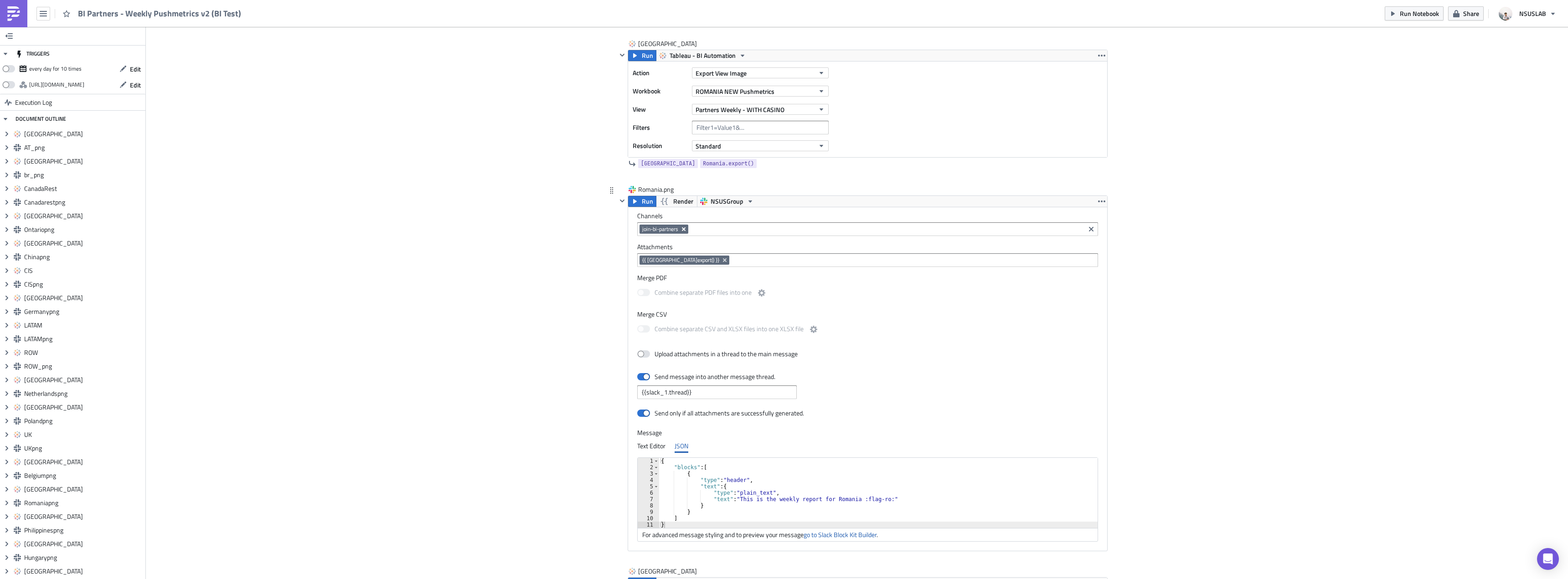
click at [680, 232] on icon "Remove Tag" at bounding box center [683, 229] width 7 height 7
click at [669, 228] on input at bounding box center [868, 229] width 456 height 9
click at [657, 359] on div "team-bi-automation-tests" at bounding box center [681, 364] width 82 height 9
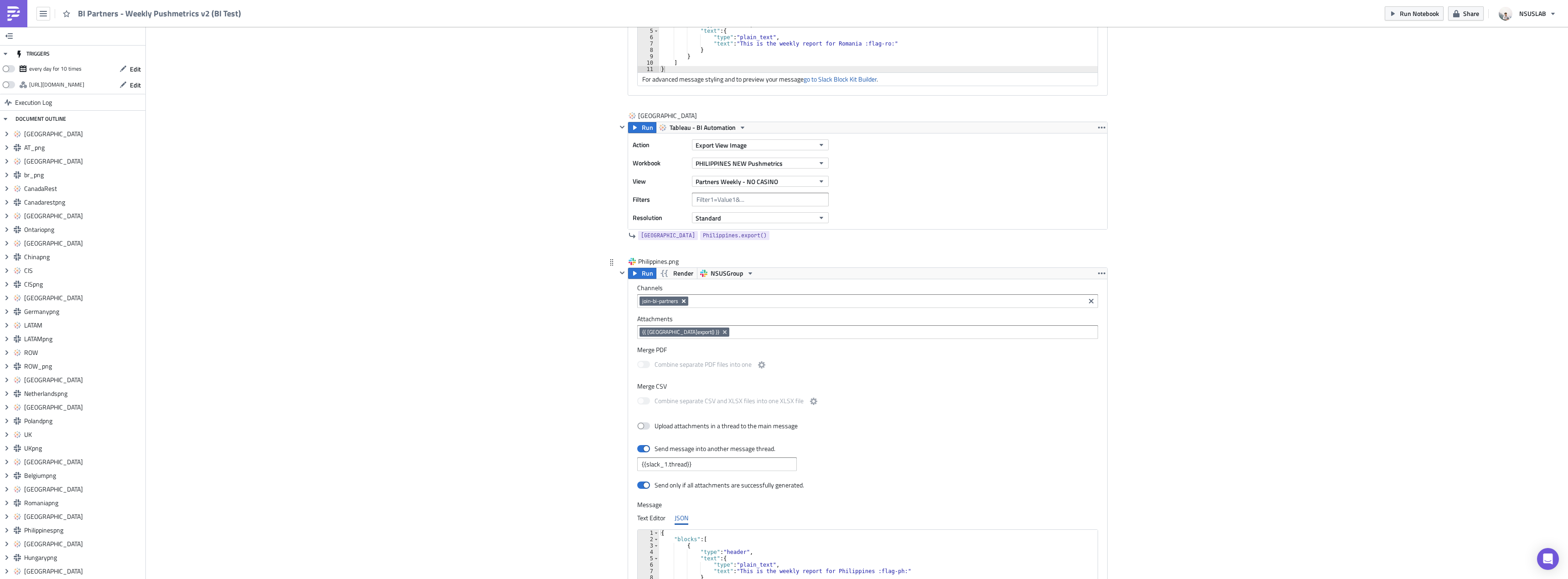
click at [682, 303] on icon "Remove Tag" at bounding box center [683, 302] width 7 height 7
click at [669, 298] on input at bounding box center [868, 302] width 456 height 9
click at [672, 432] on div "team-bi-automation-tests" at bounding box center [681, 436] width 82 height 9
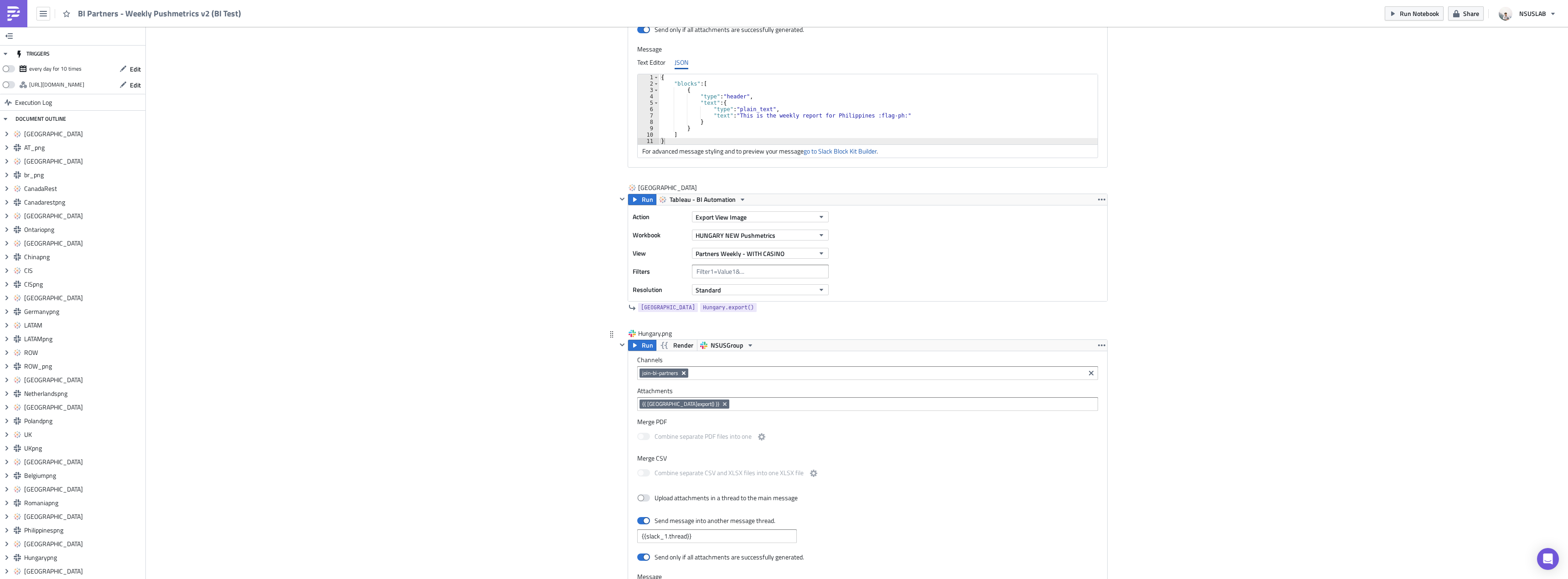
click at [682, 372] on icon "Remove Tag" at bounding box center [683, 374] width 7 height 7
click at [670, 373] on input at bounding box center [868, 373] width 456 height 9
click at [666, 503] on div "team-bi-automation-tests" at bounding box center [681, 508] width 82 height 9
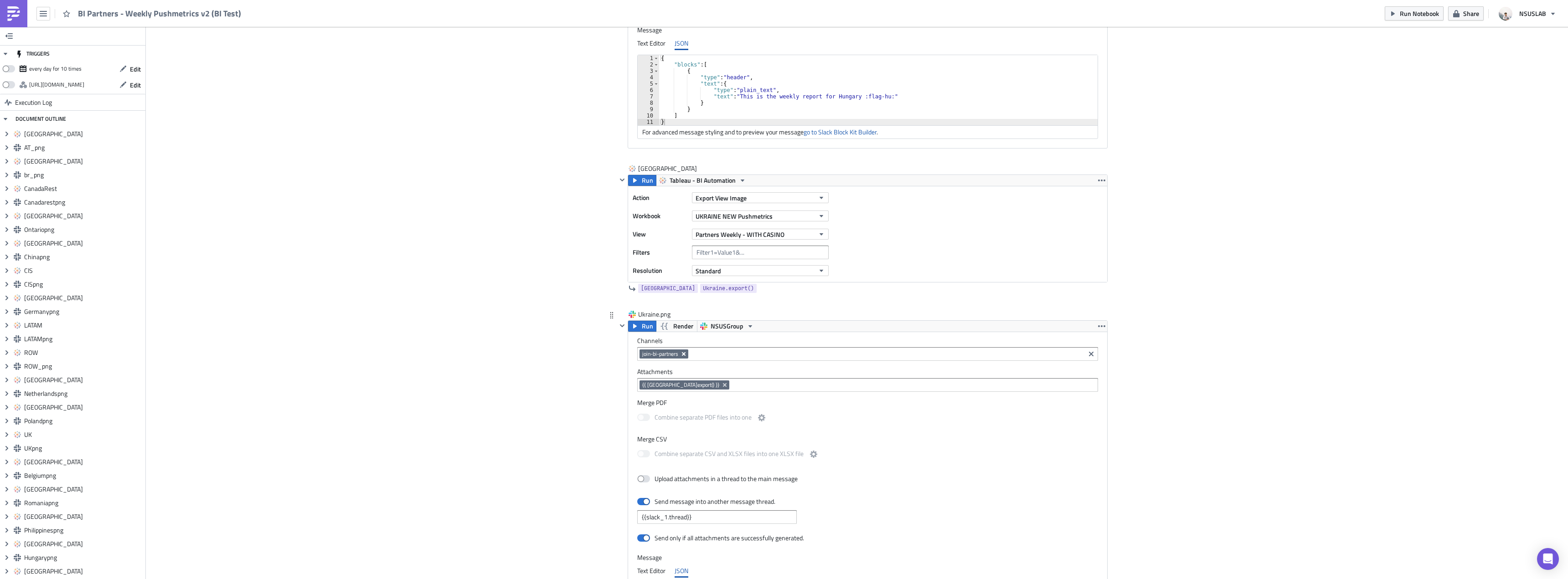
click at [680, 354] on icon "Remove Tag" at bounding box center [683, 354] width 7 height 7
click at [658, 353] on input at bounding box center [868, 354] width 456 height 9
click at [659, 486] on div "team-bi-automation-tests" at bounding box center [681, 488] width 82 height 9
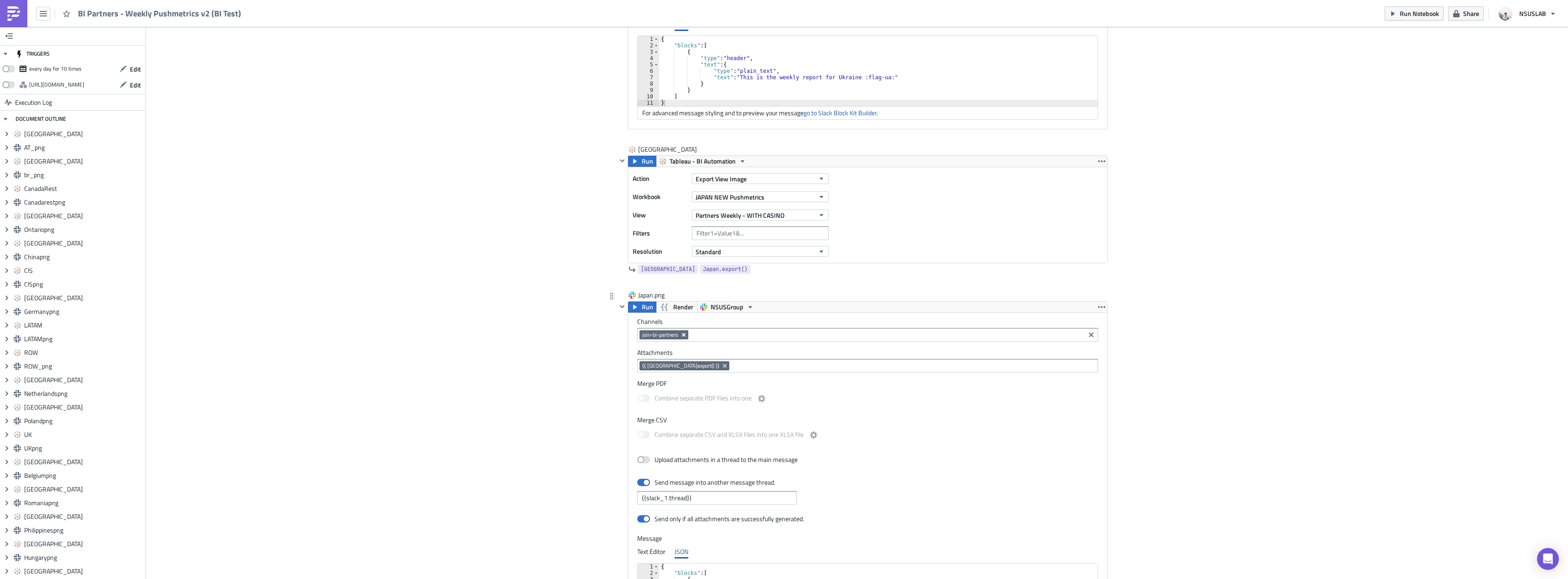
click at [682, 335] on icon "Remove Tag" at bounding box center [683, 335] width 4 height 4
click at [675, 336] on input at bounding box center [868, 334] width 456 height 9
click at [654, 463] on link "team-bi-automation-tests" at bounding box center [680, 469] width 88 height 13
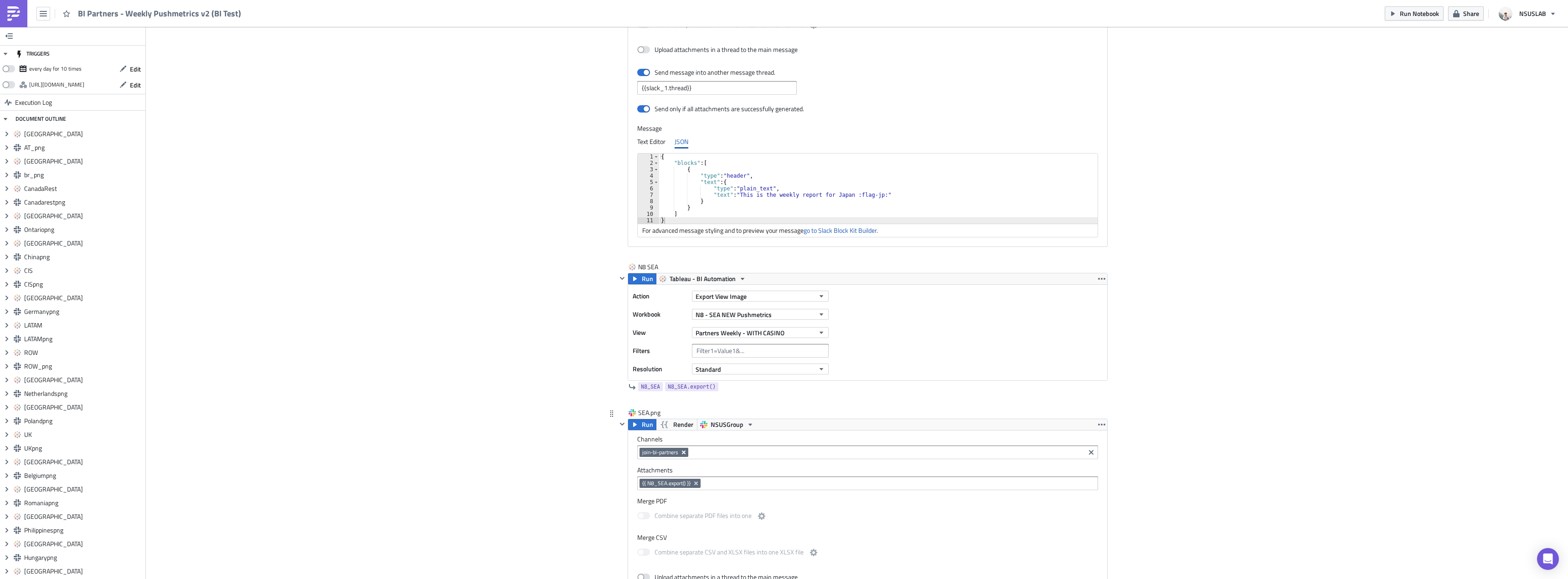
click at [682, 453] on icon "Remove Tag" at bounding box center [683, 453] width 4 height 4
click at [692, 452] on input at bounding box center [868, 453] width 456 height 9
click at [676, 435] on div "team-bi-automation-tests" at bounding box center [681, 437] width 82 height 9
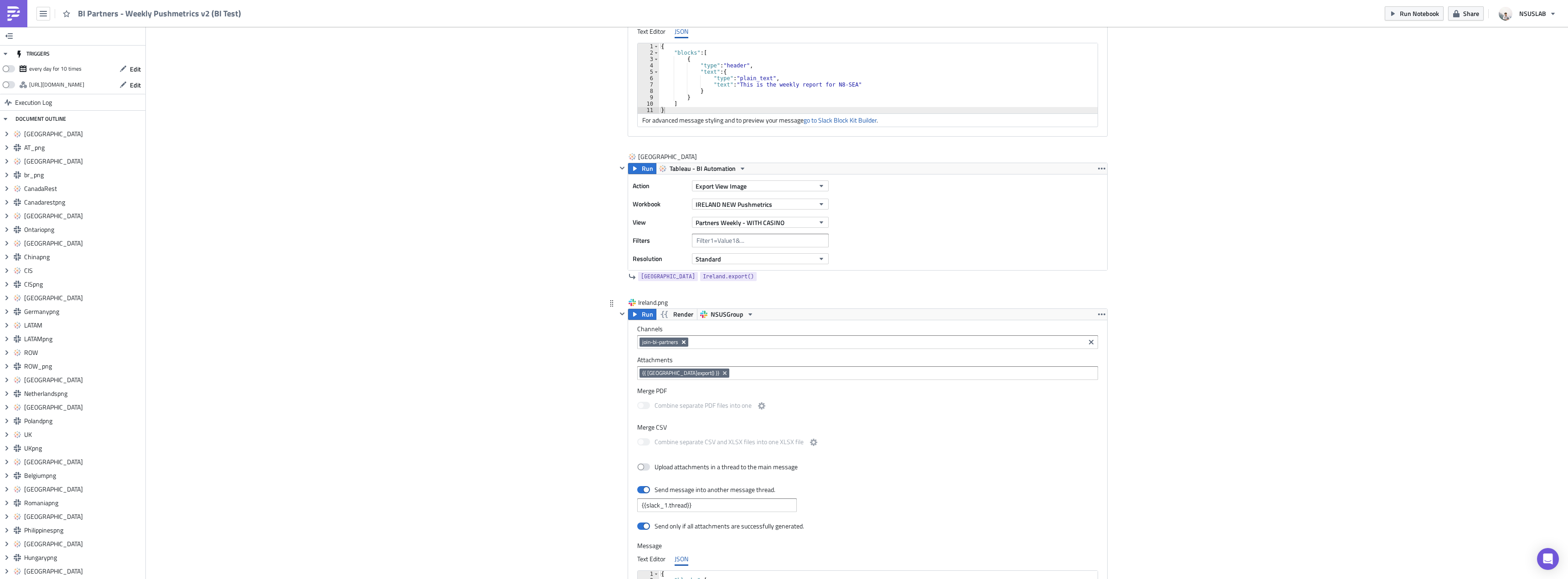
click at [680, 343] on icon "Remove Tag" at bounding box center [683, 342] width 7 height 7
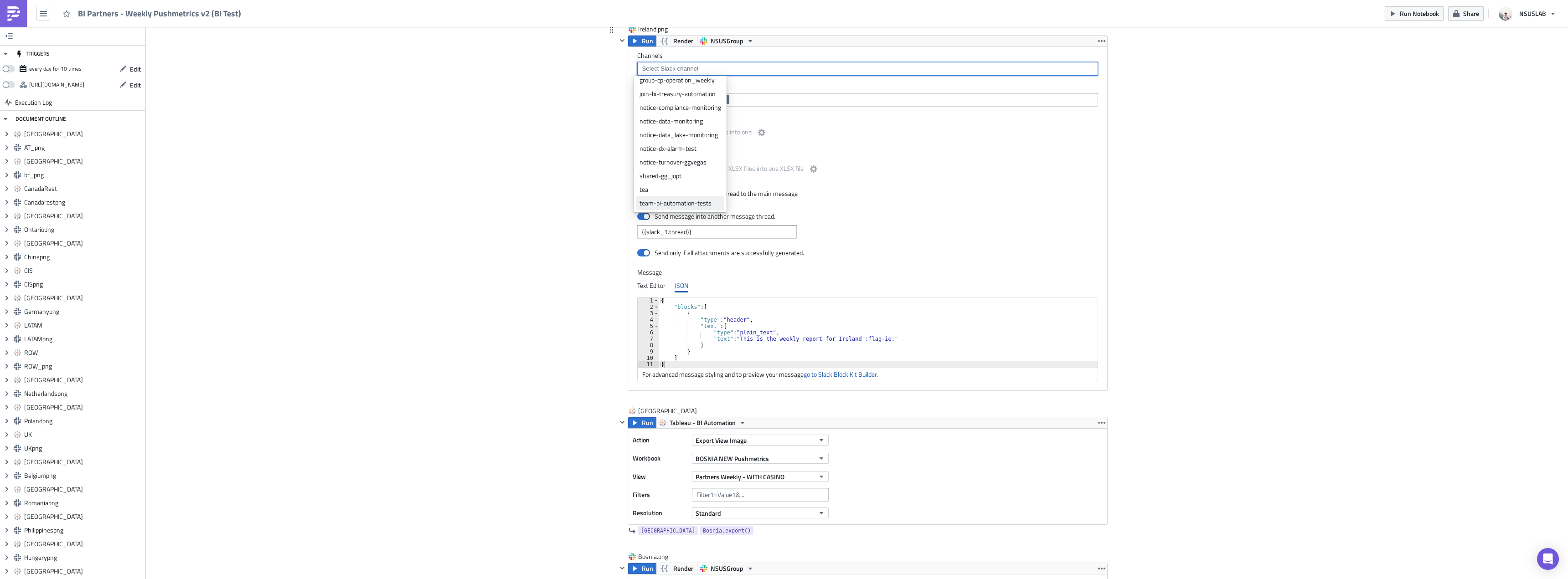
click at [676, 200] on div "team-bi-automation-tests" at bounding box center [681, 203] width 82 height 9
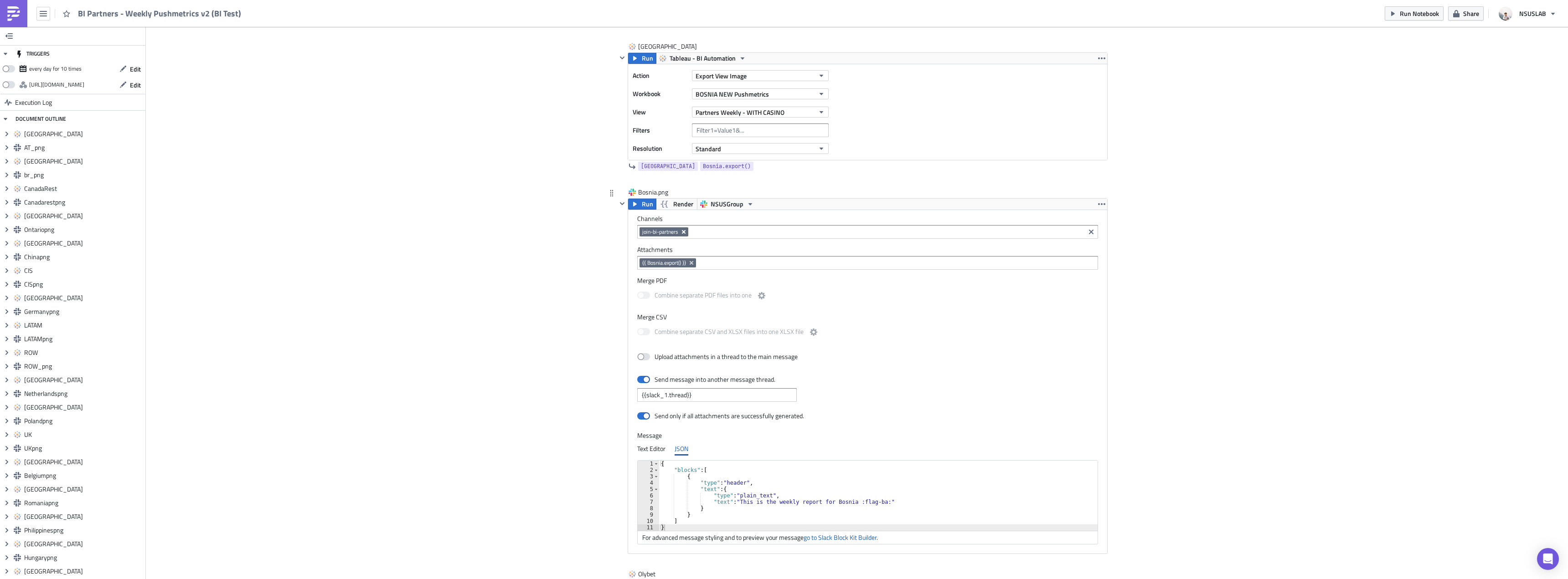
click at [682, 233] on icon "Remove Tag" at bounding box center [683, 232] width 4 height 4
click at [676, 234] on input at bounding box center [868, 232] width 456 height 9
click at [659, 368] on div "team-bi-automation-tests" at bounding box center [681, 366] width 82 height 9
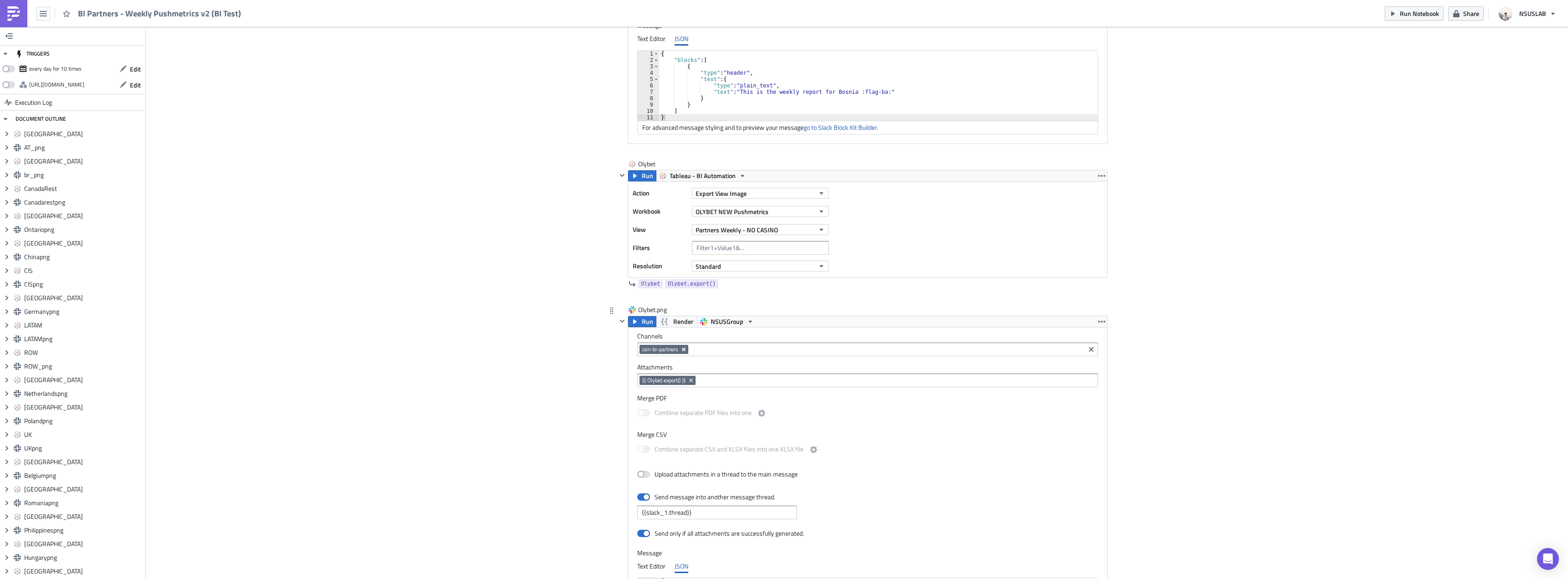
click at [683, 350] on icon "Remove Tag" at bounding box center [683, 350] width 7 height 7
click at [686, 350] on input at bounding box center [868, 350] width 456 height 9
click at [653, 479] on link "team-bi-automation-tests" at bounding box center [680, 483] width 88 height 13
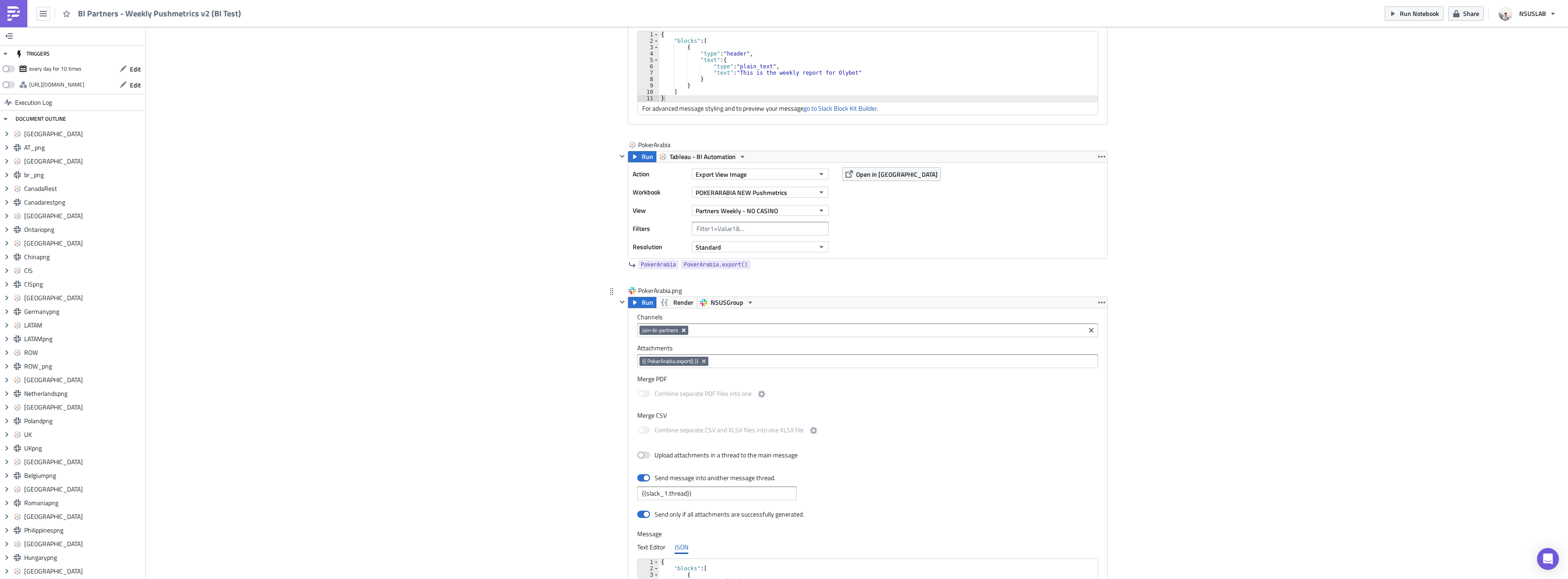
click at [682, 331] on icon "Remove Tag" at bounding box center [683, 330] width 4 height 4
click at [681, 330] on input at bounding box center [868, 330] width 456 height 9
click at [658, 463] on div "team-bi-automation-tests" at bounding box center [681, 464] width 82 height 9
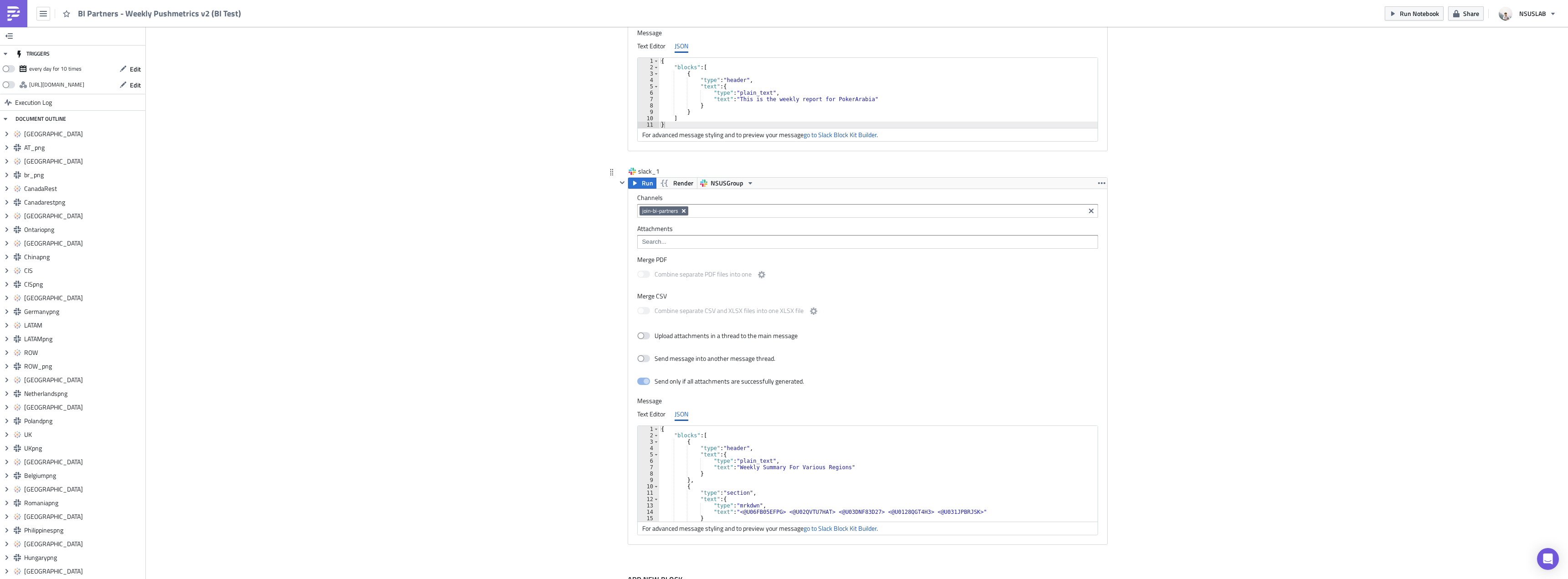
click at [681, 213] on icon "Remove Tag" at bounding box center [683, 211] width 7 height 7
click at [685, 213] on input at bounding box center [868, 211] width 456 height 9
click at [667, 344] on div "team-bi-automation-tests" at bounding box center [681, 345] width 82 height 9
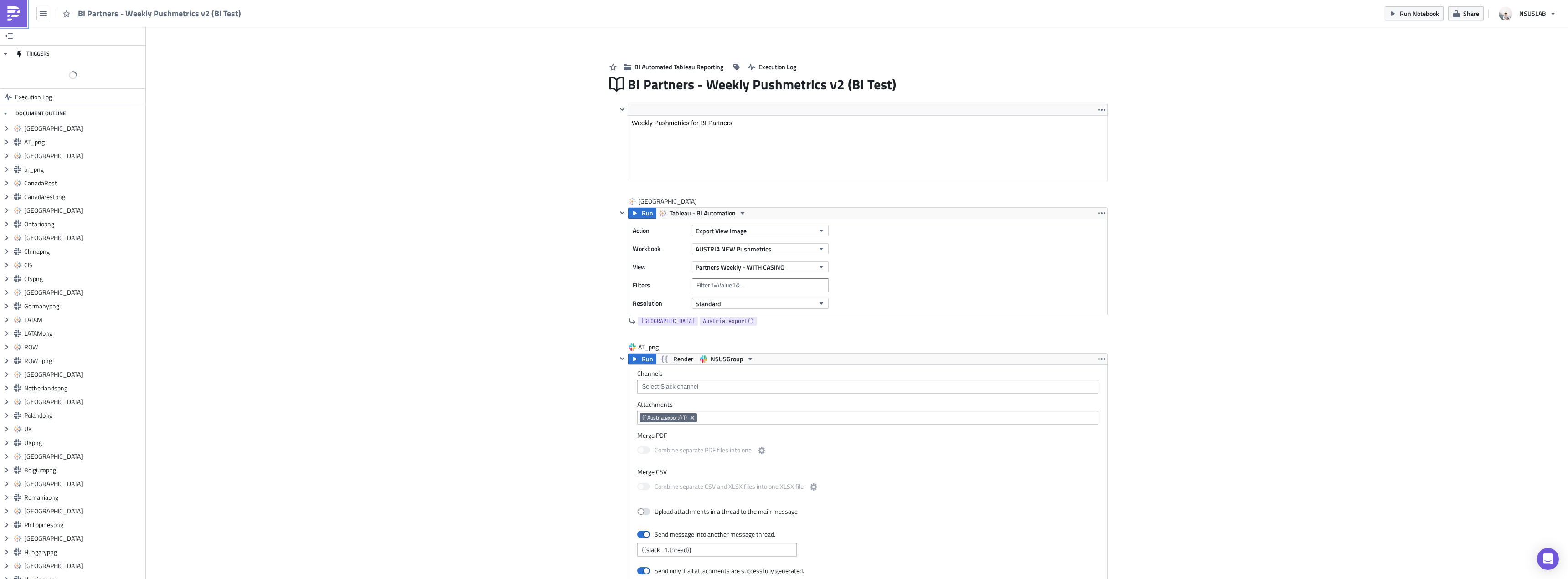
drag, startPoint x: 20, startPoint y: 8, endPoint x: 53, endPoint y: 8, distance: 33.0
click at [20, 8] on img at bounding box center [13, 13] width 14 height 14
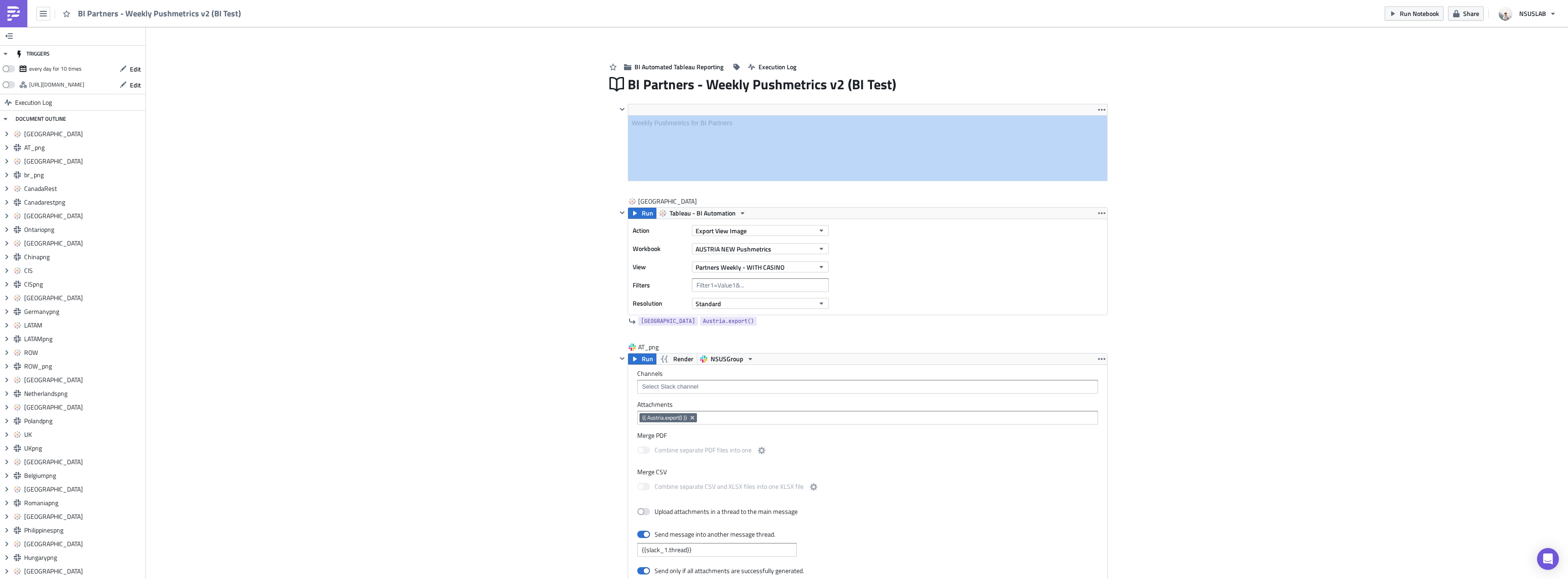
click at [130, 70] on span "Edit" at bounding box center [135, 68] width 11 height 10
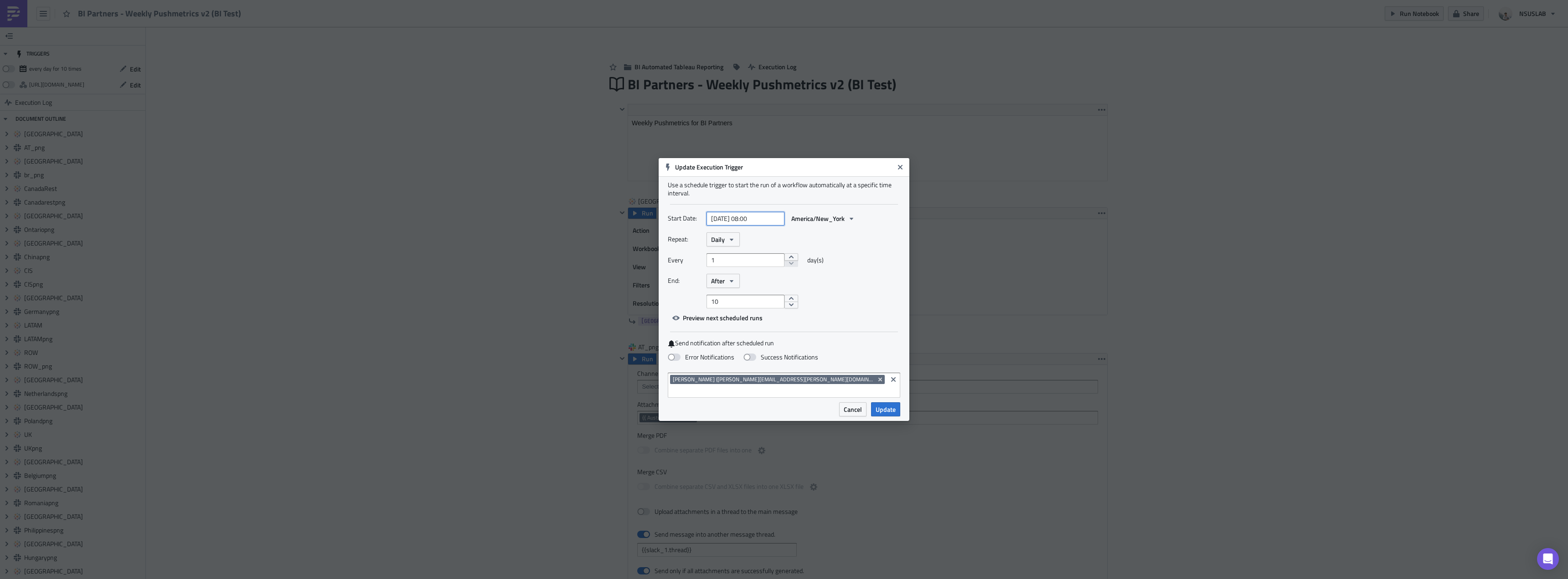
select select "9"
select select "2025"
click at [751, 225] on input "2025-10-06 08:00" at bounding box center [746, 218] width 78 height 13
click at [701, 302] on div "13" at bounding box center [701, 304] width 13 height 12
type input "2025-10-13 08:00"
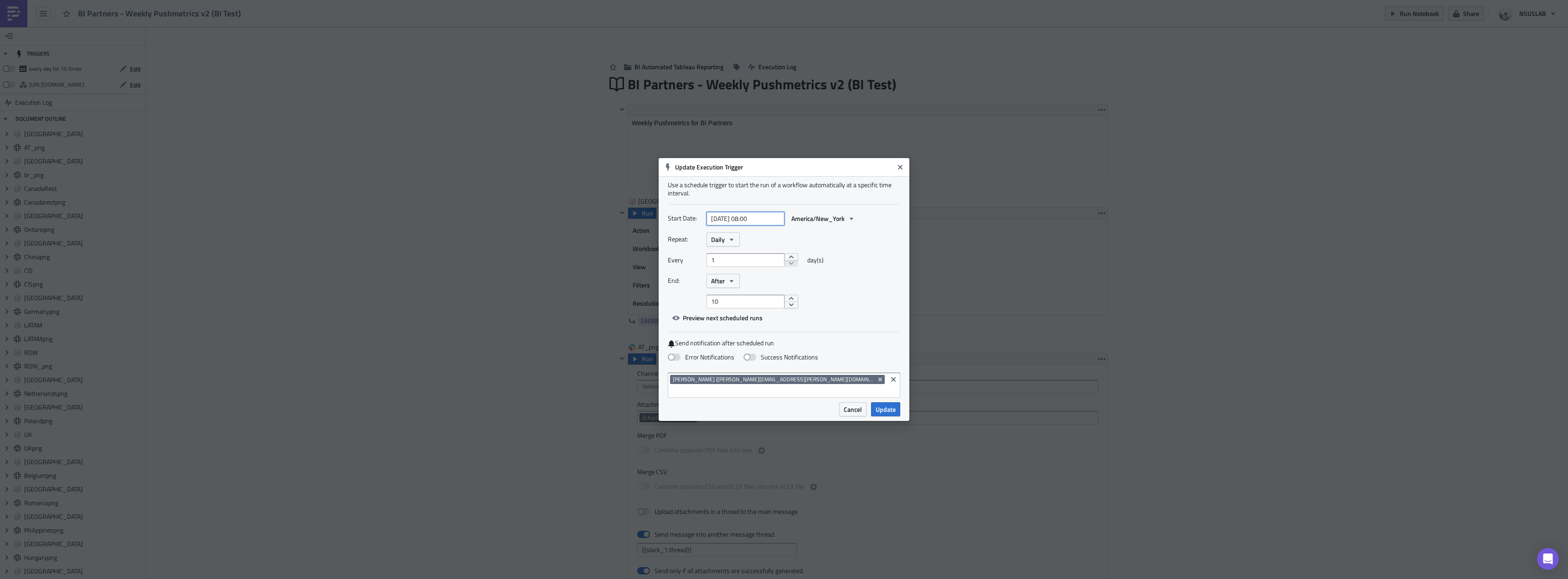
click at [750, 224] on input "2025-10-13 08:00" at bounding box center [746, 218] width 78 height 13
select select "9"
select select "2025"
type input "[DATE] 09:00"
click at [835, 242] on div "Repeat: Daily" at bounding box center [784, 239] width 232 height 14
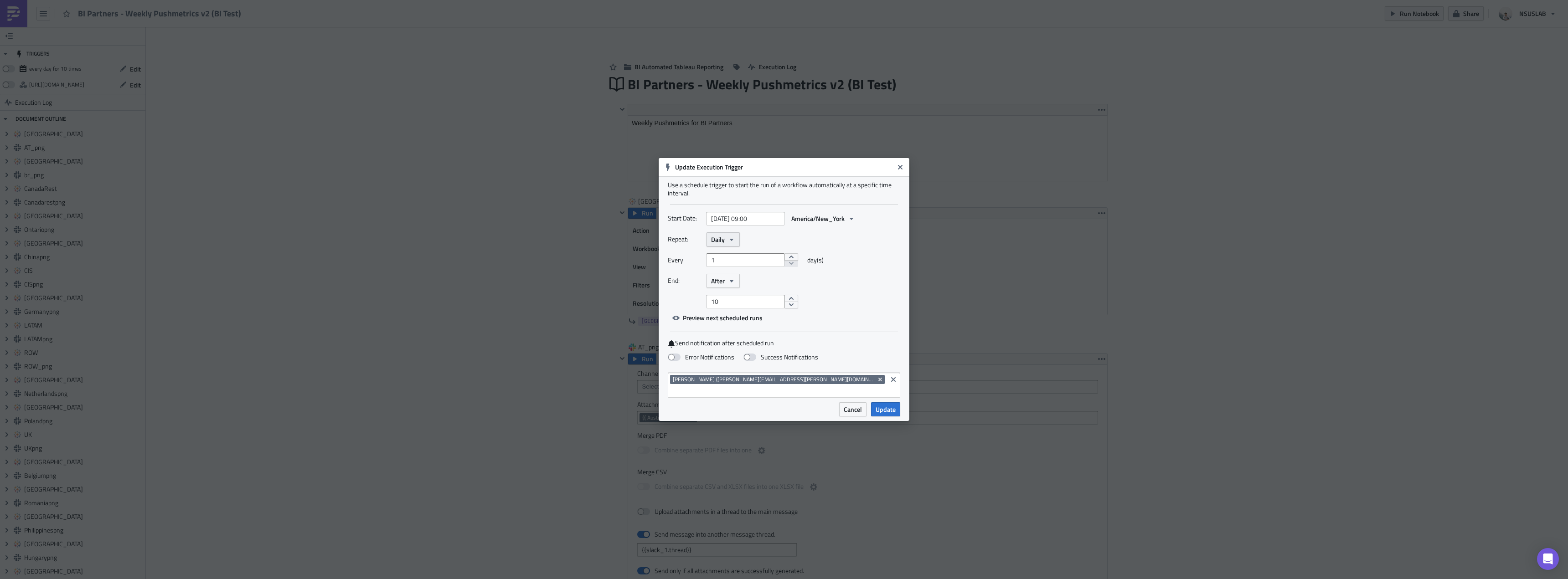
click at [733, 241] on icon "button" at bounding box center [731, 239] width 4 height 3
click at [734, 287] on div "Weekly" at bounding box center [749, 283] width 76 height 9
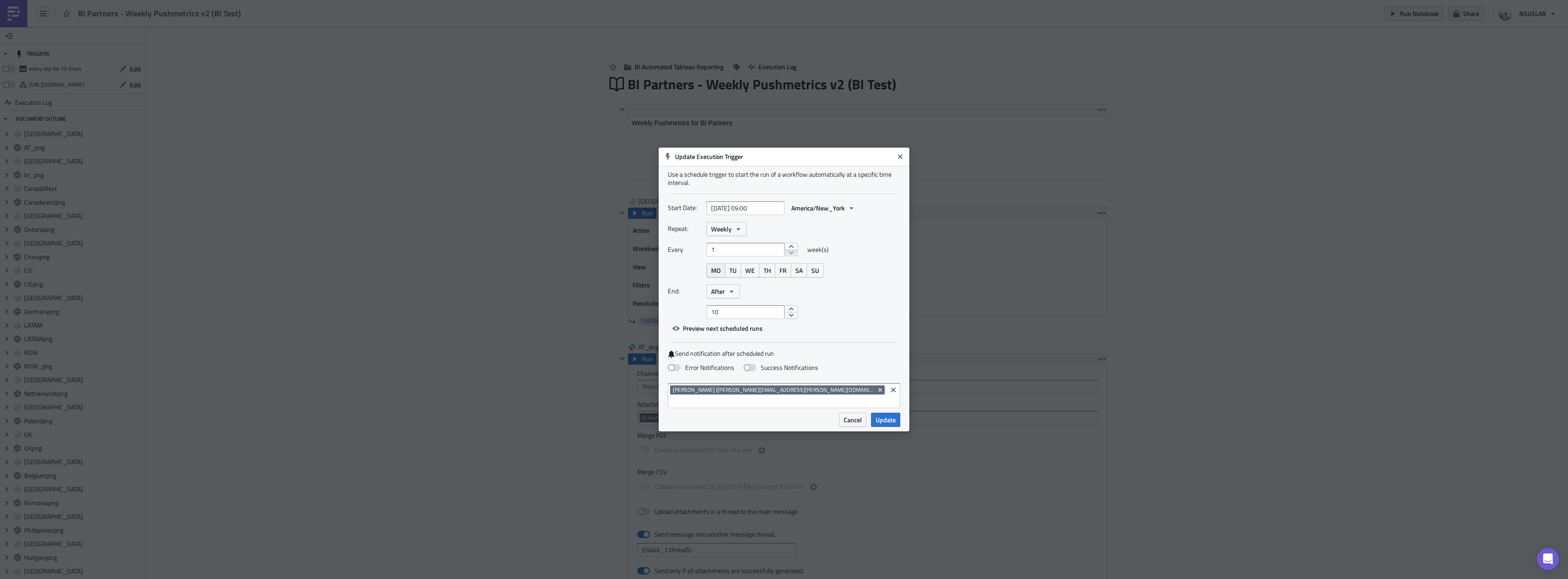
click at [720, 275] on span "MO" at bounding box center [715, 270] width 10 height 10
click at [731, 295] on icon "button" at bounding box center [731, 292] width 7 height 7
click at [738, 312] on div "Never" at bounding box center [749, 308] width 76 height 9
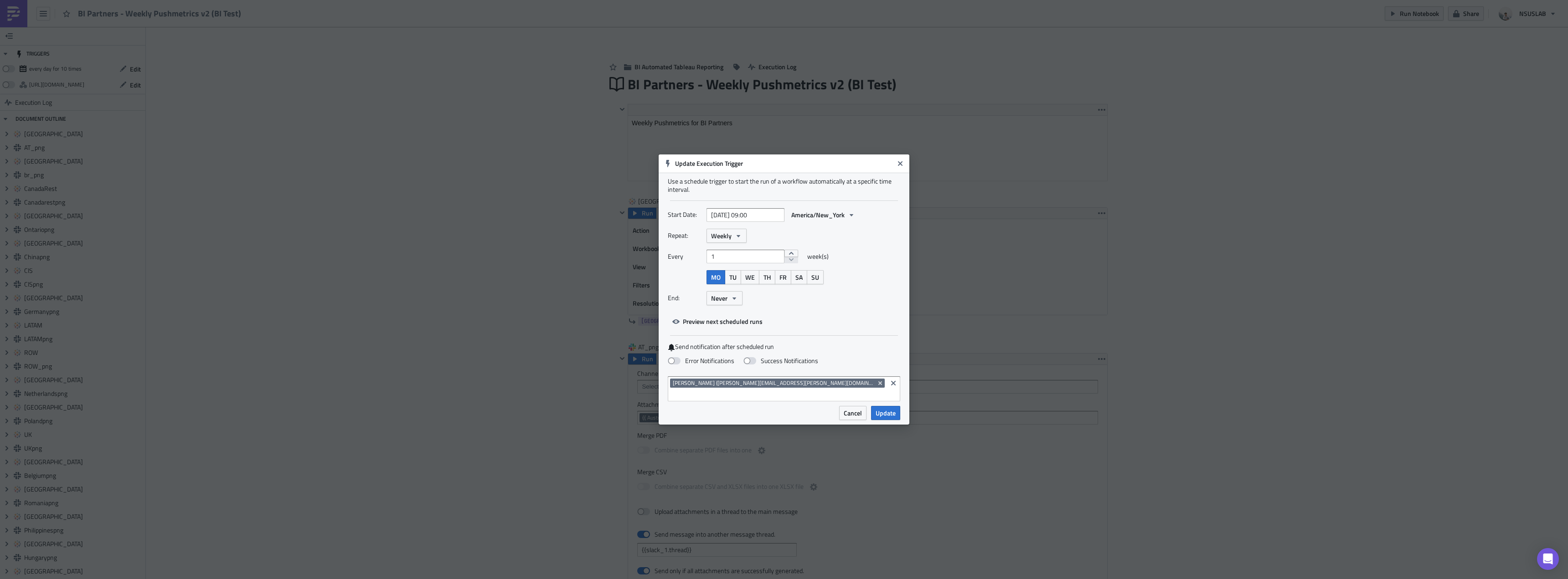
click at [833, 305] on div "End: Never Never After On date" at bounding box center [784, 298] width 232 height 14
click at [893, 413] on button "Update" at bounding box center [885, 413] width 29 height 14
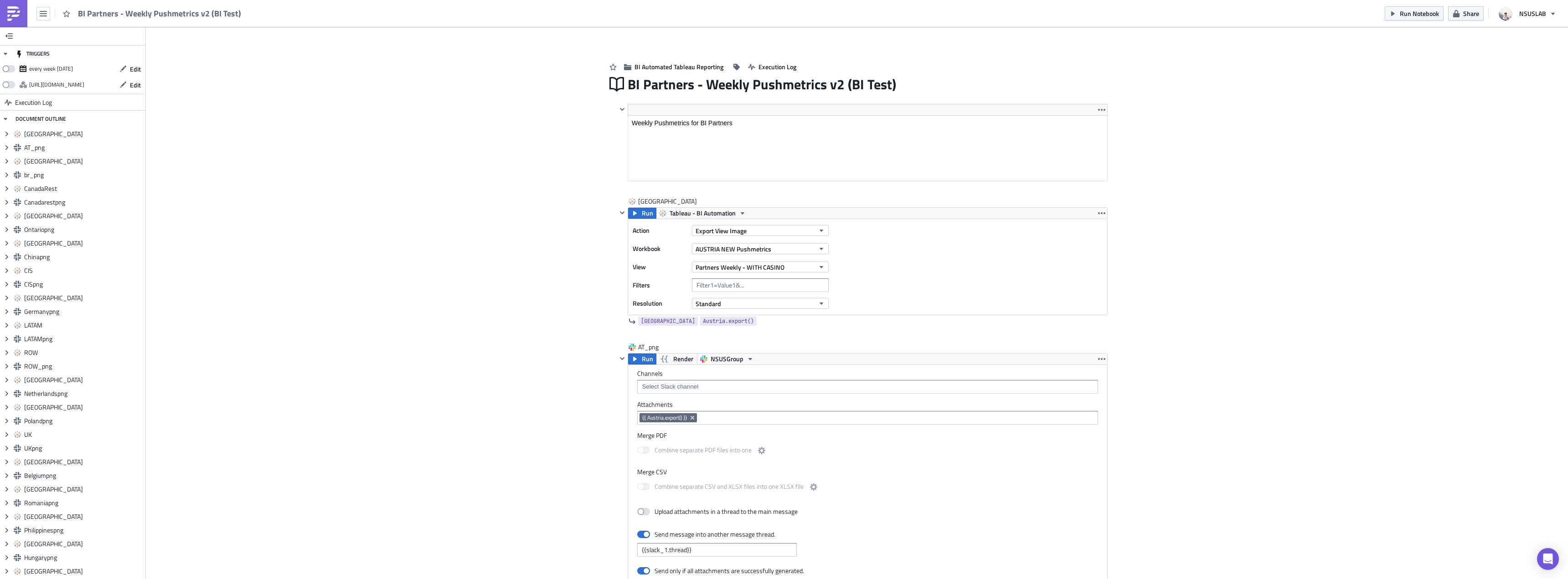
click at [7, 71] on span at bounding box center [9, 68] width 12 height 7
click at [7, 69] on input "checkbox" at bounding box center [7, 66] width 6 height 6
checkbox input "true"
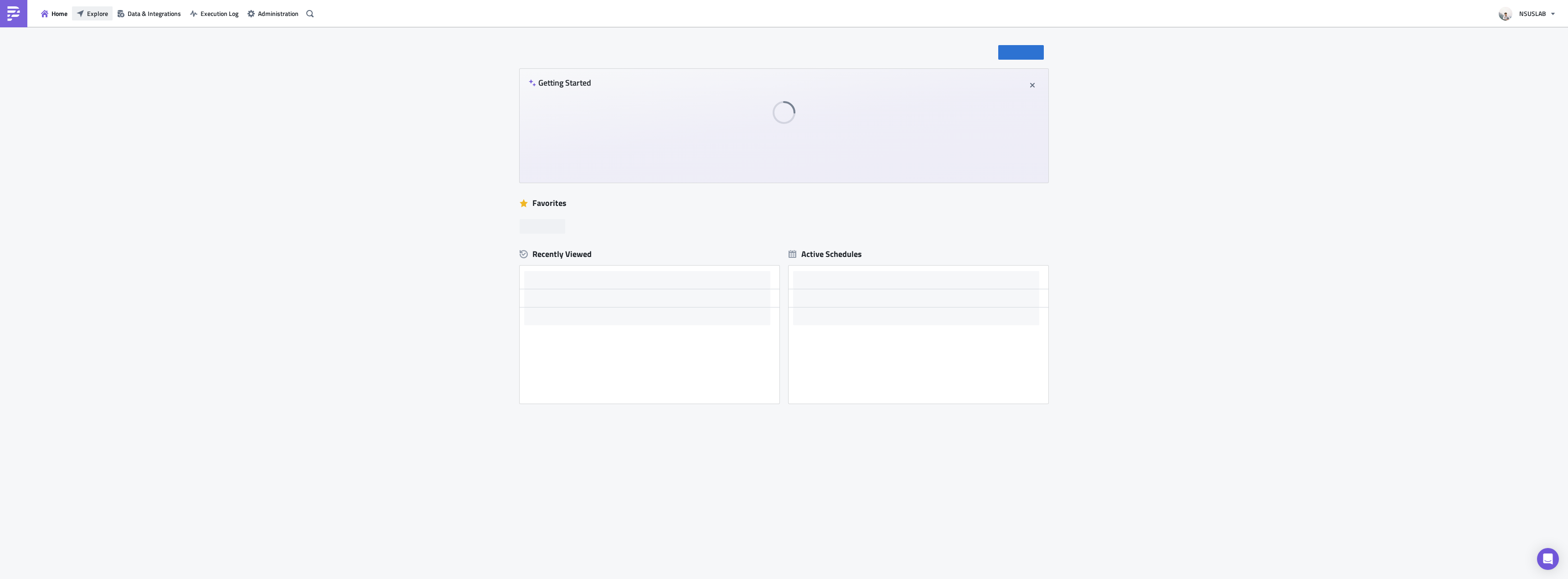
click at [107, 15] on span "Explore" at bounding box center [98, 13] width 21 height 10
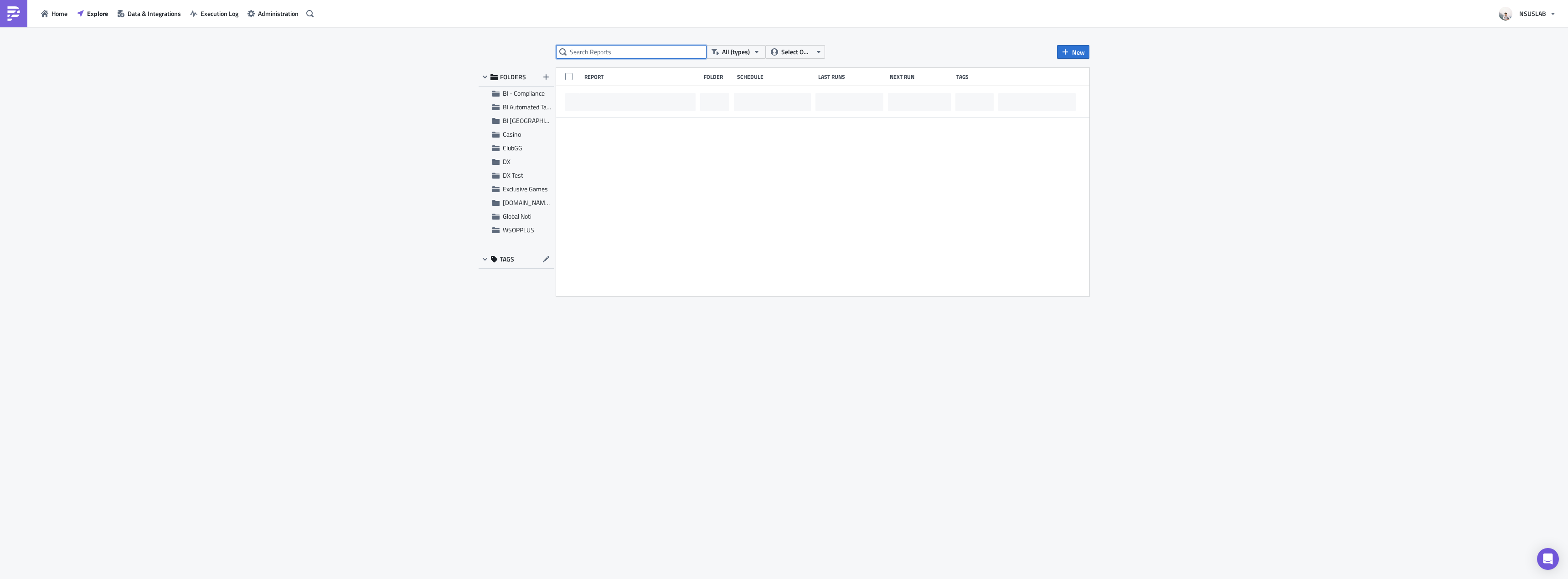
click at [589, 52] on input "text" at bounding box center [631, 52] width 150 height 13
click at [526, 109] on span "BI Automated Tableau Reporting" at bounding box center [546, 107] width 85 height 10
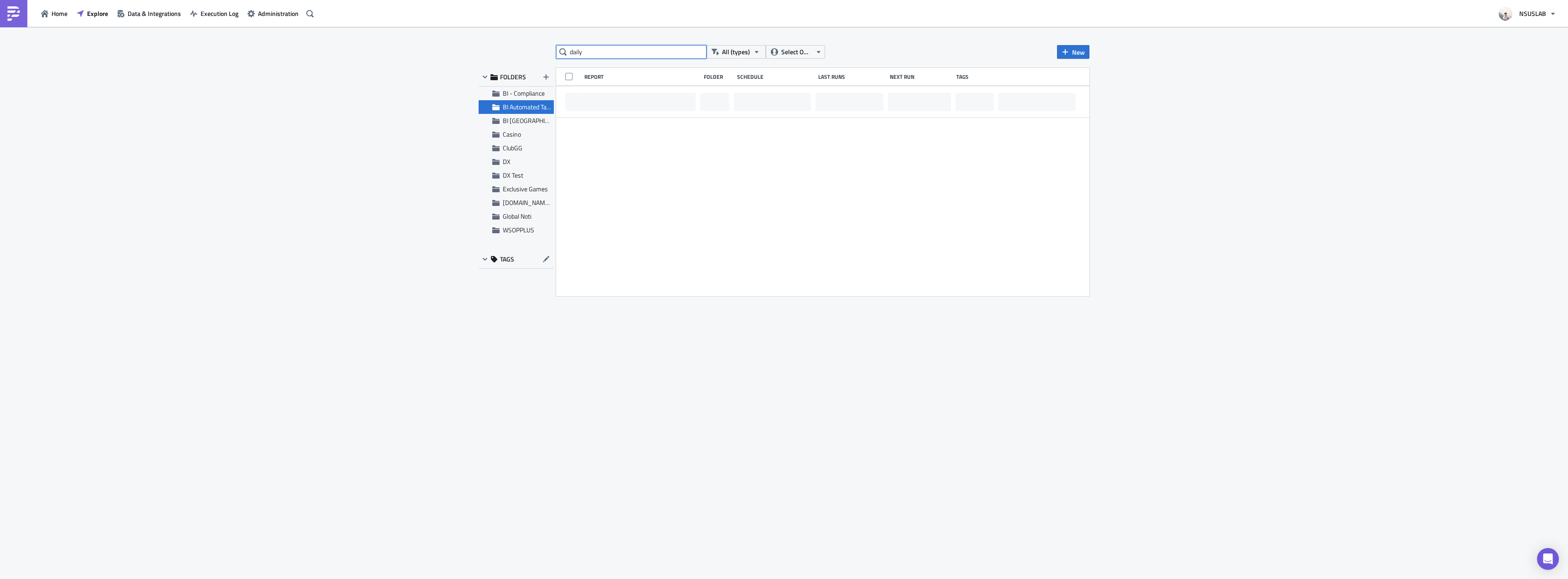
click at [612, 57] on input "daily" at bounding box center [631, 52] width 150 height 13
type input "daily"
click at [367, 133] on div "daily All (types) Select Owner New FOLDERS BI - Compliance BI Automated Tableau…" at bounding box center [784, 303] width 1568 height 553
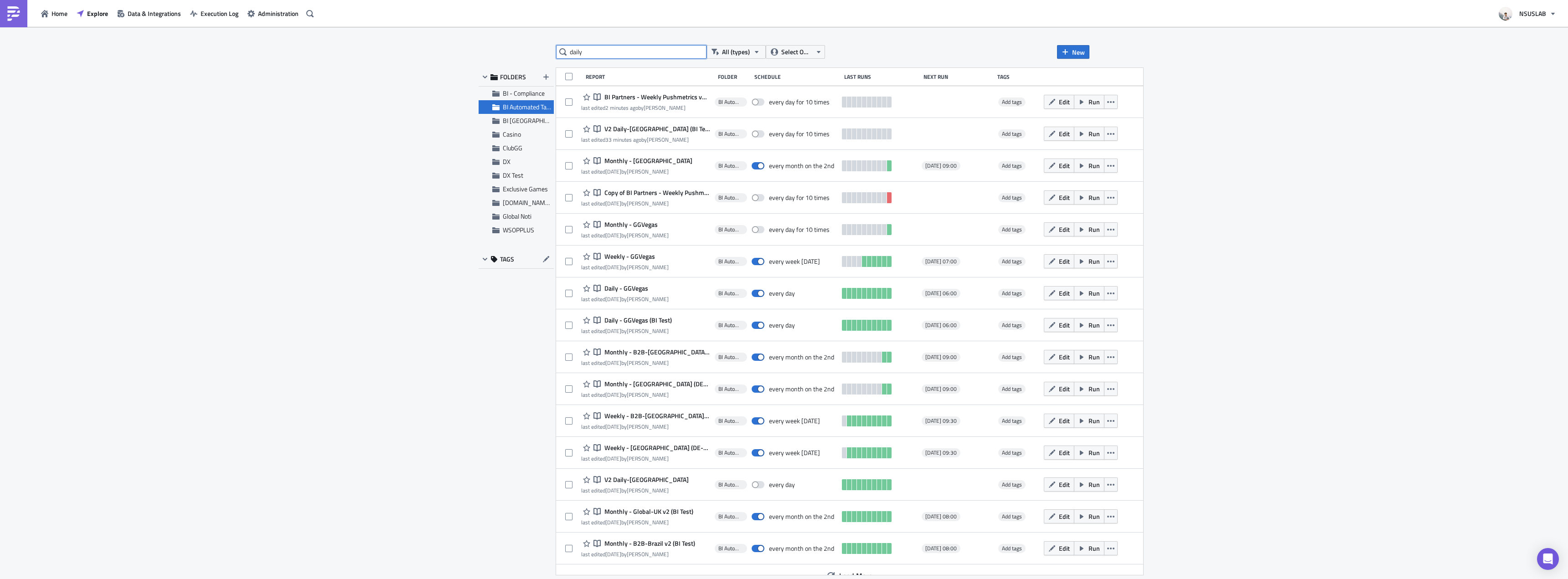
click at [637, 49] on input "daily" at bounding box center [631, 52] width 150 height 13
click at [1240, 130] on div "daily All (types) Select Owner New FOLDERS BI - Compliance BI Automated Tableau…" at bounding box center [784, 303] width 1568 height 553
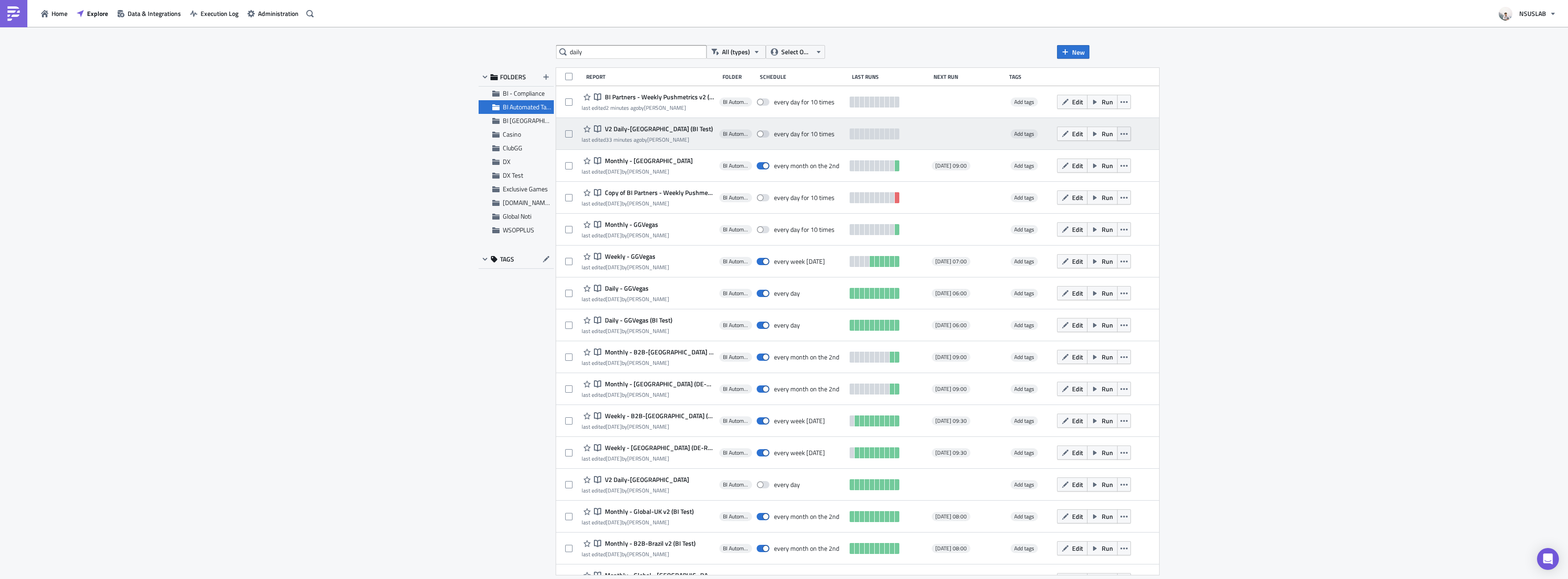
click at [1120, 133] on icon "button" at bounding box center [1124, 134] width 7 height 7
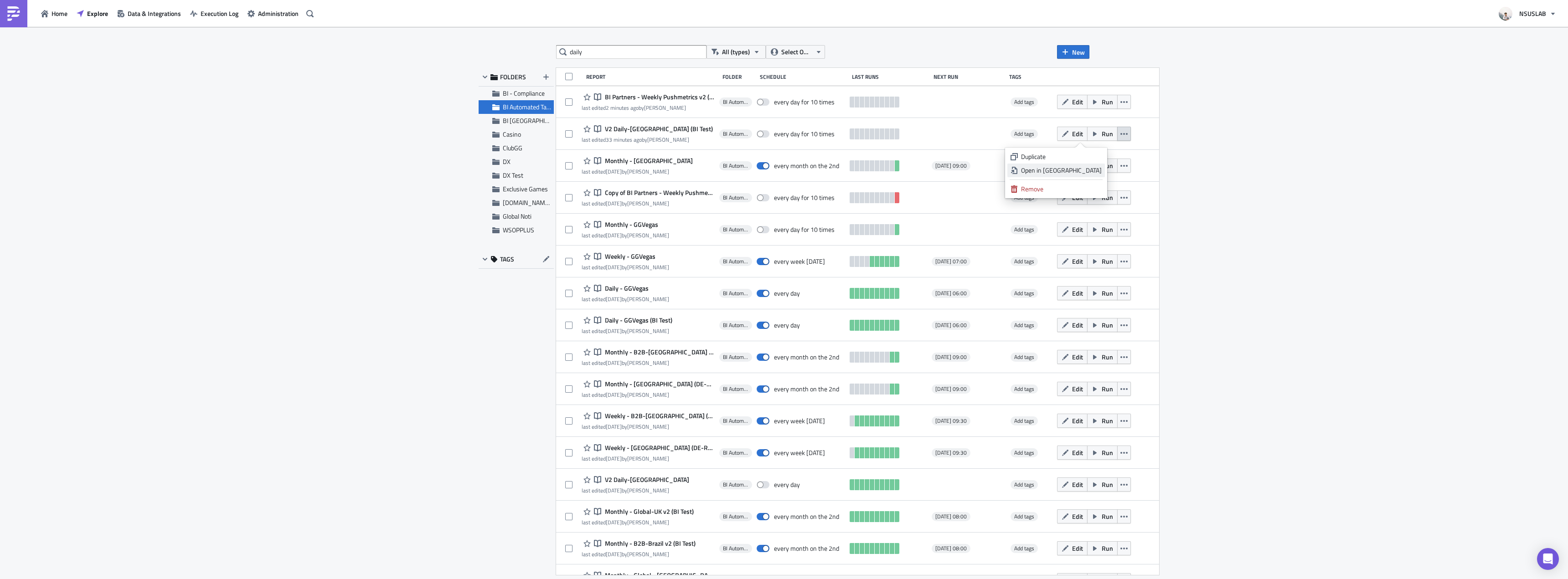
click at [1094, 167] on div "Open in [GEOGRAPHIC_DATA]" at bounding box center [1062, 170] width 81 height 9
click at [632, 54] on input "daily" at bounding box center [631, 52] width 150 height 13
click at [288, 101] on div "daily All (types) Select Owner New FOLDERS BI - Compliance BI Automated Tableau…" at bounding box center [784, 303] width 1568 height 553
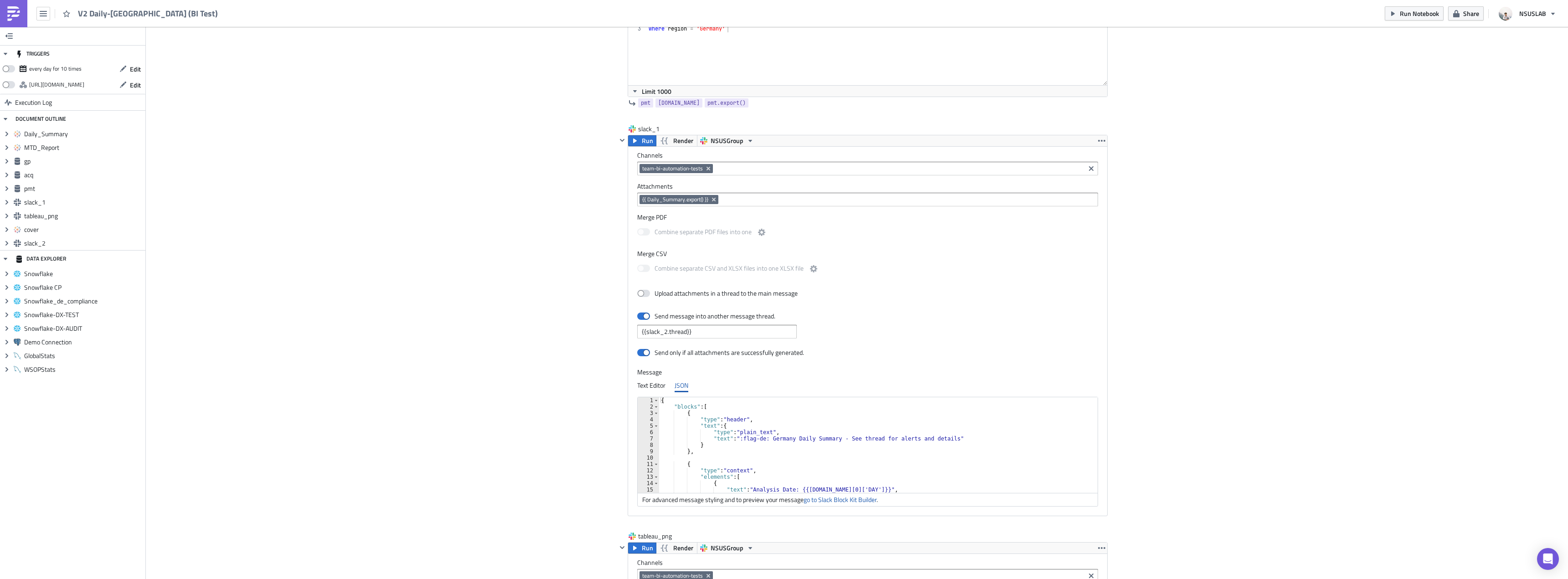
scroll to position [890, 0]
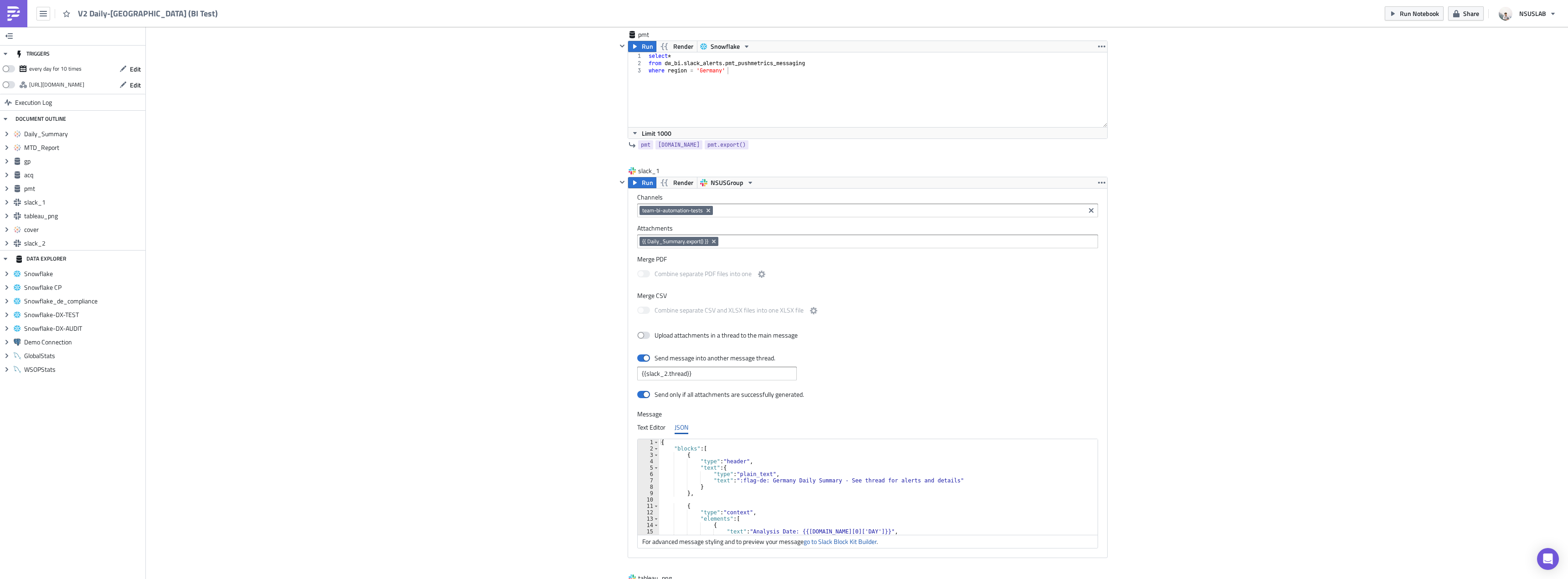
click at [1401, 27] on div "Cover Image BI Automated Tableau Reporting Execution Log V2 Daily-[GEOGRAPHIC_D…" at bounding box center [857, 360] width 1422 height 2446
click at [1403, 15] on span "Run Notebook" at bounding box center [1419, 13] width 39 height 10
click at [1435, 263] on div "Cover Image BI Automated Tableau Reporting Execution Log V2 Daily-[GEOGRAPHIC_D…" at bounding box center [857, 360] width 1422 height 2446
click at [489, 299] on div "Cover Image BI Automated Tableau Reporting Execution Log V2 Daily-[GEOGRAPHIC_D…" at bounding box center [857, 360] width 1422 height 2446
click at [488, 299] on div "Cover Image BI Automated Tableau Reporting Execution Log V2 Daily-[GEOGRAPHIC_D…" at bounding box center [857, 360] width 1422 height 2446
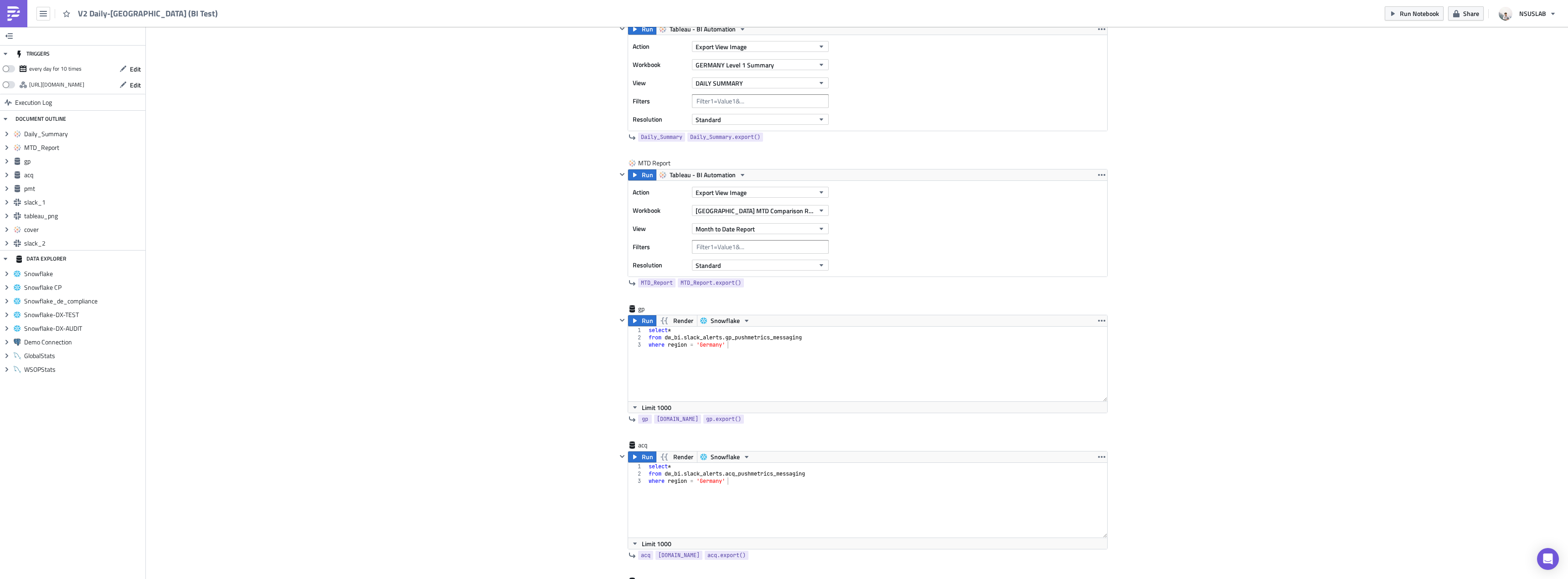
scroll to position [0, 0]
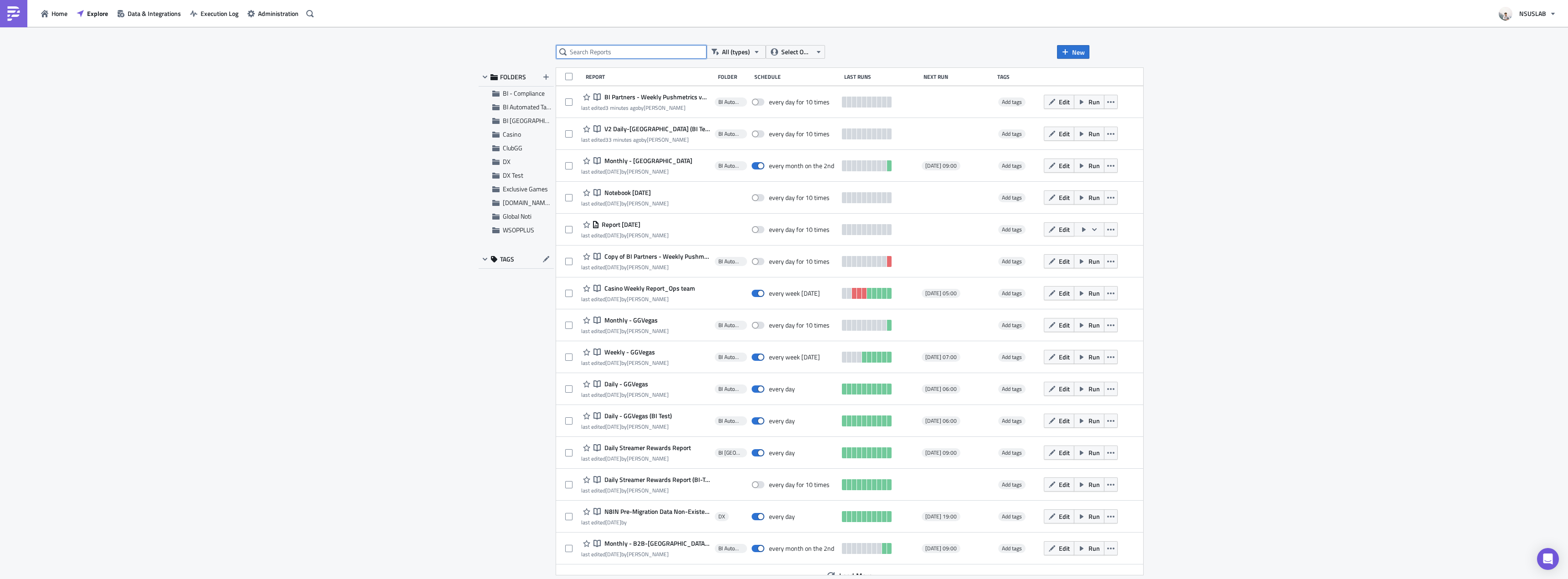
click at [670, 45] on input "text" at bounding box center [631, 52] width 150 height 13
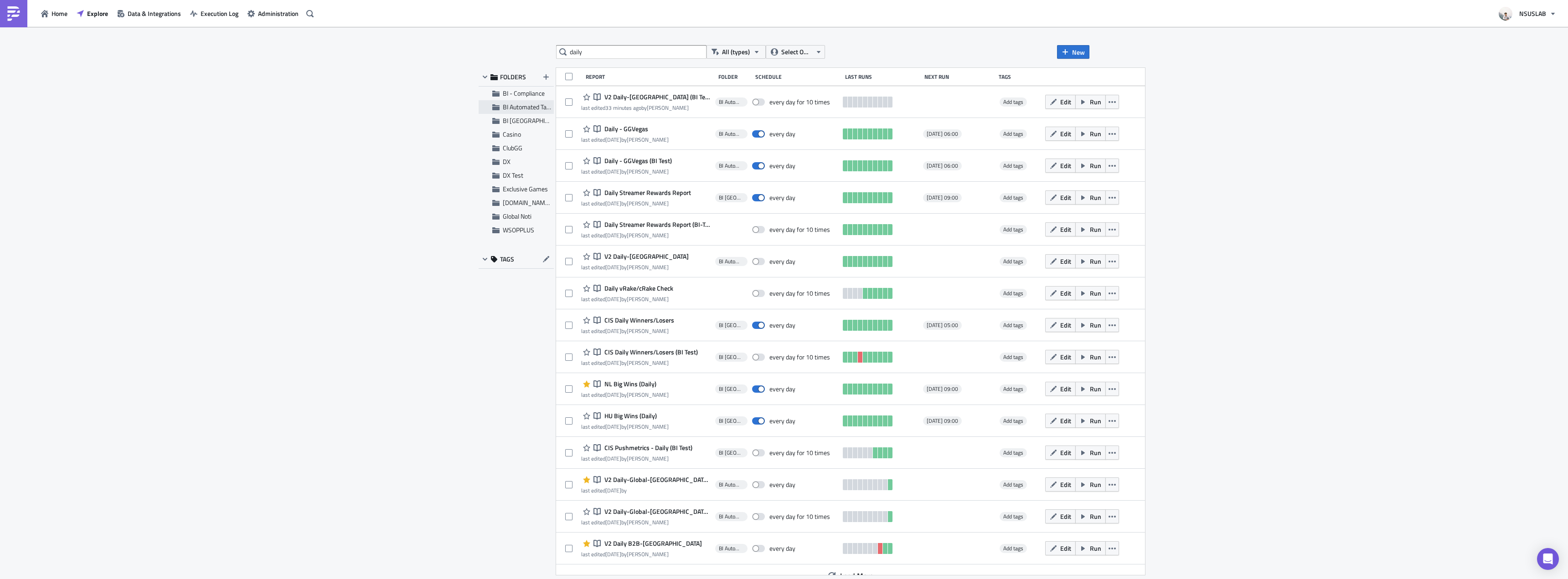
click at [532, 106] on span "BI Automated Tableau Reporting" at bounding box center [546, 107] width 85 height 10
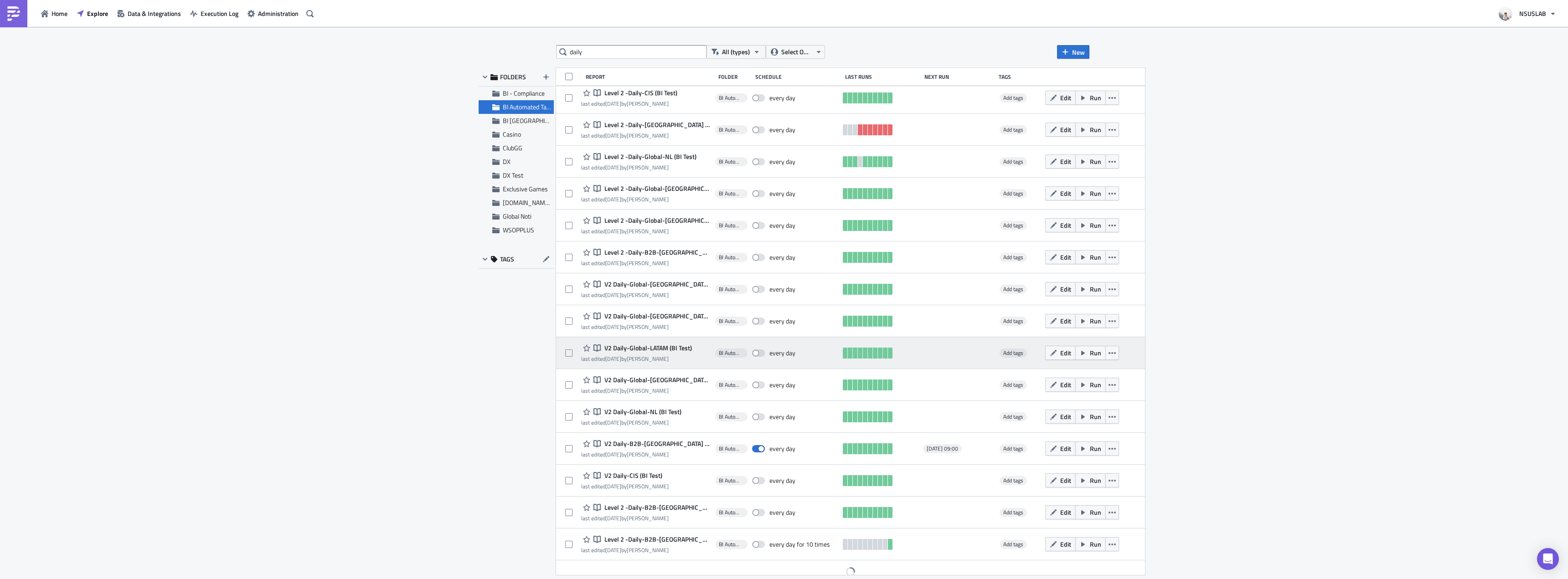
scroll to position [491, 0]
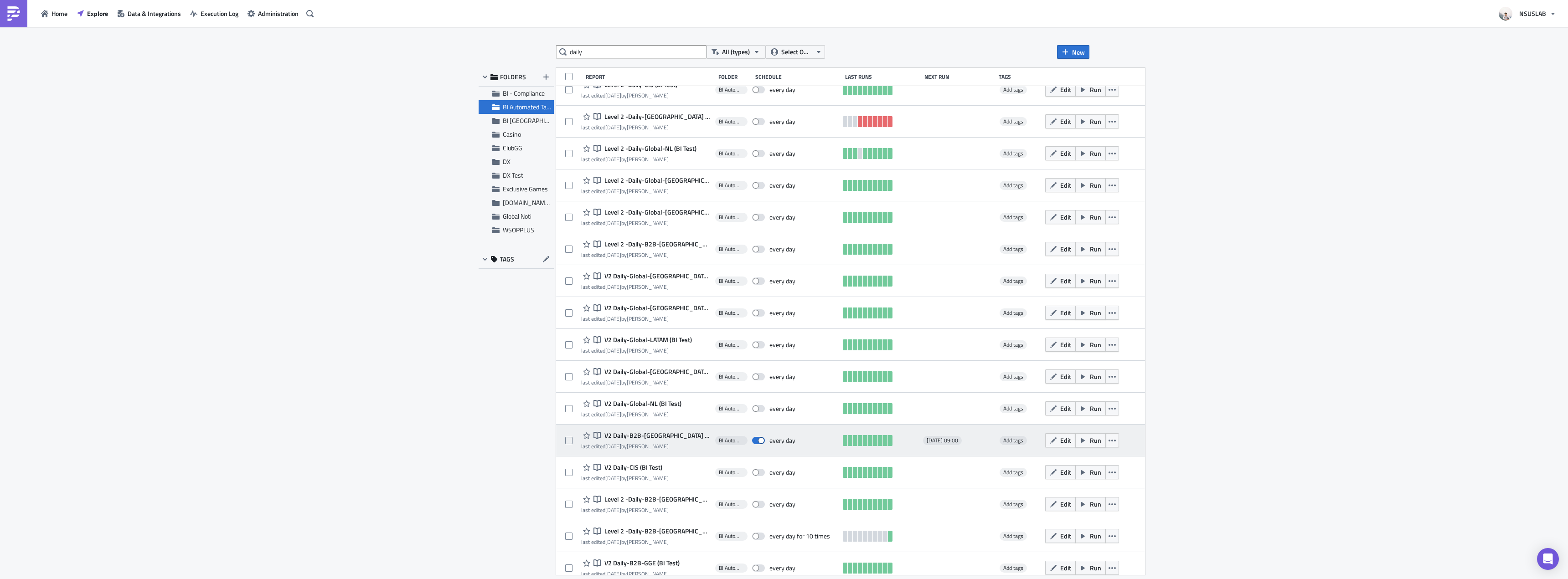
click at [1090, 442] on span "Run" at bounding box center [1095, 440] width 12 height 10
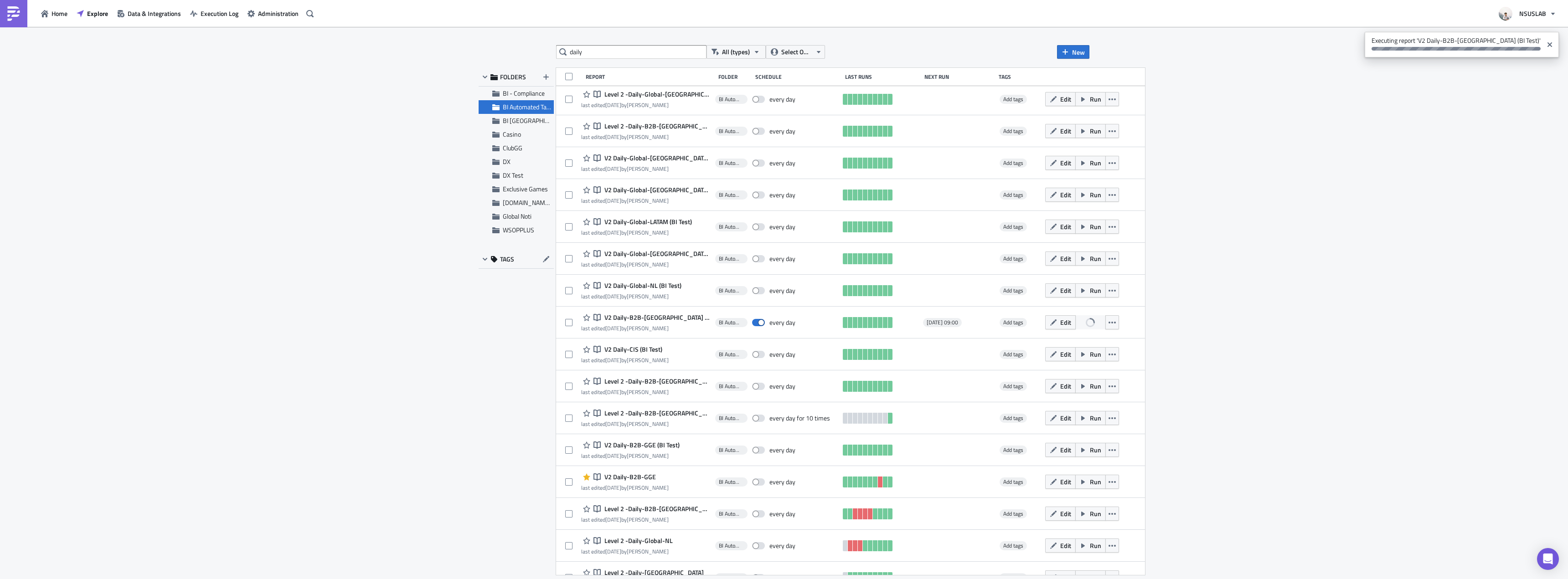
scroll to position [582, 0]
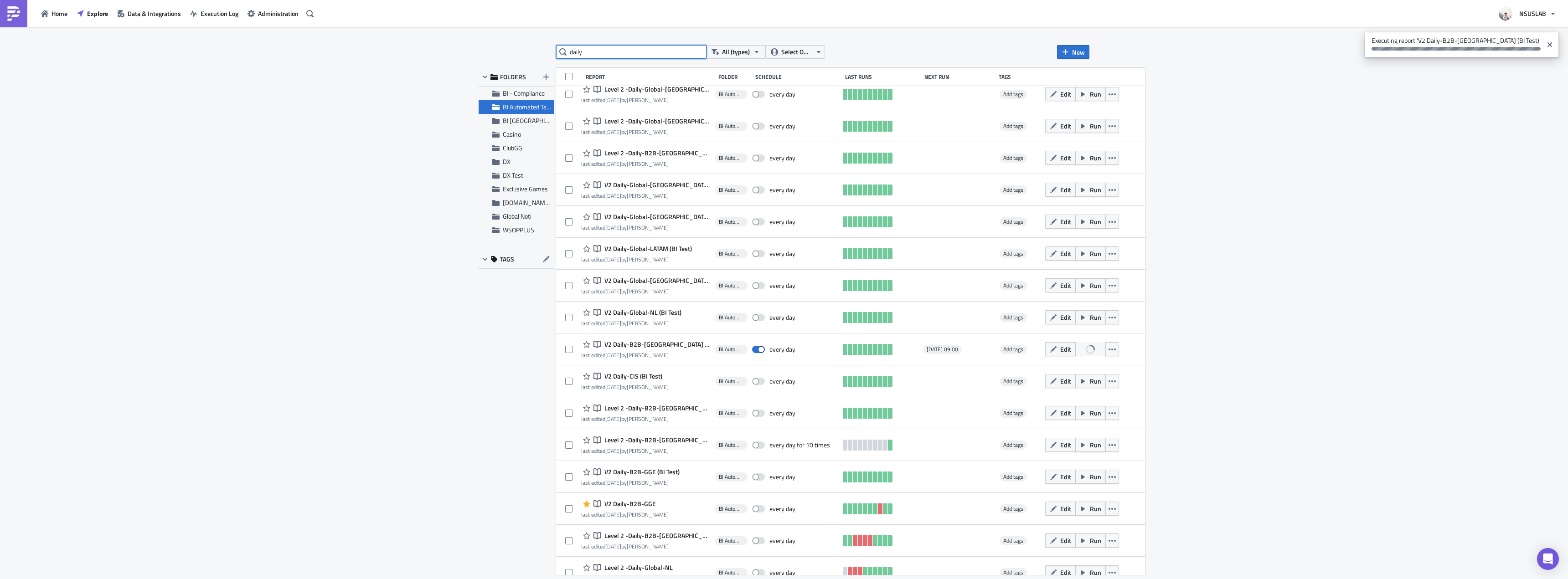
click at [651, 53] on input "daily" at bounding box center [631, 52] width 150 height 13
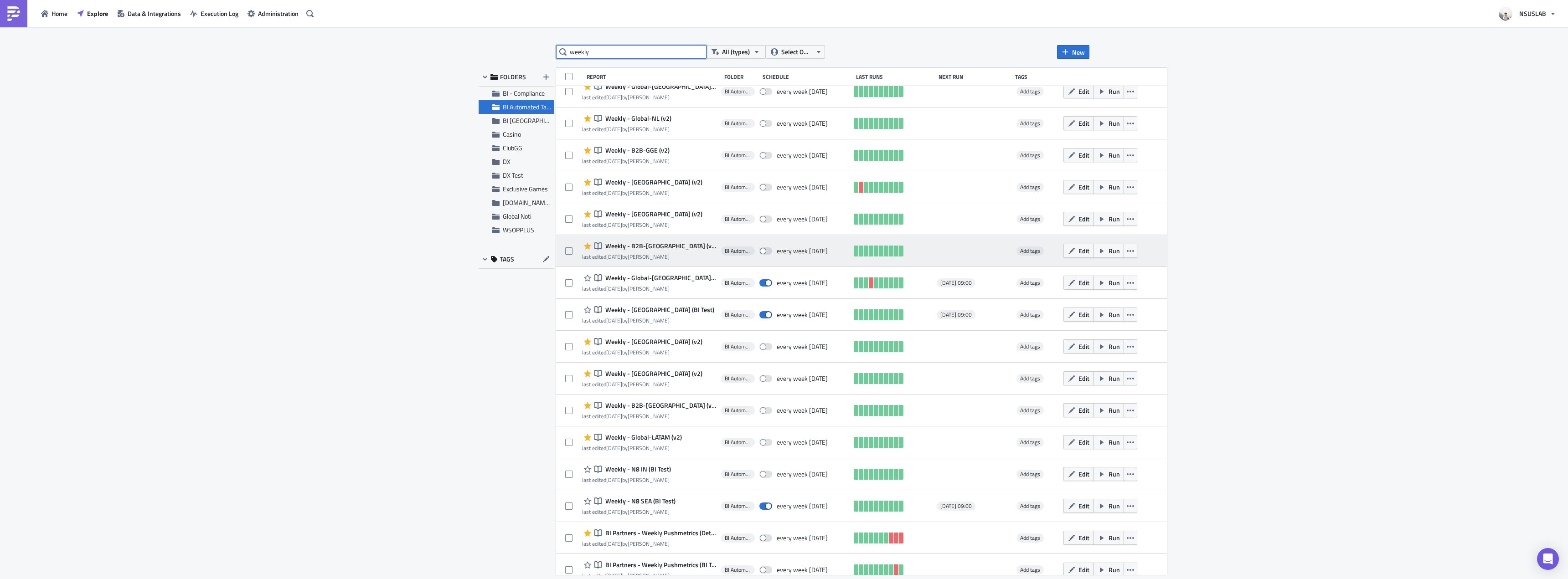
scroll to position [536, 0]
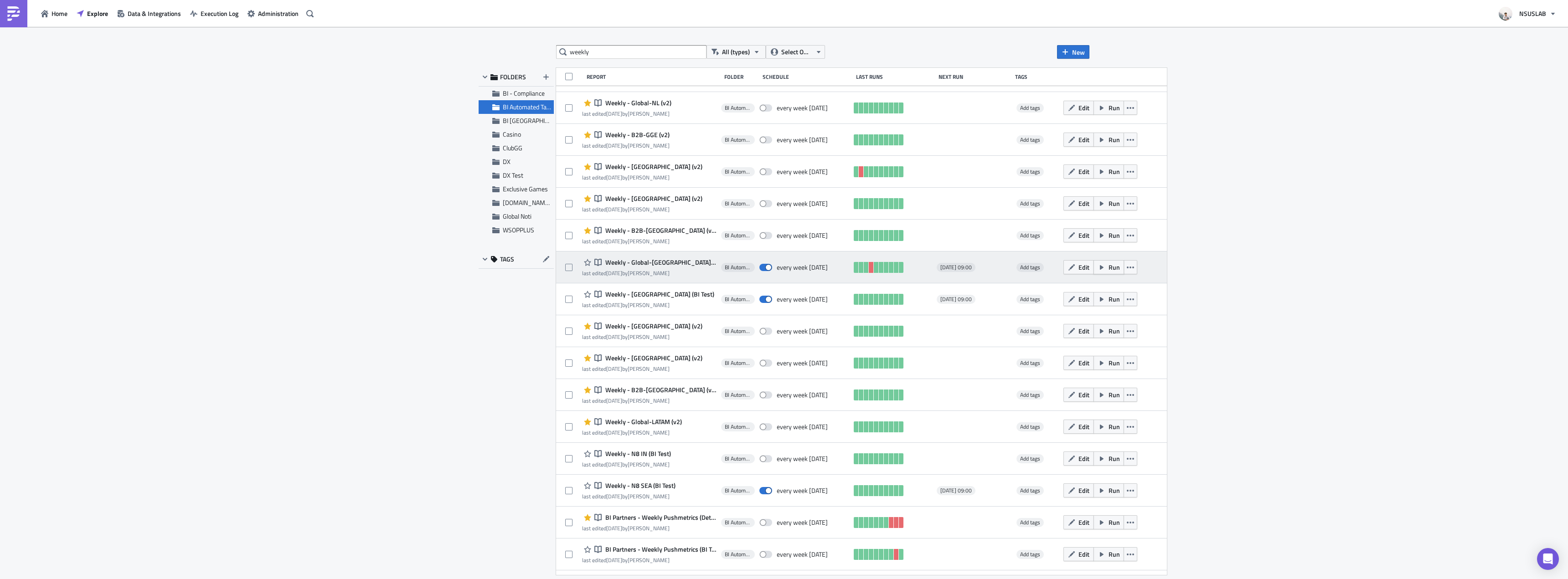
click at [1109, 270] on span "Run" at bounding box center [1114, 267] width 12 height 10
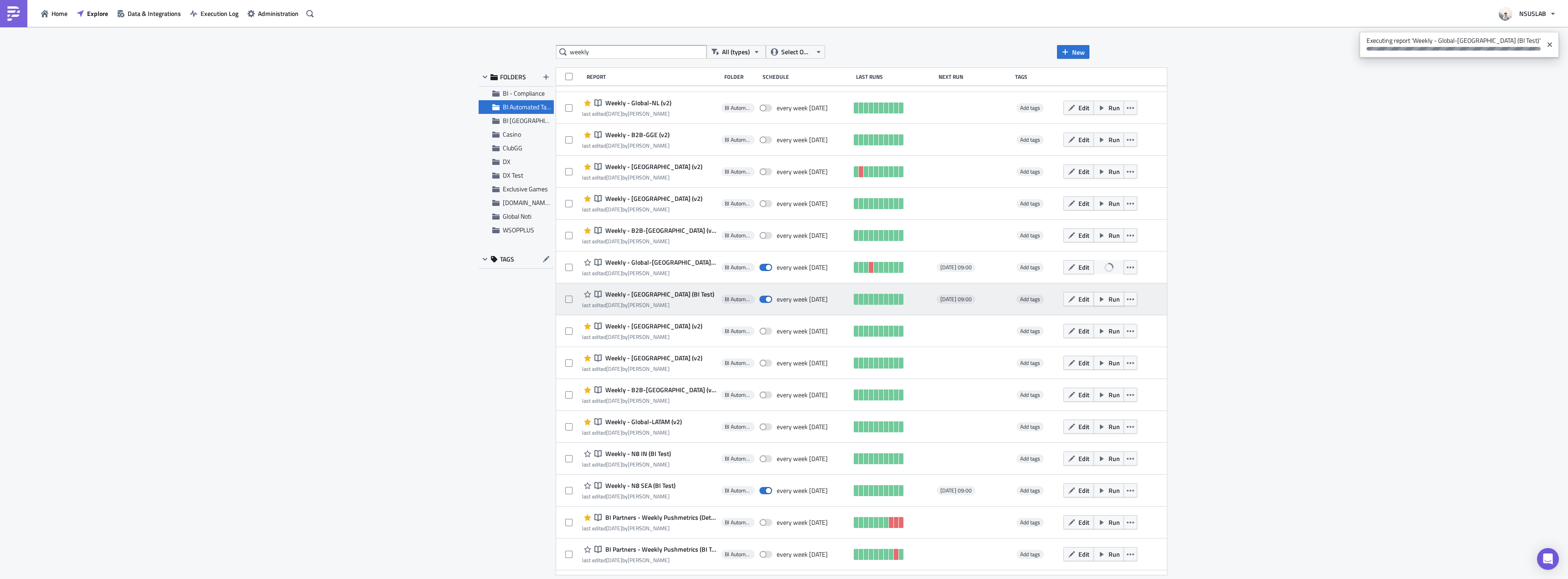
click at [1109, 302] on span "Run" at bounding box center [1114, 299] width 12 height 10
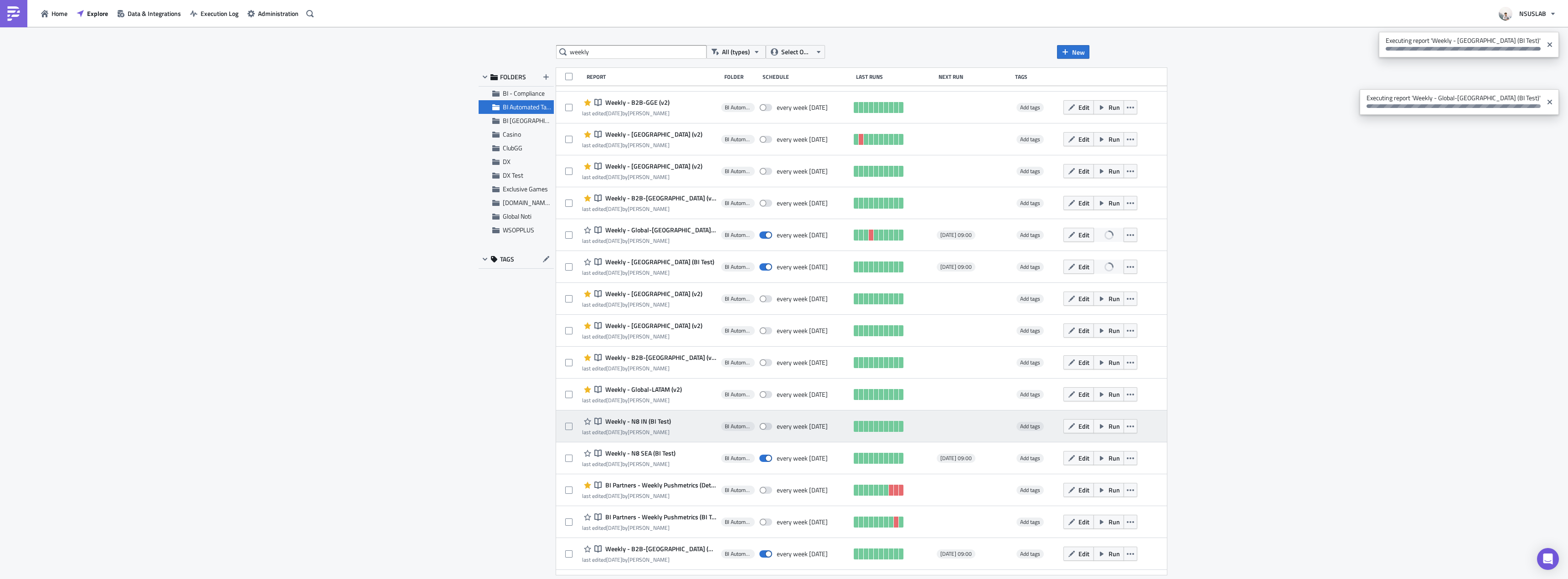
scroll to position [582, 0]
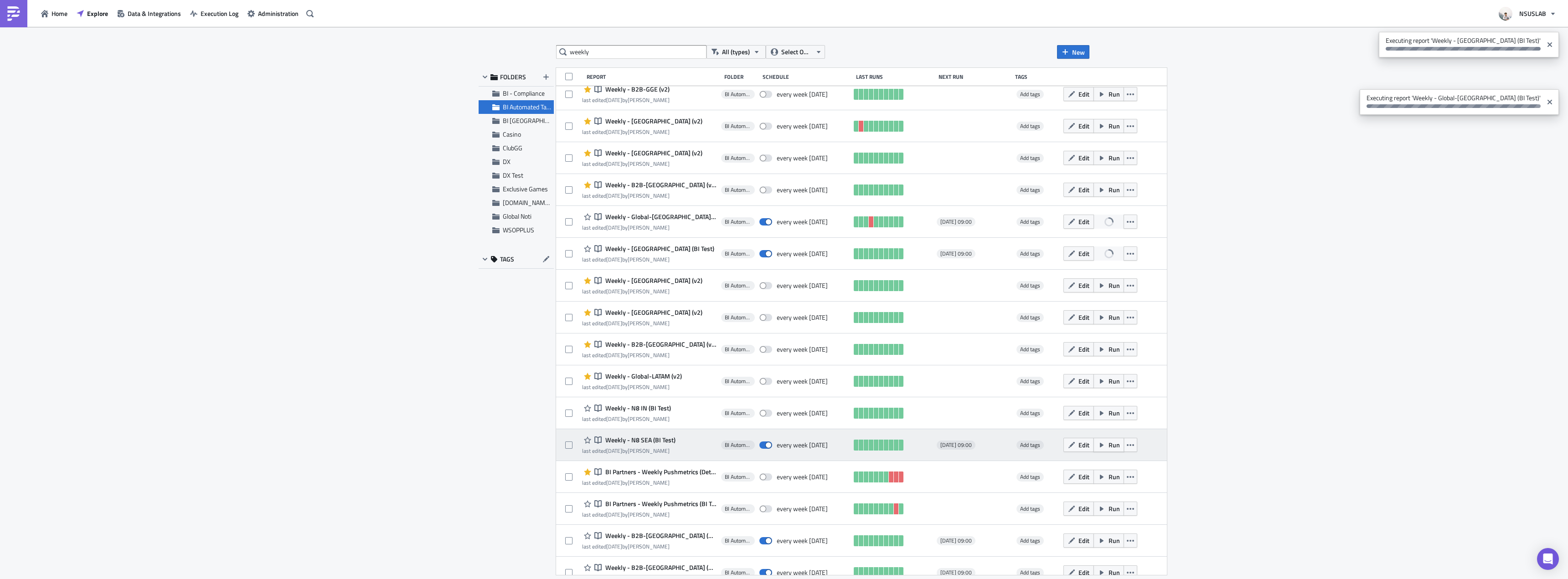
click at [1094, 450] on button "Run" at bounding box center [1109, 445] width 30 height 14
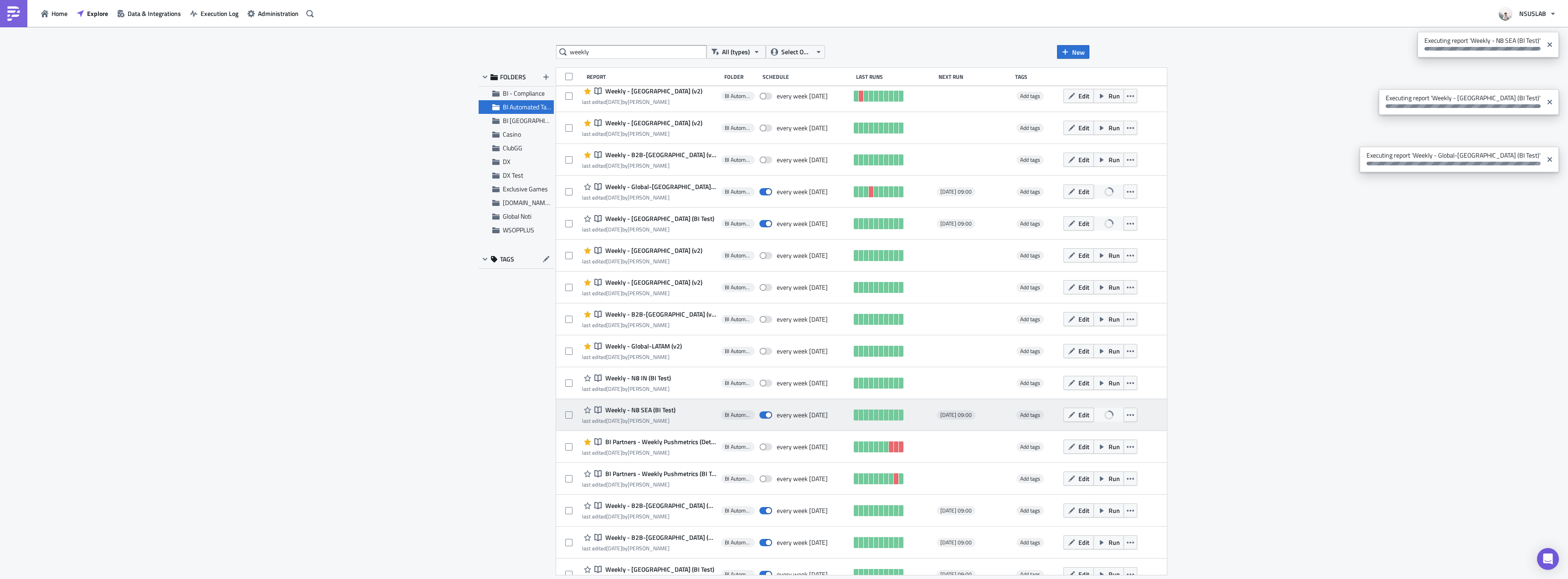
scroll to position [627, 0]
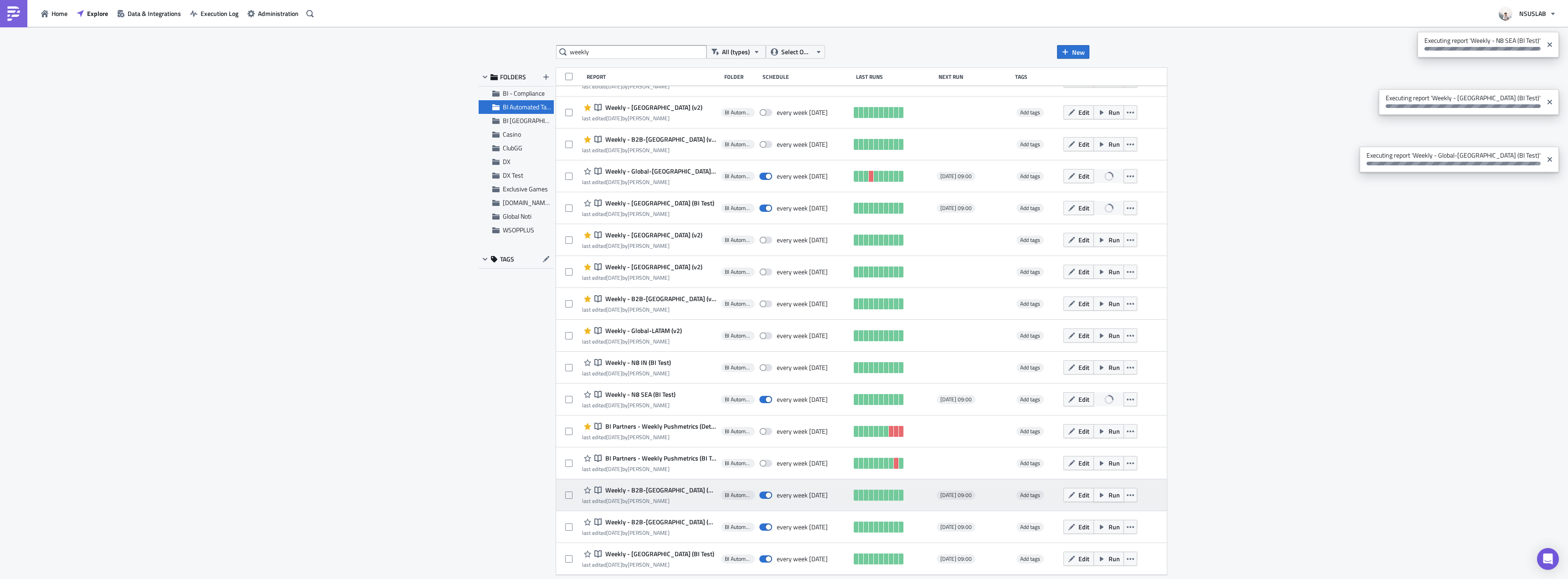
click at [1109, 495] on span "Run" at bounding box center [1114, 495] width 12 height 10
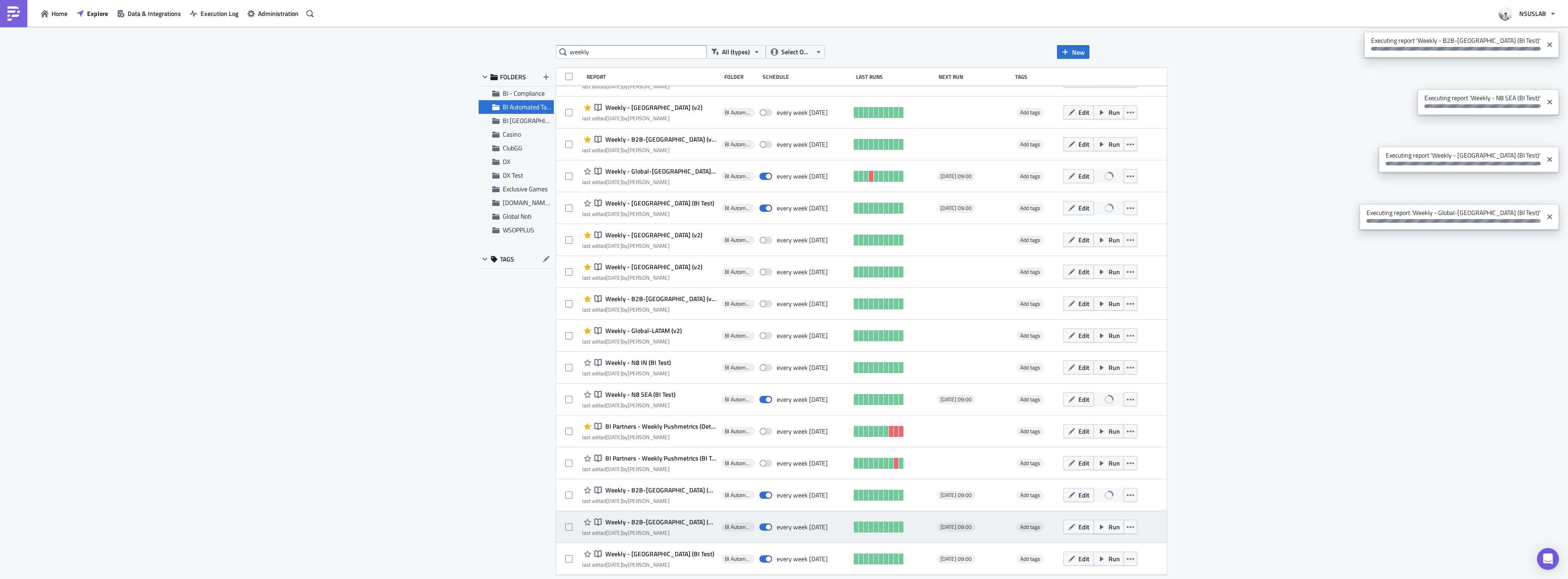
click at [1109, 523] on span "Run" at bounding box center [1114, 527] width 12 height 10
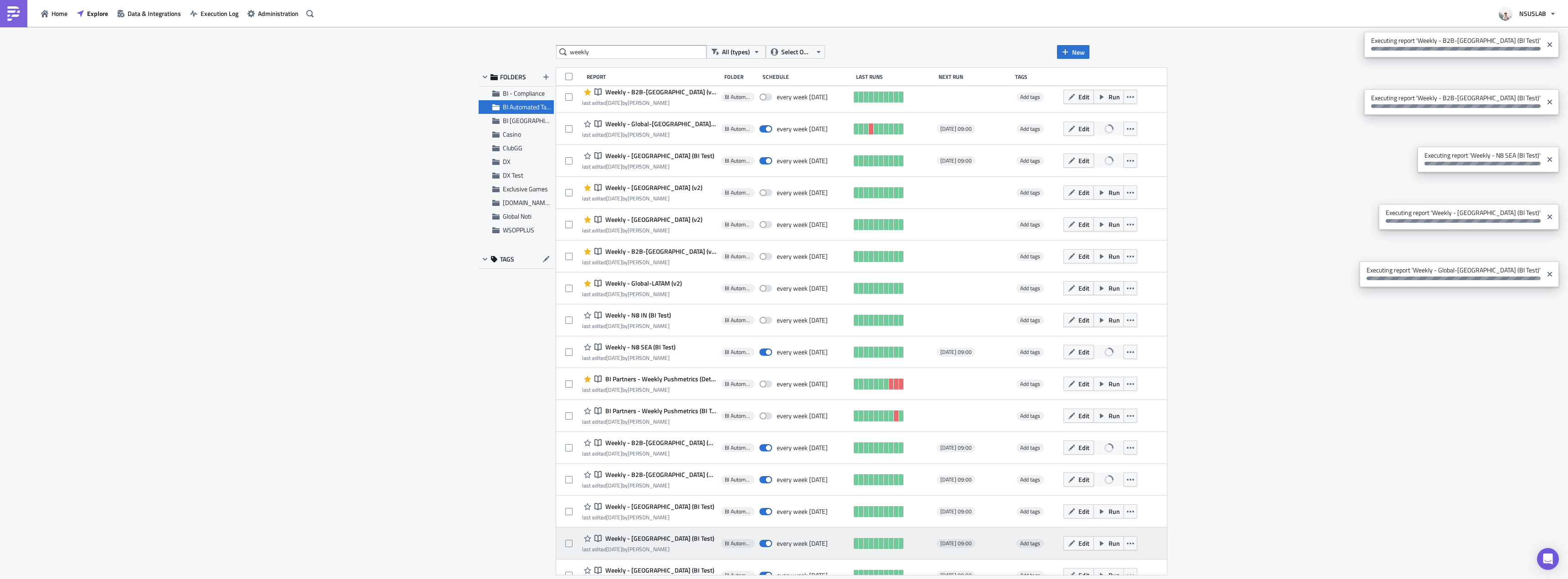
scroll to position [719, 0]
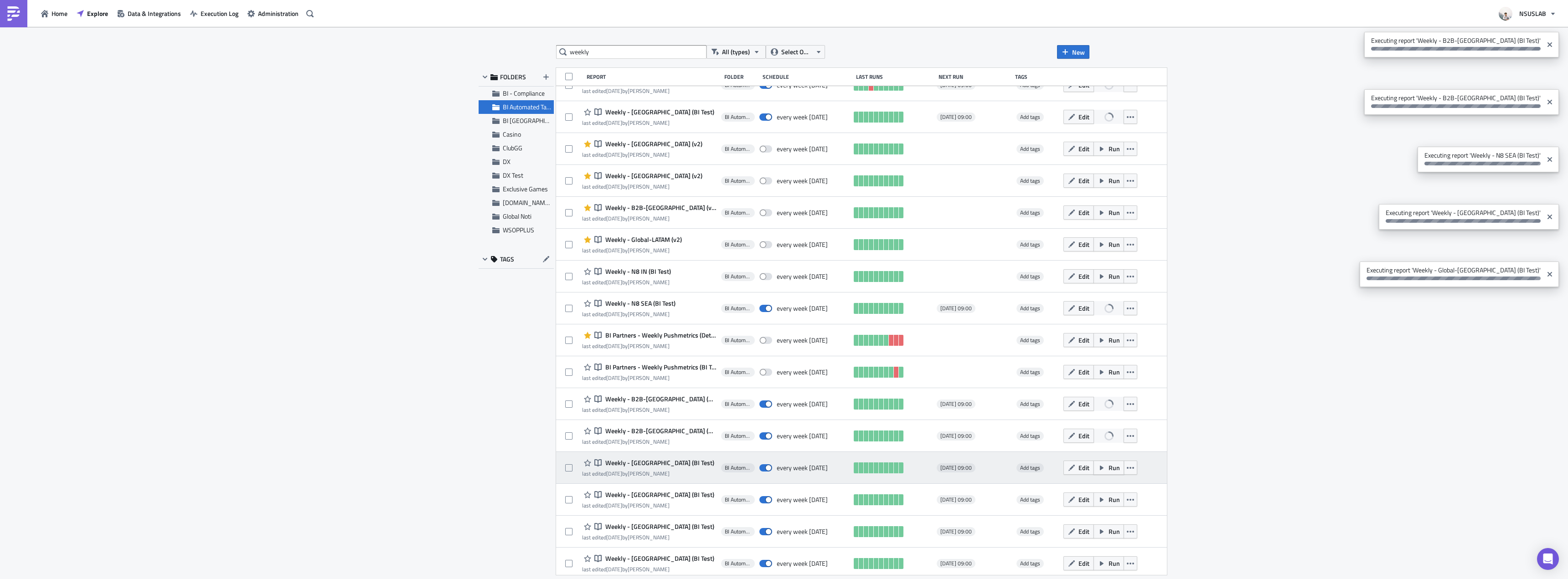
click at [1109, 472] on span "Run" at bounding box center [1114, 468] width 12 height 10
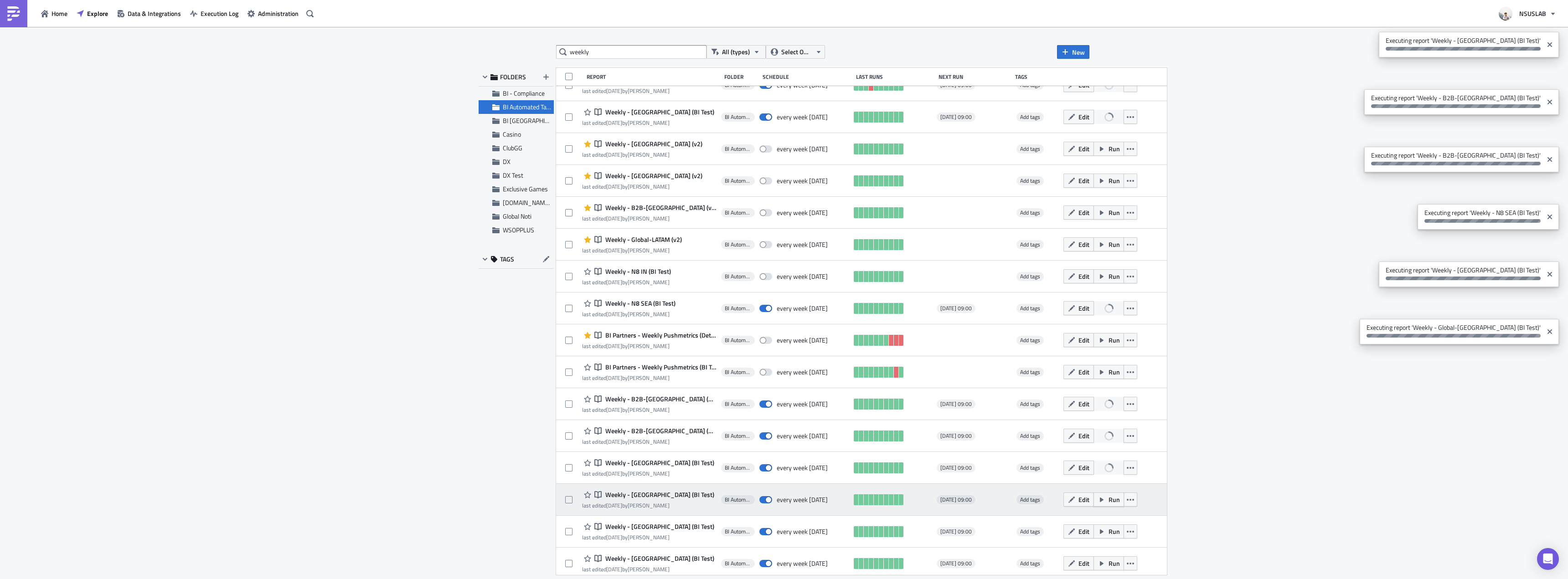
click at [1109, 501] on span "Run" at bounding box center [1114, 499] width 12 height 10
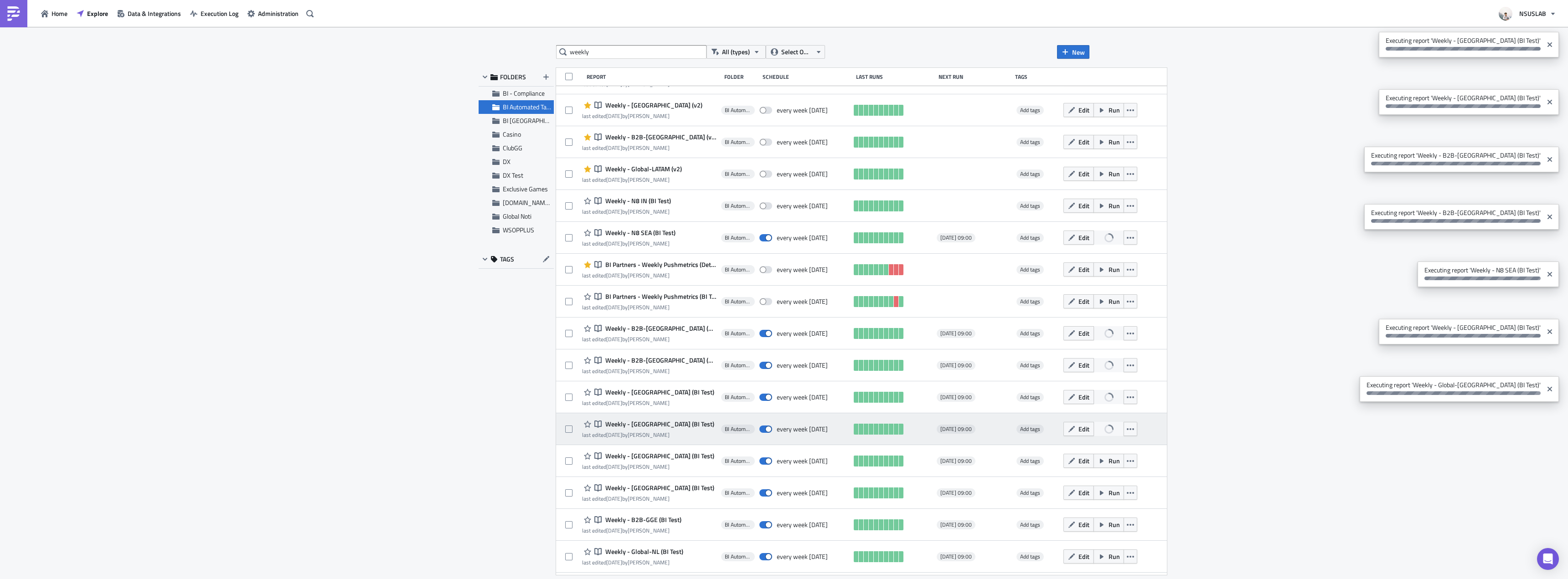
scroll to position [809, 0]
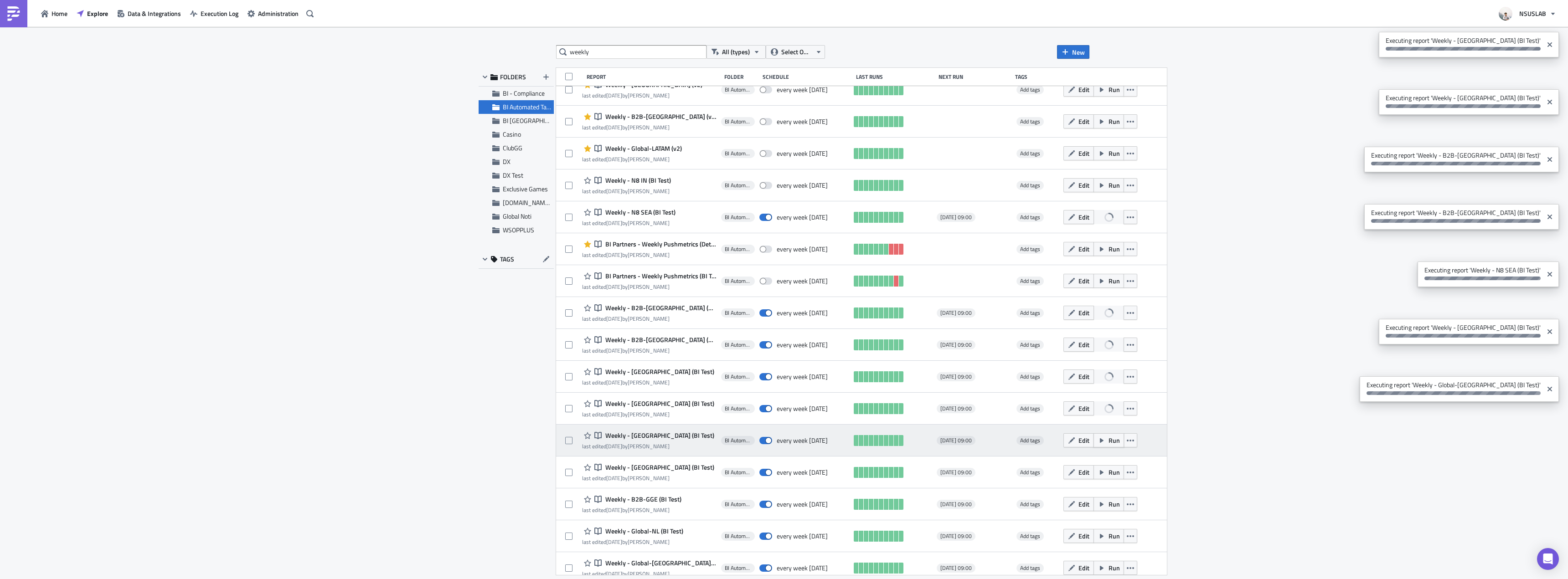
click at [1094, 446] on button "Run" at bounding box center [1109, 440] width 30 height 14
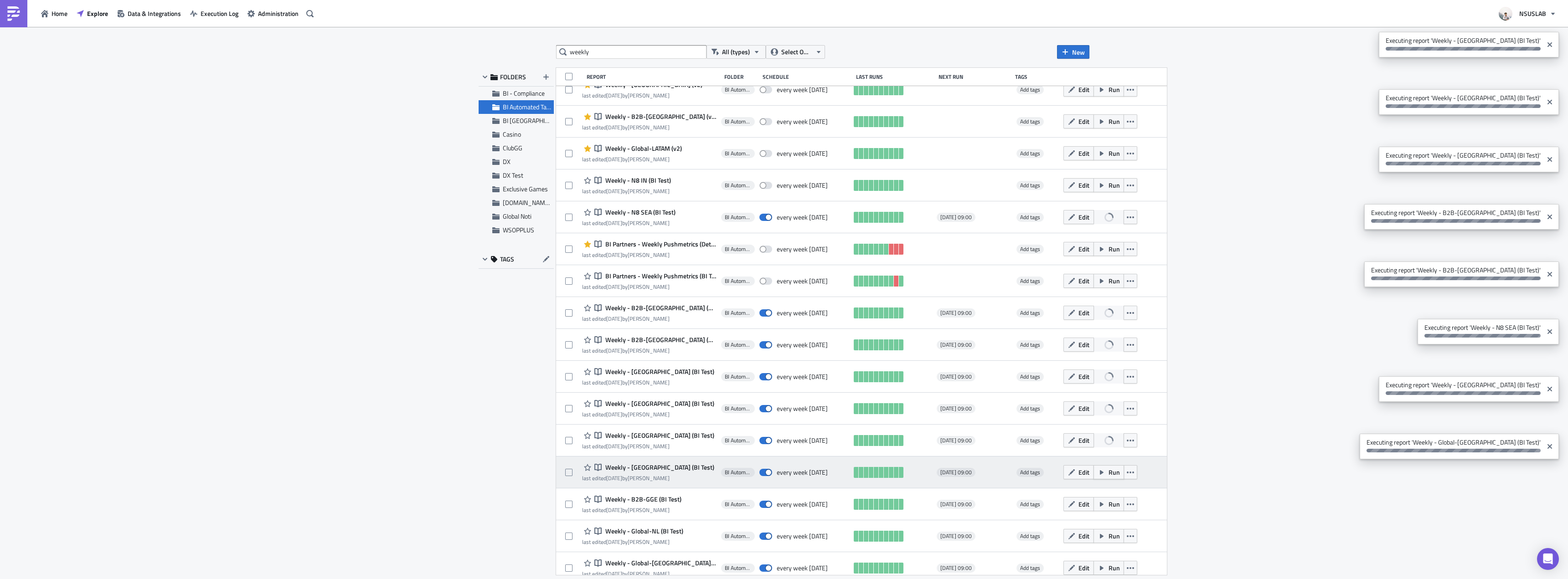
click at [1109, 473] on span "Run" at bounding box center [1114, 472] width 12 height 10
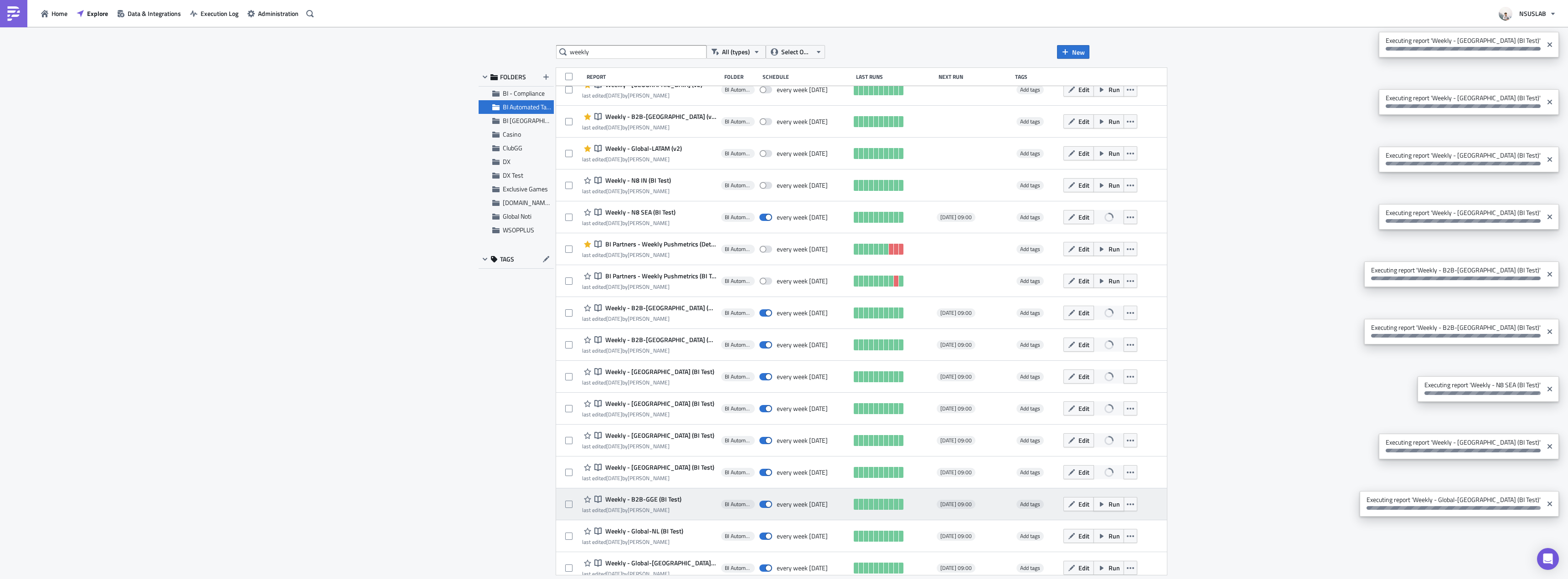
click at [1109, 503] on span "Run" at bounding box center [1114, 504] width 12 height 10
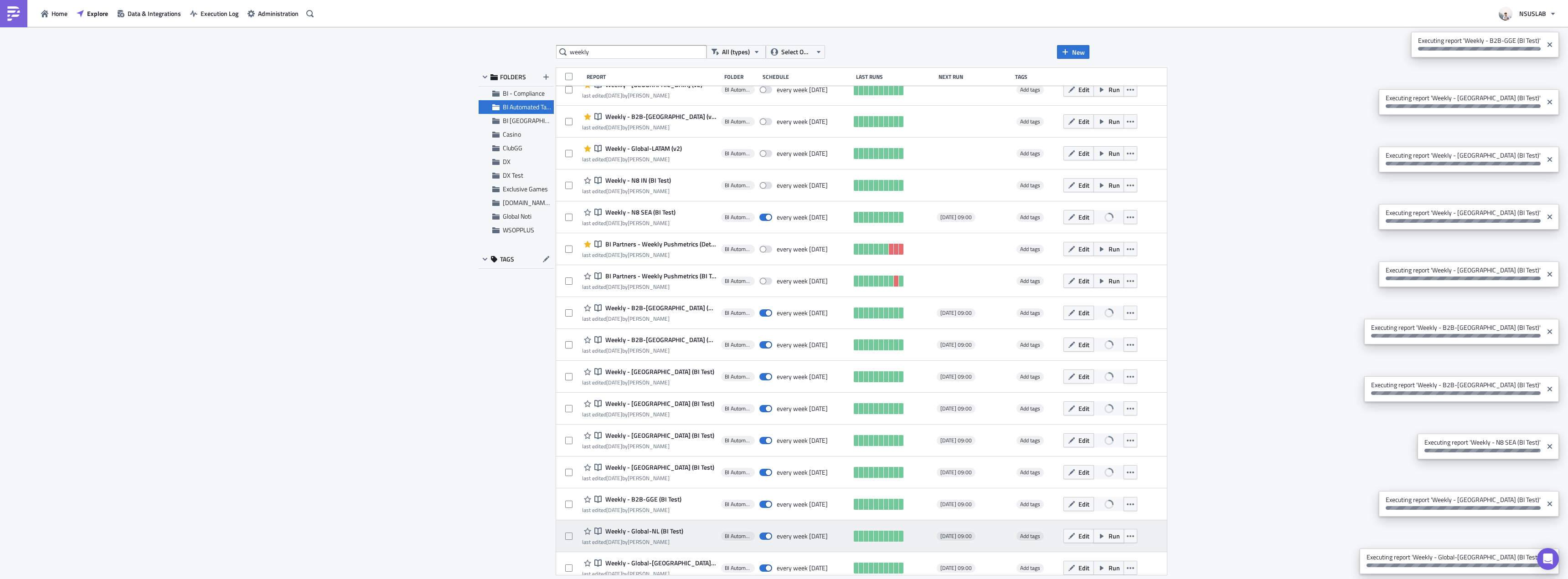
click at [1109, 535] on span "Run" at bounding box center [1114, 535] width 12 height 10
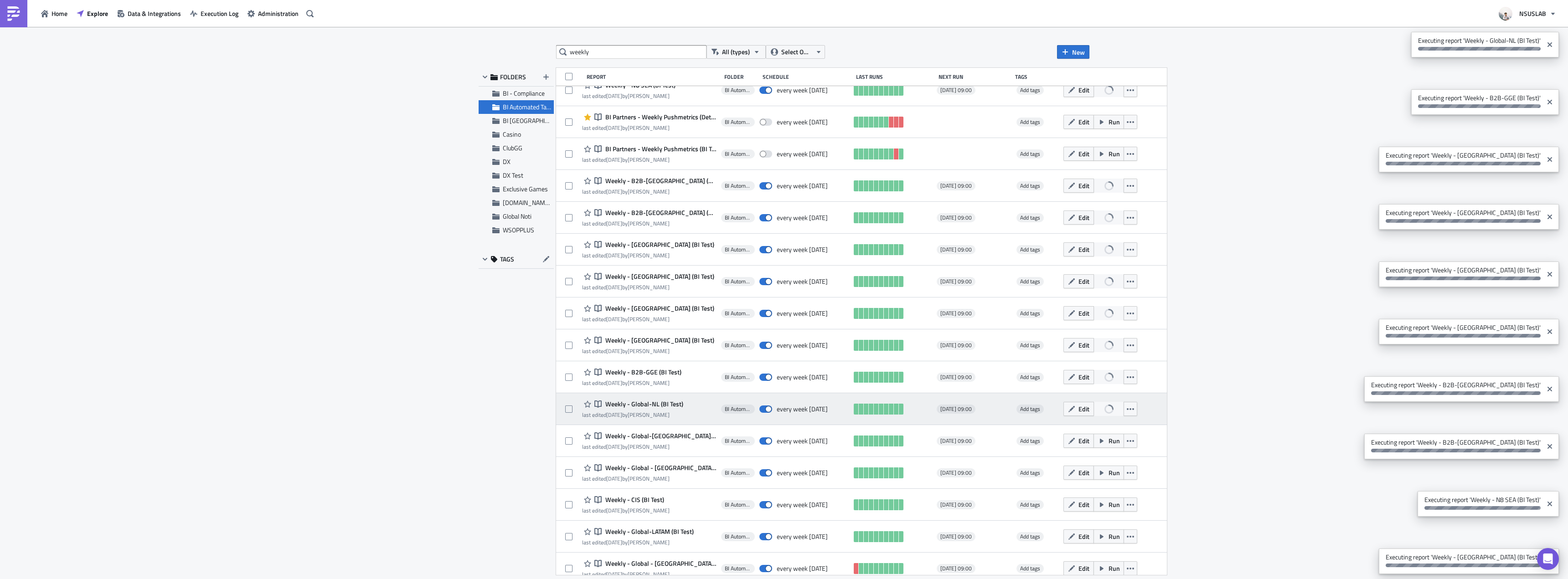
scroll to position [946, 0]
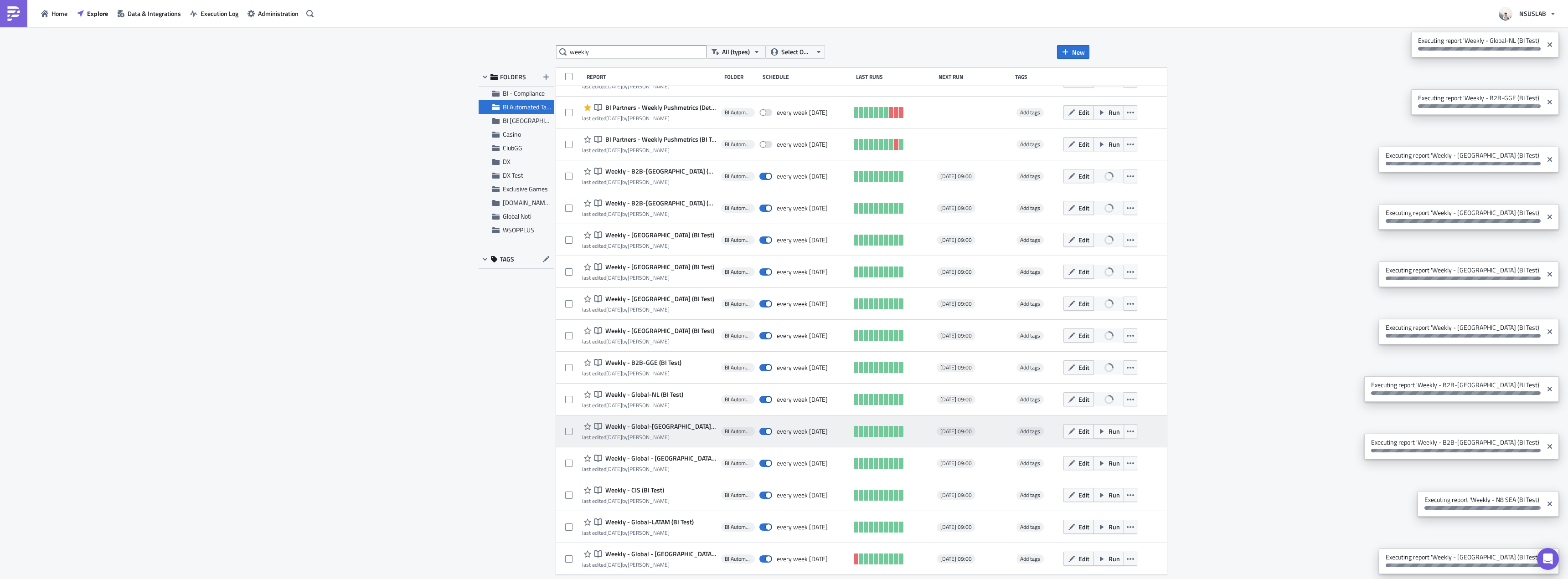
click at [1109, 433] on span "Run" at bounding box center [1114, 431] width 12 height 10
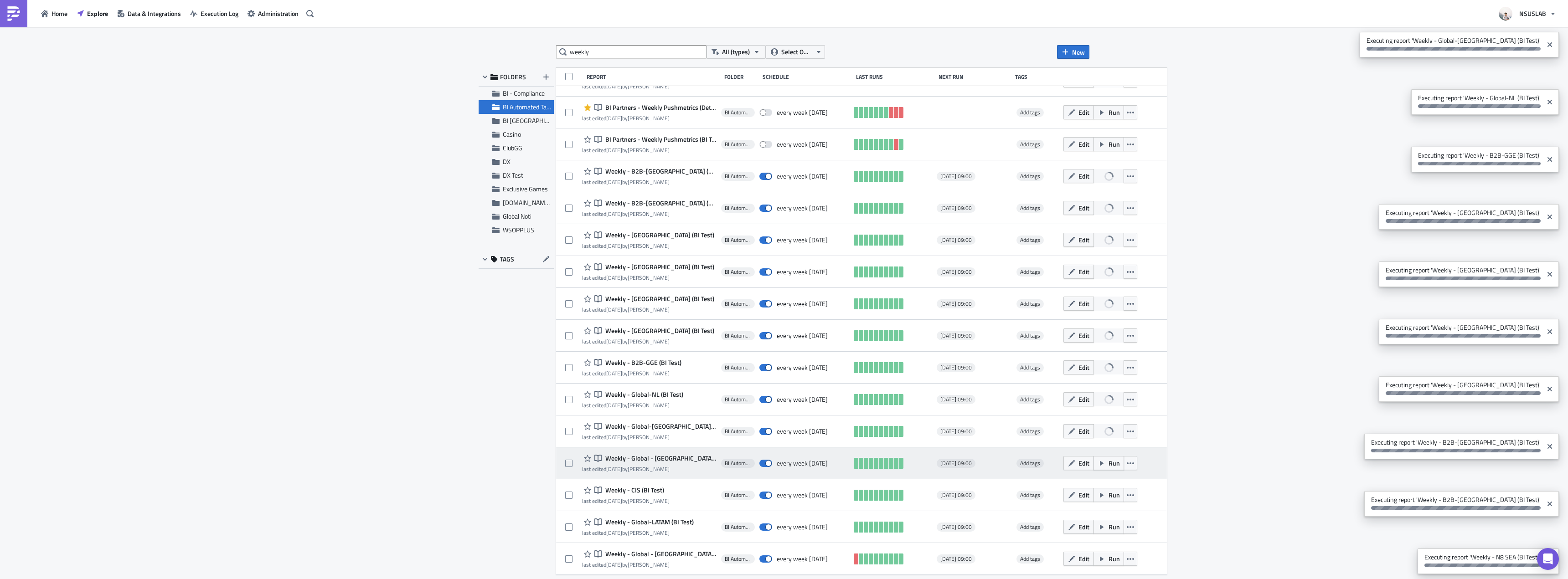
click at [1109, 466] on span "Run" at bounding box center [1114, 462] width 12 height 10
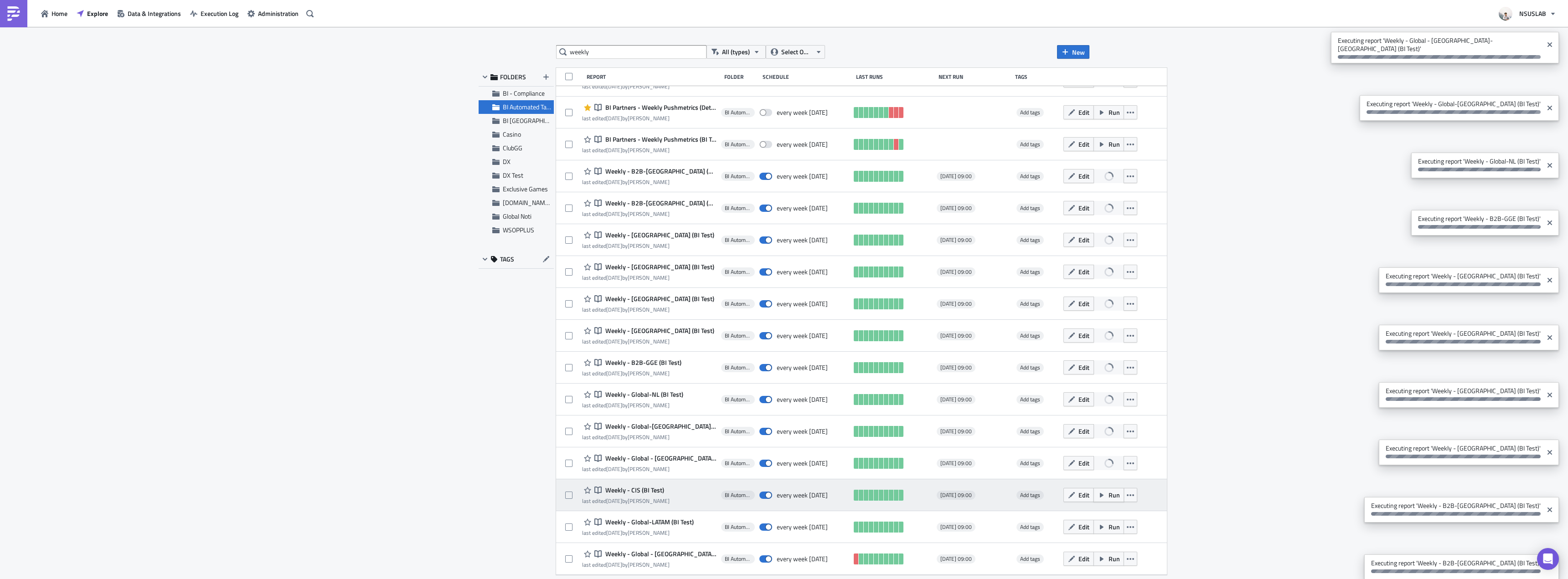
click at [1094, 496] on button "Run" at bounding box center [1109, 495] width 30 height 14
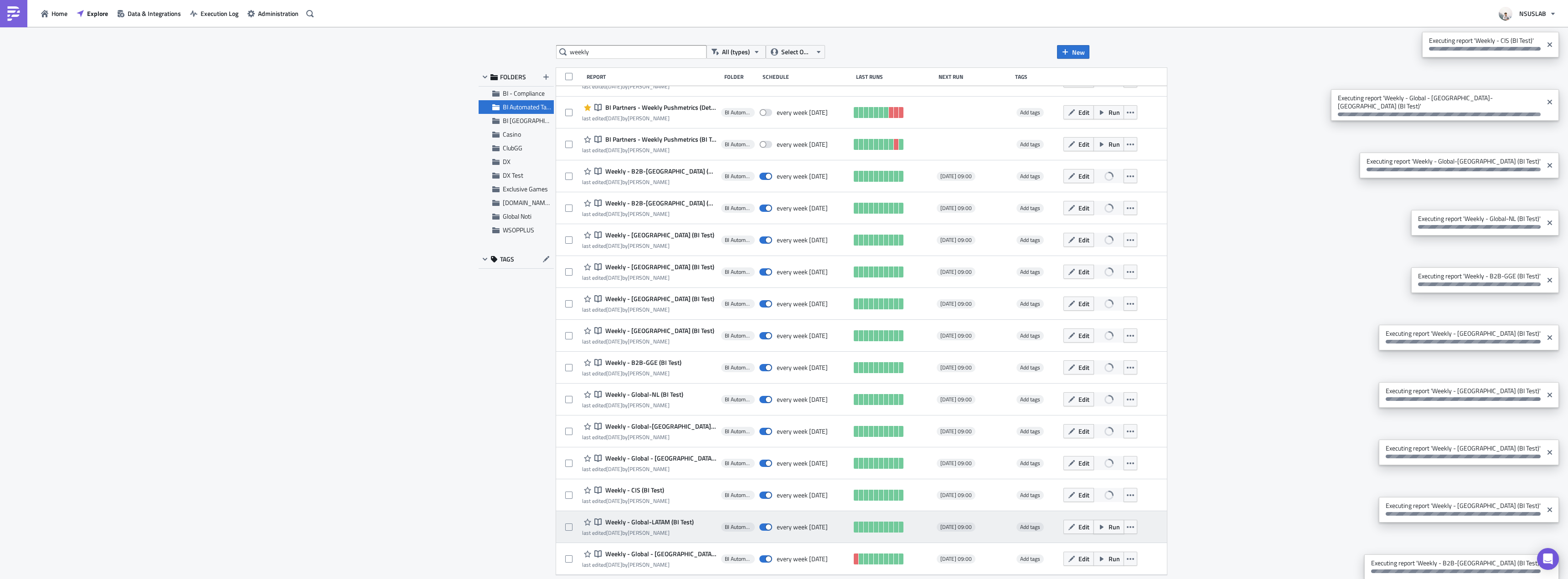
click at [1109, 526] on span "Run" at bounding box center [1114, 527] width 12 height 10
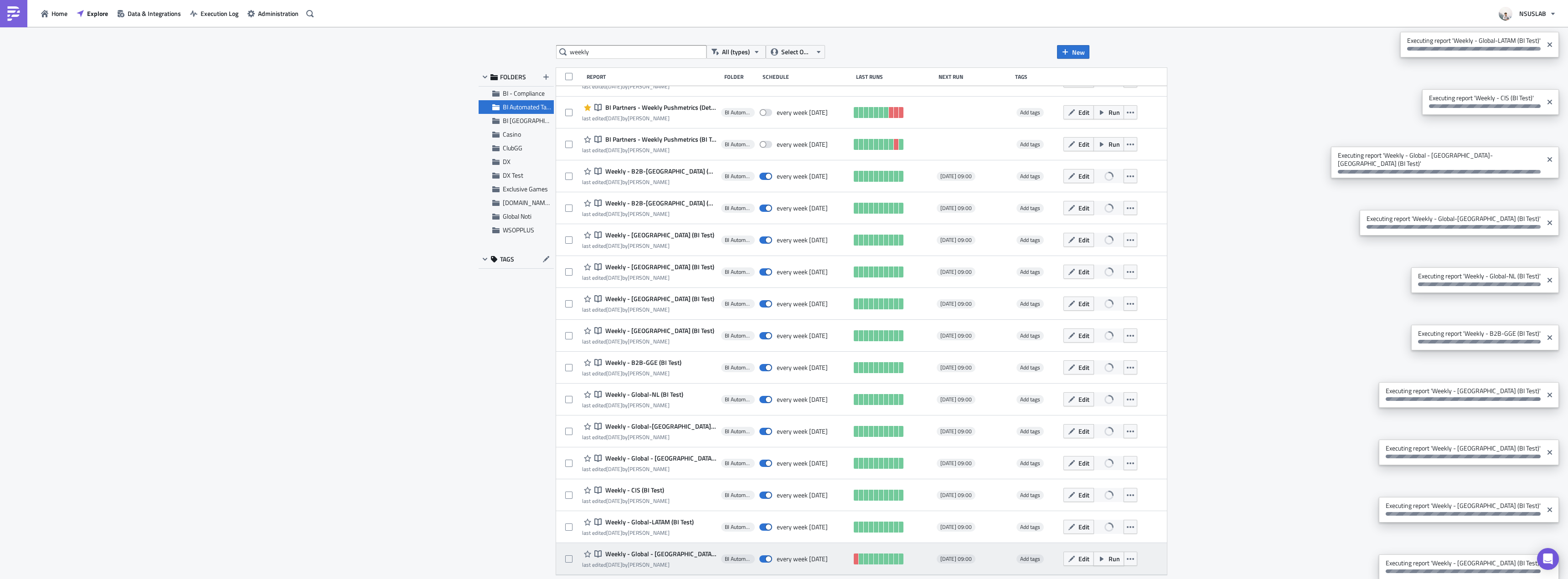
click at [1109, 558] on span "Run" at bounding box center [1114, 559] width 12 height 10
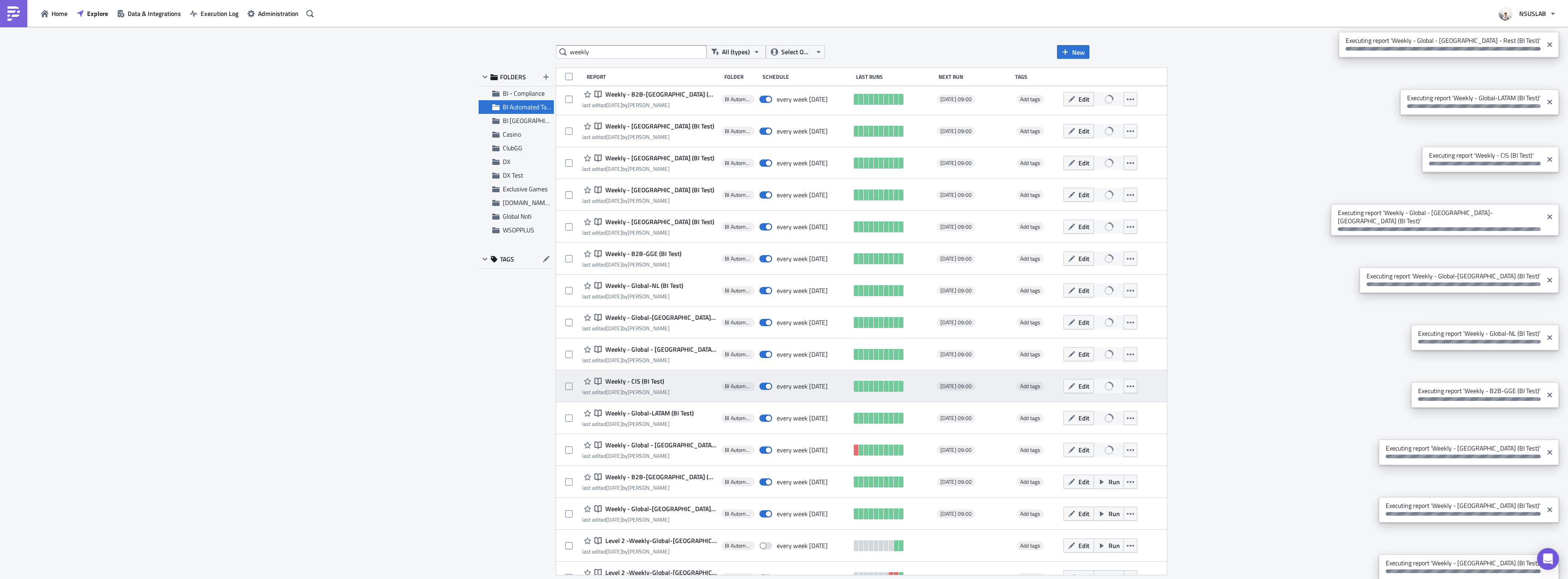
scroll to position [1083, 0]
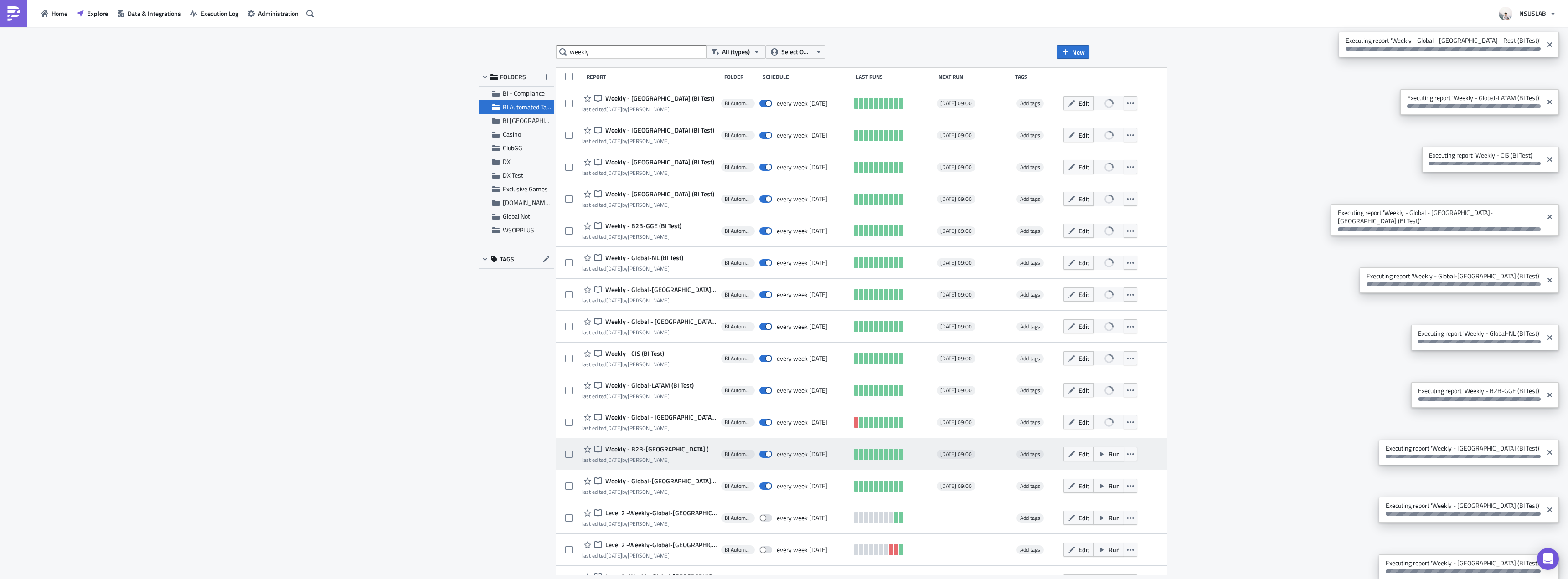
click at [1109, 455] on span "Run" at bounding box center [1114, 454] width 12 height 10
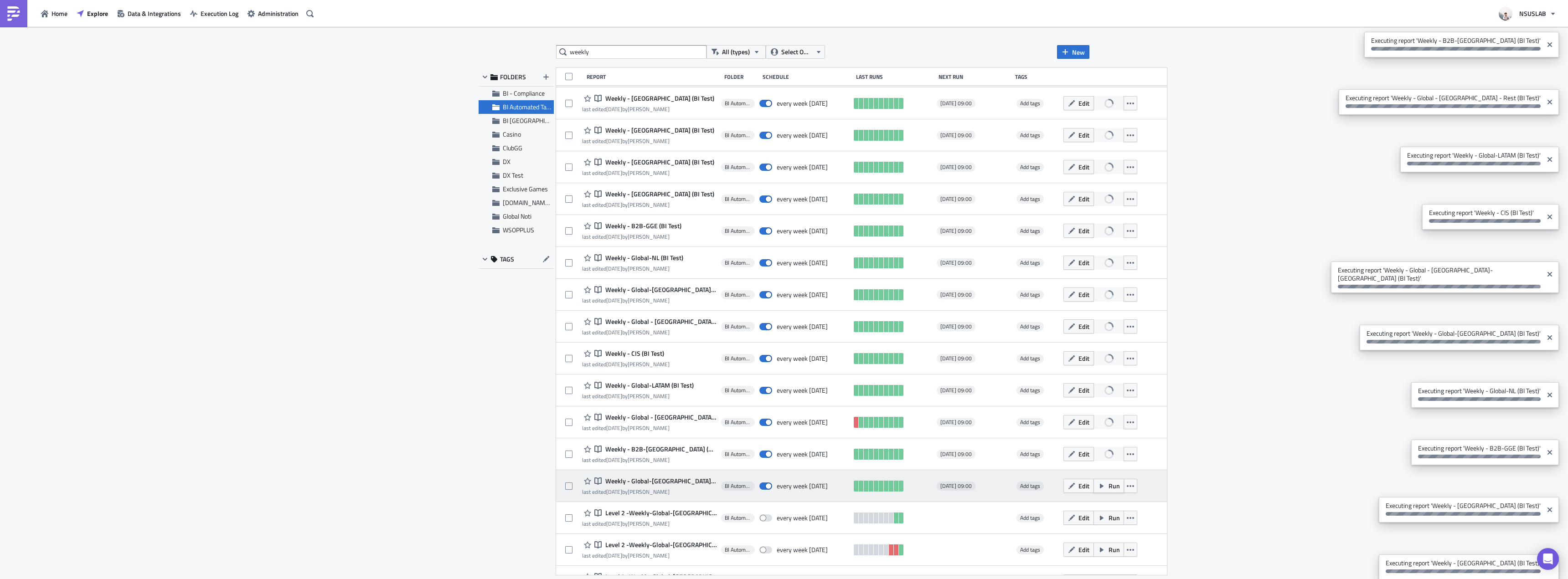
click at [1109, 482] on span "Run" at bounding box center [1114, 486] width 12 height 10
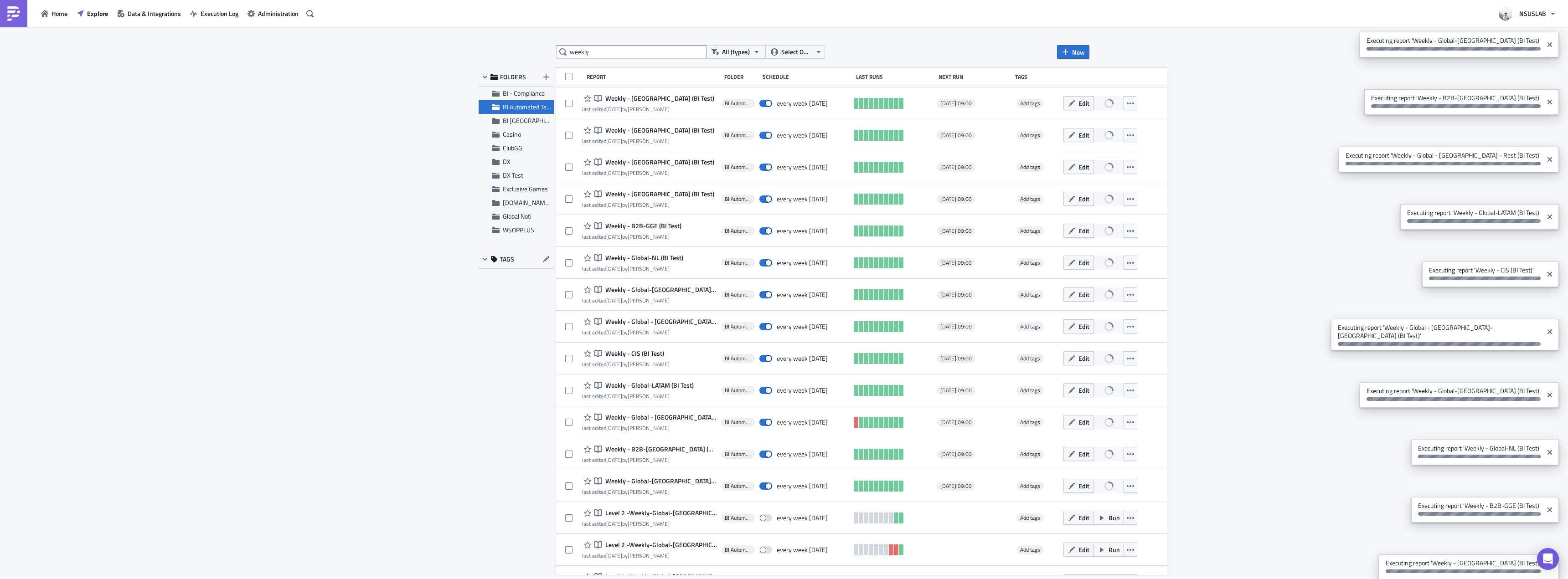
click at [1221, 399] on div "weekly All (types) Select Owner New FOLDERS BI - Compliance BI Automated Tablea…" at bounding box center [784, 303] width 1568 height 553
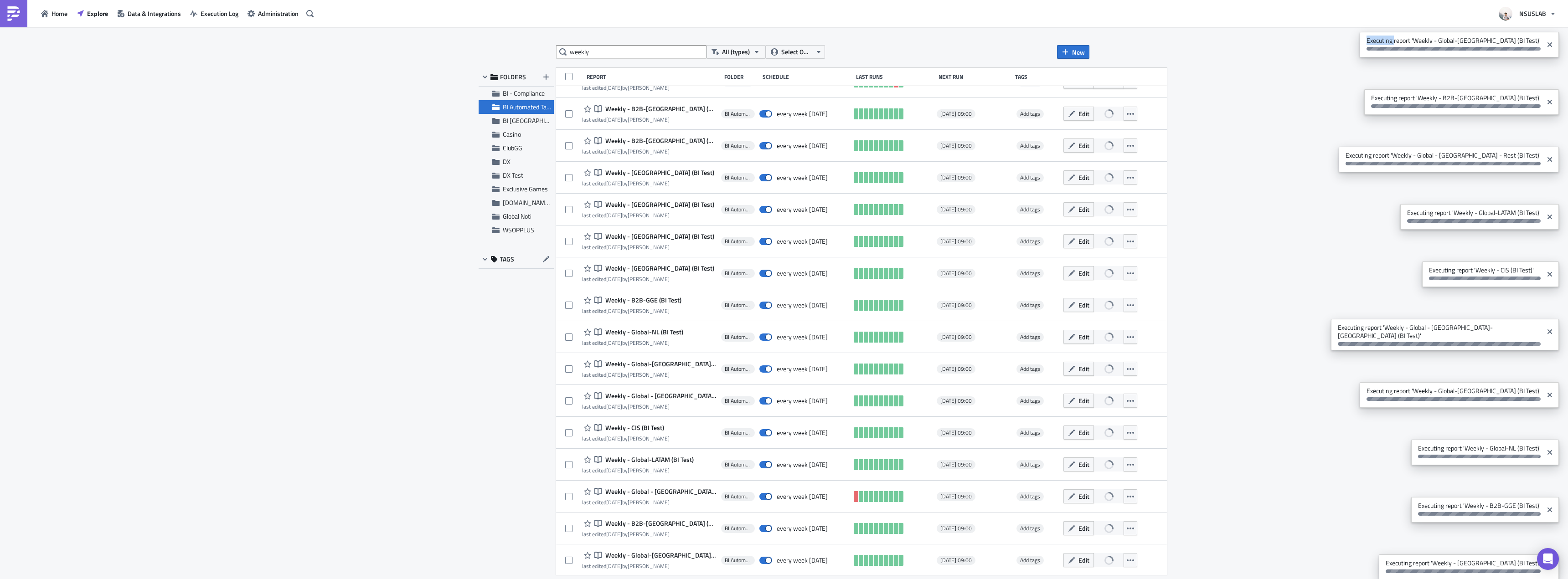
scroll to position [764, 0]
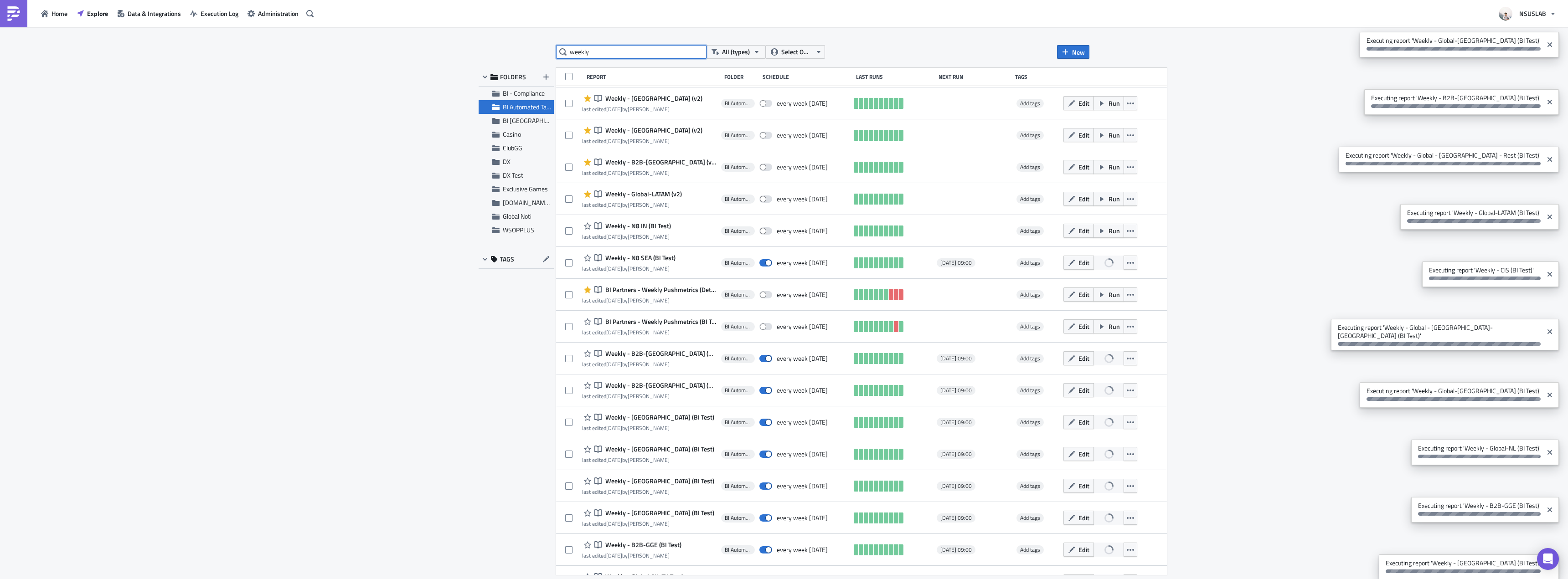
click at [614, 52] on input "weekly" at bounding box center [631, 52] width 150 height 13
type input "daily"
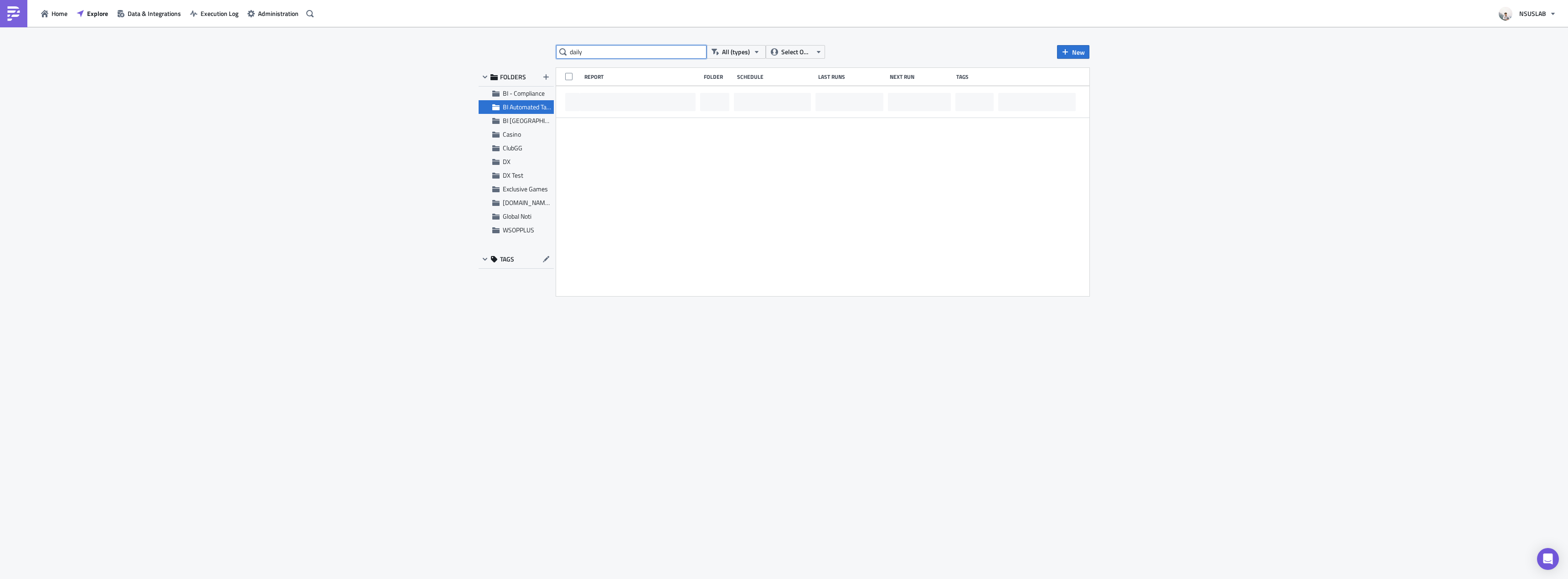
scroll to position [0, 0]
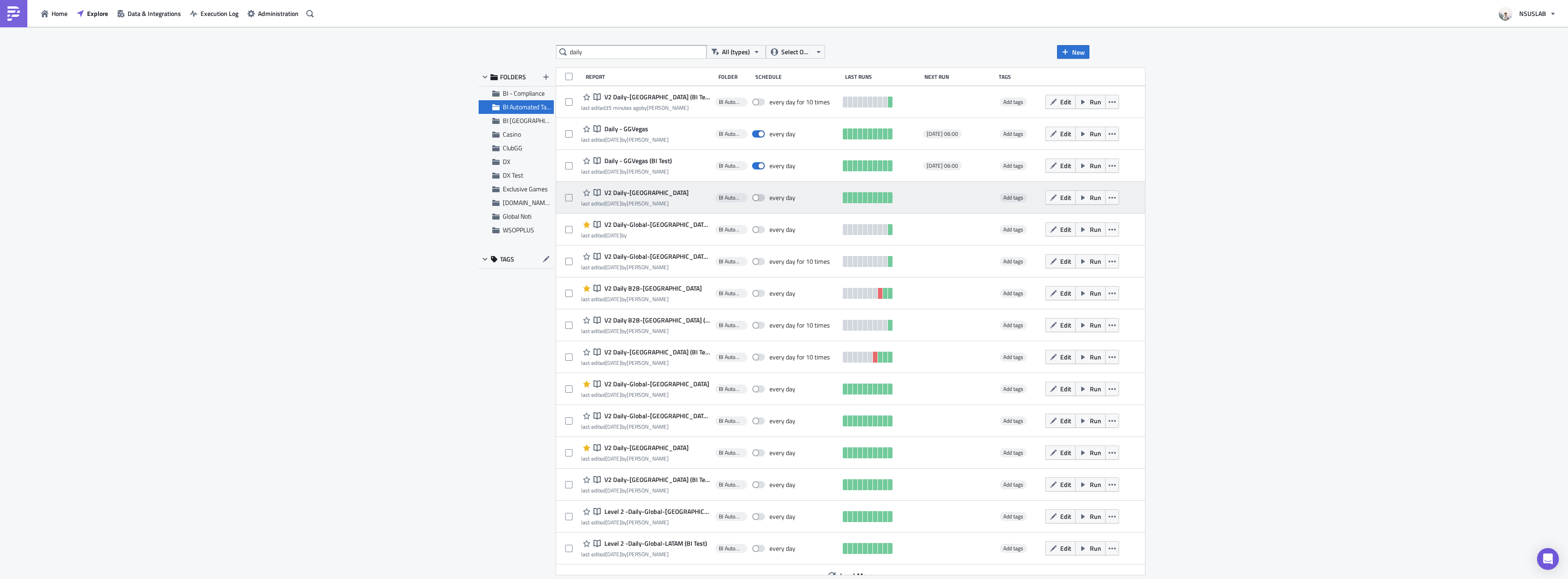
click at [752, 196] on span at bounding box center [758, 197] width 12 height 7
click at [754, 196] on input "checkbox" at bounding box center [756, 197] width 6 height 6
checkbox input "true"
click at [1079, 200] on icon "button" at bounding box center [1083, 197] width 7 height 7
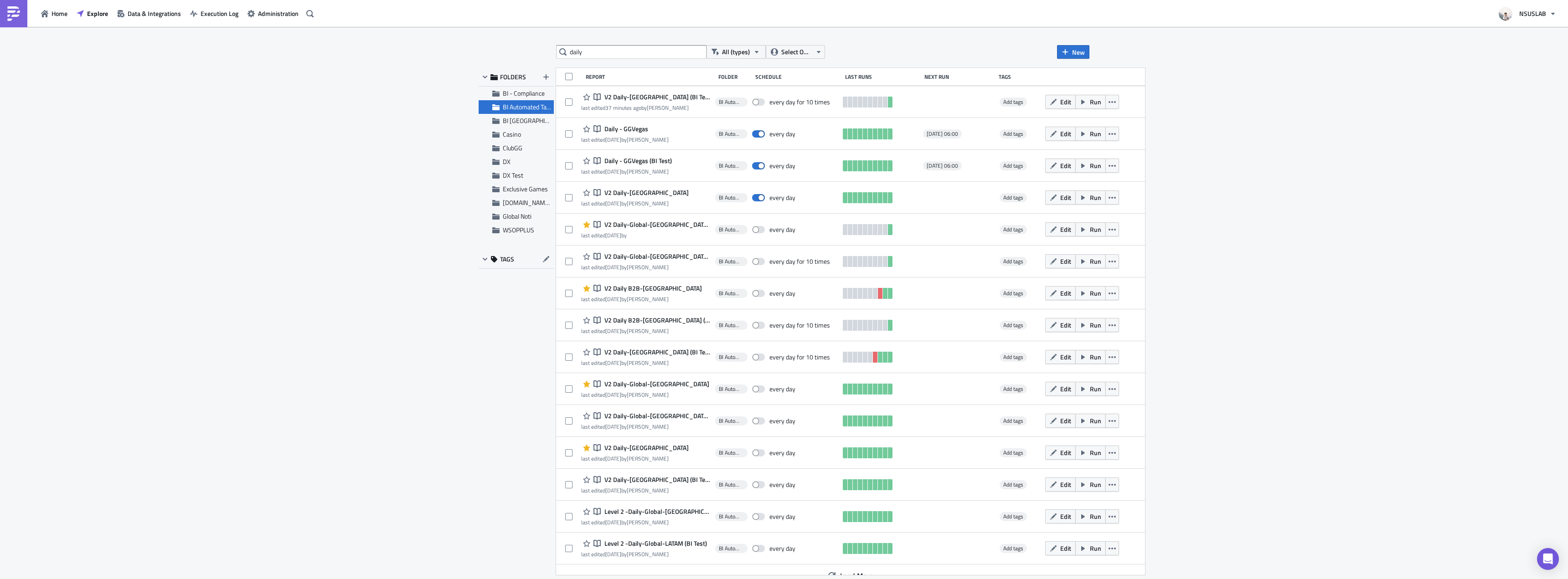
drag, startPoint x: 435, startPoint y: 141, endPoint x: 508, endPoint y: 101, distance: 83.2
click at [435, 141] on div "daily All (types) Select Owner New FOLDERS BI - Compliance BI Automated Tableau…" at bounding box center [784, 303] width 1568 height 553
click at [639, 52] on input "daily" at bounding box center [631, 52] width 150 height 13
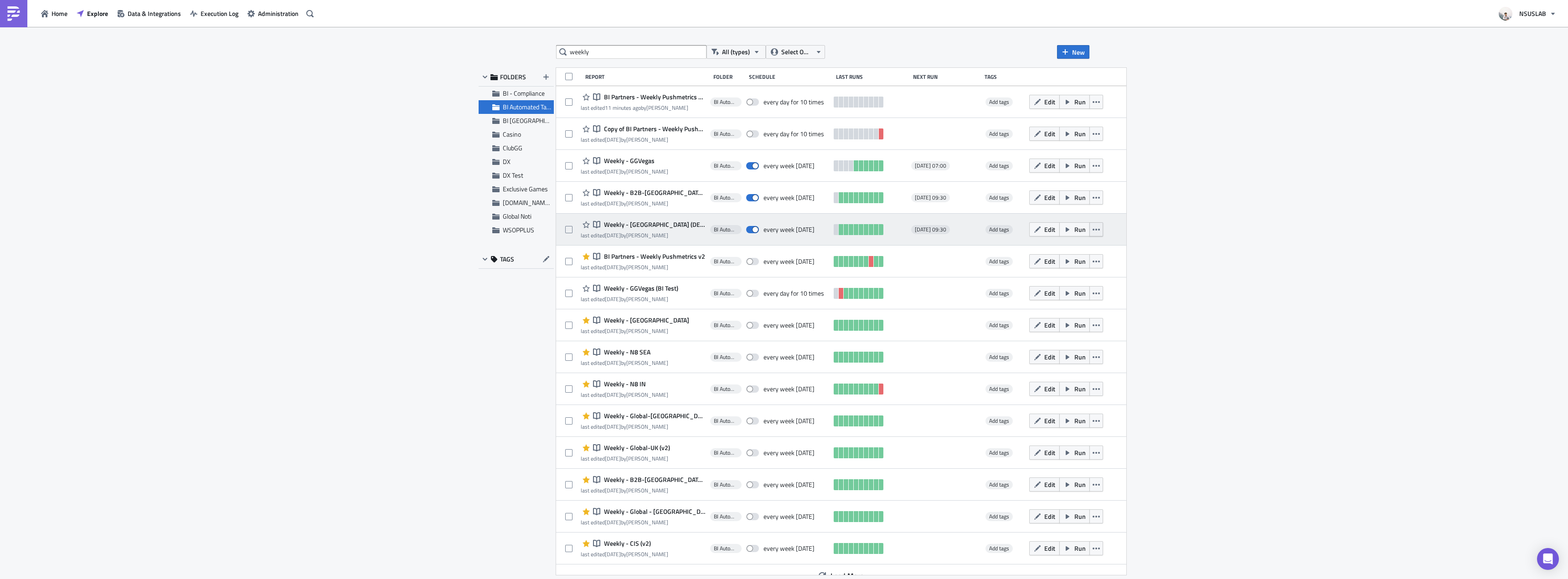
click at [1089, 231] on button "button" at bounding box center [1095, 229] width 13 height 14
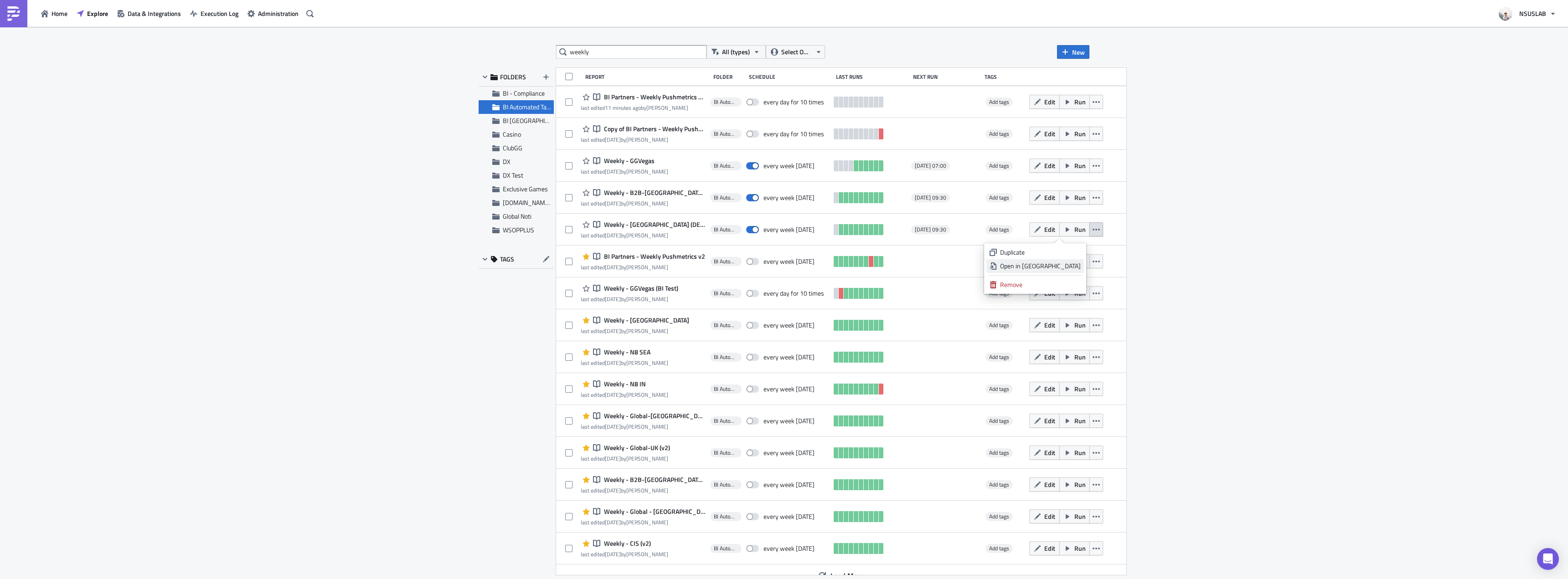
click at [1079, 265] on div "Open in [GEOGRAPHIC_DATA]" at bounding box center [1040, 266] width 81 height 9
click at [1272, 169] on div "weekly All (types) Select Owner New FOLDERS BI - Compliance BI Automated Tablea…" at bounding box center [784, 303] width 1568 height 553
click at [622, 50] on input "weekly" at bounding box center [631, 52] width 150 height 13
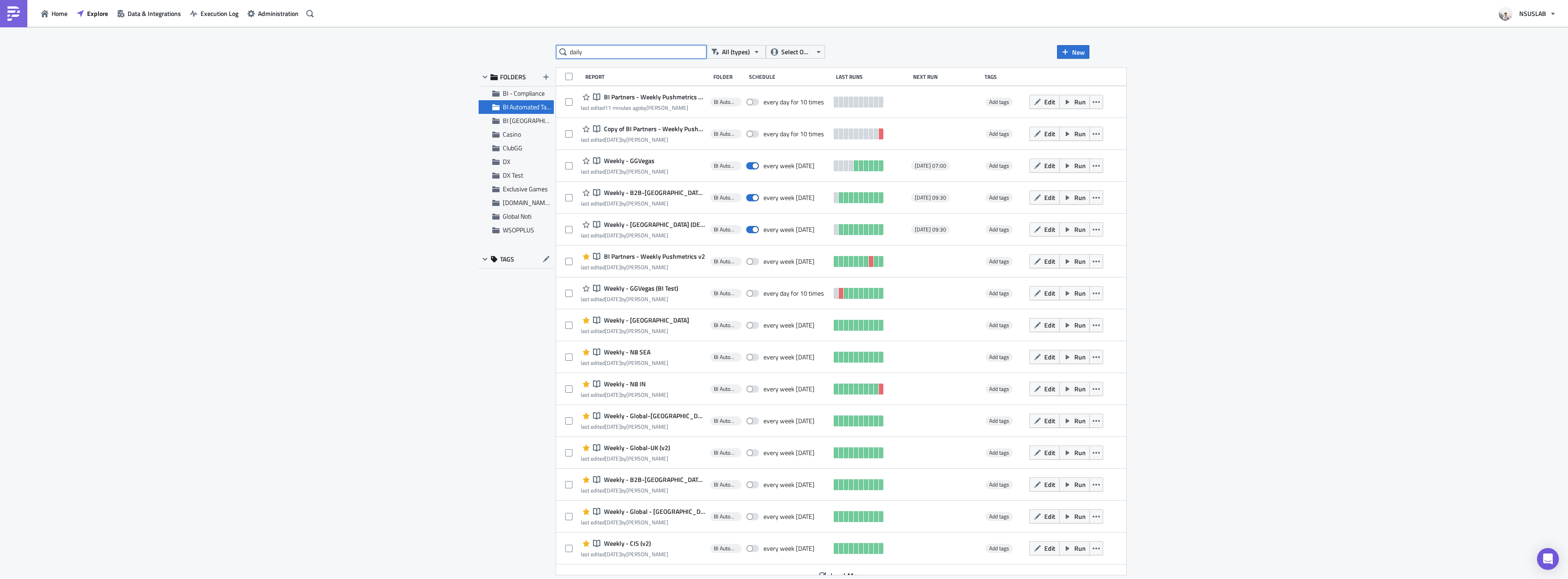
type input "daily"
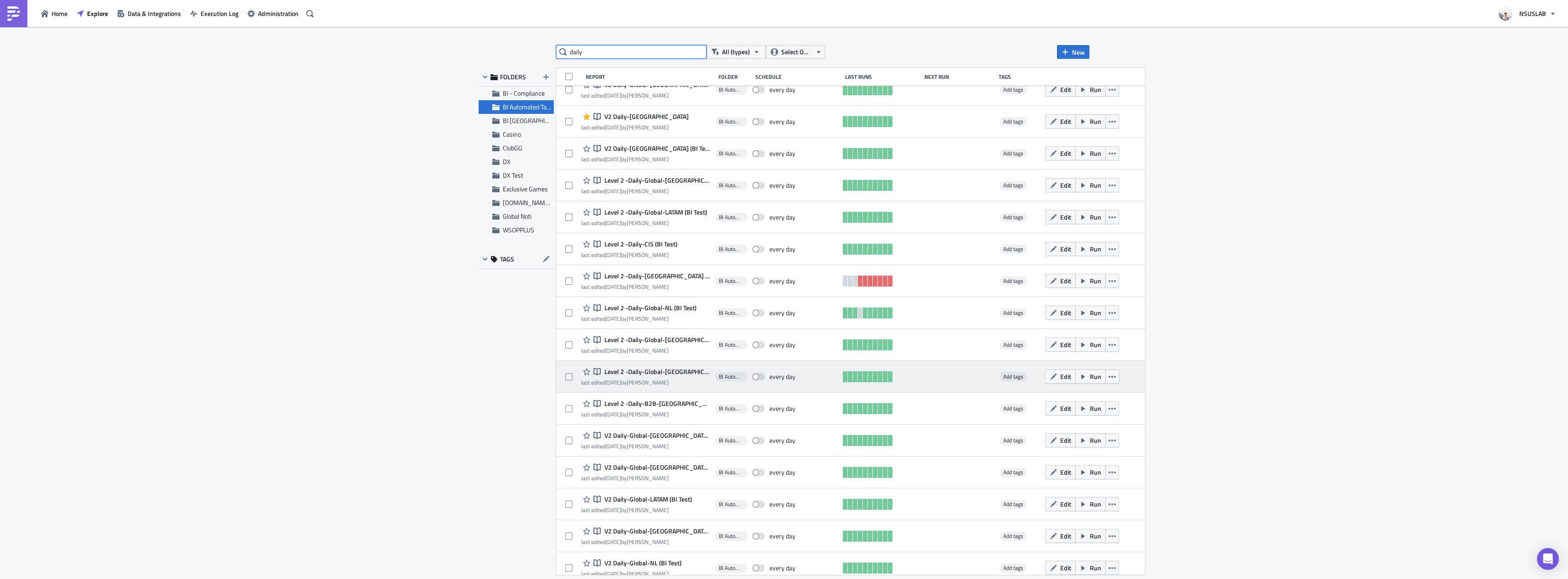
scroll to position [491, 0]
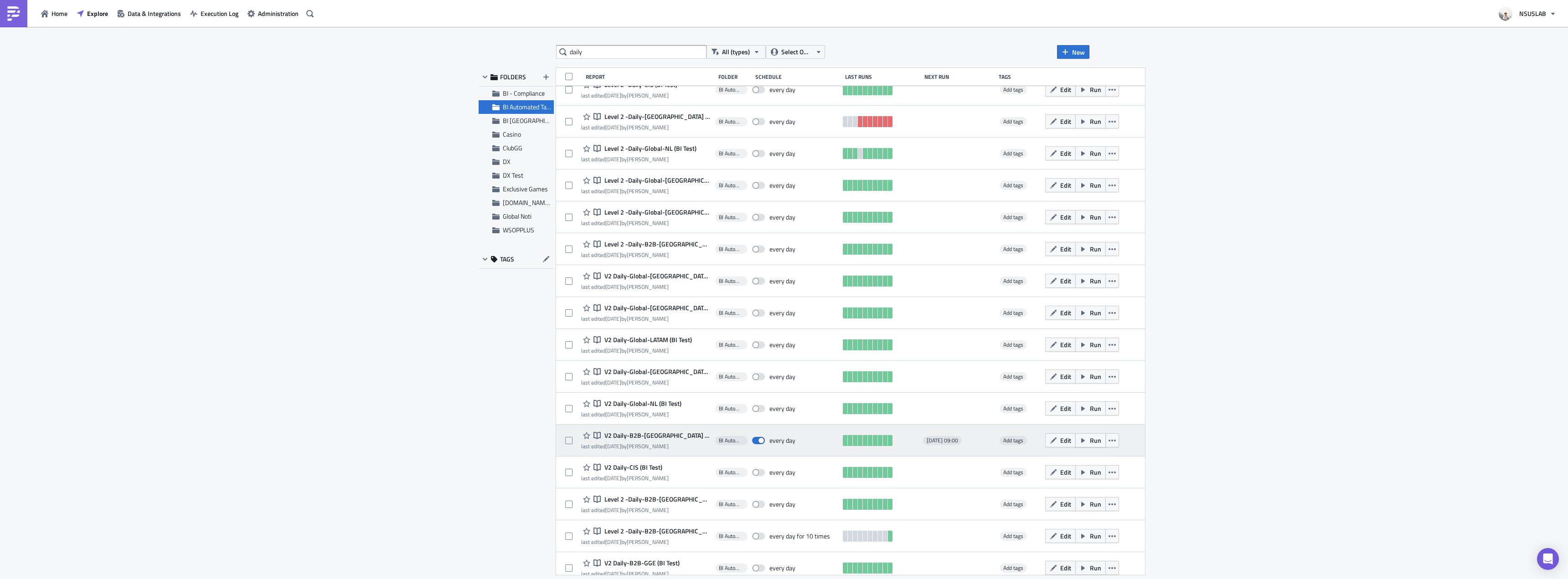
click at [1090, 444] on span "Run" at bounding box center [1095, 440] width 12 height 10
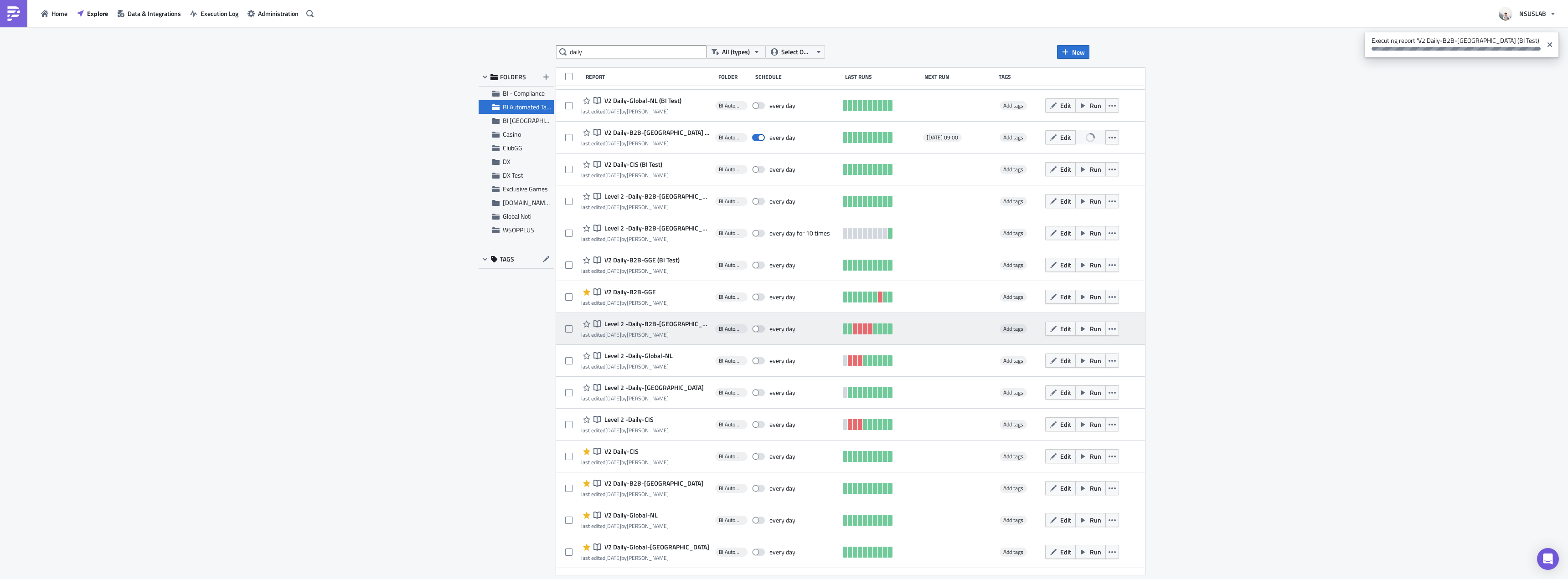
scroll to position [809, 0]
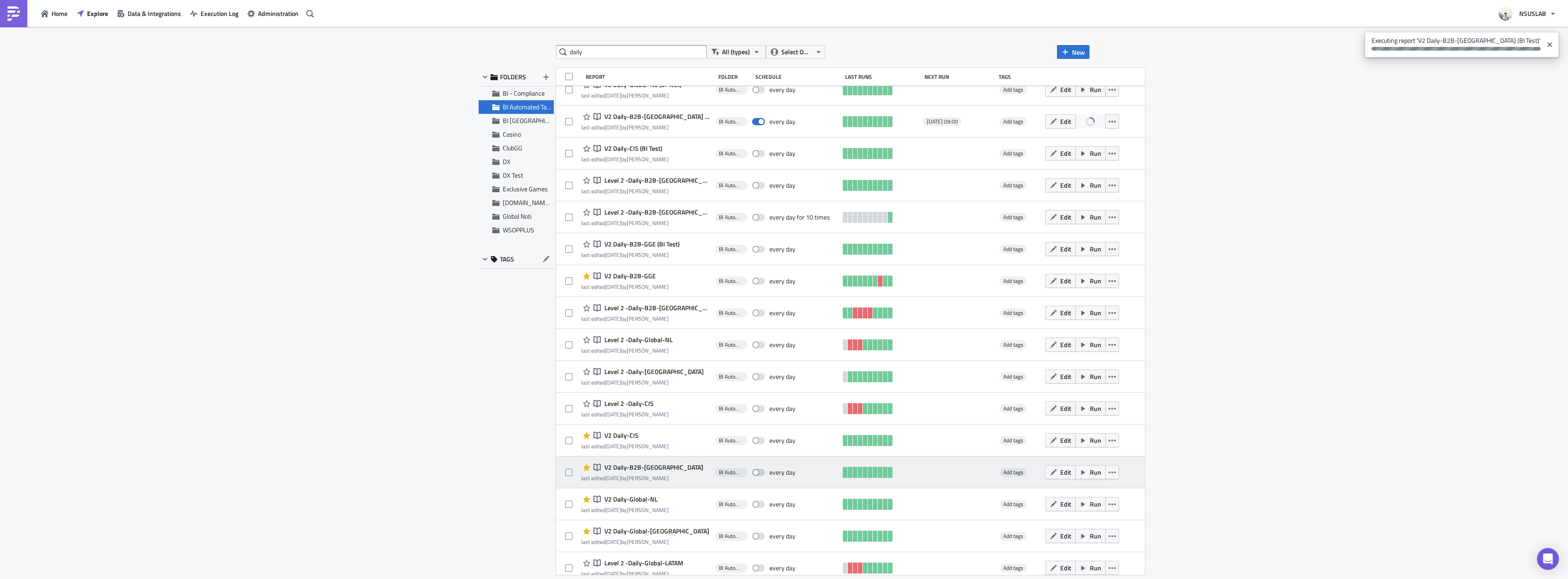
click at [752, 471] on span at bounding box center [758, 472] width 12 height 7
click at [754, 471] on input "checkbox" at bounding box center [756, 472] width 6 height 6
checkbox input "true"
click at [1151, 454] on div "daily All (types) Select Owner New FOLDERS BI - Compliance BI Automated Tableau…" at bounding box center [784, 303] width 1568 height 553
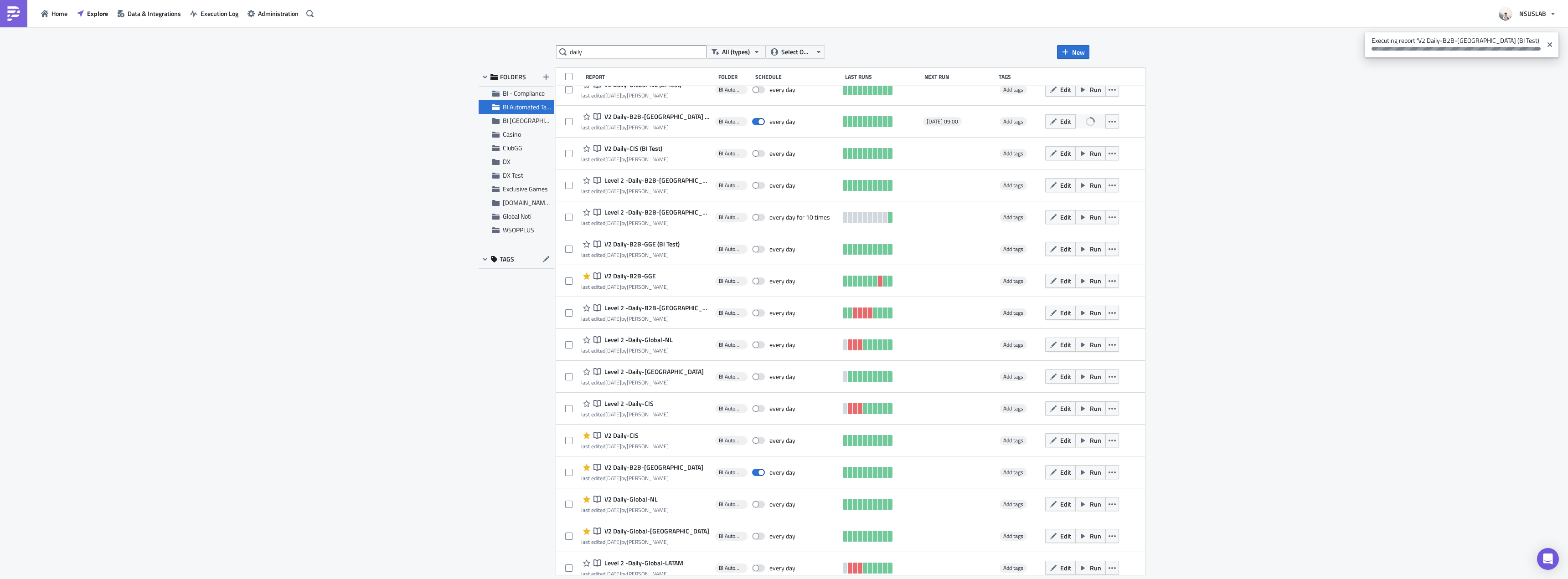
click at [1345, 90] on div "daily All (types) Select Owner New FOLDERS BI - Compliance BI Automated Tableau…" at bounding box center [784, 303] width 1568 height 553
click at [1237, 118] on div "daily All (types) Select Owner New FOLDERS BI - Compliance BI Automated Tableau…" at bounding box center [784, 303] width 1568 height 553
click at [623, 46] on input "daily" at bounding box center [631, 52] width 150 height 13
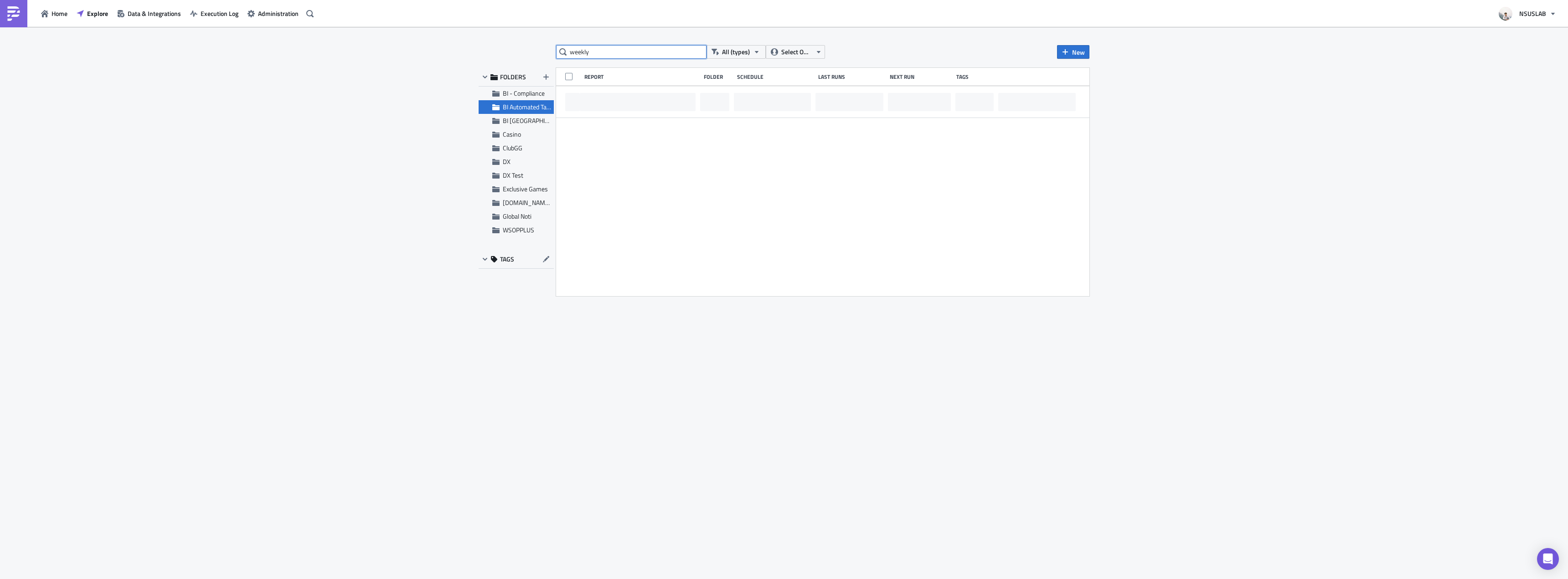
scroll to position [0, 0]
click at [638, 53] on input "weekly" at bounding box center [631, 52] width 150 height 13
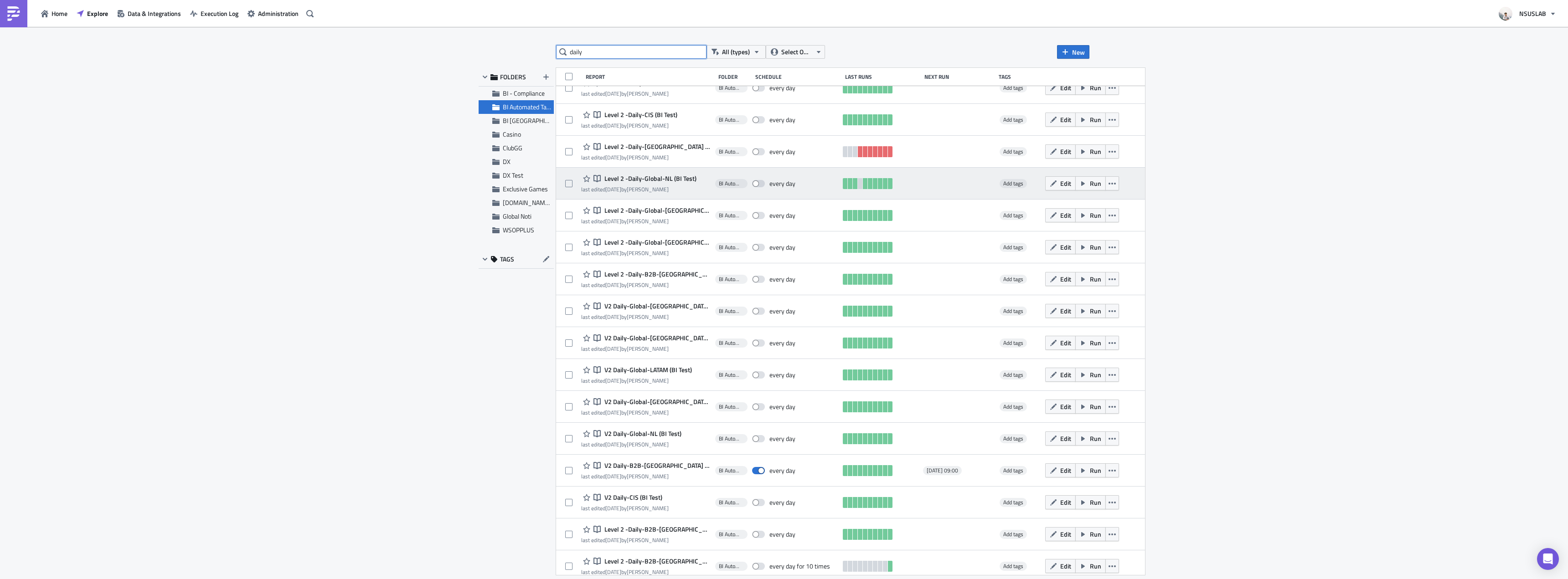
scroll to position [468, 0]
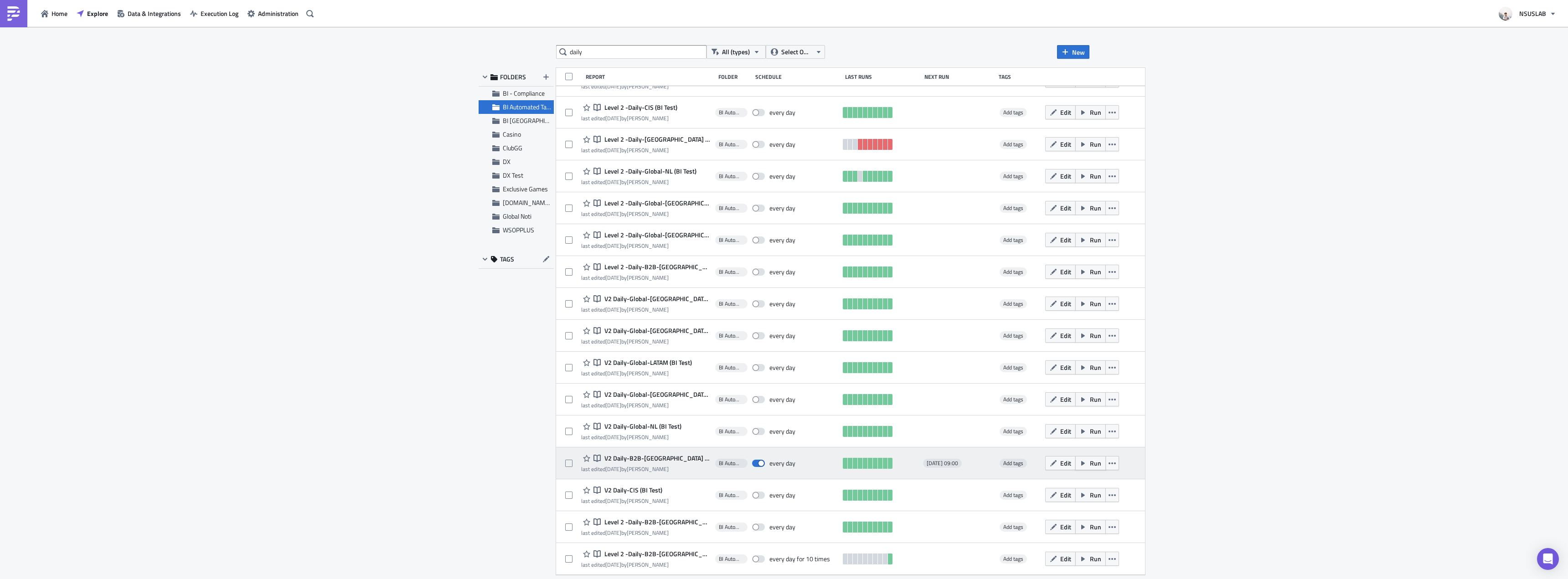
click at [1076, 464] on button "Run" at bounding box center [1091, 463] width 30 height 14
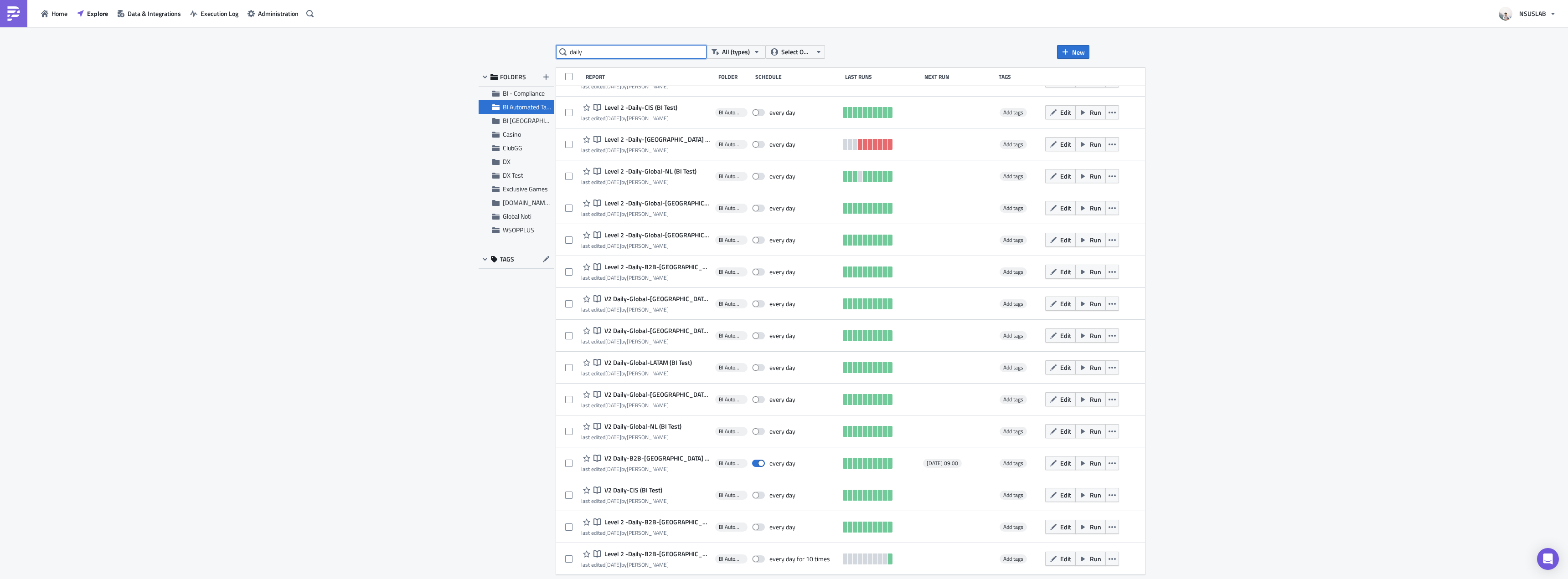
click at [618, 48] on input "daily" at bounding box center [631, 52] width 150 height 13
type input "weekly"
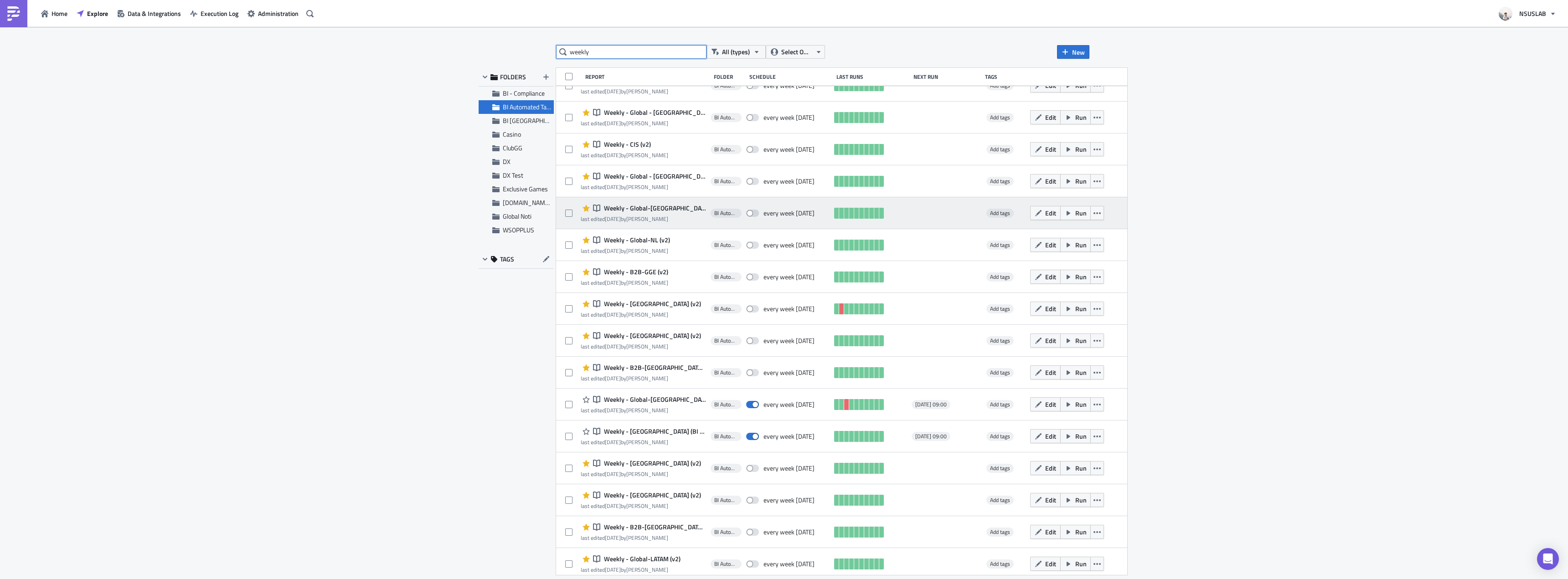
scroll to position [491, 0]
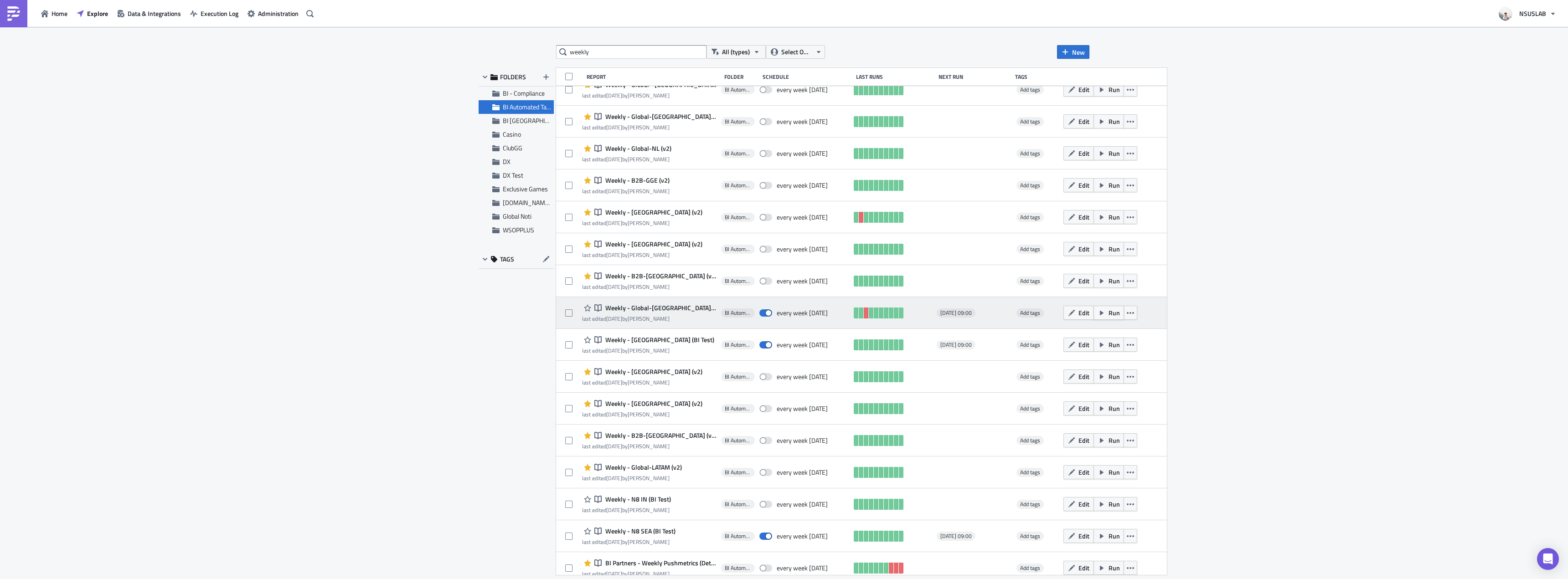
click at [1094, 315] on button "Run" at bounding box center [1109, 313] width 30 height 14
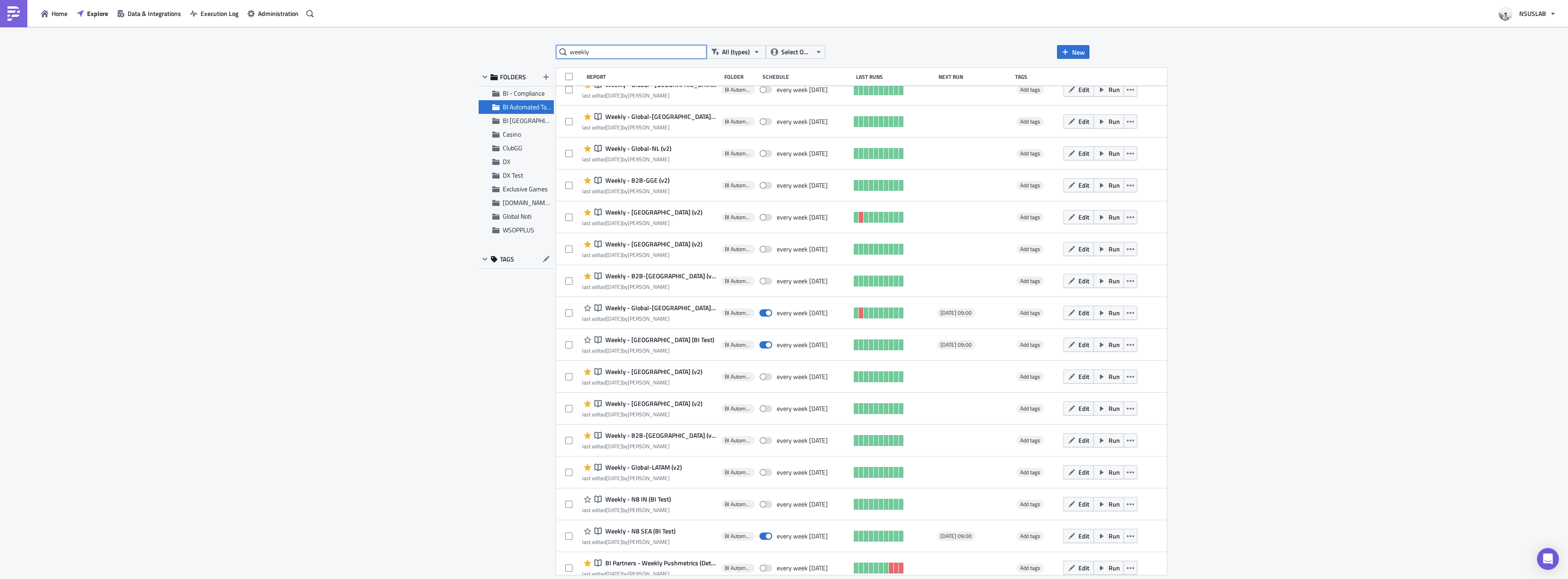
click at [627, 47] on input "weekly" at bounding box center [631, 52] width 150 height 13
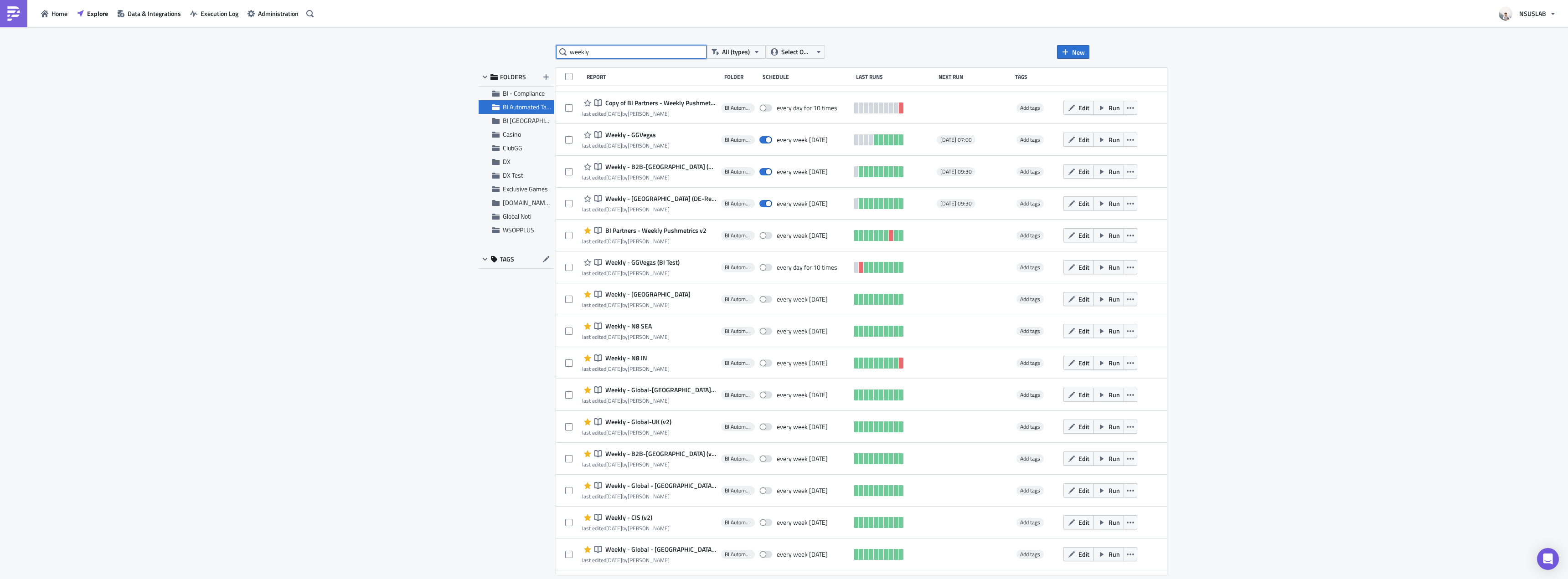
scroll to position [0, 0]
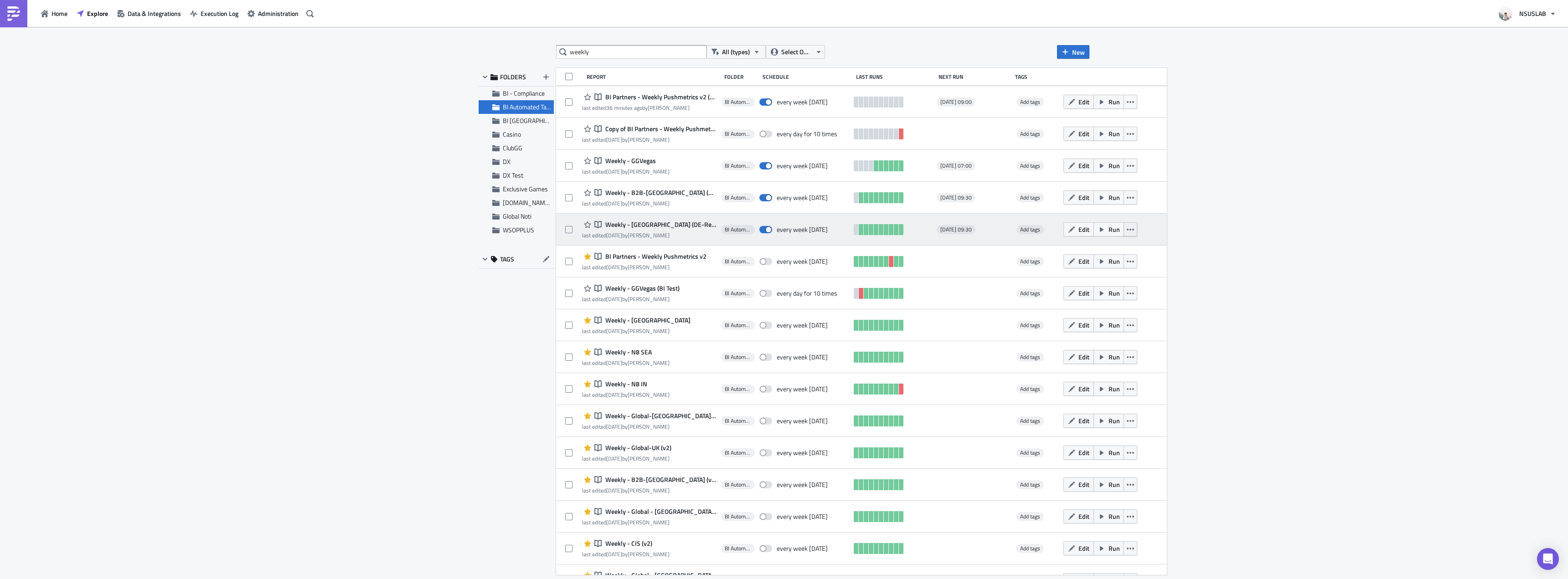
click at [1127, 228] on icon "button" at bounding box center [1130, 229] width 7 height 7
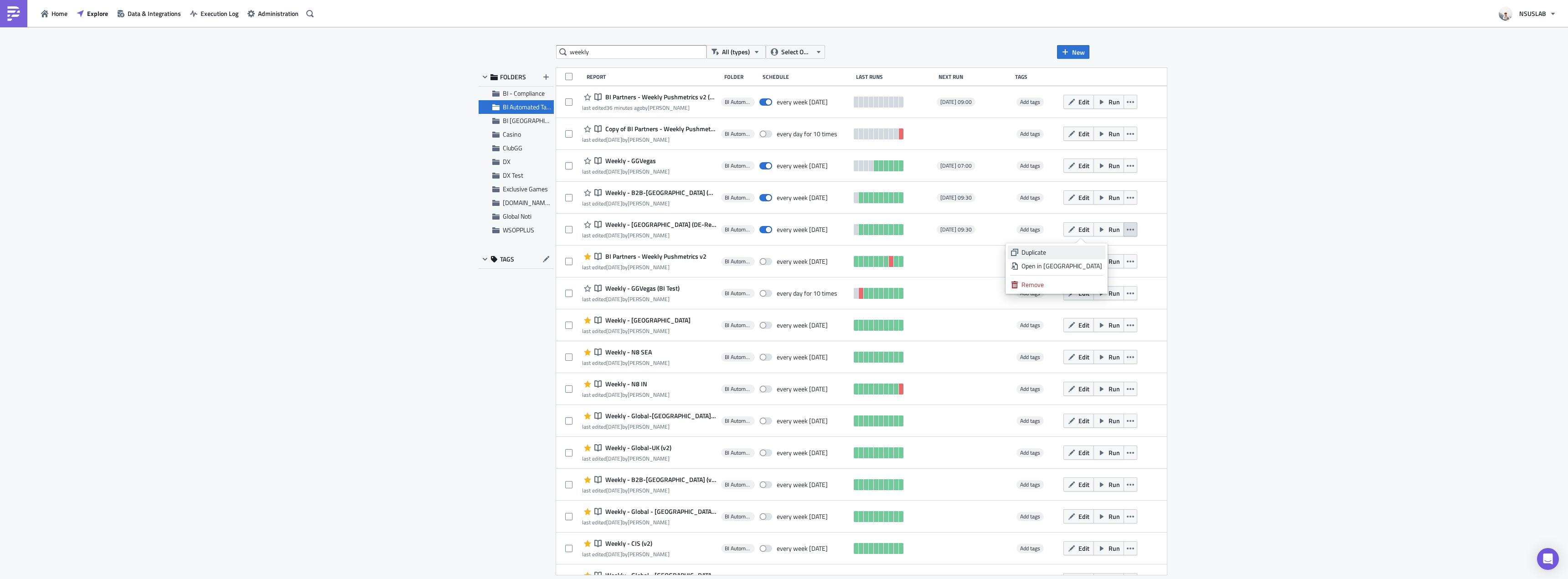
click at [1096, 253] on div "Duplicate" at bounding box center [1062, 253] width 81 height 9
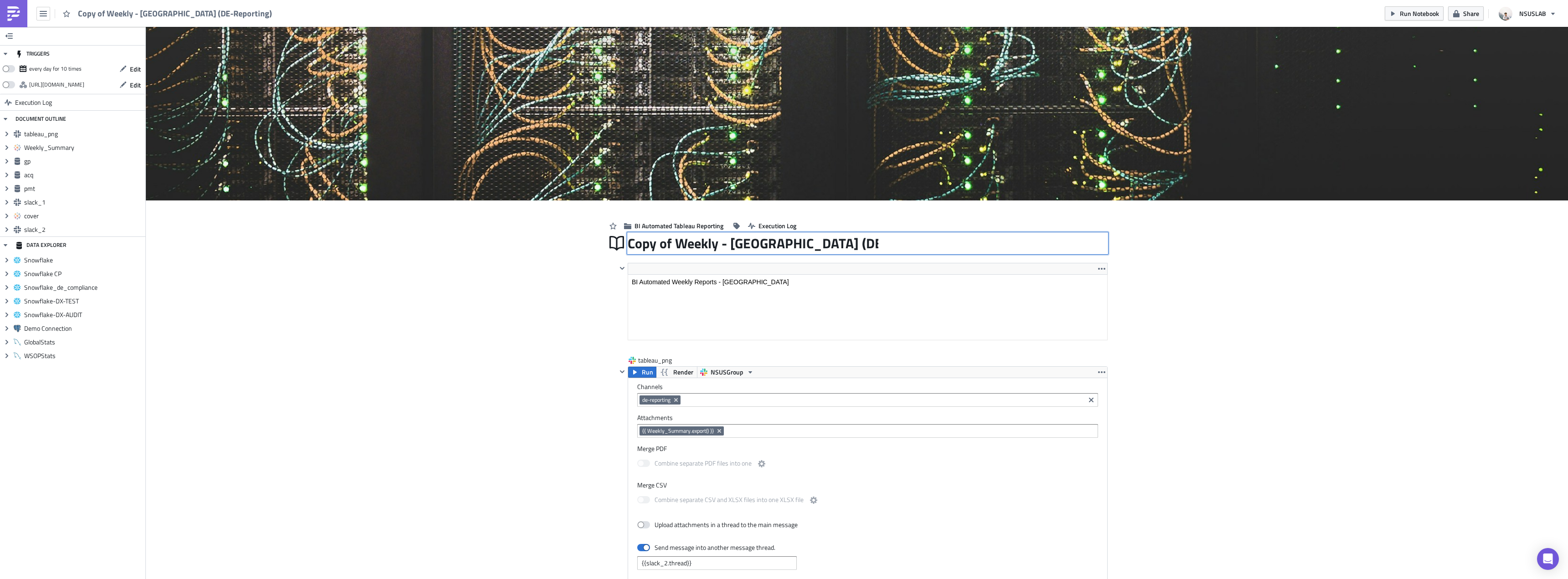
drag, startPoint x: 675, startPoint y: 242, endPoint x: 616, endPoint y: 244, distance: 59.0
click at [616, 244] on div "Copy of Weekly - Germany (DE-Reporting) Copy of Weekly - Germany (DE-Reporting)" at bounding box center [857, 244] width 502 height 21
drag, startPoint x: 657, startPoint y: 243, endPoint x: 561, endPoint y: 242, distance: 96.0
type input "Weekly - [GEOGRAPHIC_DATA] (DE-Reporting) BI Test"
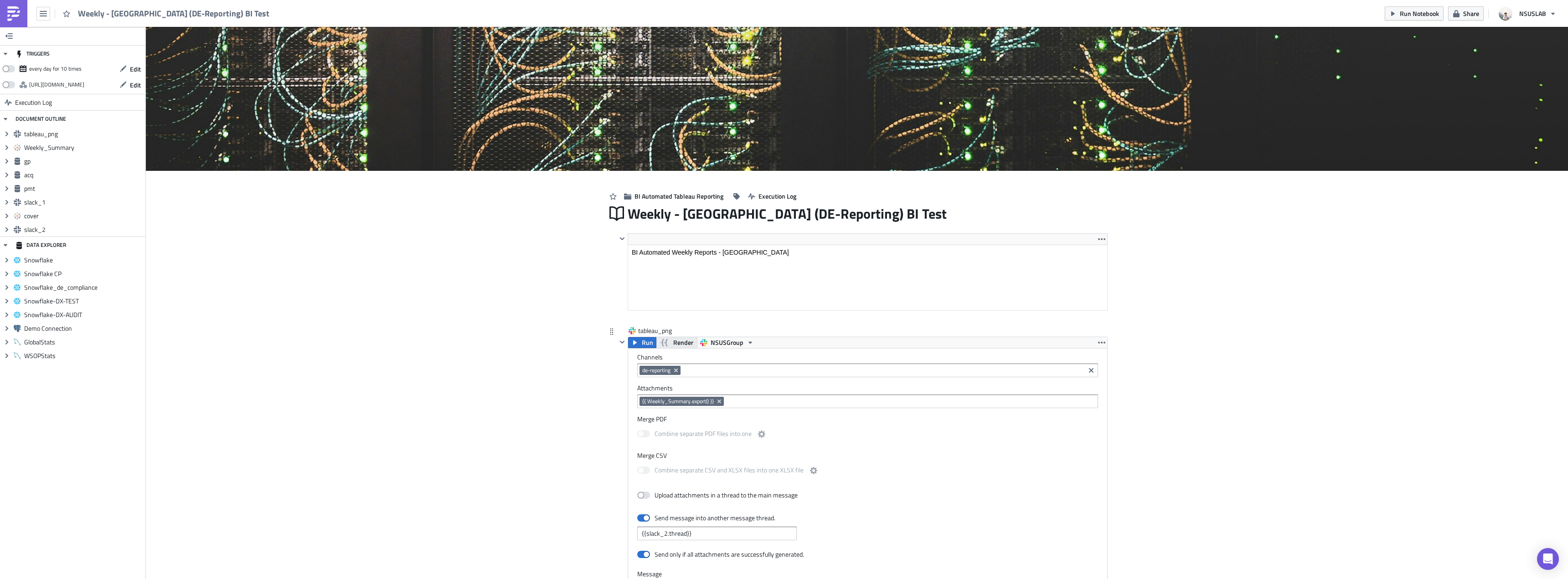
scroll to position [45, 0]
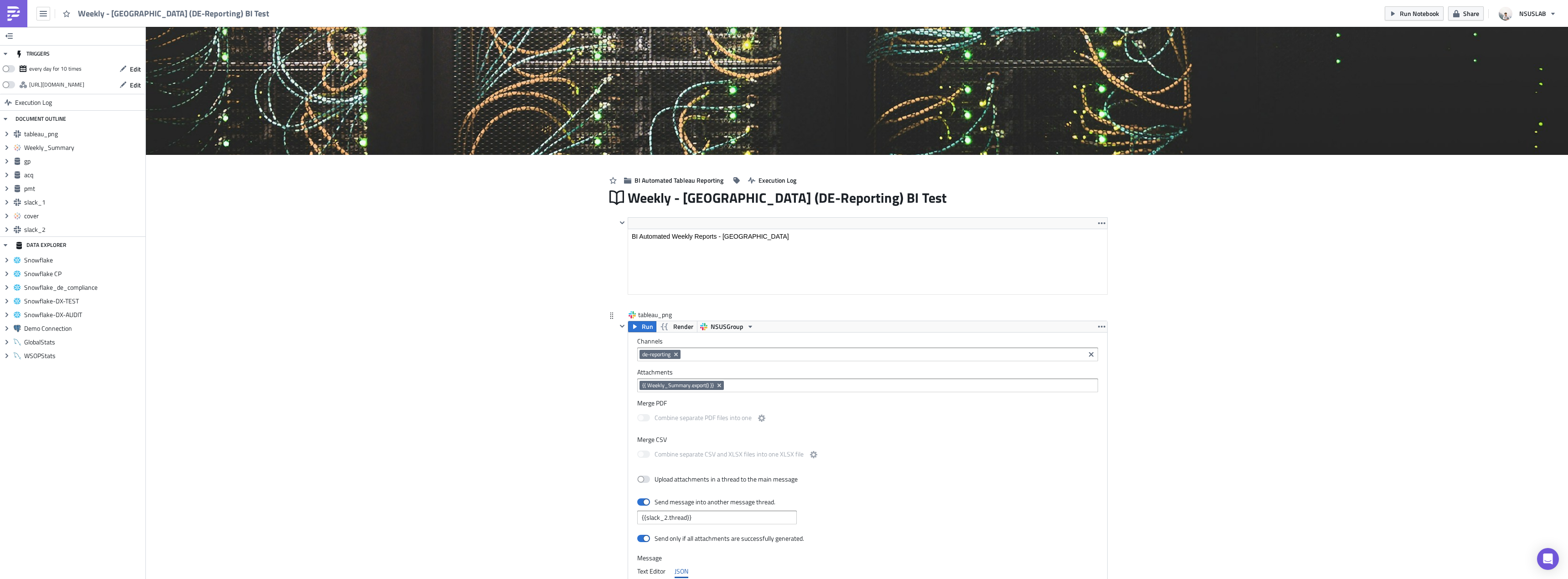
click at [675, 354] on icon "Remove Tag" at bounding box center [676, 355] width 4 height 4
click at [676, 354] on input at bounding box center [868, 354] width 456 height 9
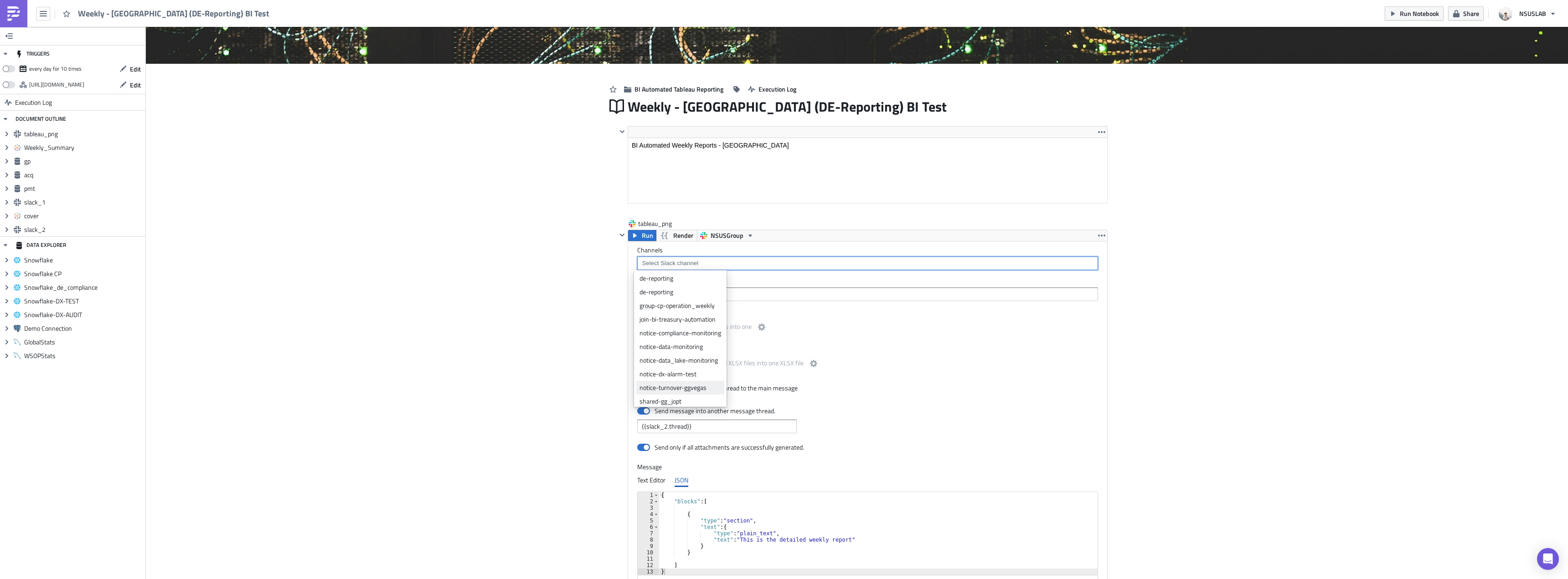
scroll to position [73, 0]
click at [677, 399] on div "team-bi-automation-tests" at bounding box center [681, 398] width 82 height 9
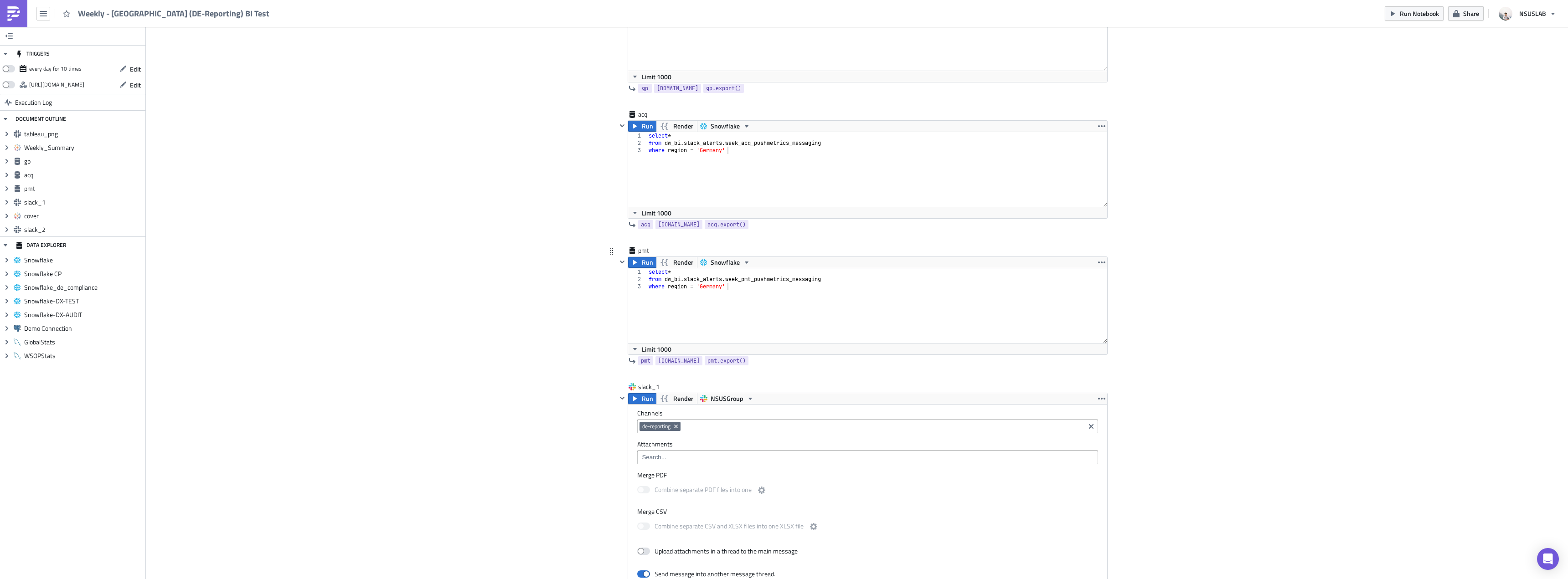
scroll to position [1002, 0]
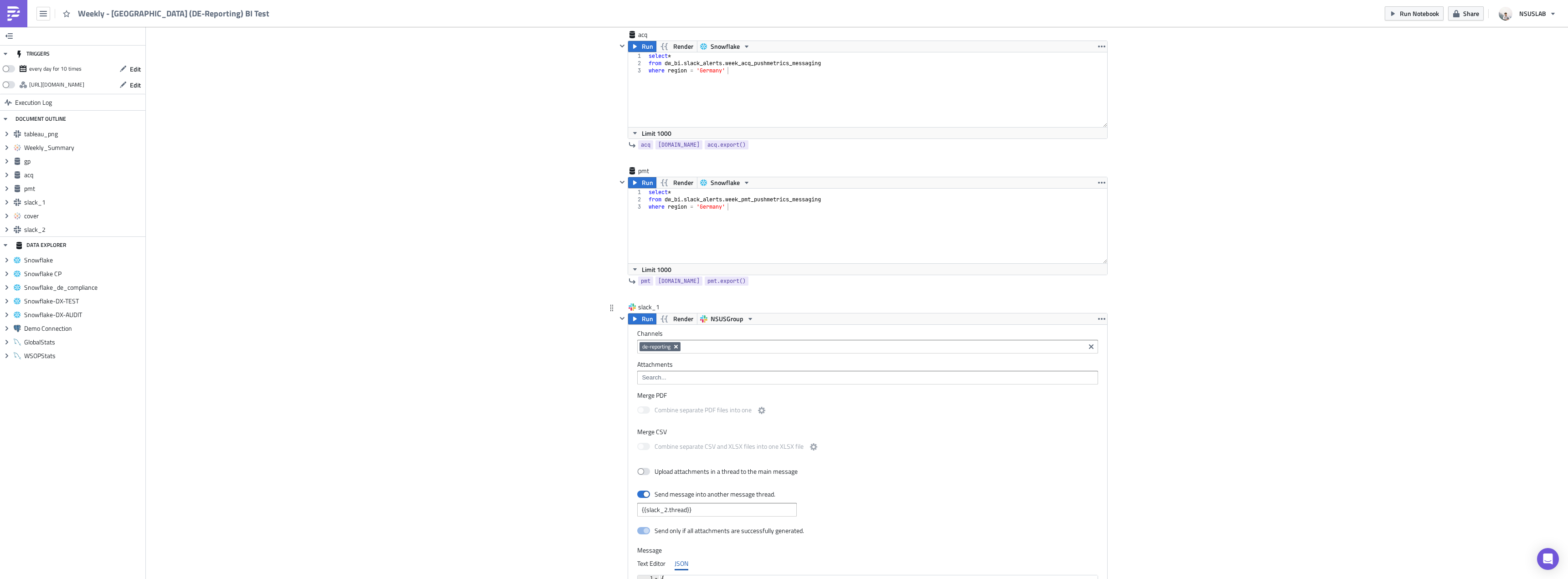
click at [675, 346] on icon "Remove Tag" at bounding box center [676, 347] width 7 height 7
click at [680, 346] on input at bounding box center [868, 347] width 456 height 9
click at [673, 482] on div "team-bi-automation-tests" at bounding box center [681, 481] width 82 height 9
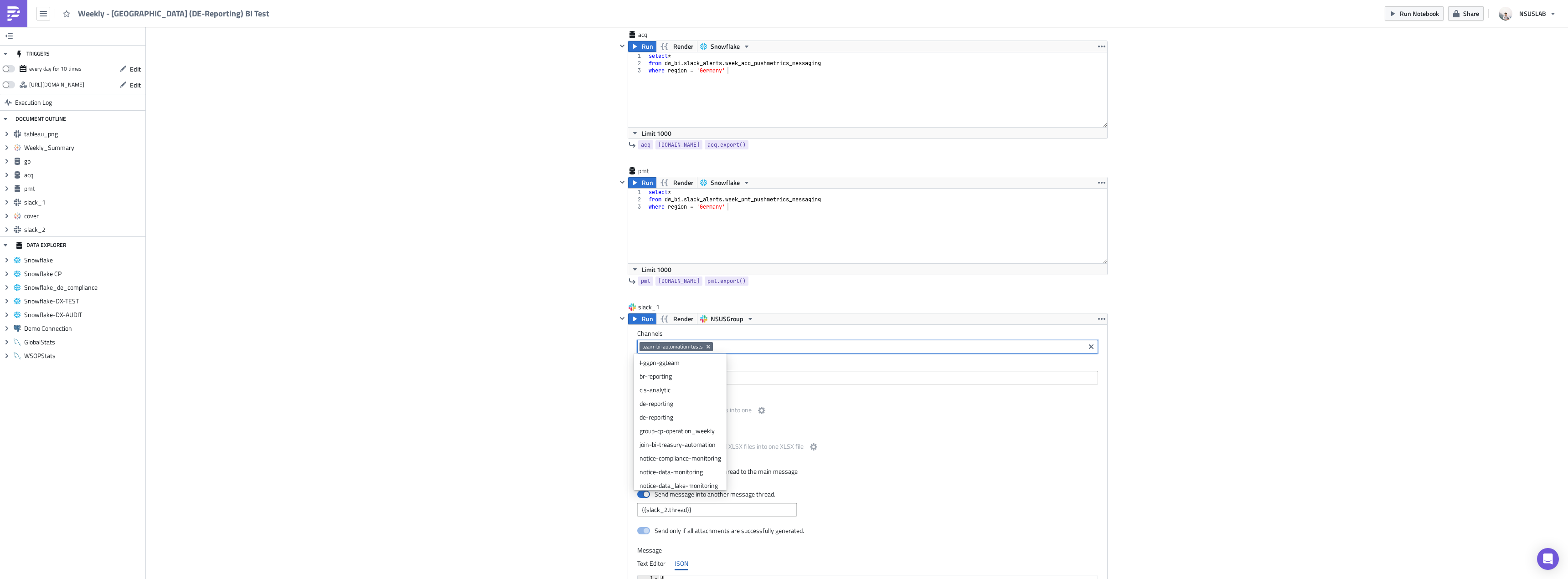
click at [571, 436] on div "Cover Image BI Automated Tableau Reporting Execution Log Weekly - Germany (DE-R…" at bounding box center [857, 172] width 1422 height 2295
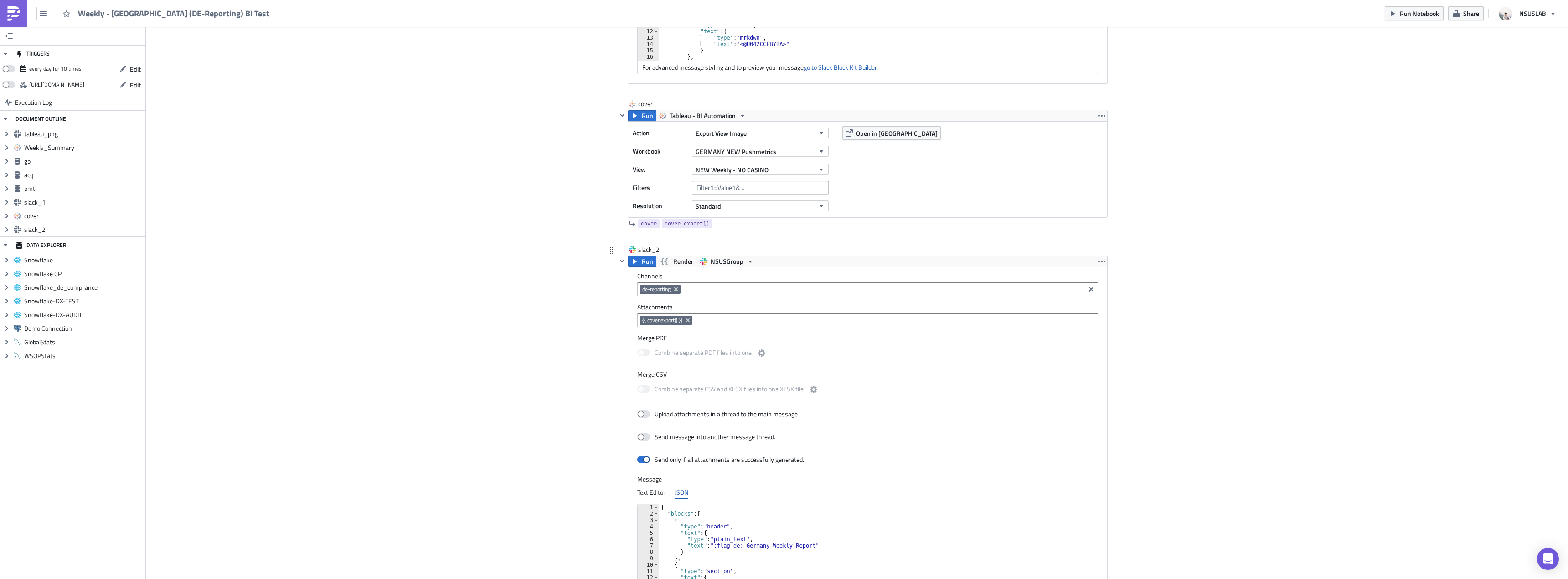
scroll to position [1640, 0]
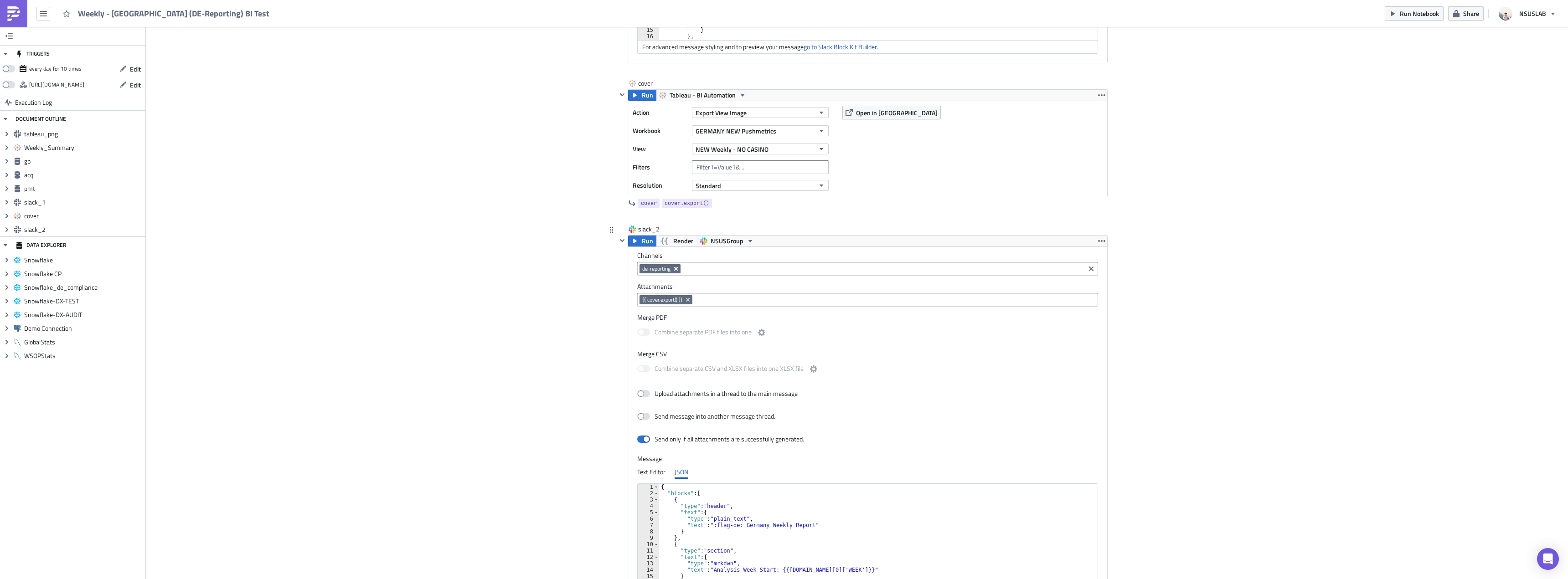
click at [675, 268] on icon "Remove Tag" at bounding box center [676, 269] width 4 height 4
click at [684, 269] on input at bounding box center [868, 269] width 456 height 9
click at [673, 404] on div "team-bi-automation-tests" at bounding box center [681, 403] width 82 height 9
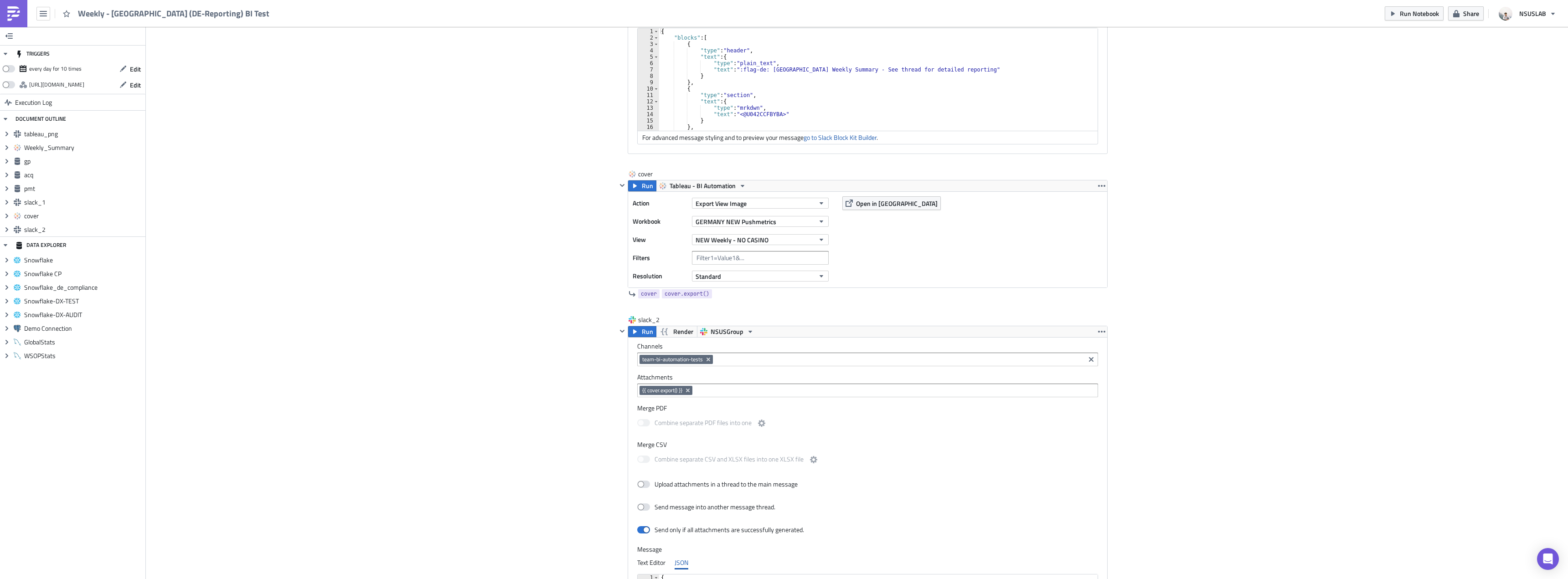
scroll to position [1376, 0]
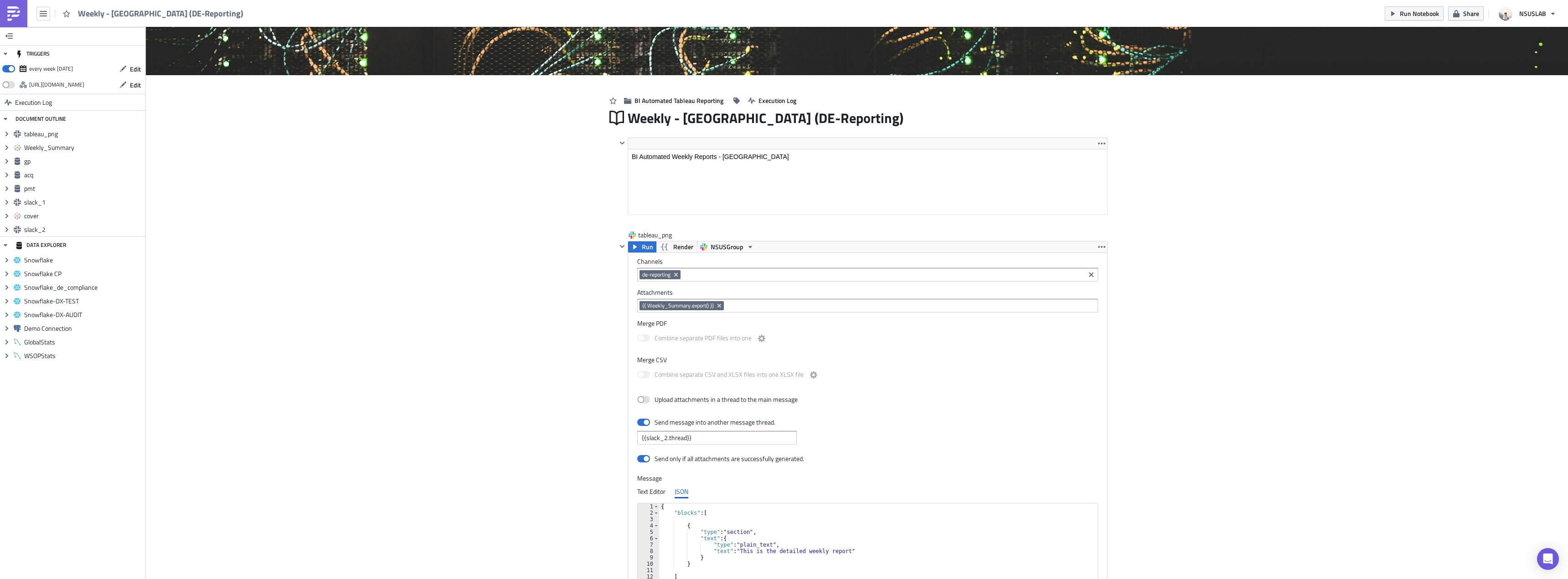
scroll to position [137, 0]
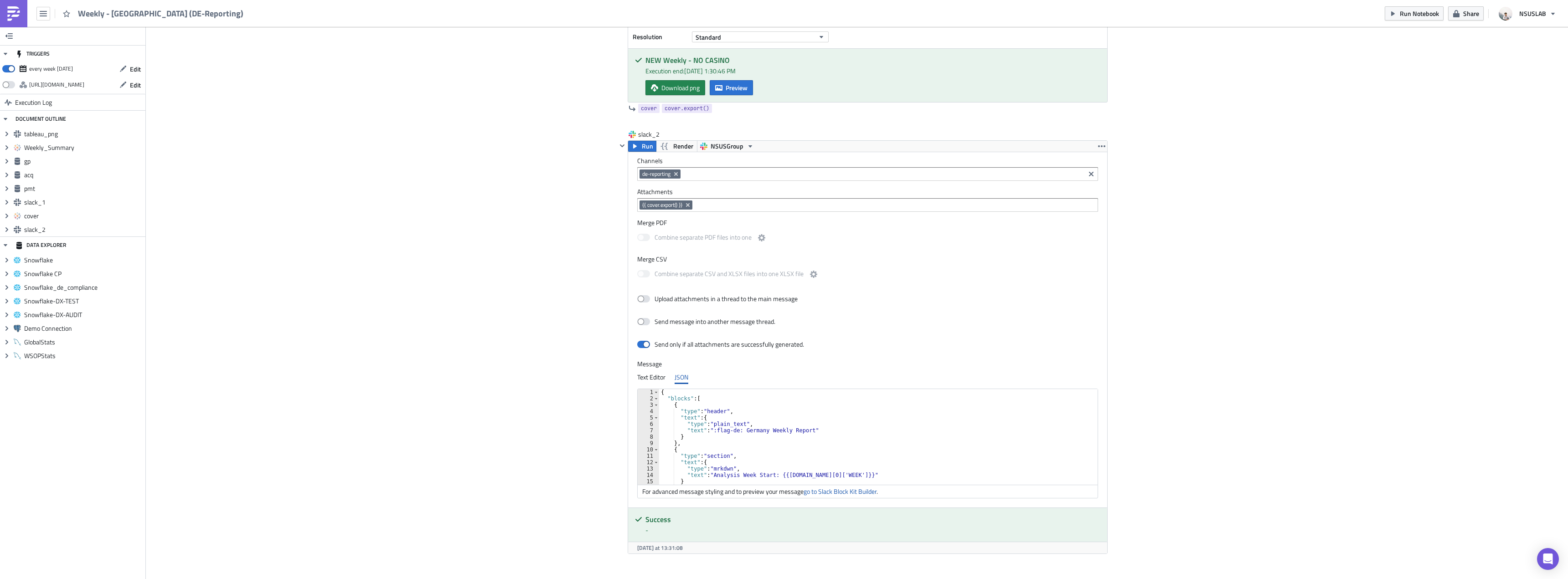
scroll to position [2335, 0]
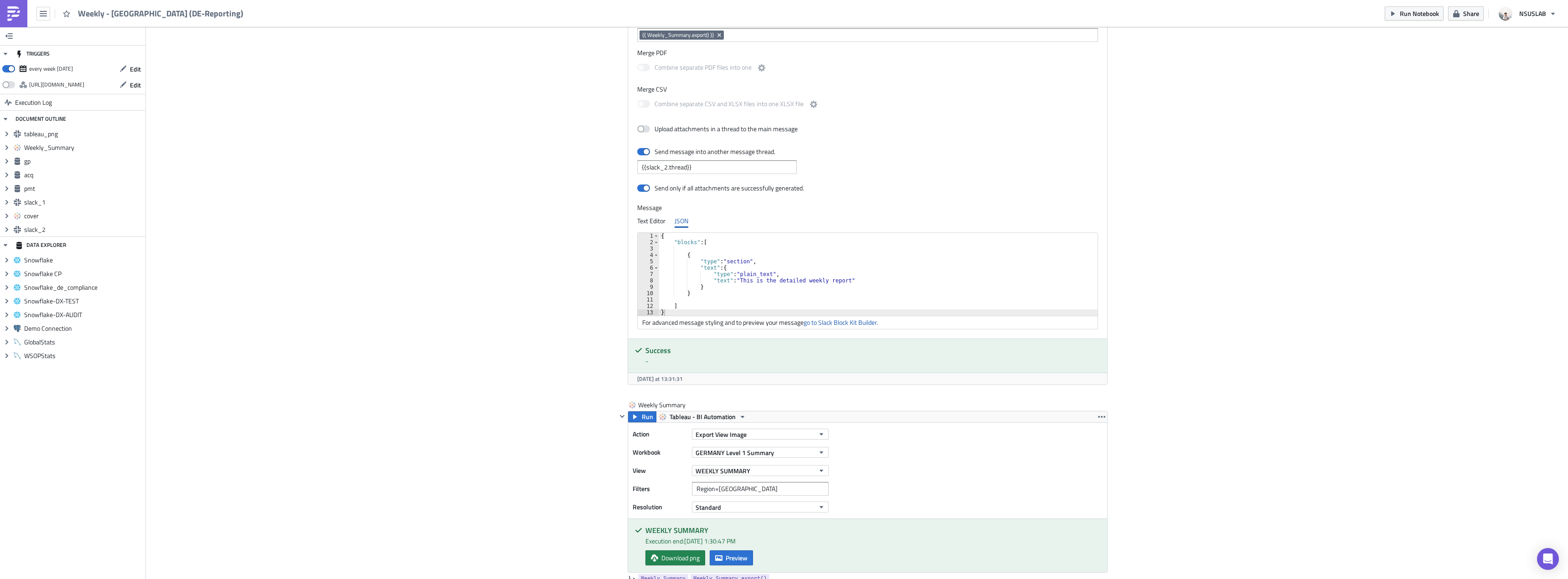
scroll to position [375, 0]
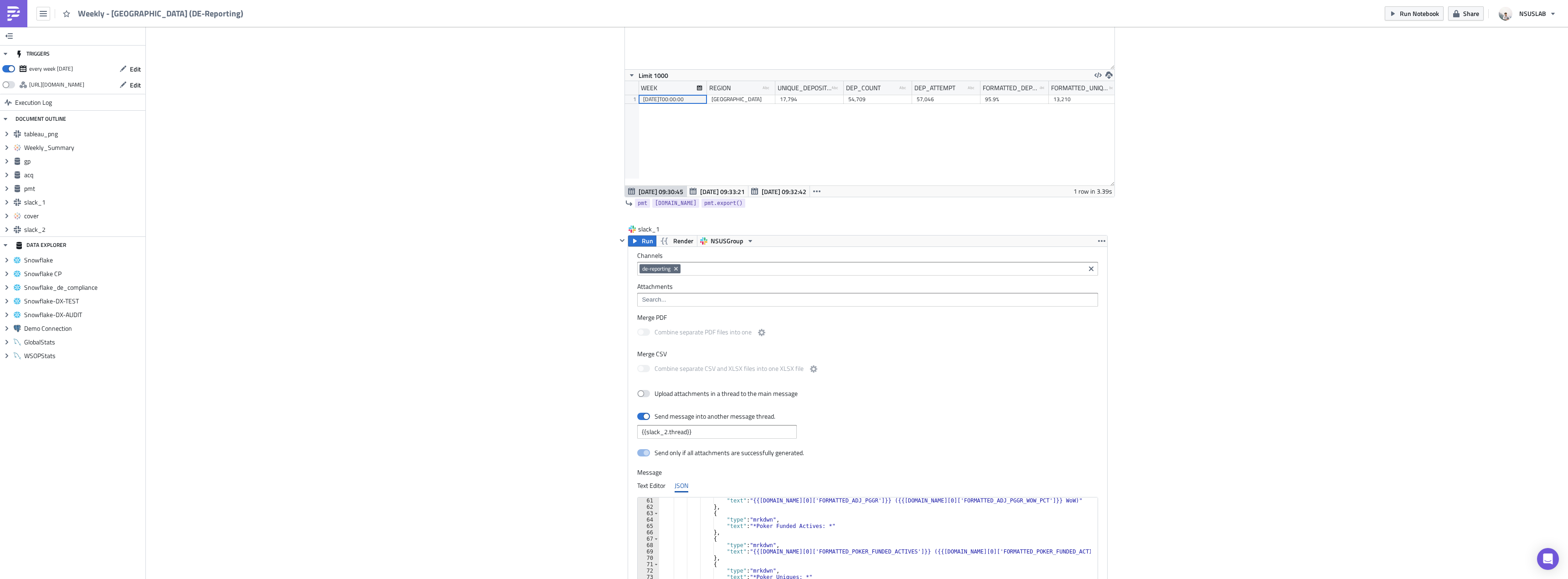
scroll to position [1322, 0]
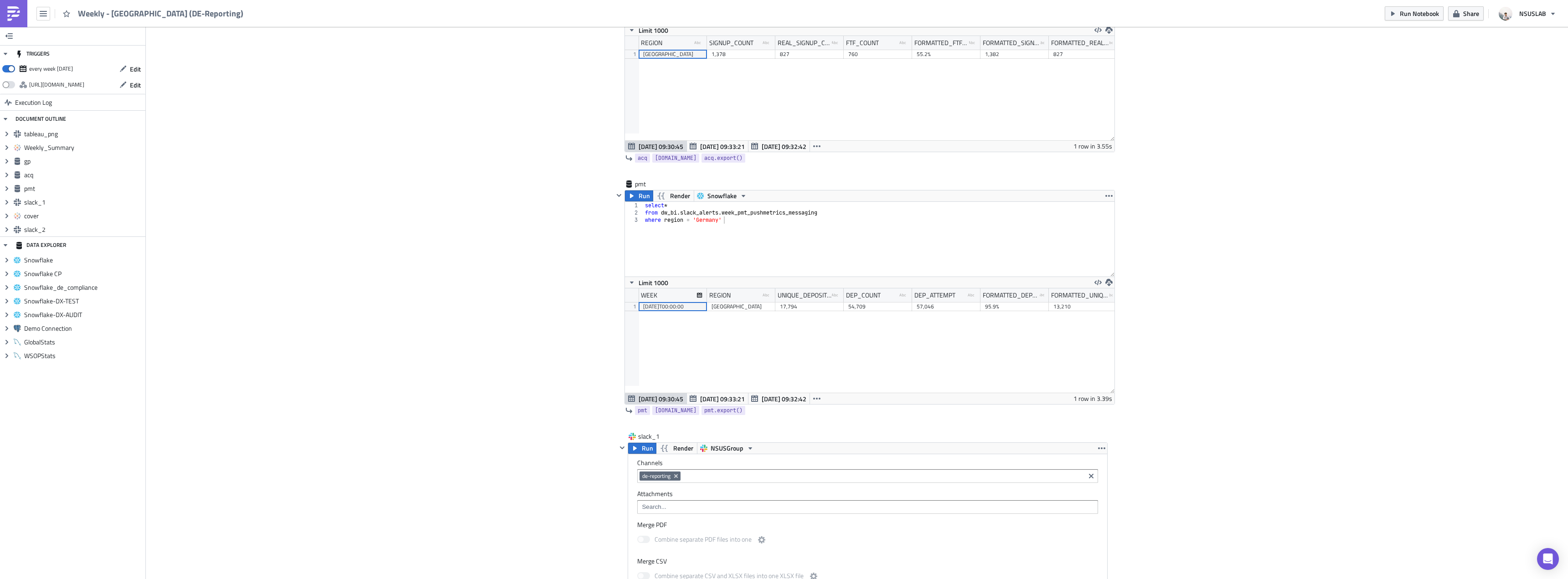
click at [1262, 205] on div "Cover Image BI Automated Tableau Reporting Execution Log Weekly - Germany (DE-R…" at bounding box center [857, 149] width 1422 height 2889
click at [1325, 112] on div "Cover Image BI Automated Tableau Reporting Execution Log Weekly - Germany (DE-R…" at bounding box center [857, 149] width 1422 height 2889
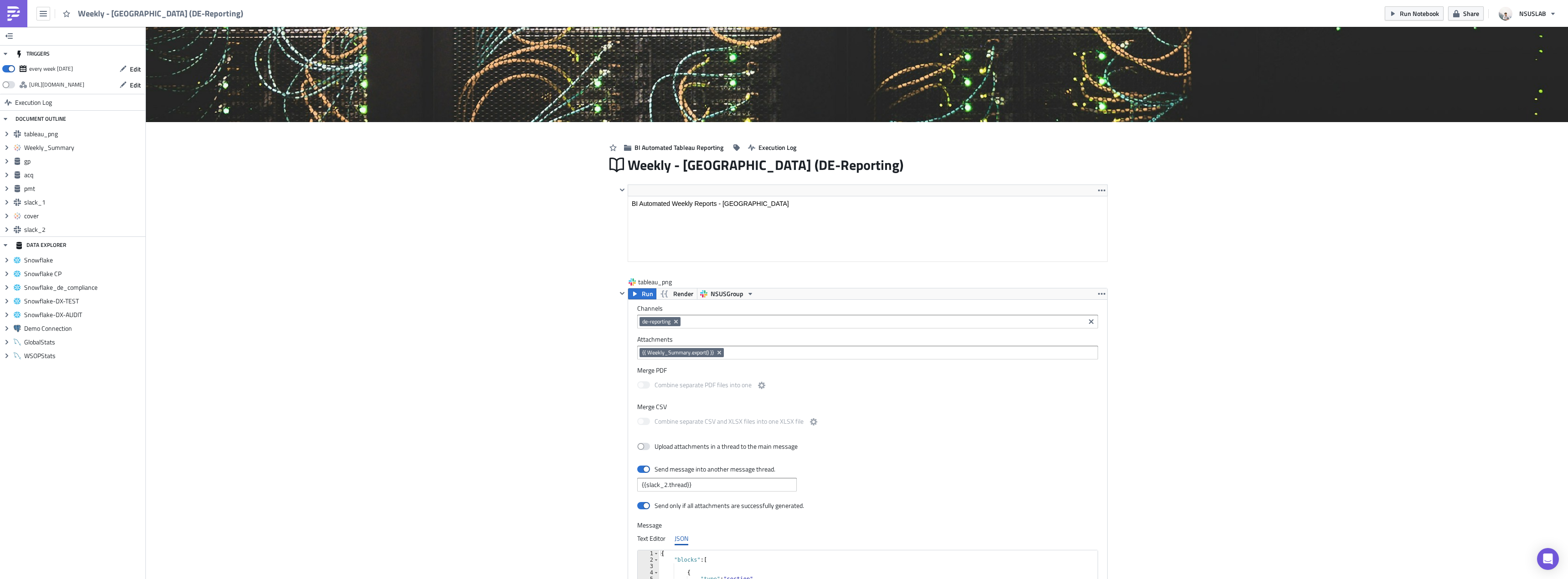
scroll to position [0, 0]
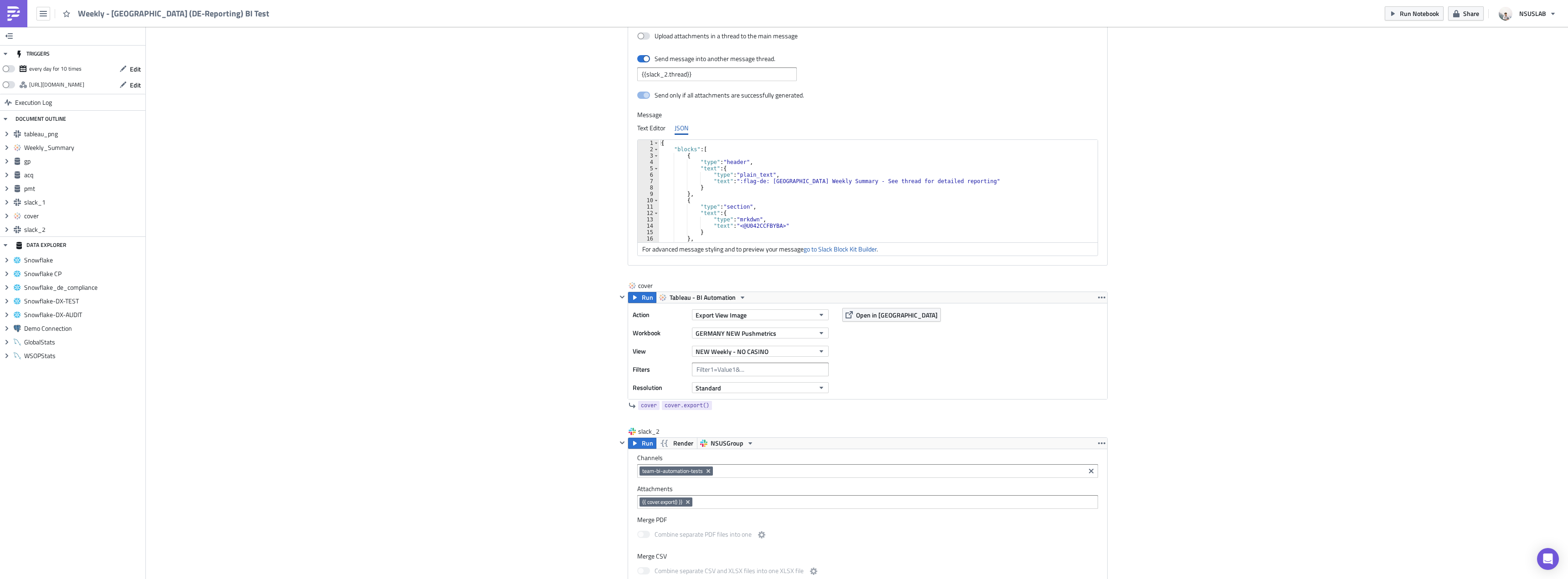
scroll to position [1285, 0]
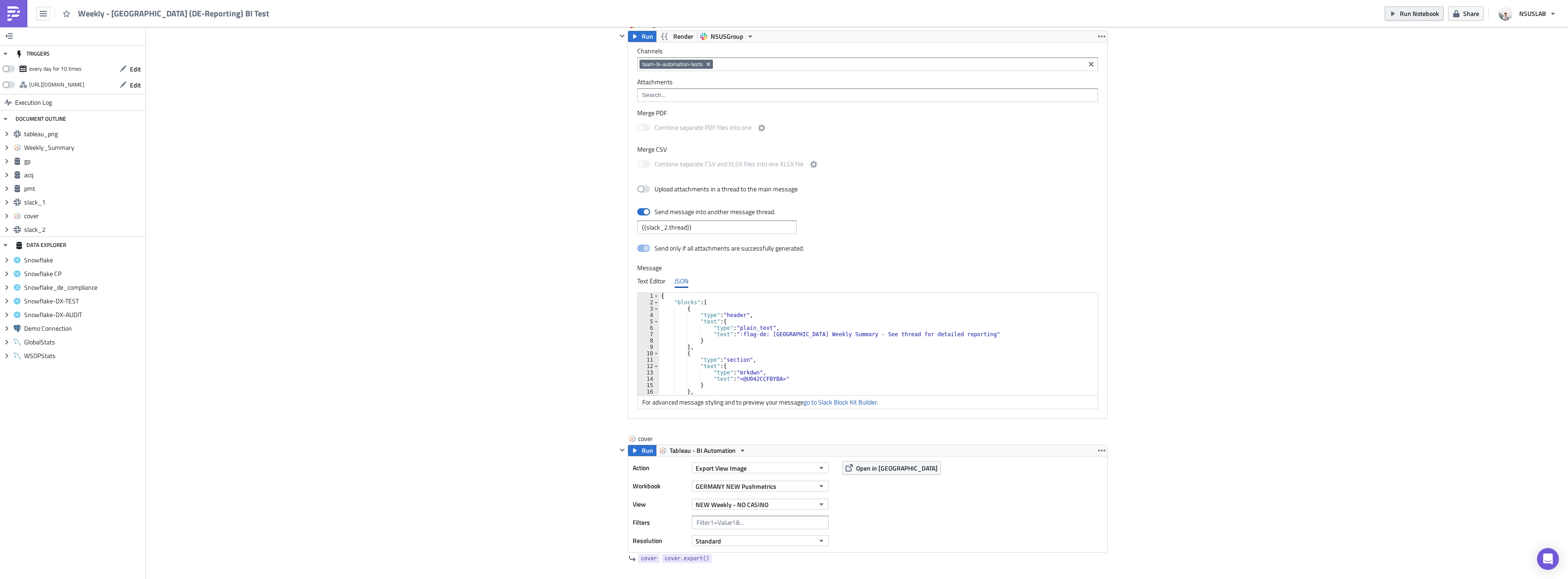
click at [1392, 12] on icon "button" at bounding box center [1394, 13] width 7 height 7
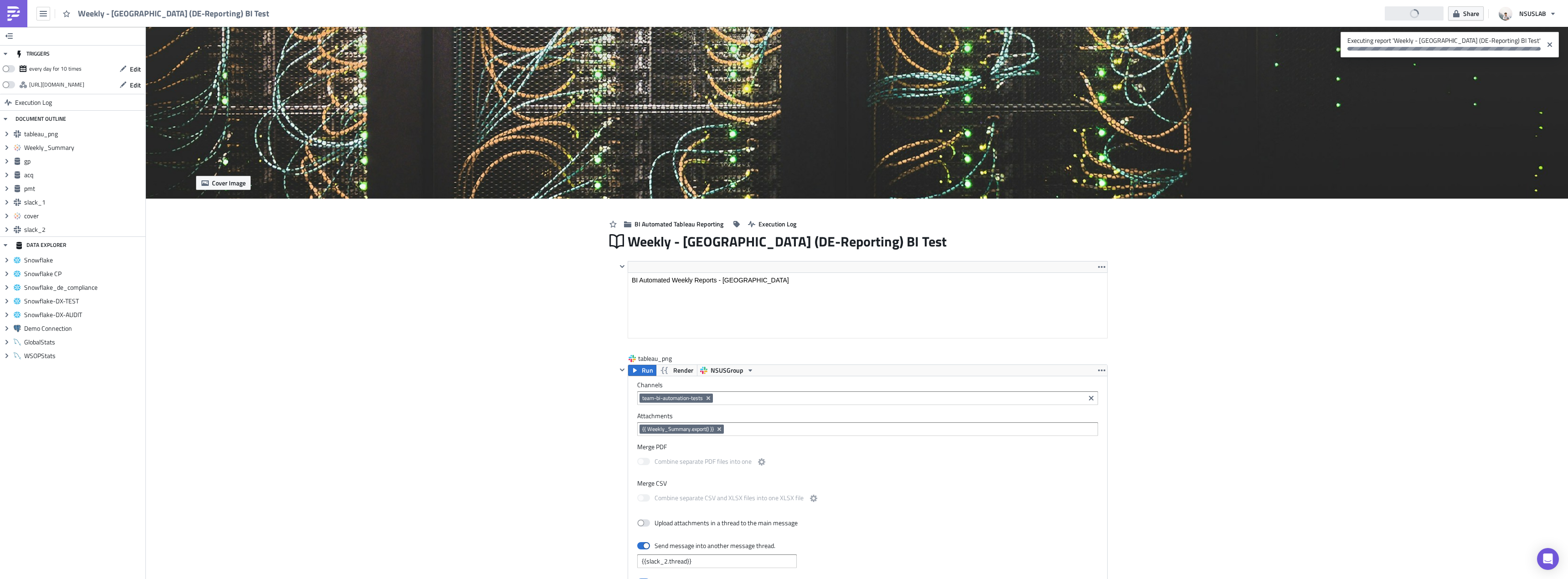
scroll to position [0, 0]
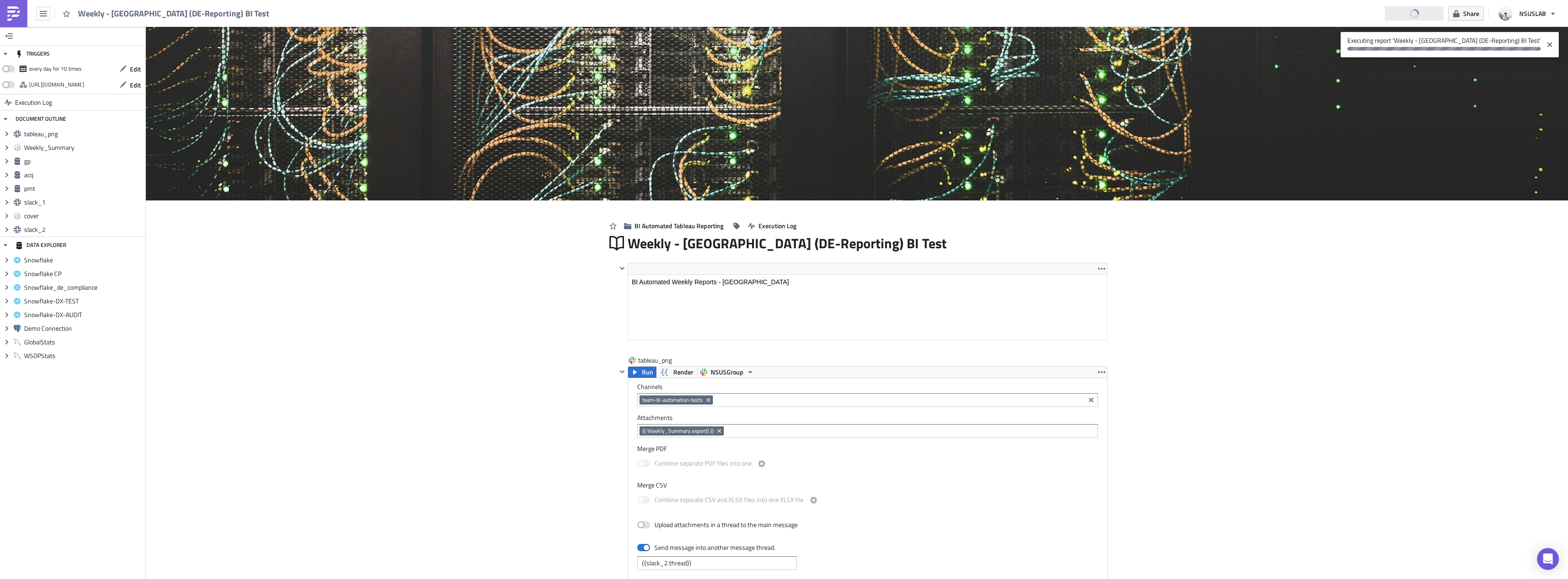
click at [15, 9] on img at bounding box center [13, 13] width 14 height 14
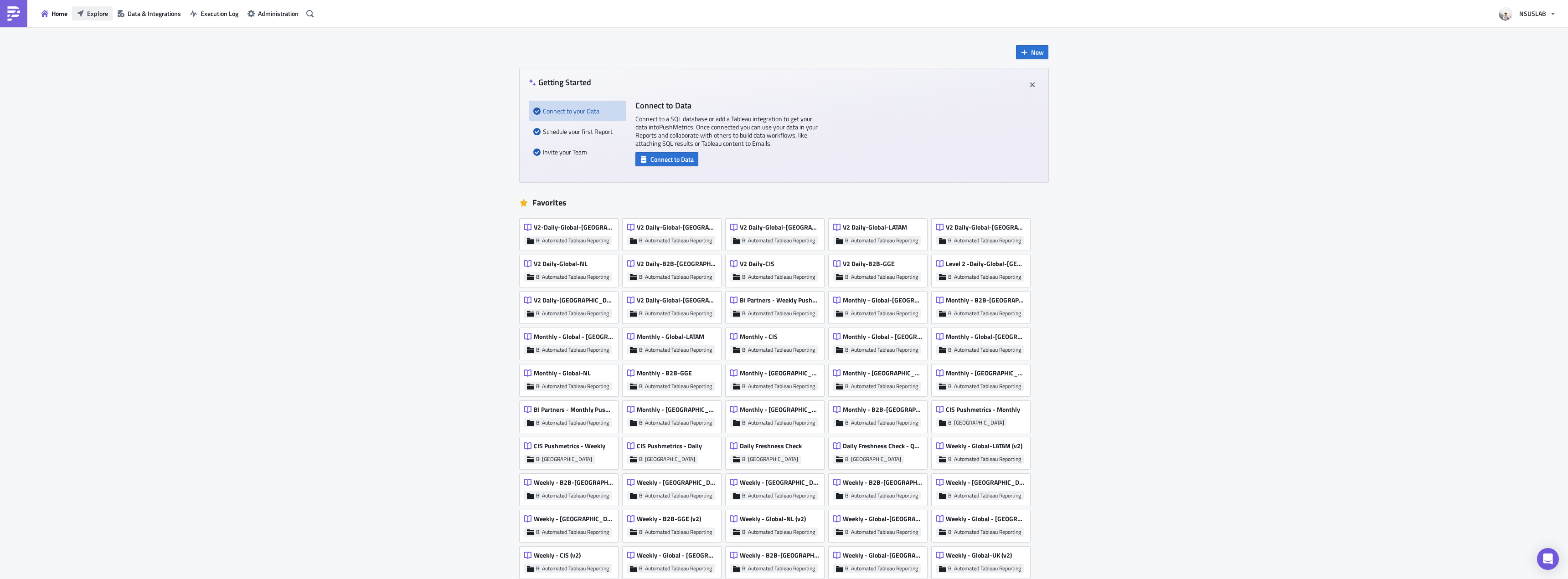
click at [90, 12] on span "Explore" at bounding box center [98, 13] width 21 height 10
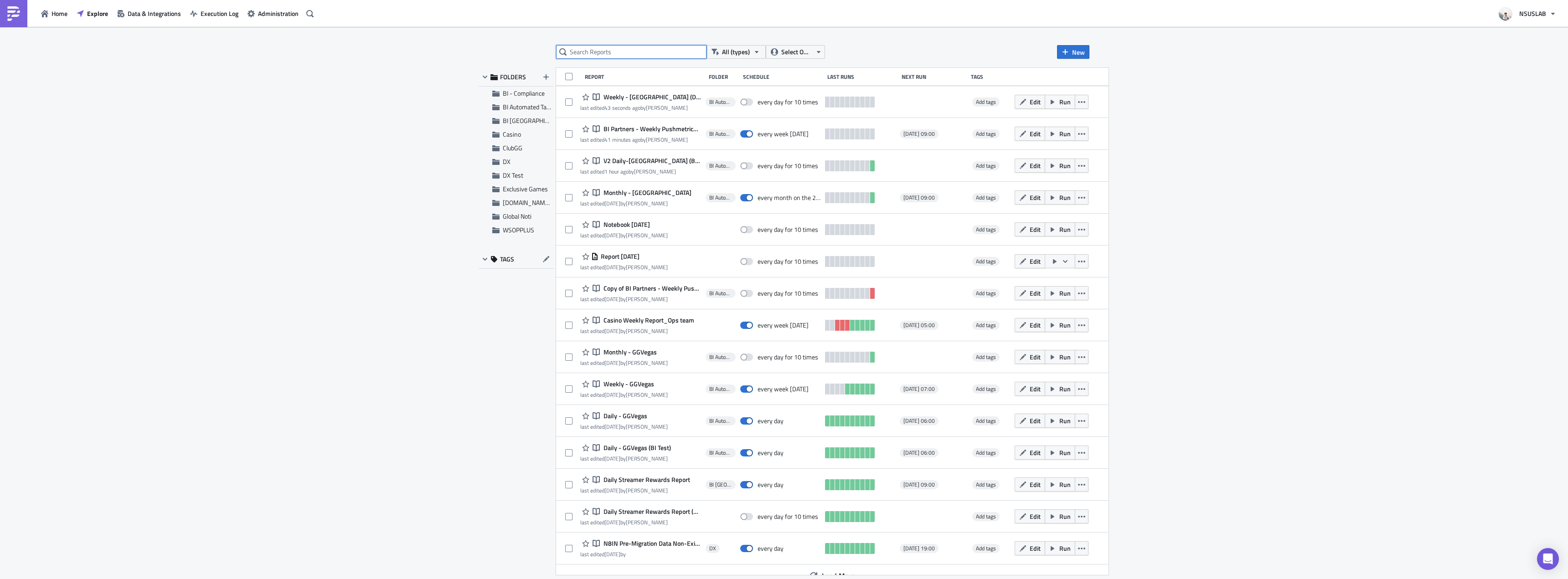
click at [615, 53] on input "text" at bounding box center [631, 52] width 150 height 13
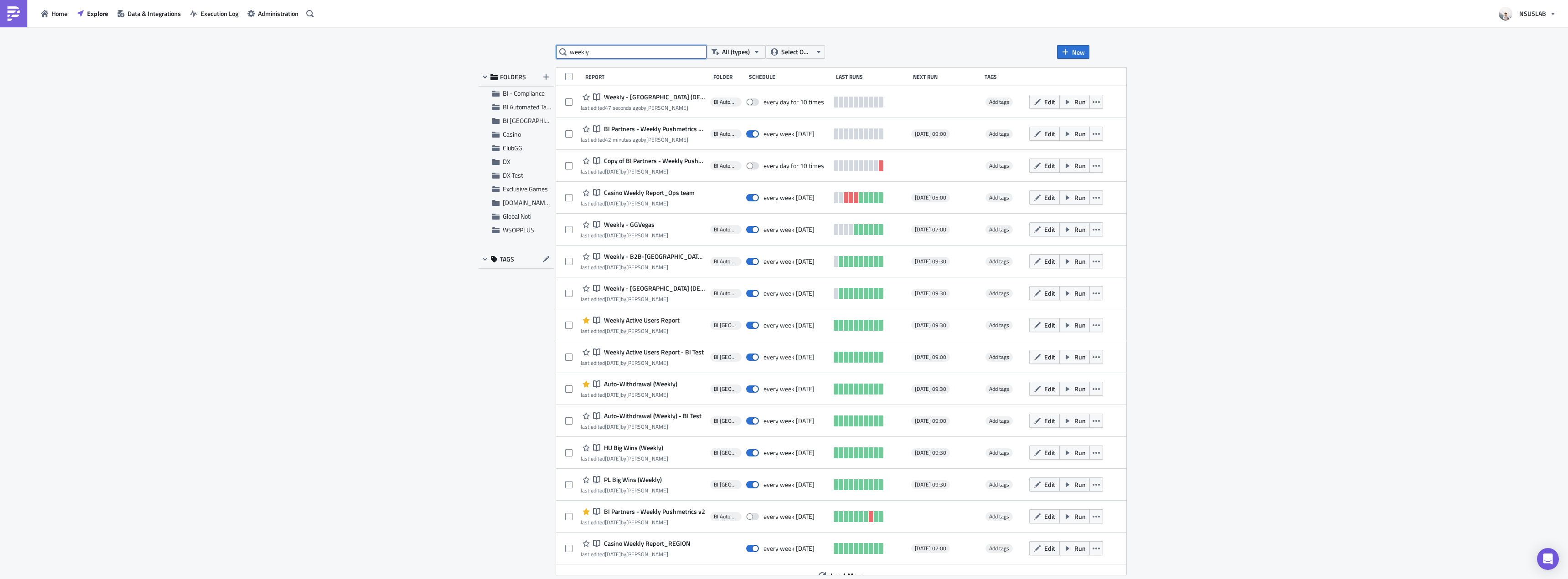
click at [618, 51] on input "weekly" at bounding box center [631, 52] width 150 height 13
type input "daily"
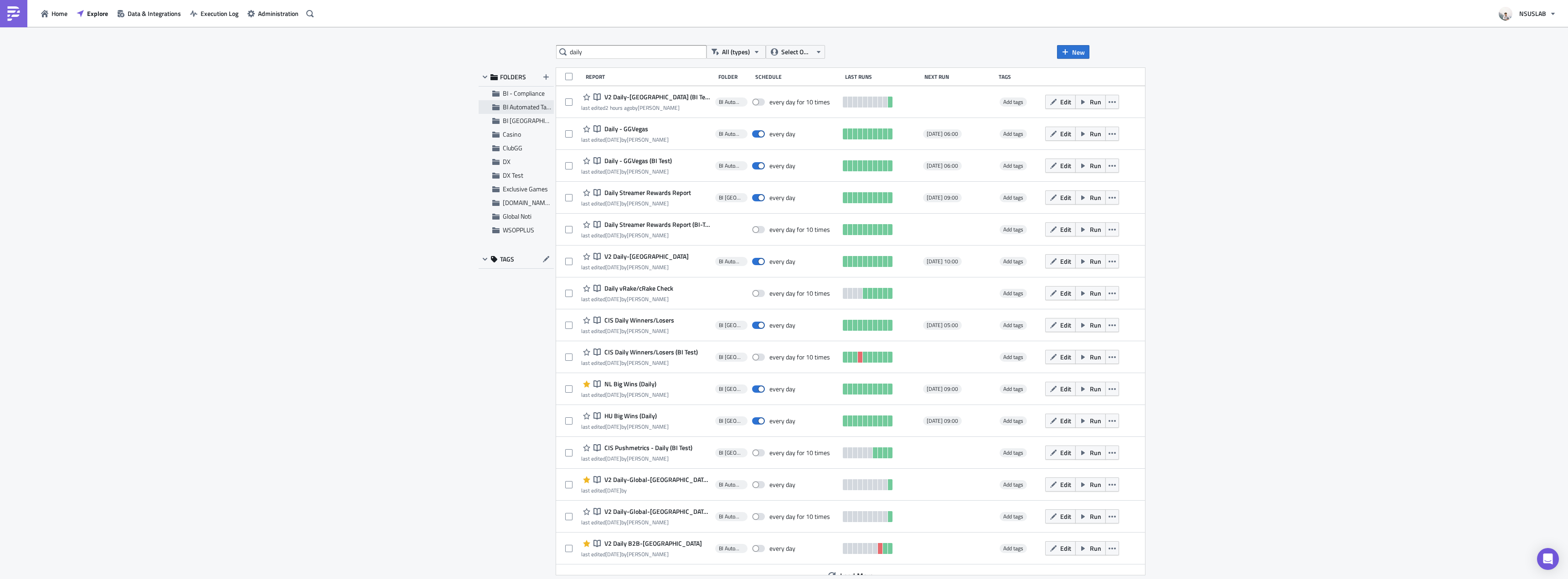
click at [510, 110] on span "BI Automated Tableau Reporting" at bounding box center [546, 107] width 85 height 10
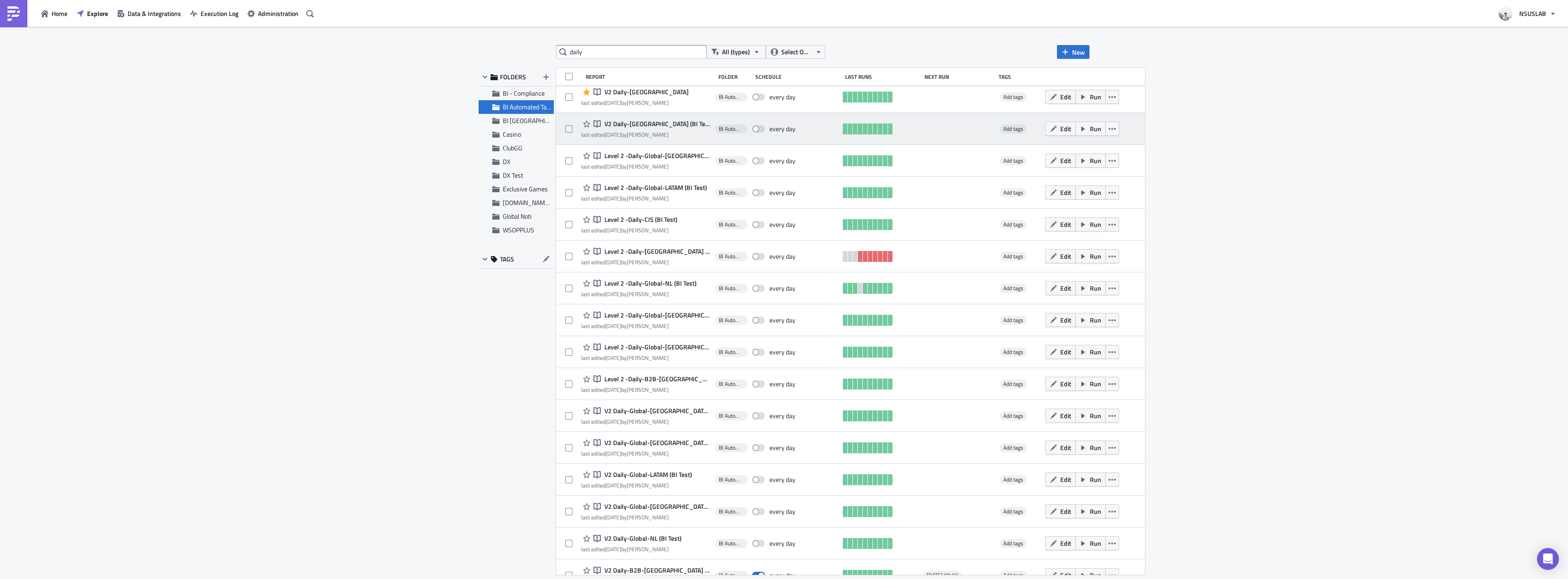
scroll to position [491, 0]
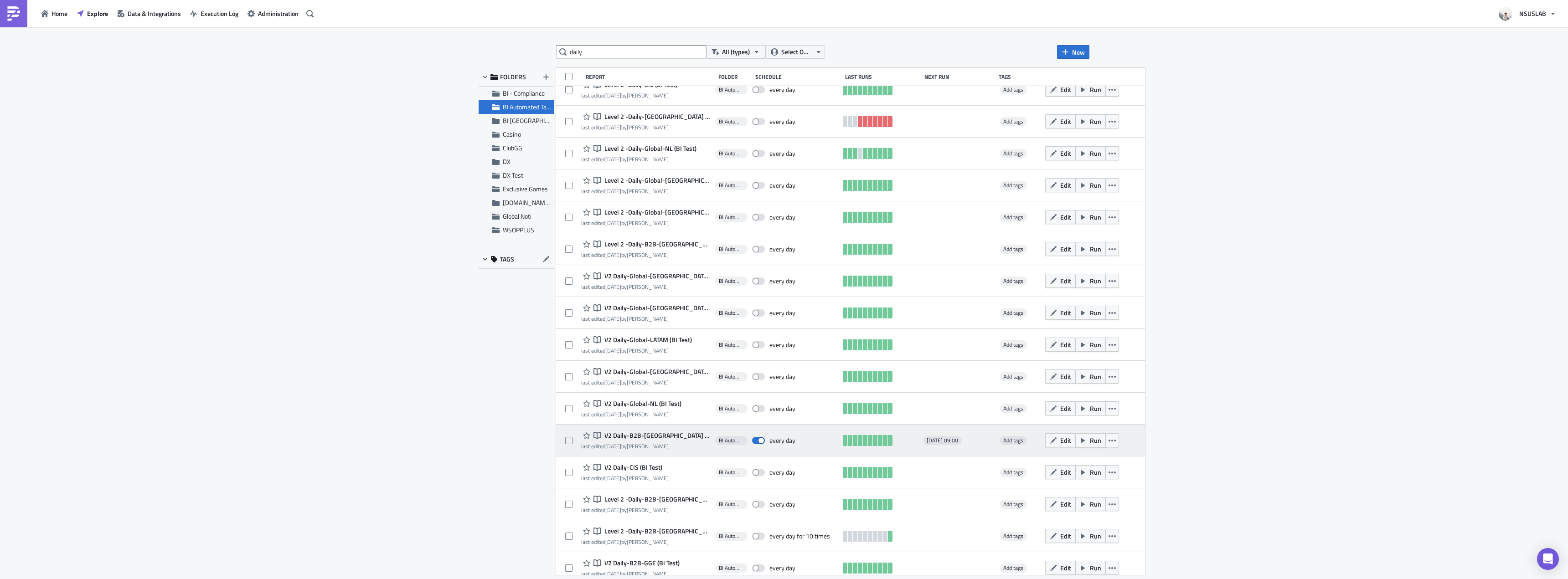
click at [1090, 438] on span "Run" at bounding box center [1095, 440] width 12 height 10
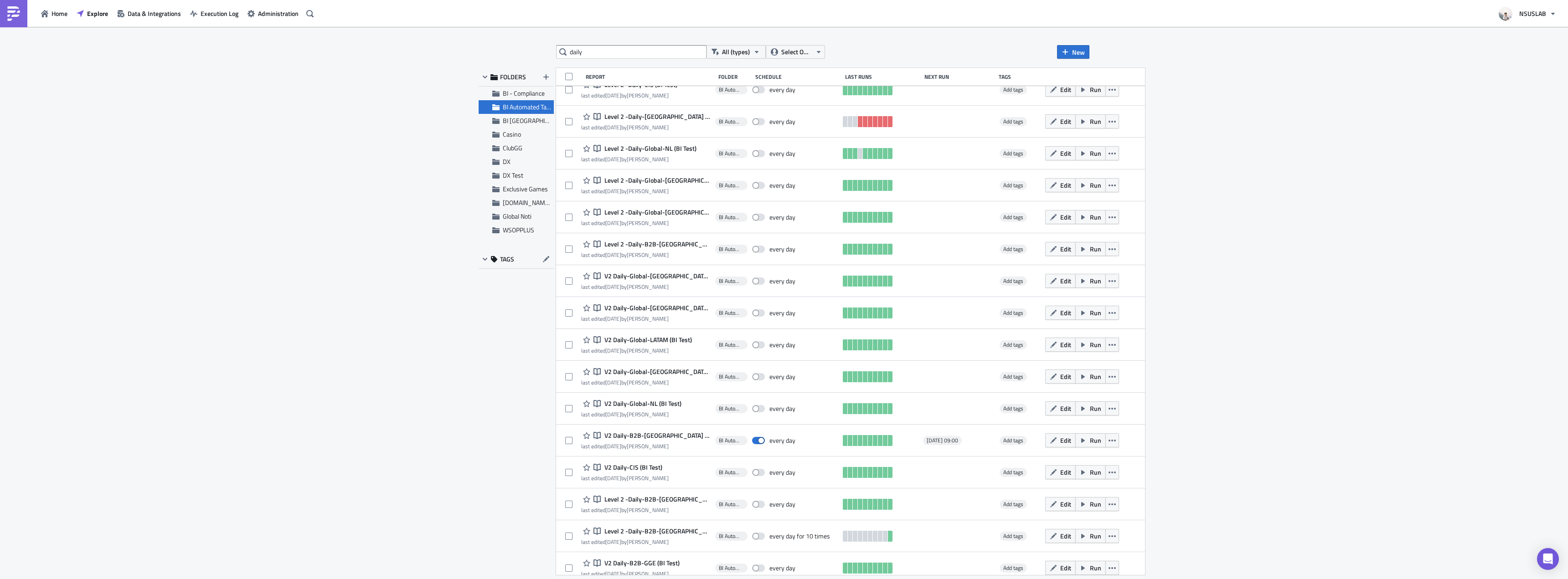
click at [1320, 231] on div "daily All (types) Select Owner New FOLDERS BI - Compliance BI Automated Tableau…" at bounding box center [784, 303] width 1568 height 553
click at [1151, 208] on div "daily All (types) Select Owner New FOLDERS BI - Compliance BI Automated Tableau…" at bounding box center [784, 303] width 1568 height 553
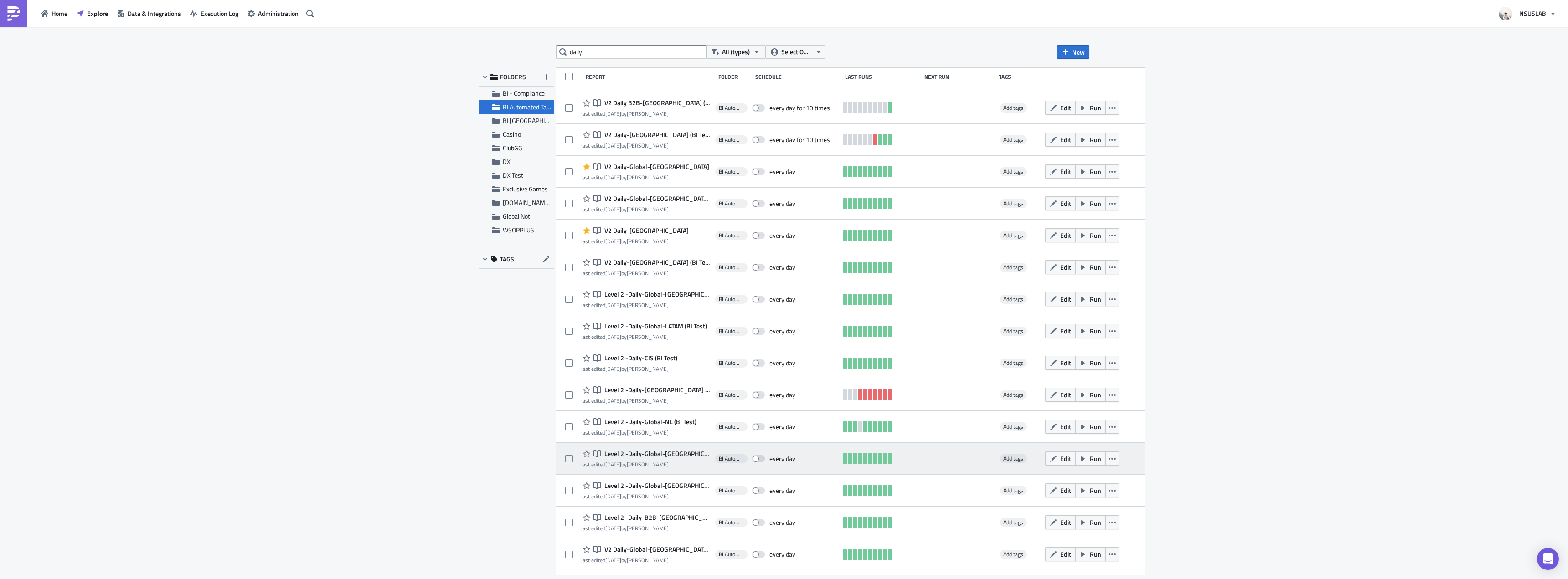
scroll to position [0, 0]
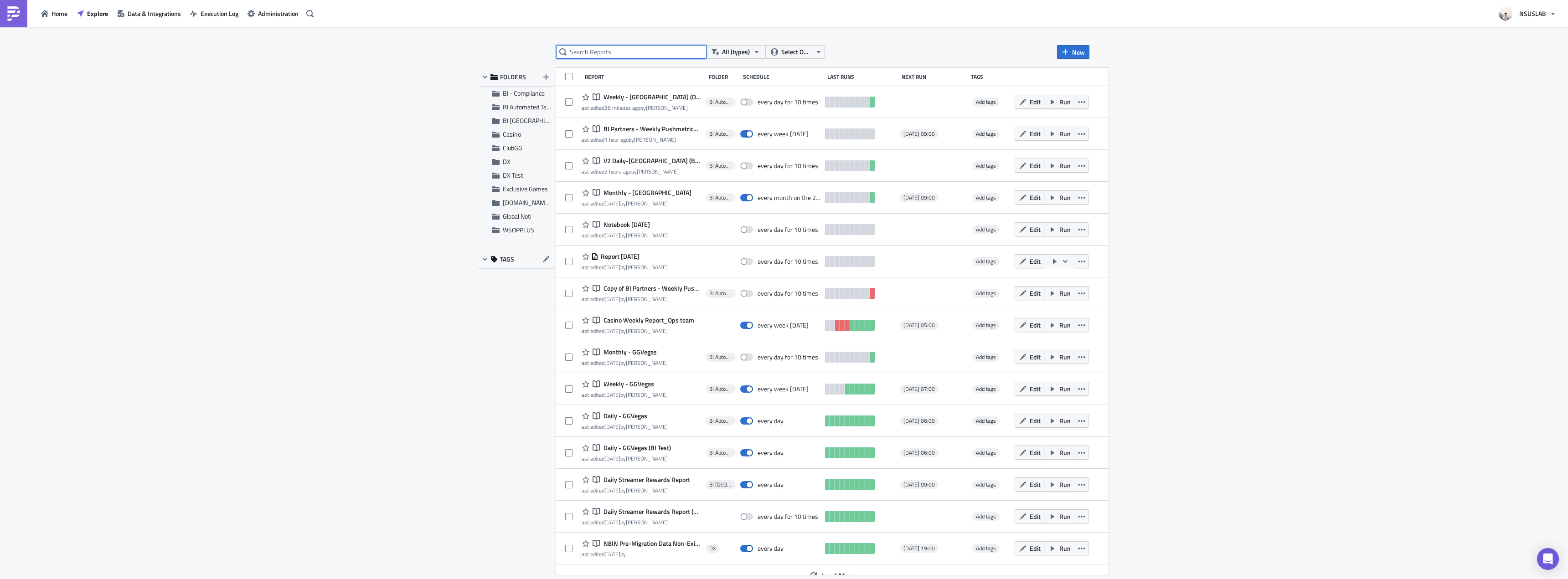
click at [624, 55] on input "text" at bounding box center [631, 52] width 150 height 13
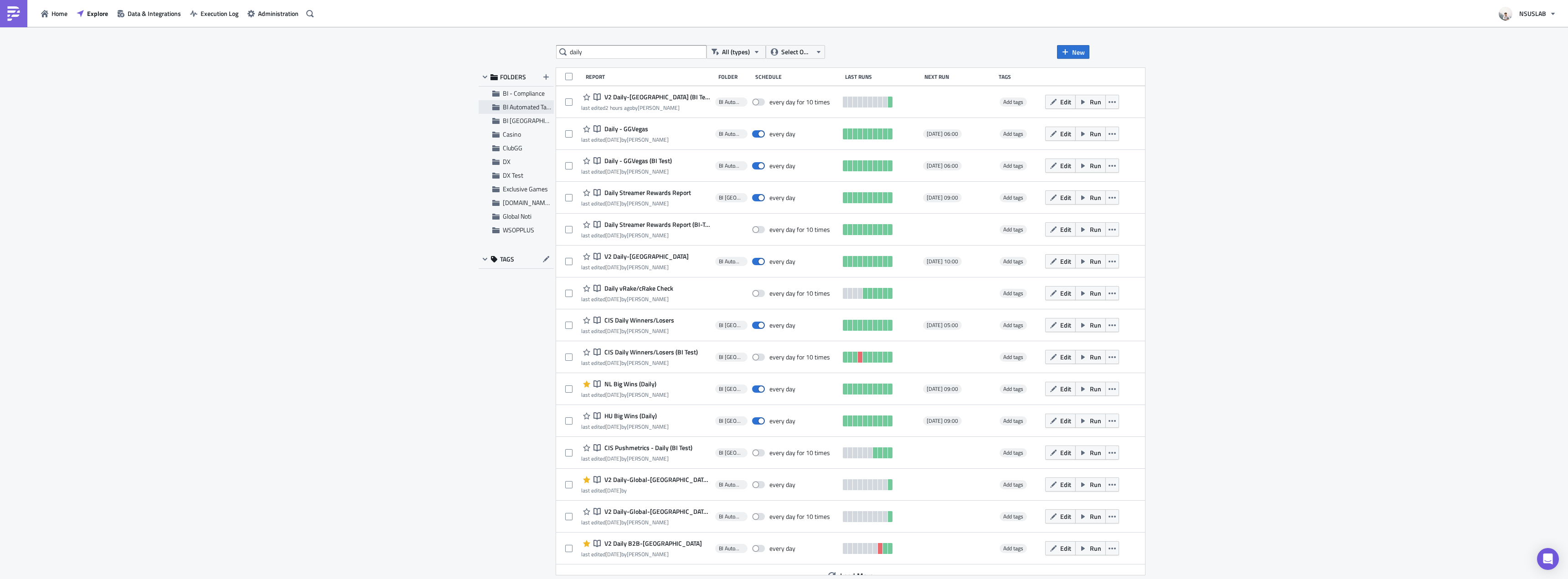
click at [529, 109] on span "BI Automated Tableau Reporting" at bounding box center [546, 107] width 85 height 10
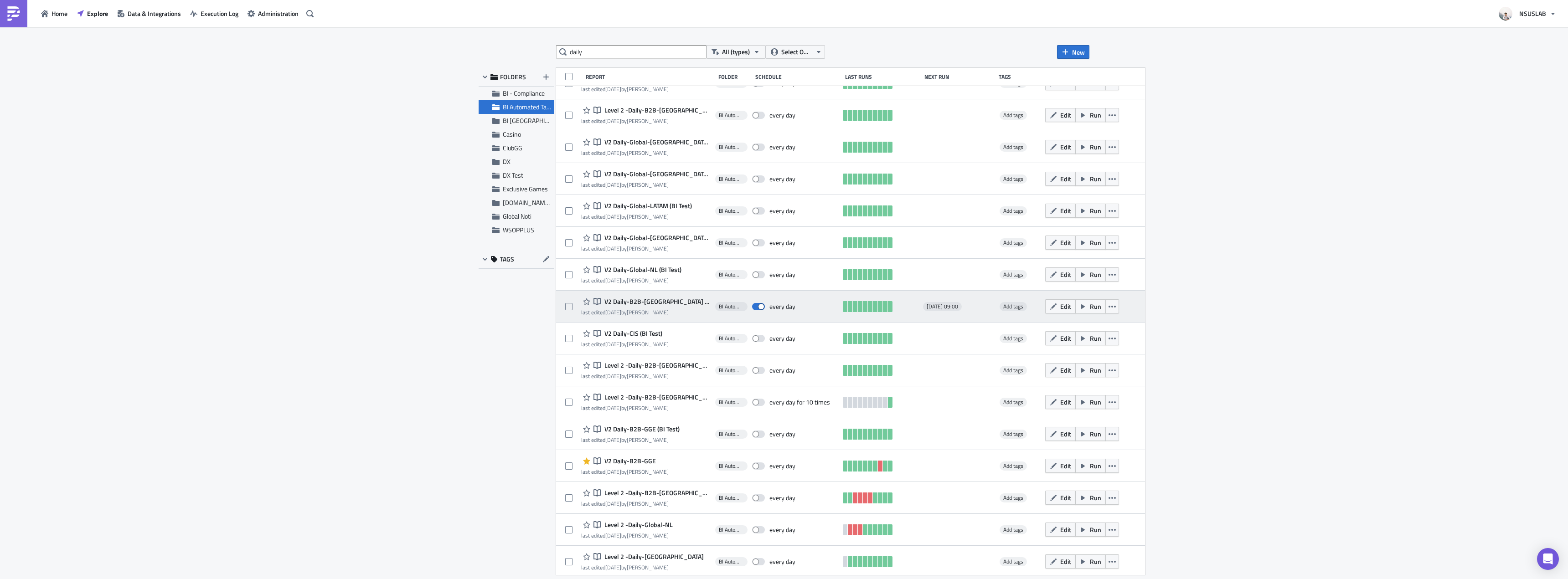
scroll to position [627, 0]
click at [1076, 304] on button "Run" at bounding box center [1091, 304] width 30 height 14
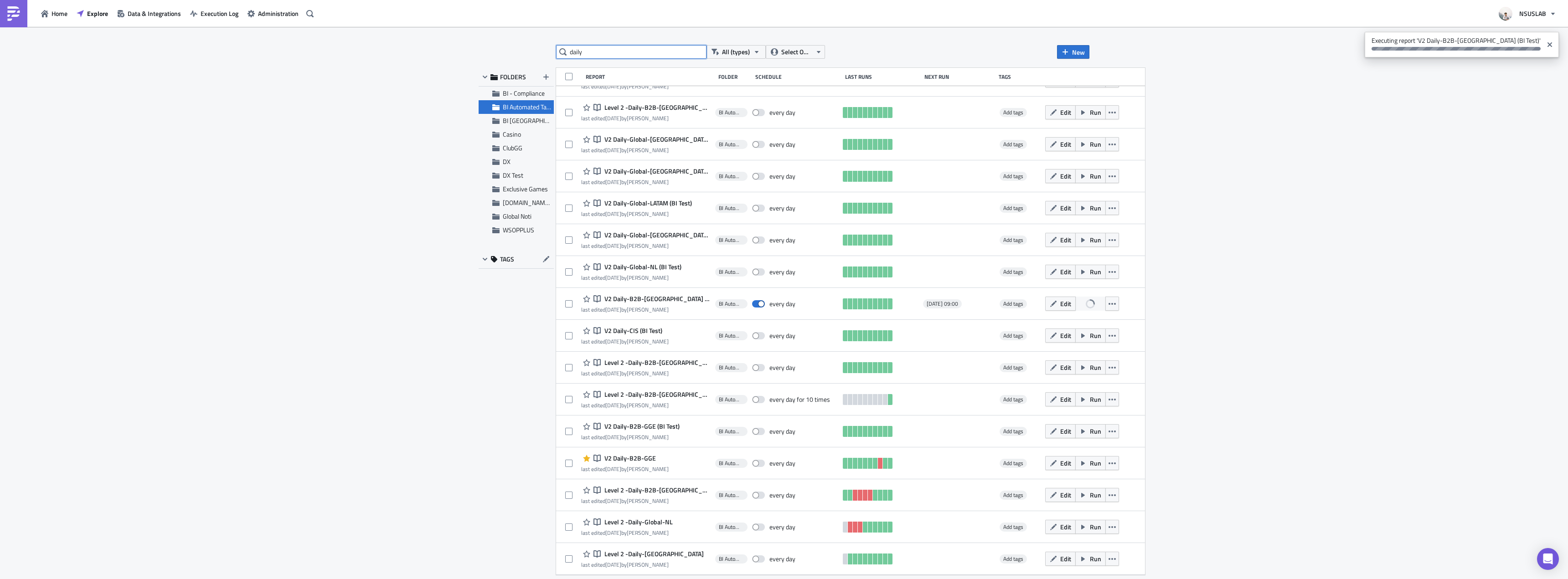
click at [639, 45] on input "daily" at bounding box center [631, 52] width 150 height 13
type input "weekly"
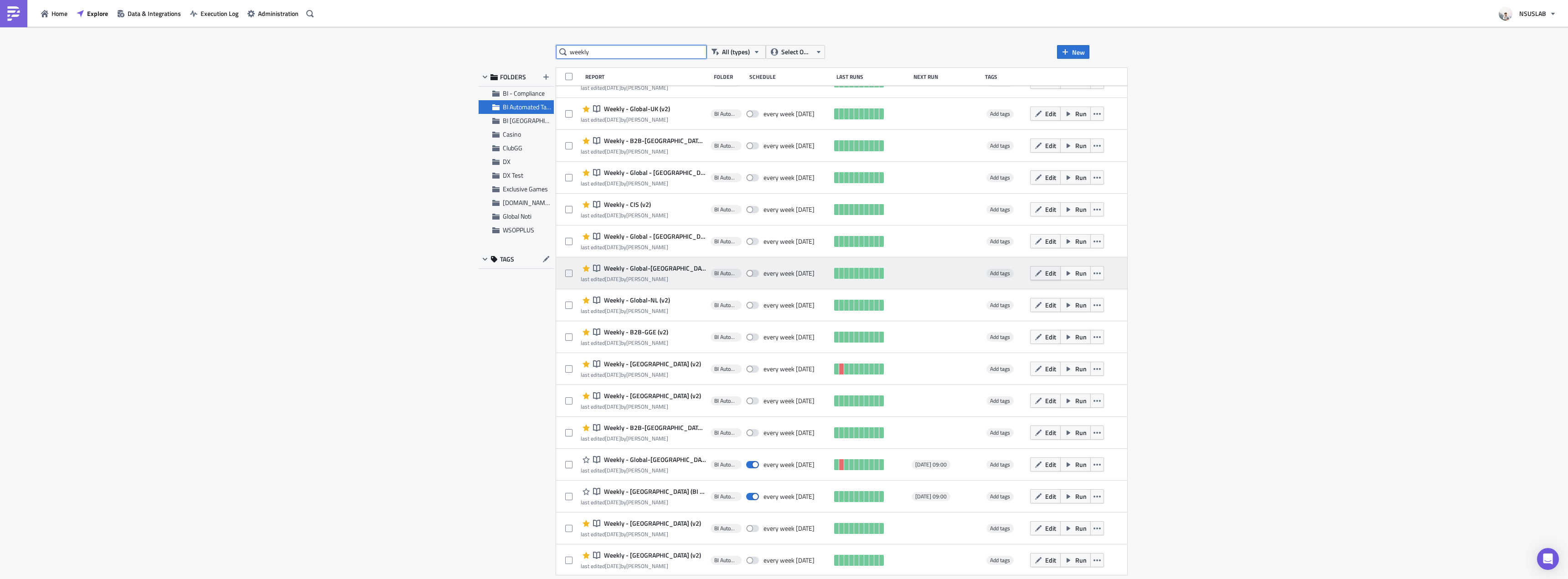
scroll to position [491, 0]
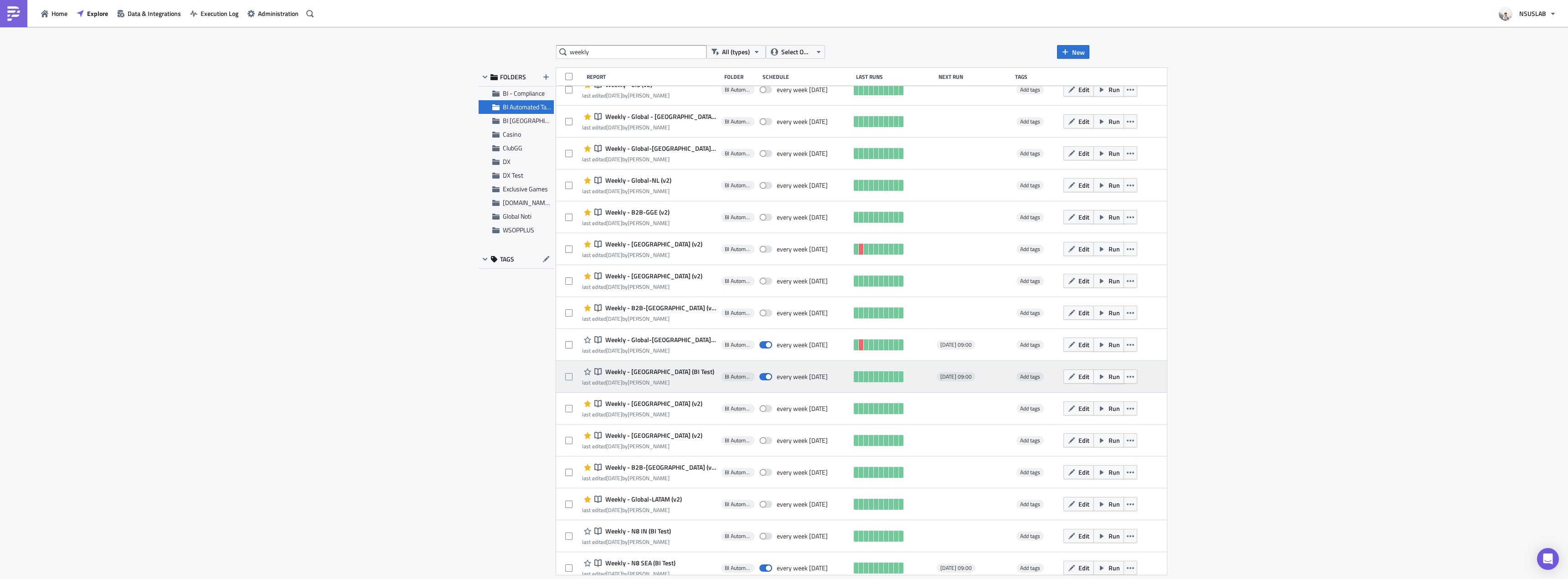
click at [1109, 374] on span "Run" at bounding box center [1114, 376] width 12 height 10
click at [1109, 375] on span "Run" at bounding box center [1114, 376] width 12 height 10
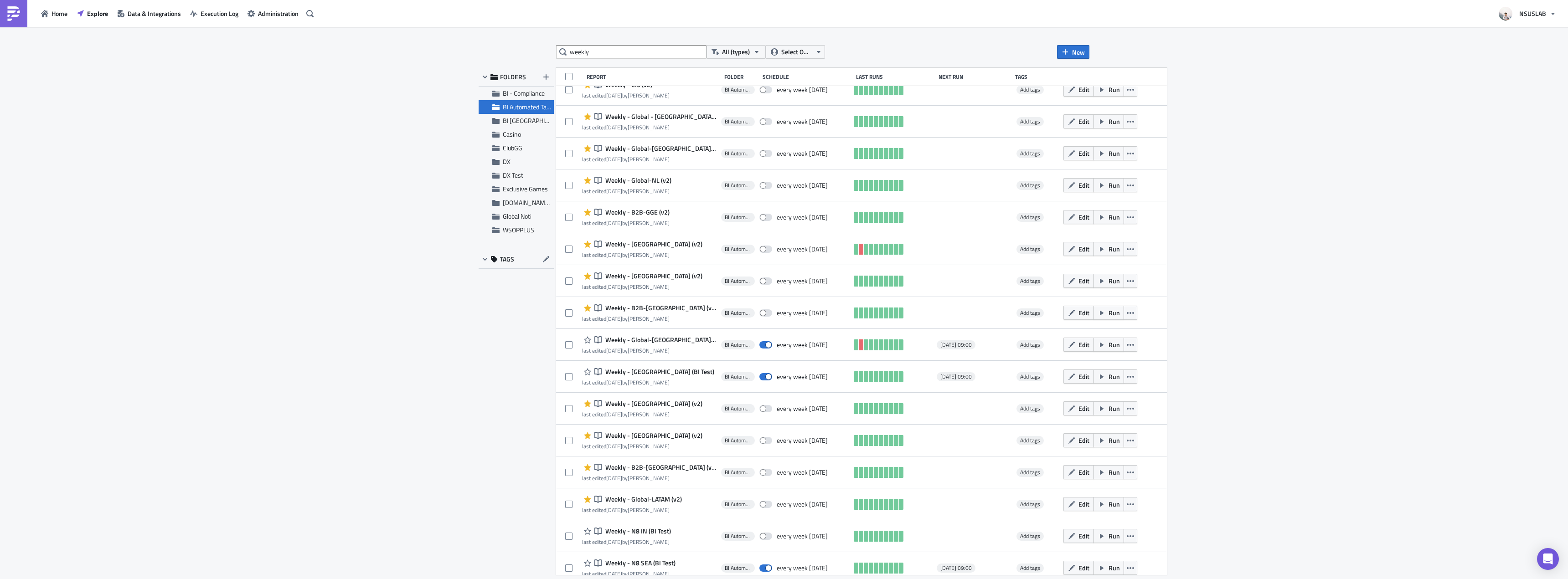
click at [1264, 189] on div "weekly All (types) Select Owner New FOLDERS BI - Compliance BI Automated Tablea…" at bounding box center [784, 303] width 1568 height 553
